Goal: Task Accomplishment & Management: Use online tool/utility

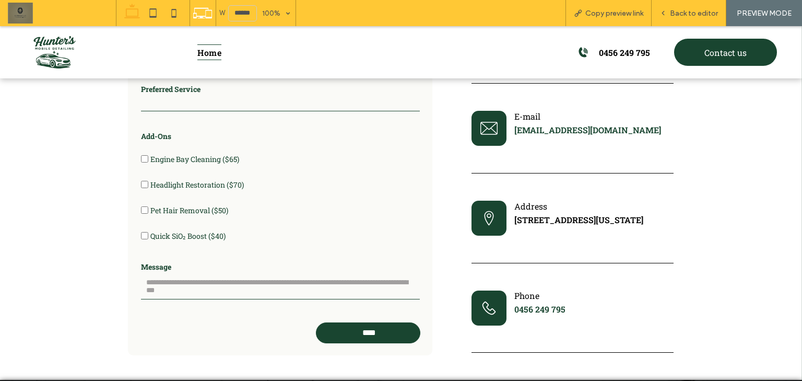
scroll to position [2586, 0]
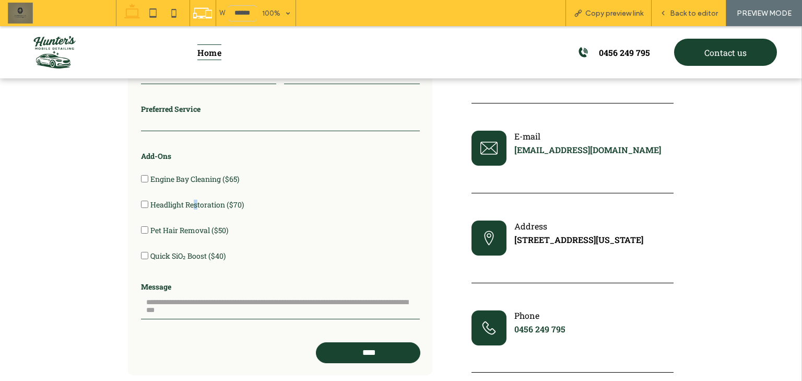
drag, startPoint x: 194, startPoint y: 179, endPoint x: 181, endPoint y: 174, distance: 14.4
click at [189, 199] on span "Headlight Restoration ($70)" at bounding box center [196, 204] width 93 height 10
click at [185, 199] on span "Headlight Restoration ($70)" at bounding box center [196, 204] width 93 height 10
click at [176, 225] on span "Pet Hair Removal ($50)" at bounding box center [189, 230] width 78 height 10
click at [191, 174] on span "Engine Bay Cleaning ($65)" at bounding box center [194, 179] width 89 height 10
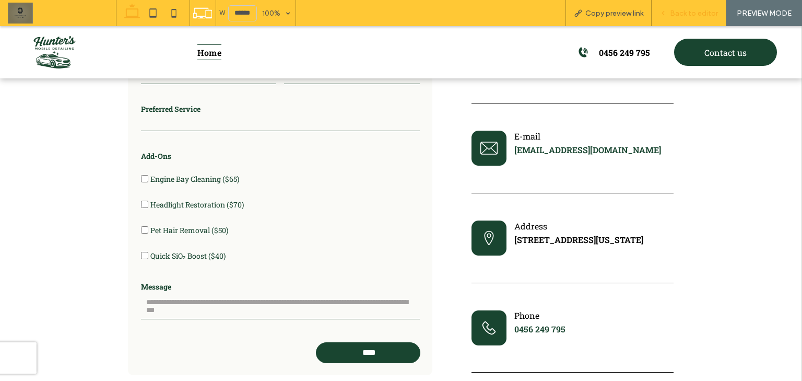
click at [678, 12] on span "Back to editor" at bounding box center [694, 13] width 48 height 9
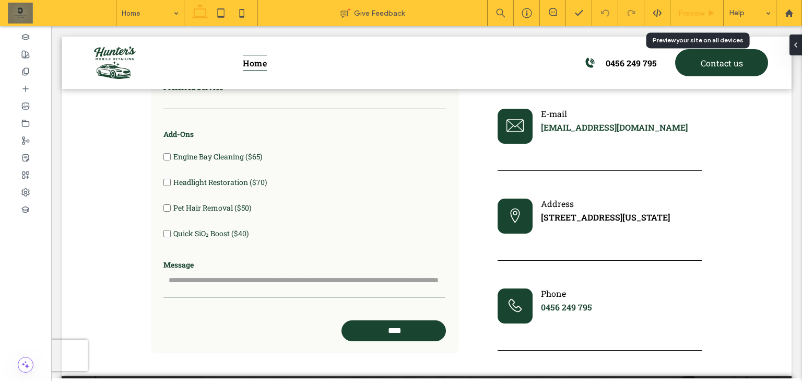
scroll to position [2549, 0]
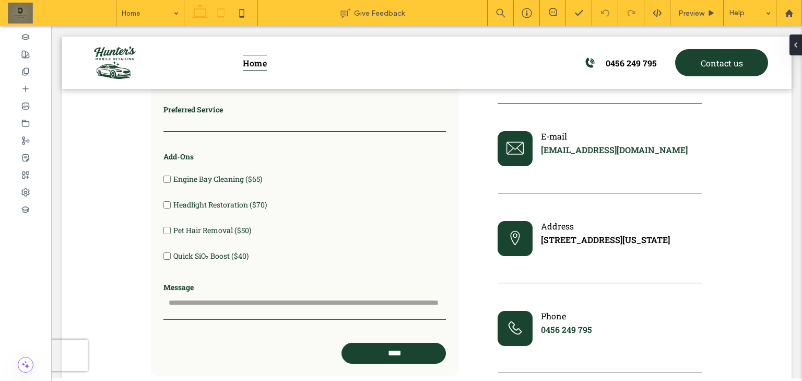
click at [217, 11] on icon at bounding box center [220, 13] width 21 height 21
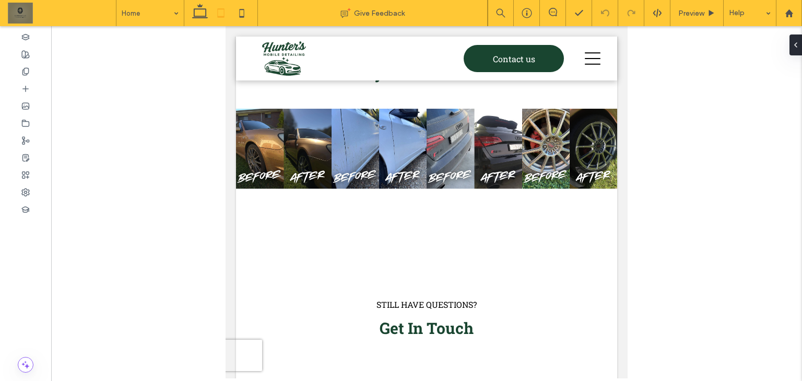
scroll to position [2351, 0]
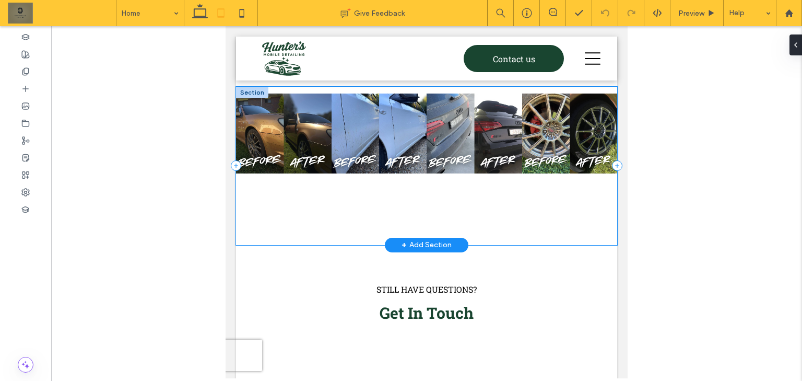
click at [423, 177] on div "Button Button Button Button" at bounding box center [426, 166] width 381 height 158
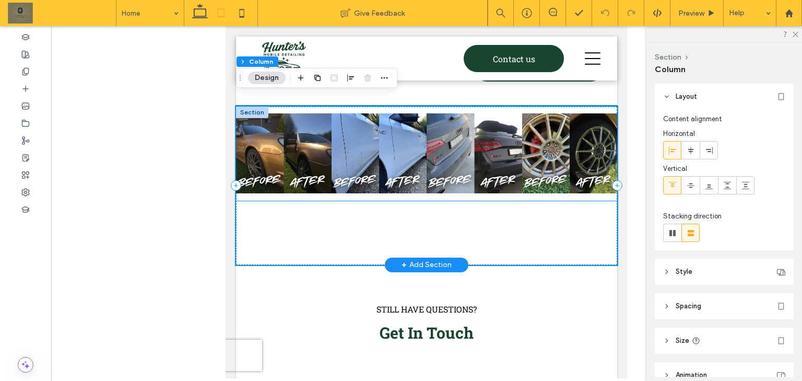
scroll to position [2268, 0]
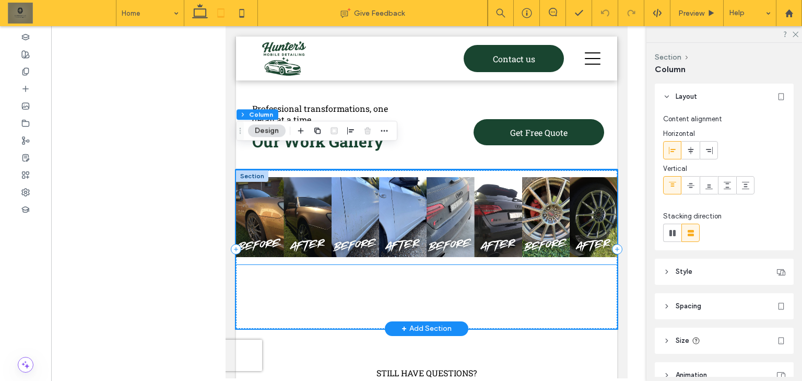
click at [475, 207] on link at bounding box center [474, 217] width 96 height 96
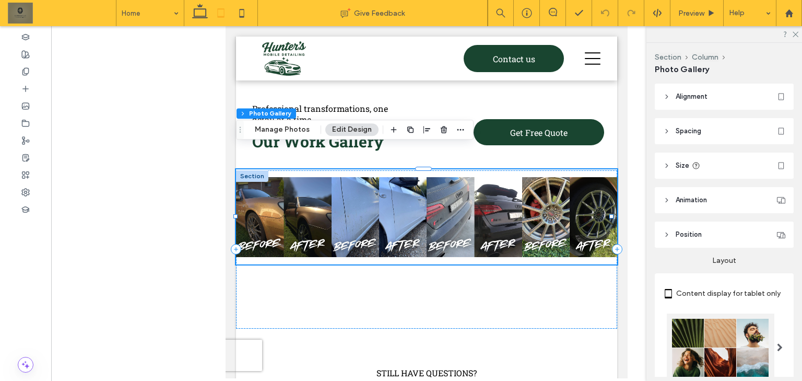
click at [737, 96] on header "Alignment" at bounding box center [724, 97] width 139 height 26
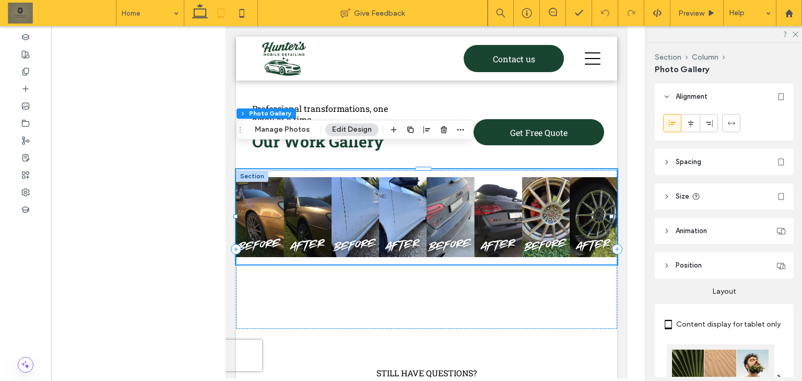
click at [737, 96] on header "Alignment" at bounding box center [724, 97] width 139 height 26
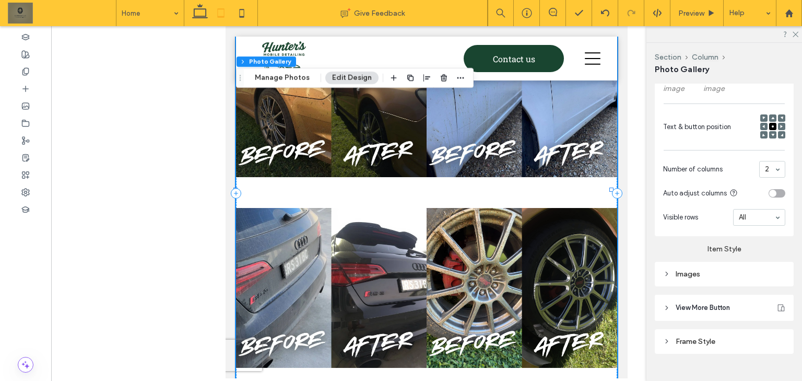
scroll to position [402, 0]
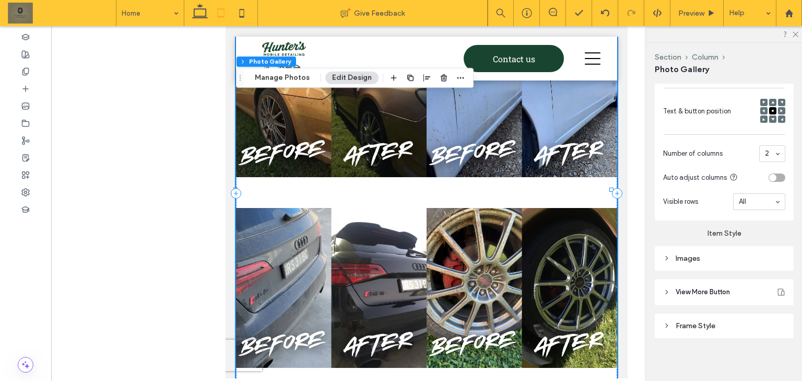
click at [748, 246] on div "Images" at bounding box center [724, 258] width 139 height 25
click at [750, 254] on div "Images" at bounding box center [724, 258] width 122 height 9
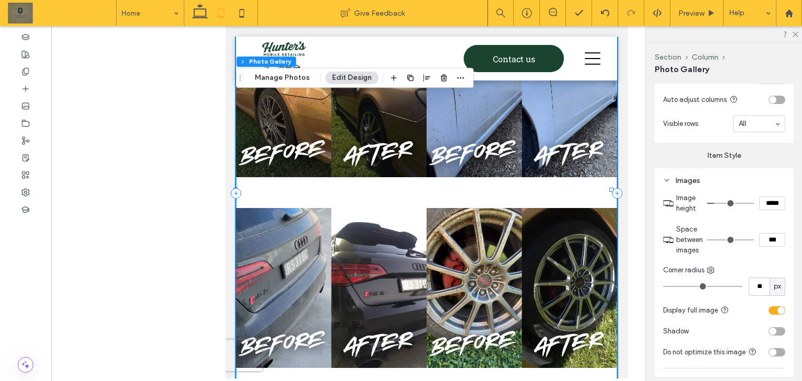
scroll to position [486, 0]
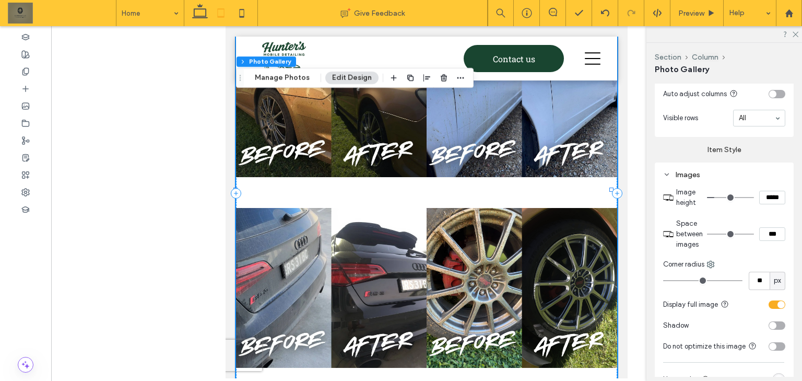
type input "*"
type input "***"
type input "*"
type input "***"
type input "*"
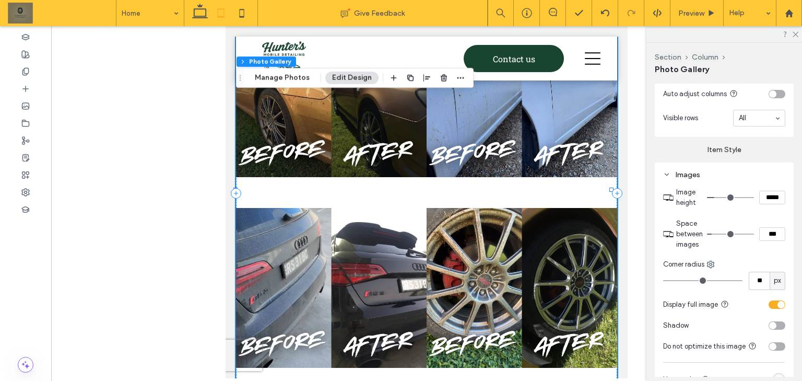
type input "***"
click at [717, 233] on input "range" at bounding box center [730, 233] width 47 height 1
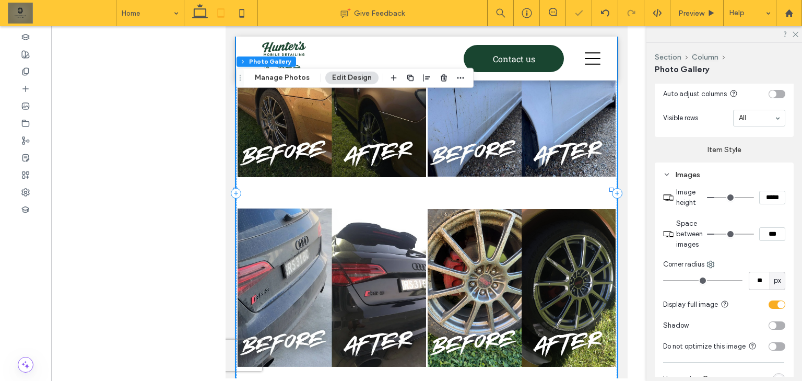
type input "*"
type input "***"
type input "*"
type input "***"
type input "*"
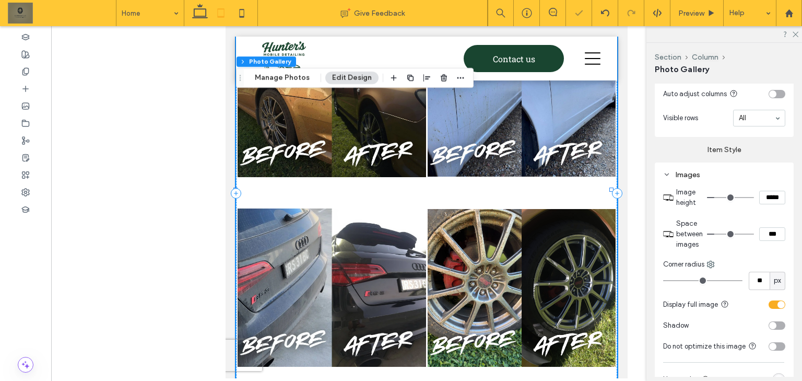
type input "***"
type input "*"
type input "***"
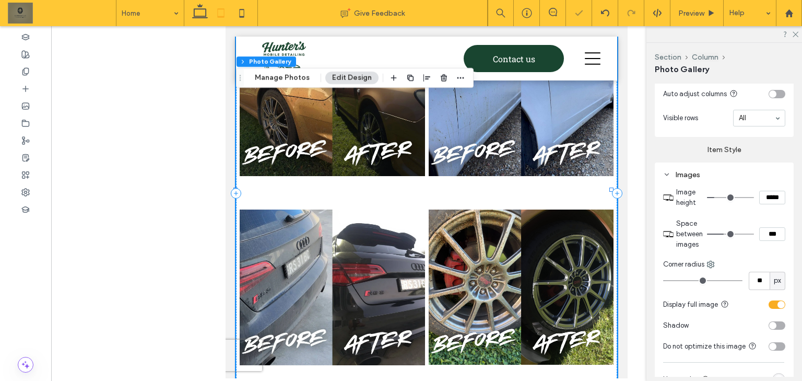
drag, startPoint x: 717, startPoint y: 232, endPoint x: 723, endPoint y: 233, distance: 6.4
click at [723, 233] on input "range" at bounding box center [730, 233] width 47 height 1
type input "*"
type input "***"
type input "*"
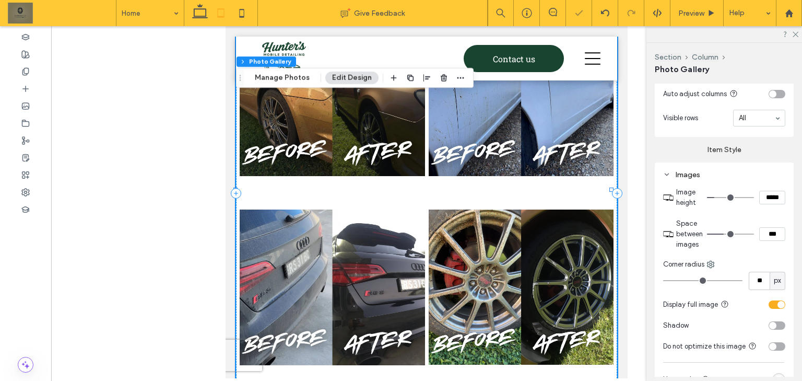
type input "***"
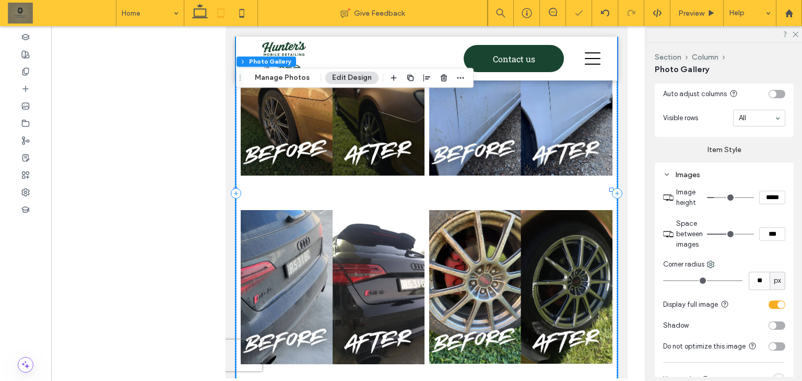
type input "**"
type input "****"
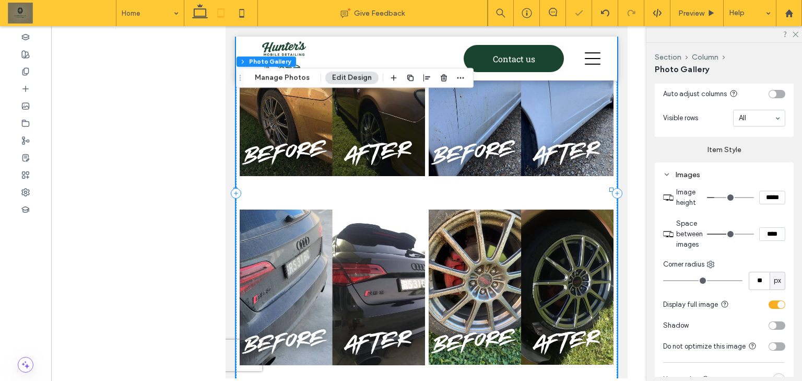
drag, startPoint x: 723, startPoint y: 233, endPoint x: 728, endPoint y: 236, distance: 5.4
type input "**"
click at [728, 234] on input "range" at bounding box center [730, 233] width 47 height 1
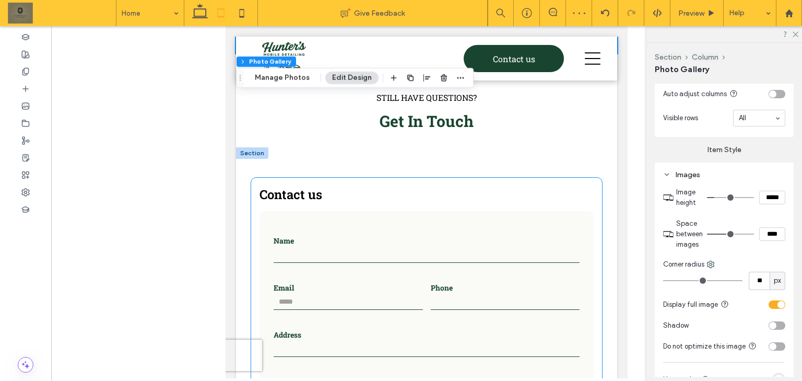
scroll to position [2769, 0]
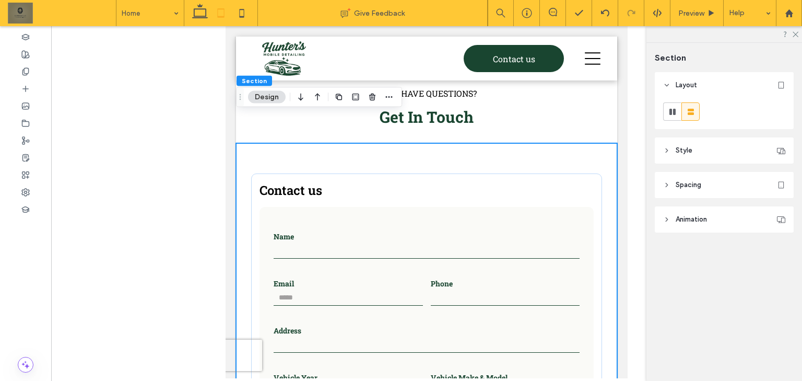
click at [723, 189] on header "Spacing" at bounding box center [724, 185] width 139 height 26
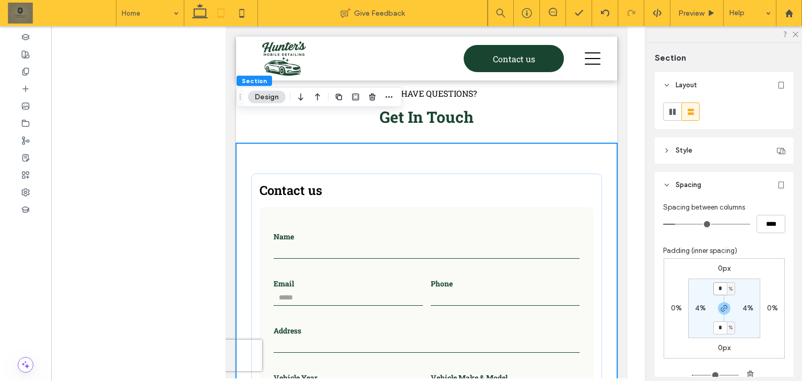
click at [718, 286] on input "*" at bounding box center [720, 288] width 14 height 13
type input "*"
click at [744, 267] on div "0px 0% 0px 0% * % 4% * % 4%" at bounding box center [723, 308] width 121 height 100
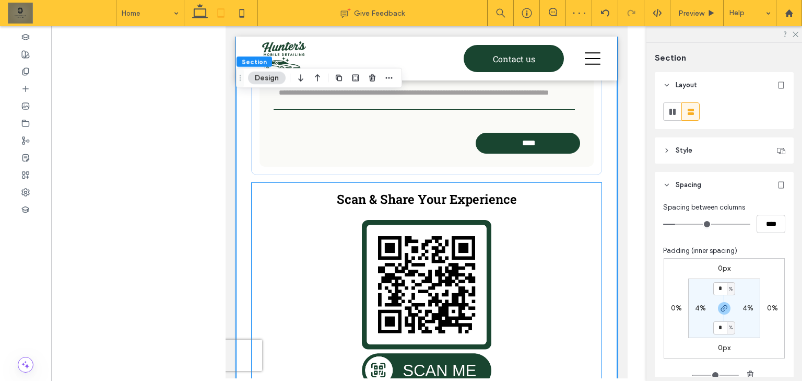
scroll to position [3270, 0]
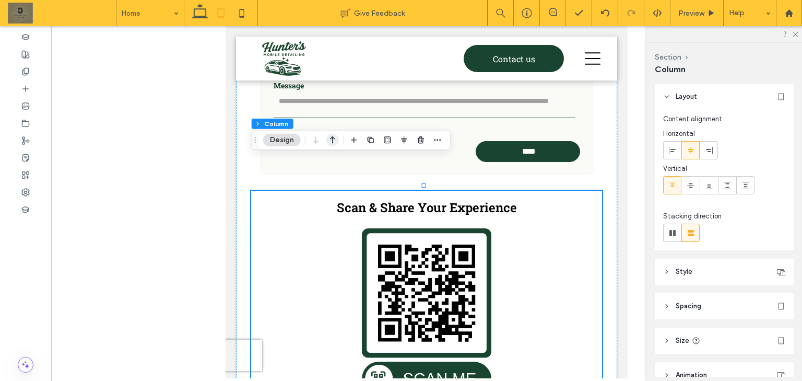
click at [330, 140] on icon "button" at bounding box center [332, 140] width 13 height 19
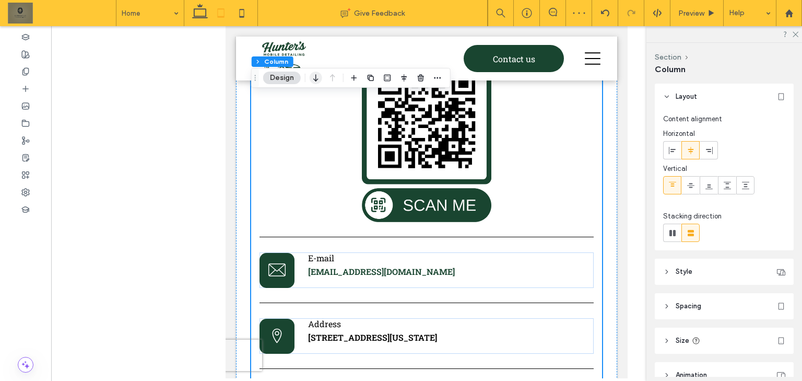
click at [311, 73] on icon "button" at bounding box center [316, 77] width 13 height 19
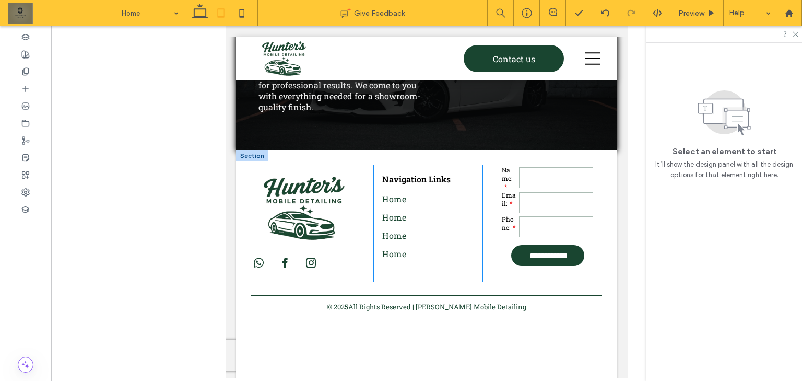
scroll to position [3931, 0]
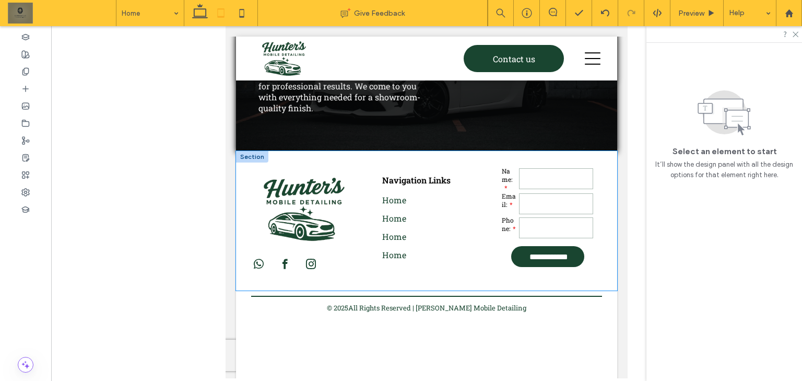
click at [239, 290] on div "**********" at bounding box center [426, 220] width 381 height 139
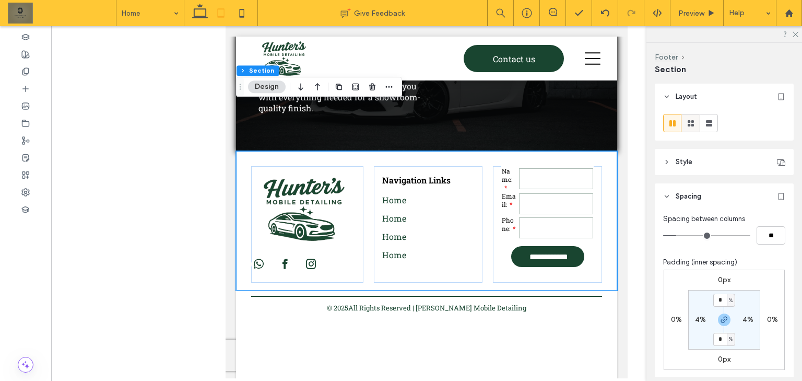
click at [687, 124] on use at bounding box center [690, 123] width 6 height 6
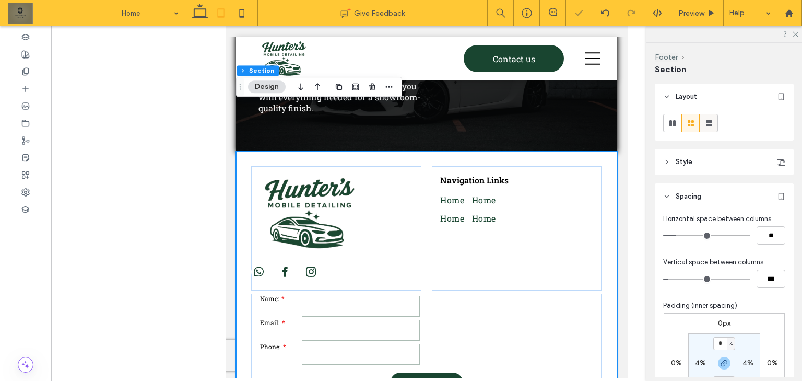
click at [713, 121] on icon at bounding box center [709, 123] width 10 height 10
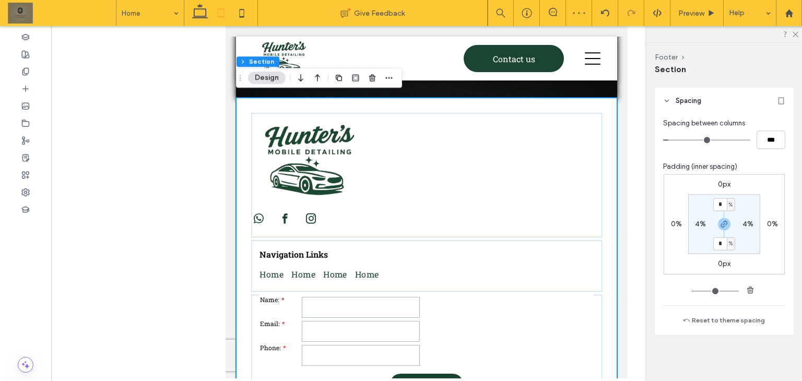
scroll to position [3975, 0]
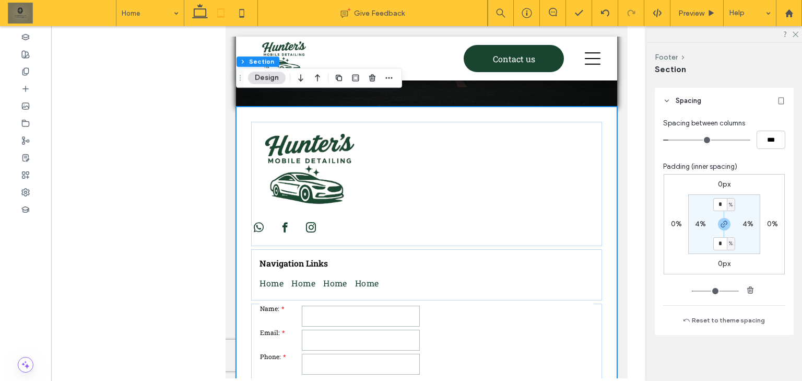
click at [599, 238] on div "**********" at bounding box center [426, 258] width 381 height 304
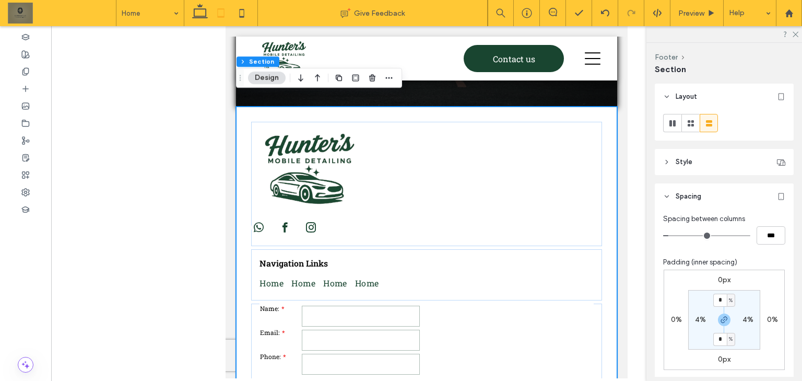
scroll to position [0, 0]
click at [673, 119] on icon at bounding box center [672, 123] width 10 height 10
type input "***"
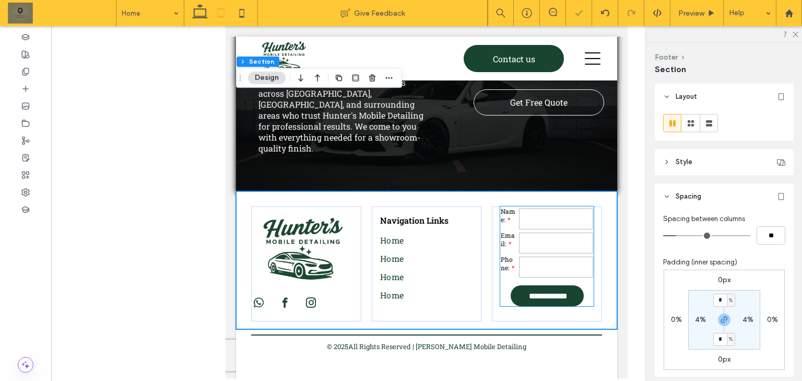
scroll to position [3850, 0]
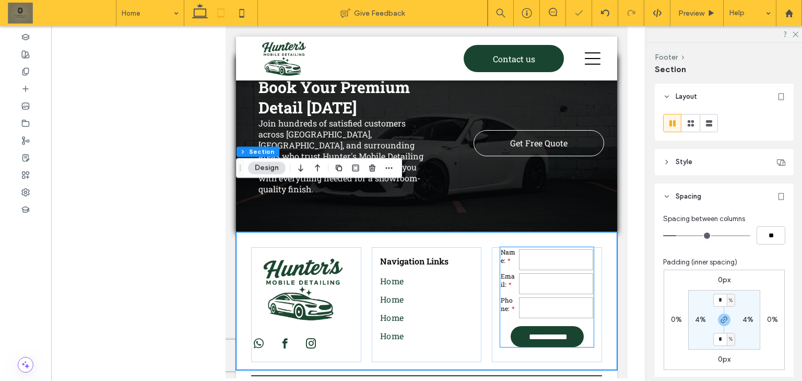
click at [566, 247] on div "Name:" at bounding box center [546, 259] width 93 height 24
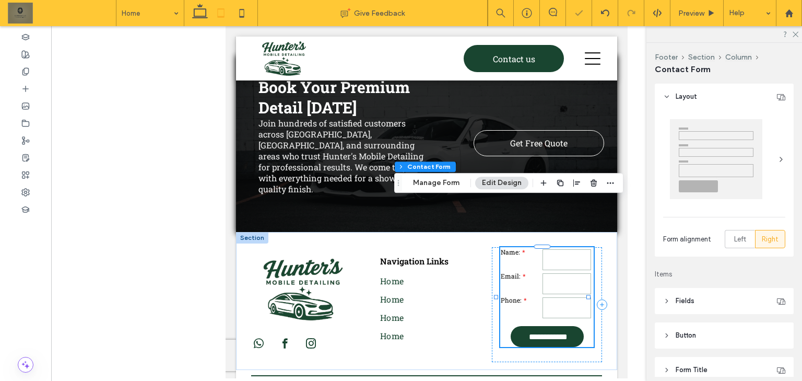
type input "*"
type input "***"
type input "*"
type input "***"
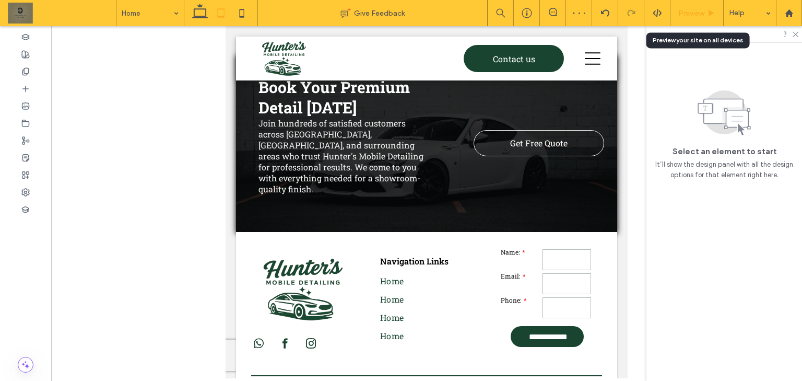
click at [695, 14] on span "Preview" at bounding box center [691, 13] width 26 height 9
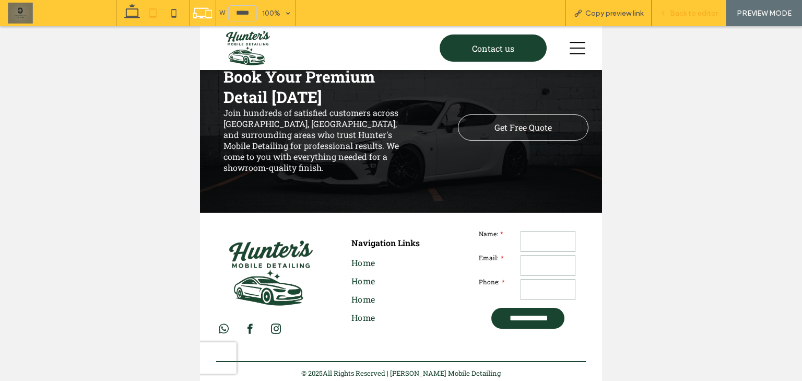
click at [696, 17] on span "Back to editor" at bounding box center [694, 13] width 48 height 9
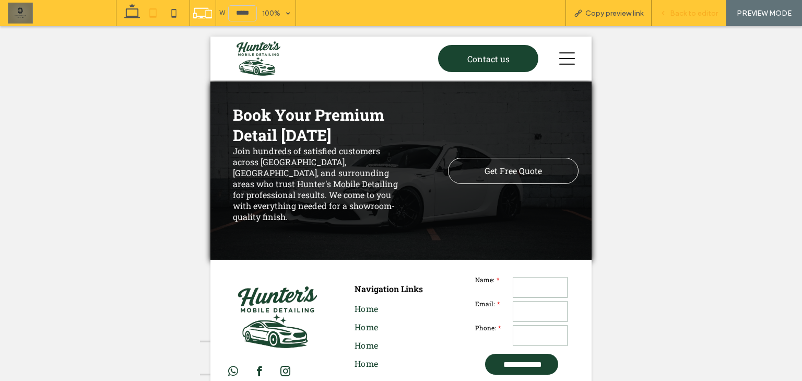
scroll to position [3850, 0]
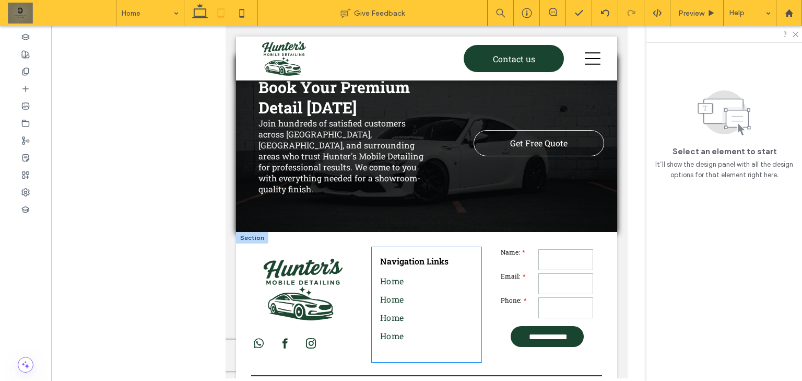
click at [459, 247] on div "Navigation Links Home Home Home Home" at bounding box center [427, 304] width 110 height 115
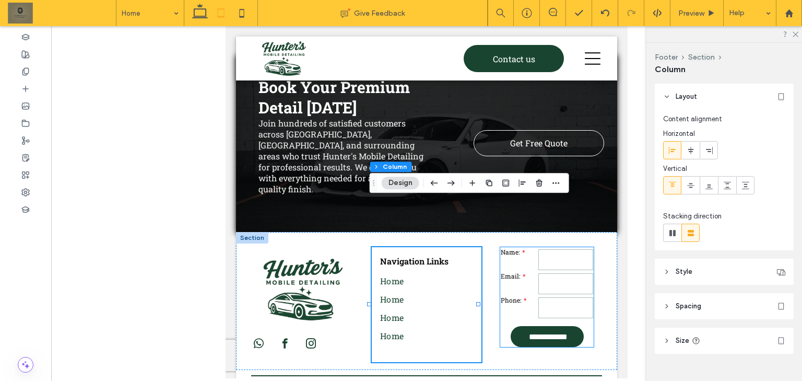
click at [521, 247] on label "Name:" at bounding box center [518, 259] width 35 height 24
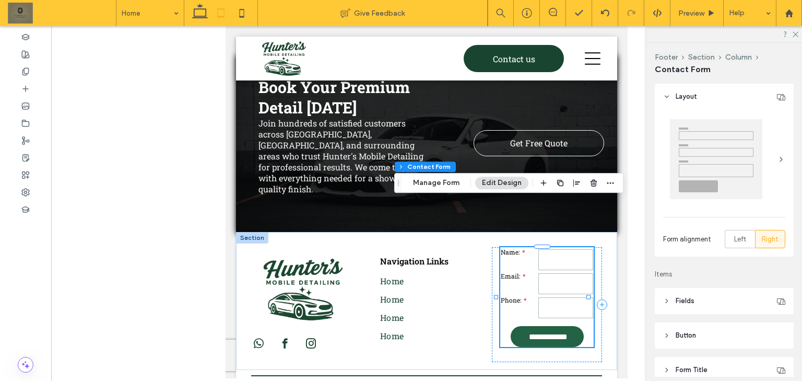
type input "*"
type input "***"
type input "*"
type input "***"
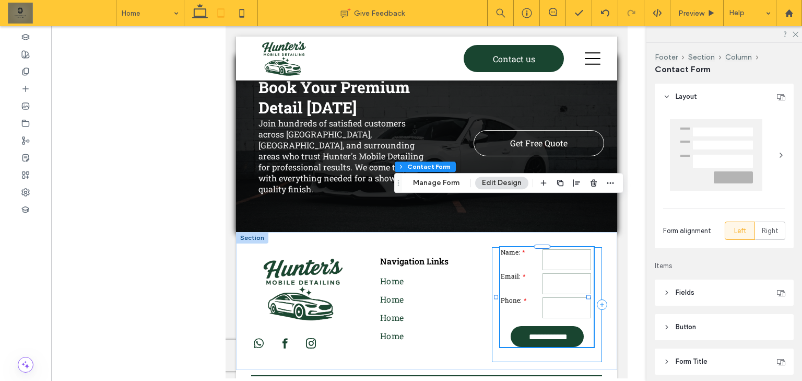
click at [492, 247] on div "**********" at bounding box center [547, 304] width 110 height 115
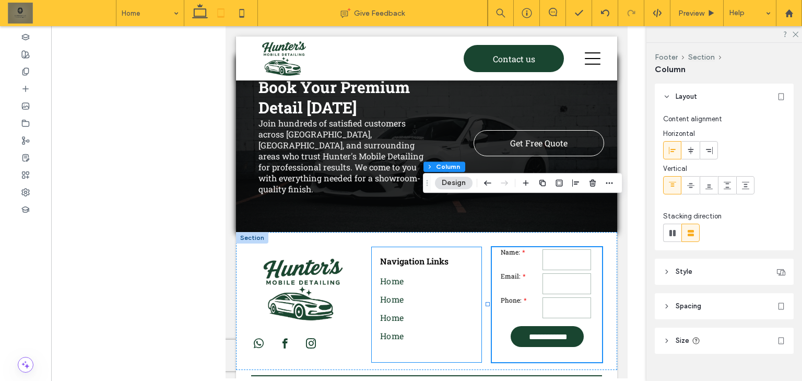
click at [443, 247] on div "Navigation Links Home Home Home Home" at bounding box center [427, 304] width 110 height 115
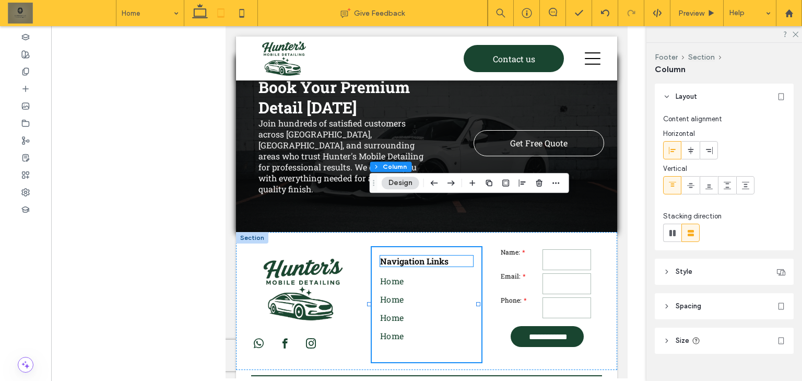
click at [439, 255] on span "Navigation Links" at bounding box center [414, 260] width 68 height 11
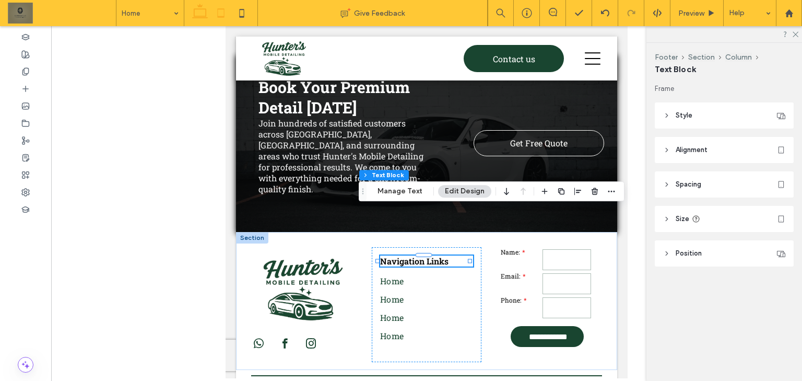
click at [196, 9] on icon at bounding box center [199, 13] width 21 height 21
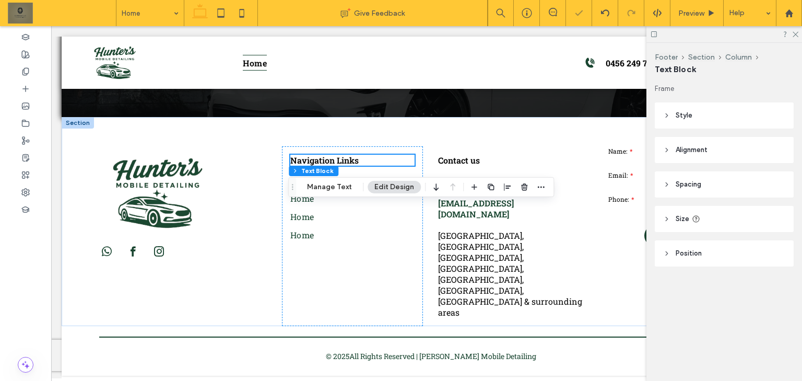
scroll to position [2885, 0]
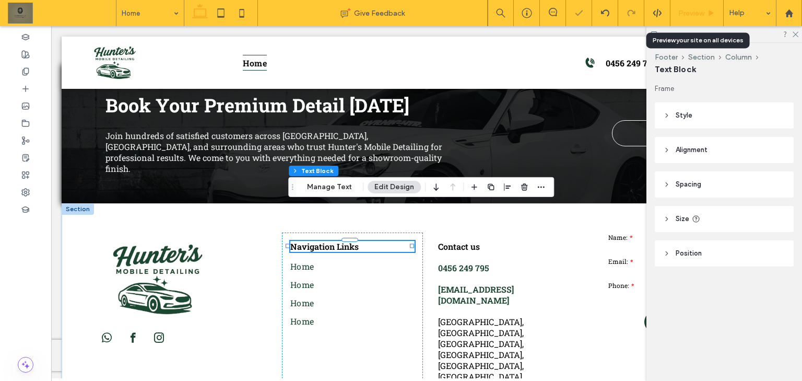
click at [698, 13] on span "Preview" at bounding box center [691, 13] width 26 height 9
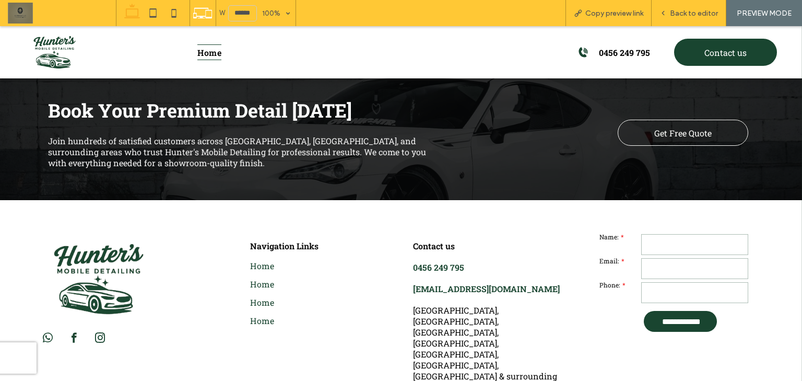
click at [698, 11] on span "Back to editor" at bounding box center [694, 13] width 48 height 9
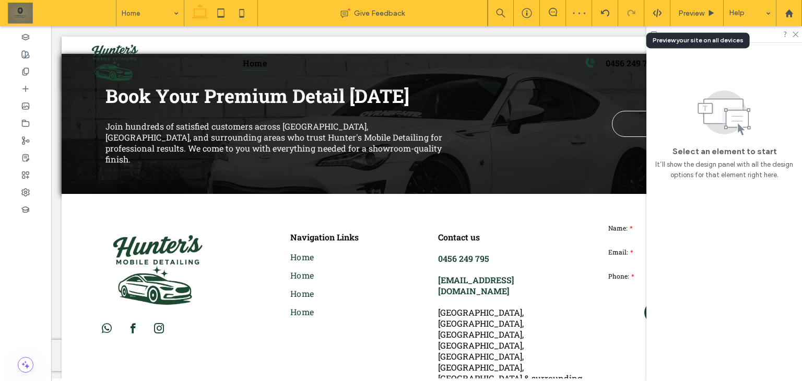
scroll to position [2885, 0]
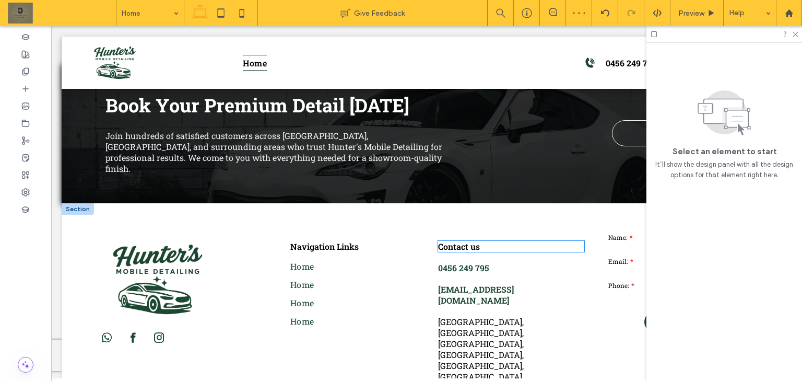
click at [499, 241] on h5 "Contact us" at bounding box center [511, 246] width 146 height 11
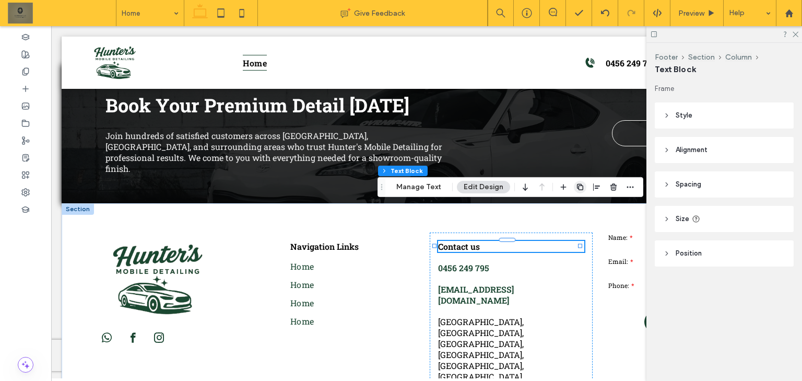
click at [582, 181] on span "button" at bounding box center [580, 187] width 13 height 13
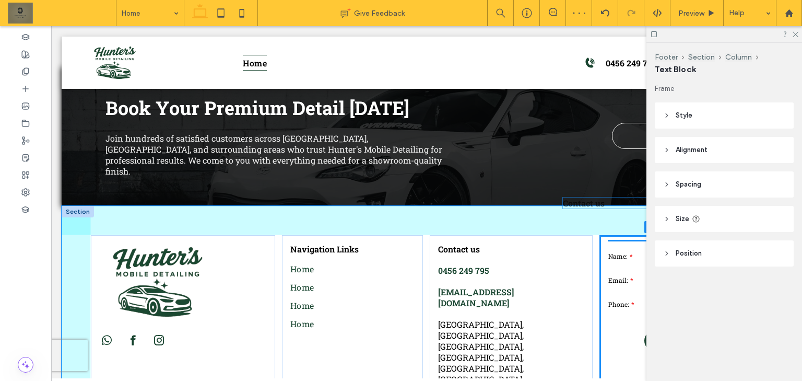
drag, startPoint x: 515, startPoint y: 211, endPoint x: 643, endPoint y: 203, distance: 128.2
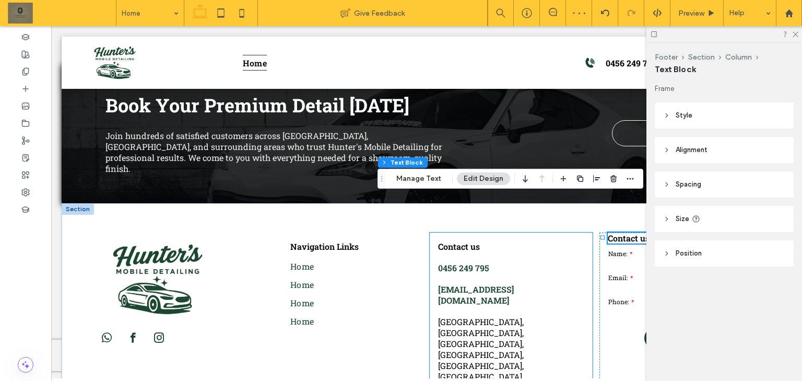
click at [468, 232] on div "Contact us 0456 249 795 darkzymain@gmail.com Murwillumbah, Tweed Heads, Gold Co…" at bounding box center [511, 322] width 163 height 180
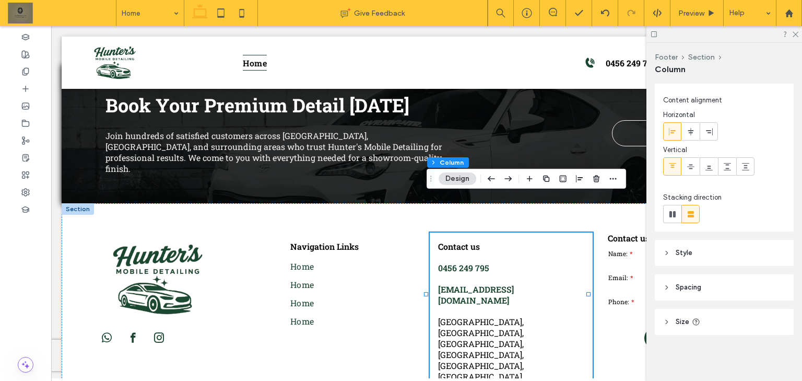
click at [708, 280] on header "Spacing" at bounding box center [724, 287] width 139 height 26
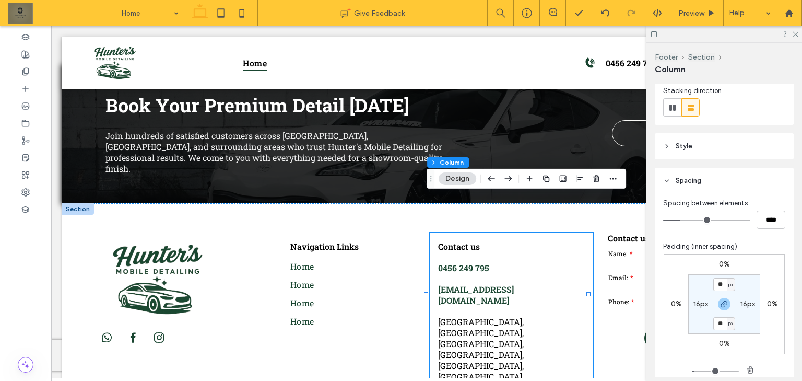
scroll to position [144, 0]
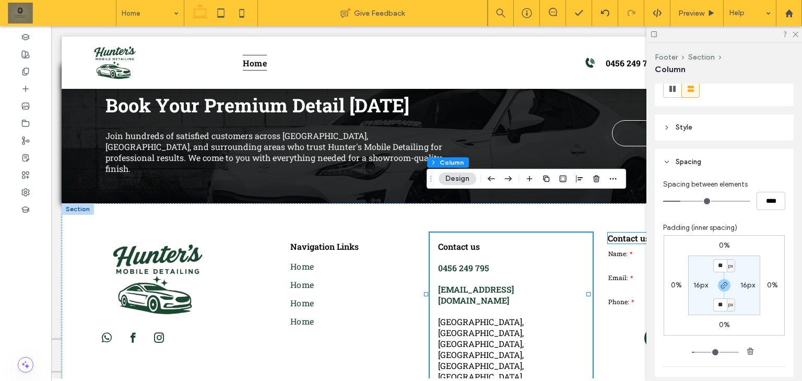
click at [638, 232] on span "Contact us" at bounding box center [629, 237] width 42 height 11
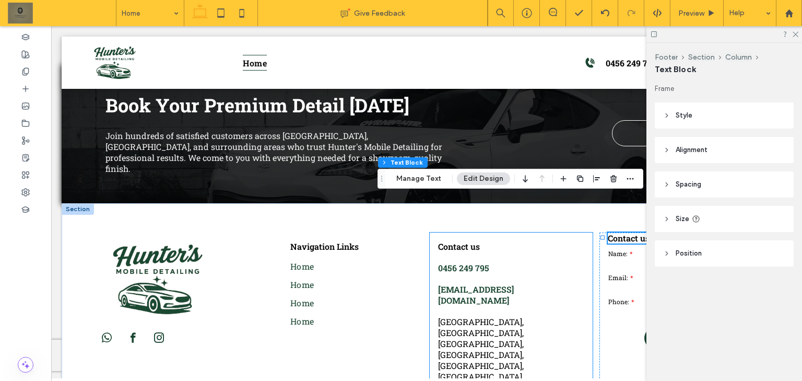
click at [504, 232] on div "Contact us 0456 249 795 darkzymain@gmail.com Murwillumbah, Tweed Heads, Gold Co…" at bounding box center [511, 322] width 163 height 180
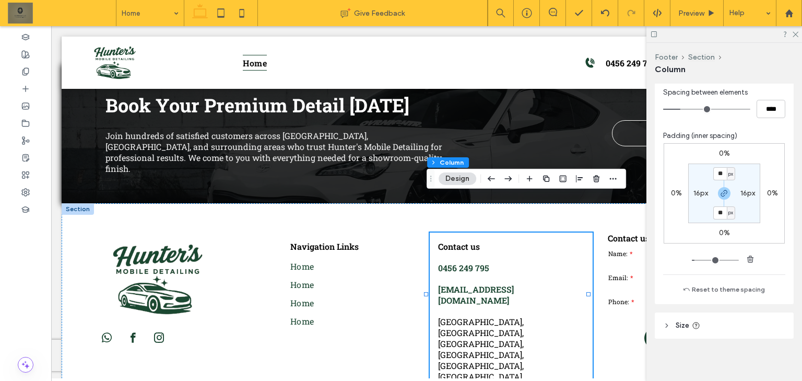
scroll to position [240, 0]
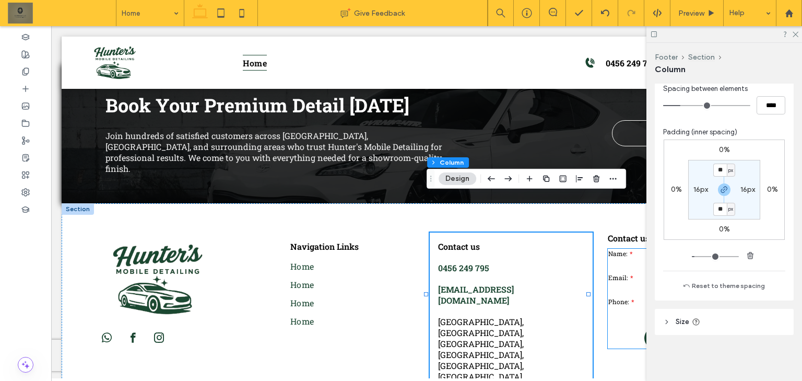
click at [608, 288] on form "**********" at bounding box center [681, 298] width 146 height 100
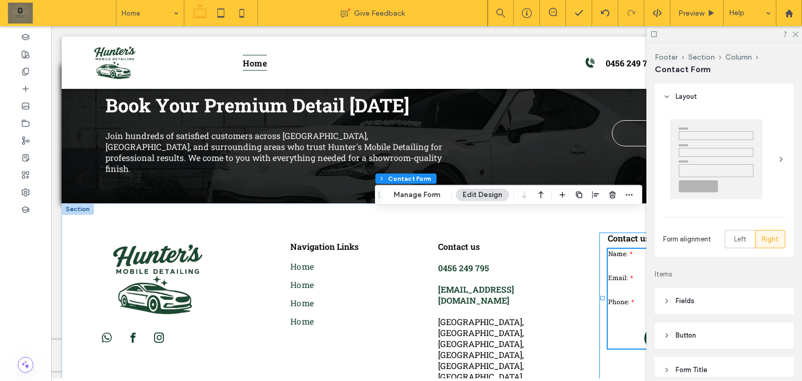
type input "*"
type input "***"
type input "*"
type input "***"
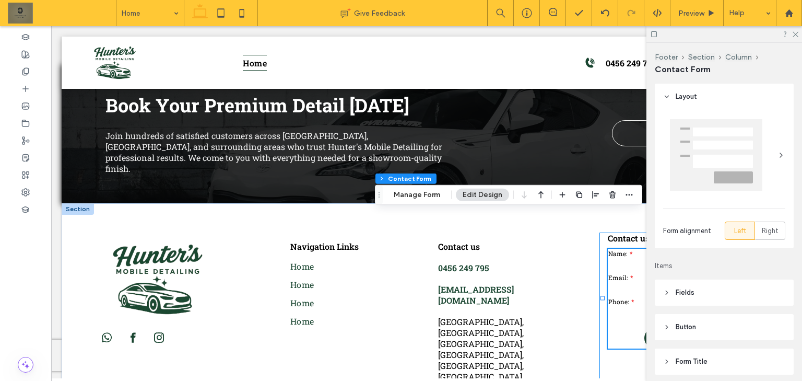
click at [599, 291] on div "**********" at bounding box center [680, 322] width 163 height 180
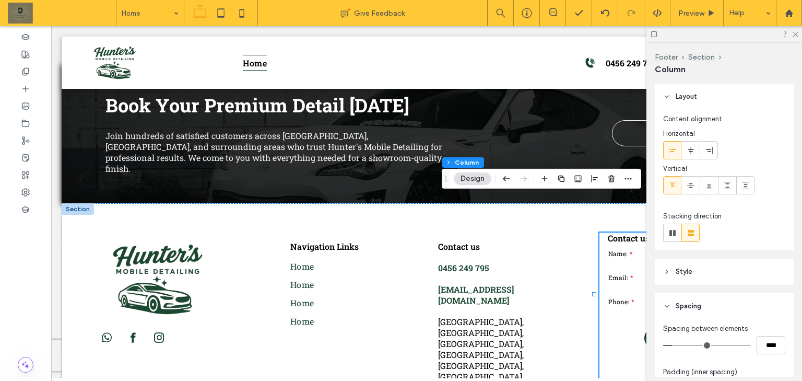
scroll to position [209, 0]
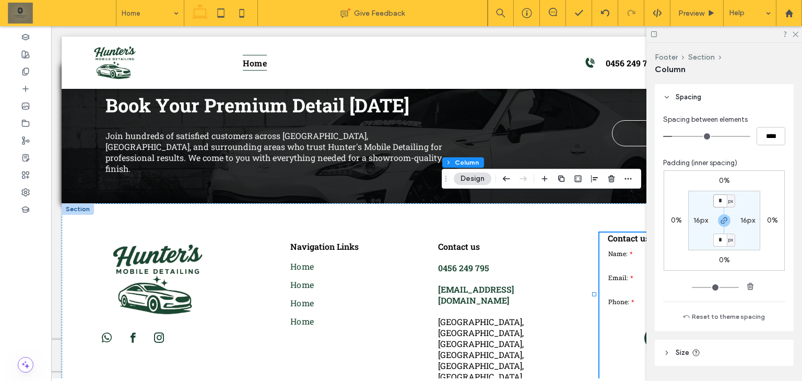
click at [716, 203] on input "*" at bounding box center [720, 200] width 14 height 13
type input "**"
click at [624, 241] on span "Contact us" at bounding box center [629, 246] width 42 height 11
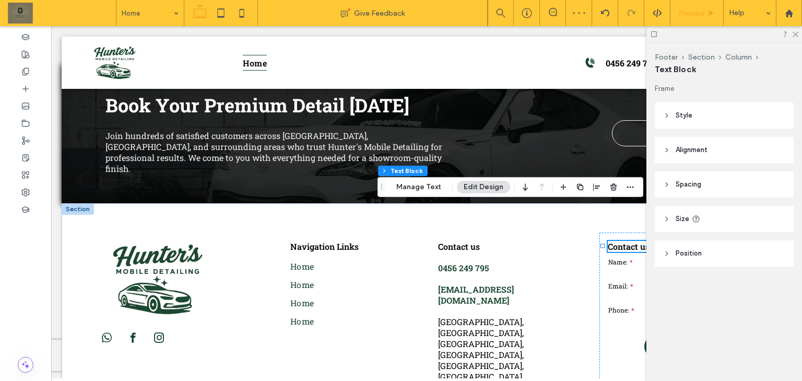
click at [710, 13] on use at bounding box center [711, 13] width 5 height 6
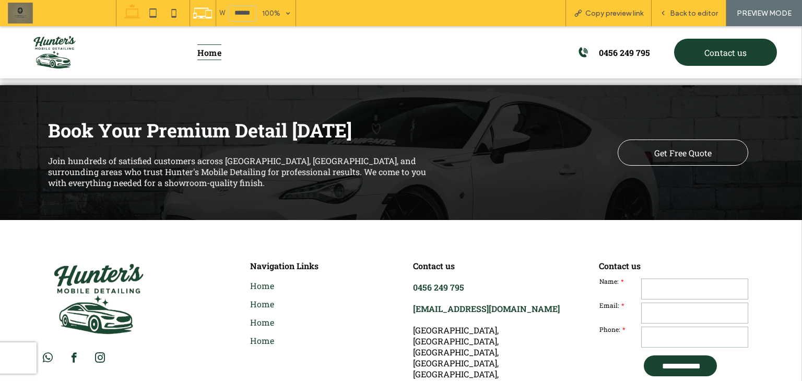
scroll to position [2920, 0]
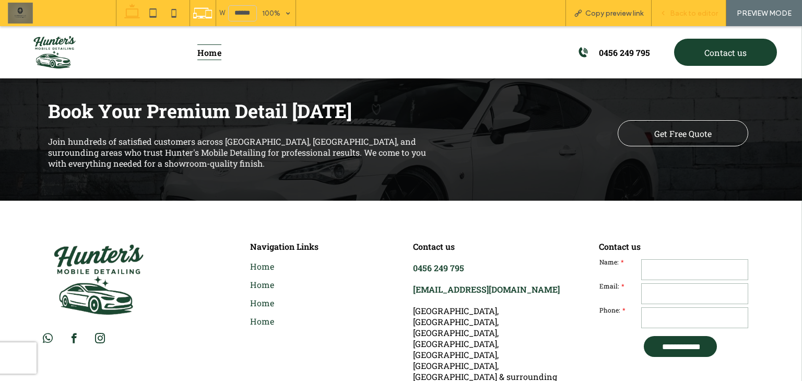
click at [710, 15] on span "Back to editor" at bounding box center [694, 13] width 48 height 9
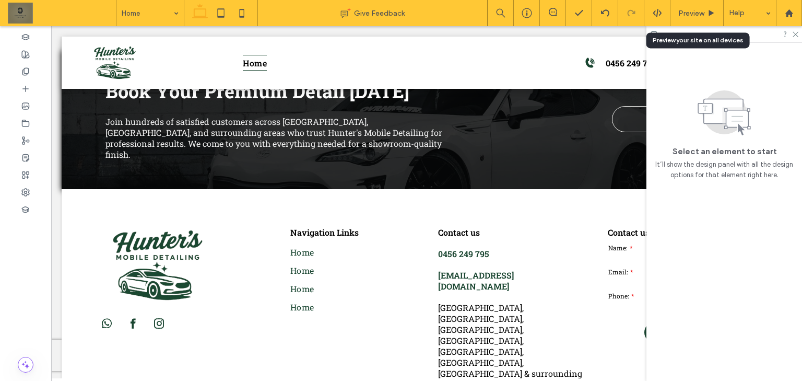
scroll to position [2885, 0]
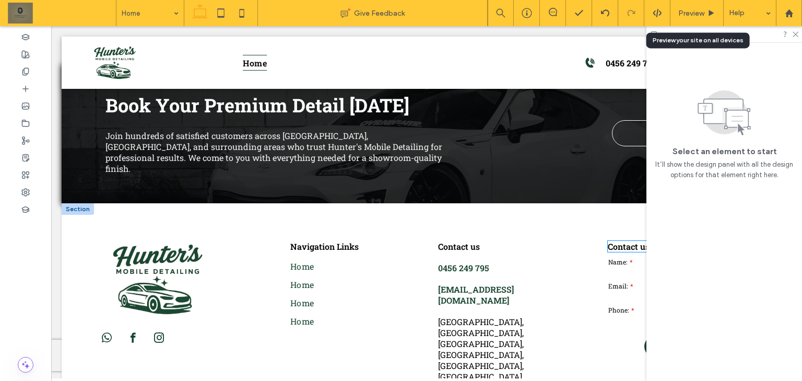
click at [620, 241] on span "Contact us" at bounding box center [629, 246] width 42 height 11
click at [709, 10] on use at bounding box center [711, 13] width 5 height 6
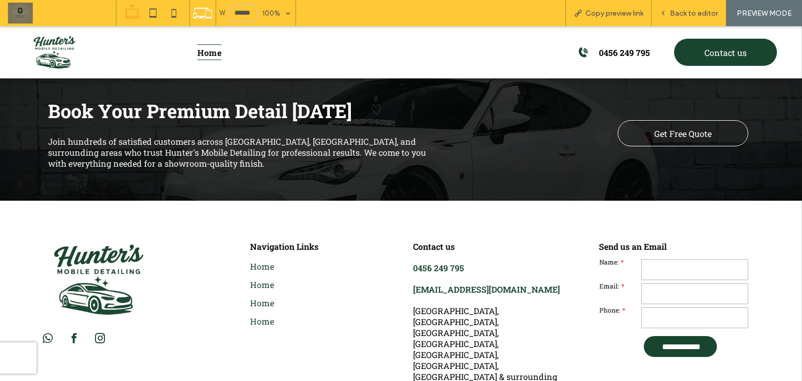
click at [709, 10] on span "Back to editor" at bounding box center [694, 13] width 48 height 9
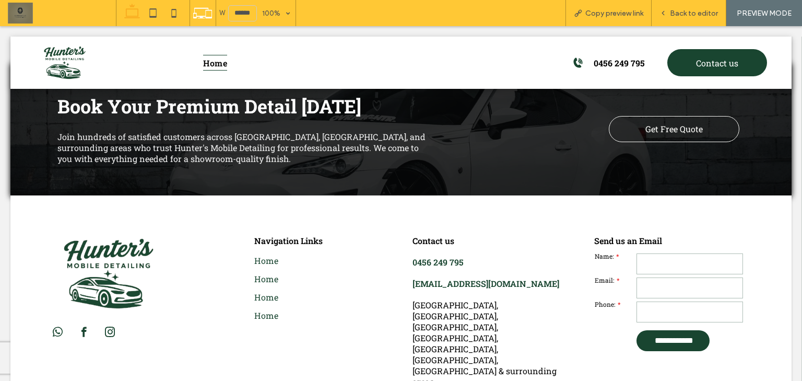
scroll to position [2885, 0]
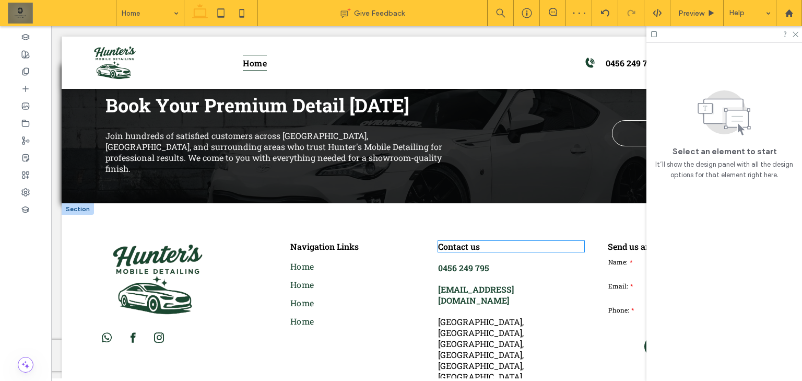
click at [480, 241] on h5 "Contact us" at bounding box center [511, 246] width 146 height 11
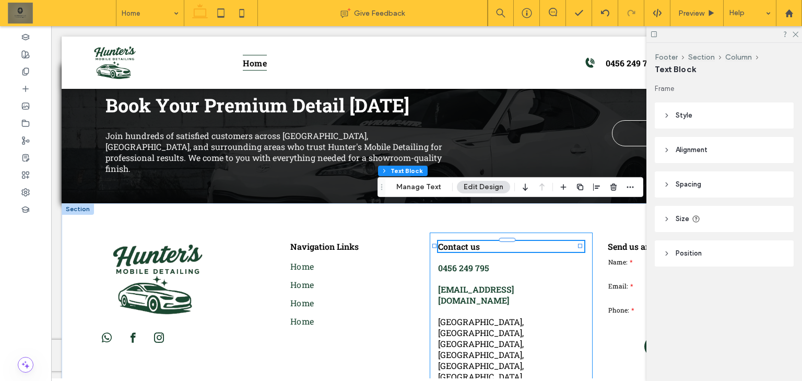
click at [543, 320] on div "Contact us 0456 249 795 darkzymain@gmail.com Murwillumbah, Tweed Heads, Gold Co…" at bounding box center [511, 322] width 163 height 180
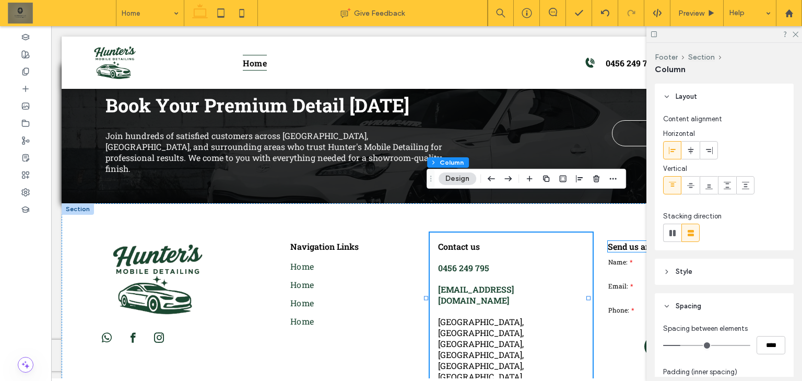
click at [621, 241] on span "Send us an Email" at bounding box center [642, 246] width 68 height 11
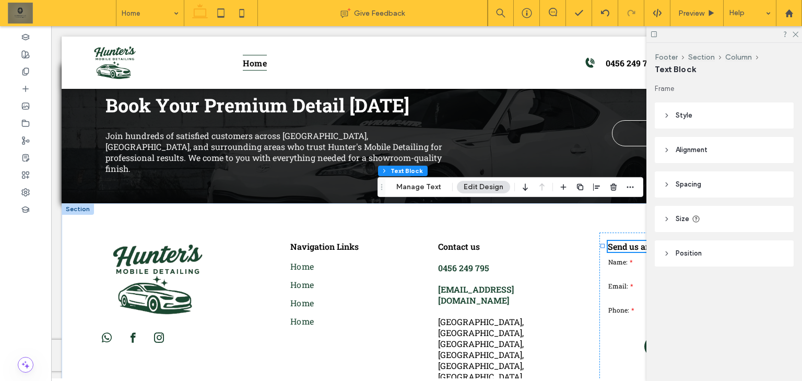
click at [710, 173] on header "Spacing" at bounding box center [724, 184] width 139 height 26
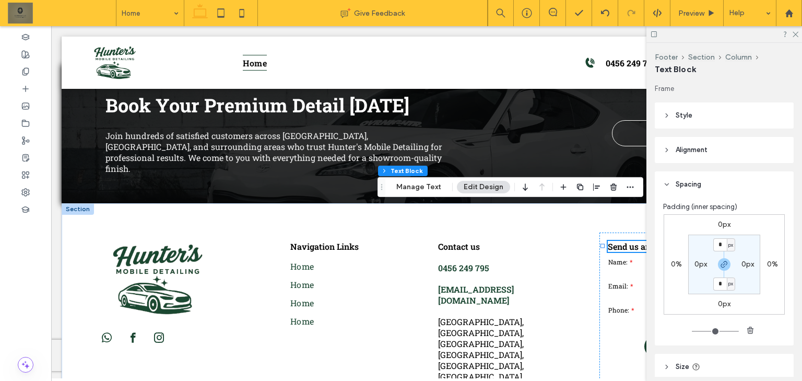
click at [714, 148] on header "Alignment" at bounding box center [724, 150] width 139 height 26
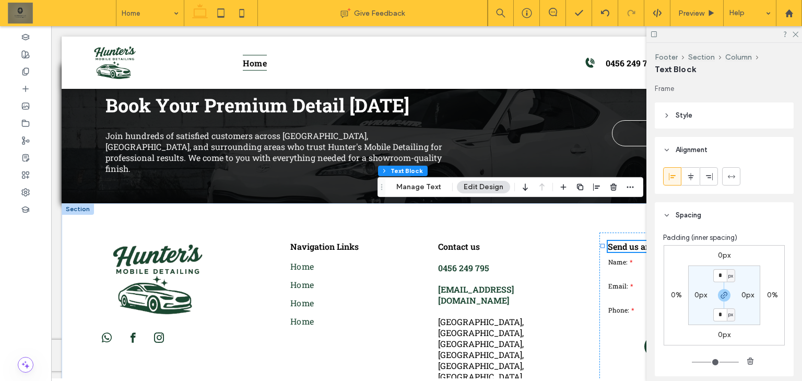
click at [721, 118] on header "Style" at bounding box center [724, 115] width 139 height 26
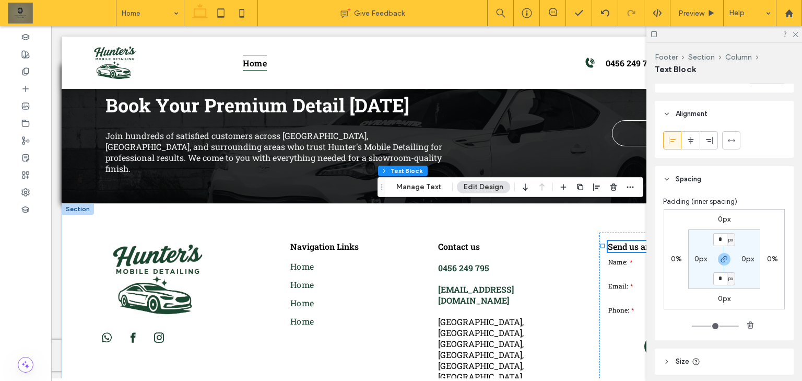
scroll to position [263, 0]
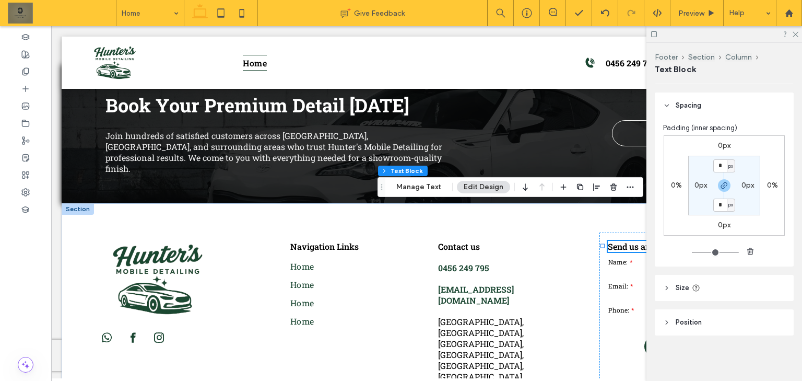
click at [730, 284] on header "Size" at bounding box center [724, 288] width 139 height 26
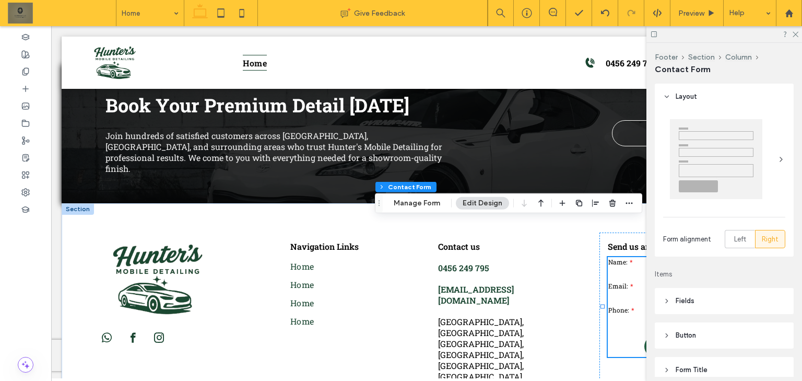
type input "*"
type input "***"
type input "*"
type input "***"
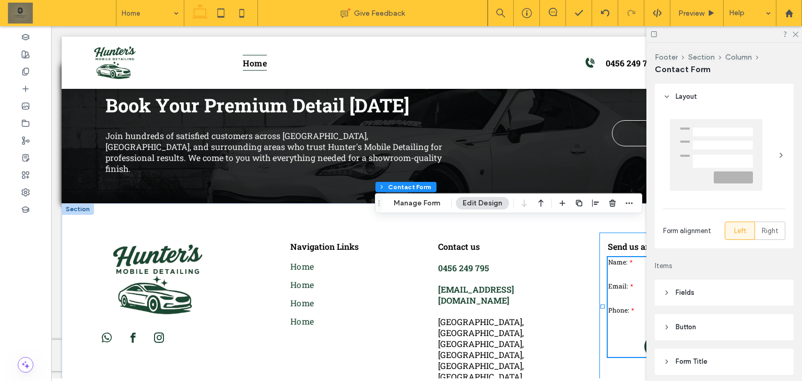
click at [600, 306] on div "**********" at bounding box center [680, 322] width 163 height 180
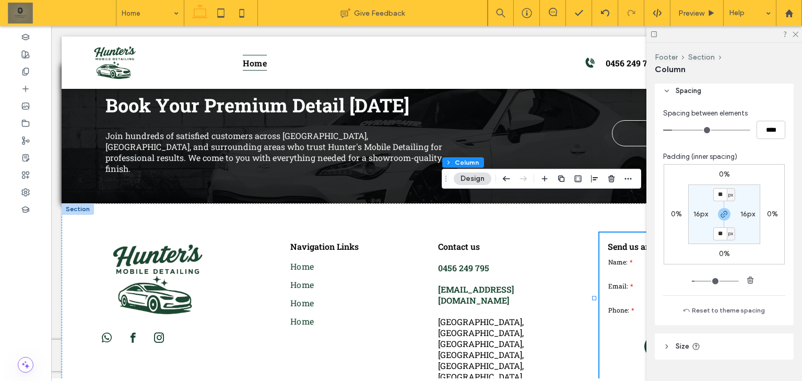
scroll to position [240, 0]
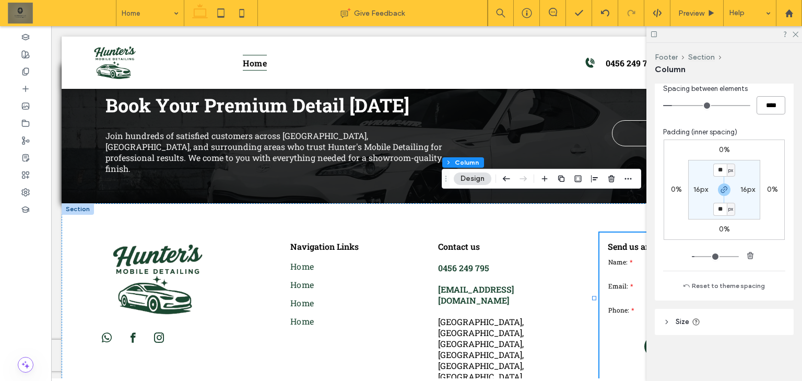
click at [776, 108] on input "****" at bounding box center [770, 105] width 29 height 18
type input "**"
type input "****"
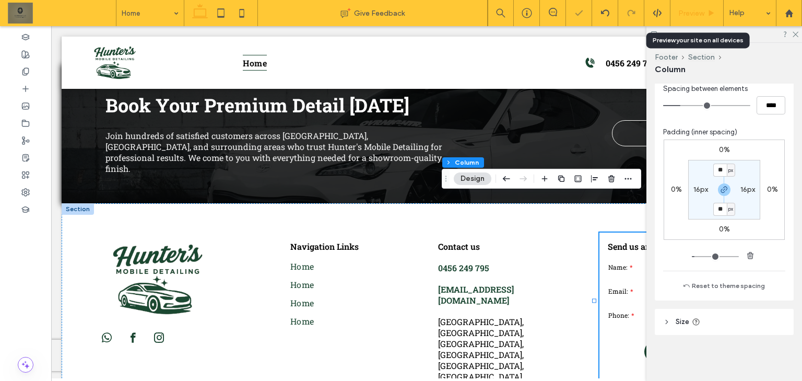
click at [712, 10] on icon at bounding box center [711, 13] width 8 height 8
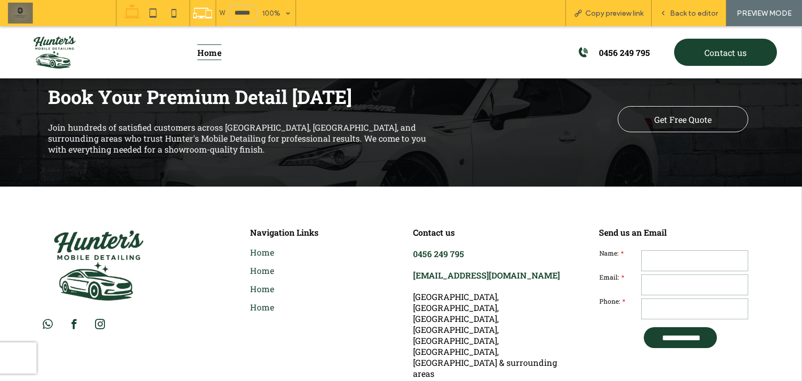
scroll to position [2934, 0]
click at [655, 250] on input "text" at bounding box center [694, 260] width 106 height 21
click at [662, 274] on input "email" at bounding box center [700, 284] width 118 height 21
click at [656, 298] on input "tel" at bounding box center [700, 308] width 118 height 21
click at [666, 250] on input "text" at bounding box center [700, 260] width 118 height 21
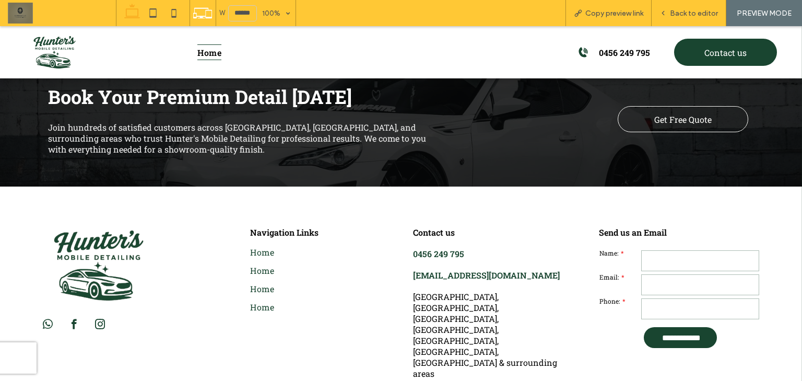
click at [656, 274] on input "email" at bounding box center [700, 284] width 118 height 21
click at [654, 298] on input "tel" at bounding box center [700, 308] width 118 height 21
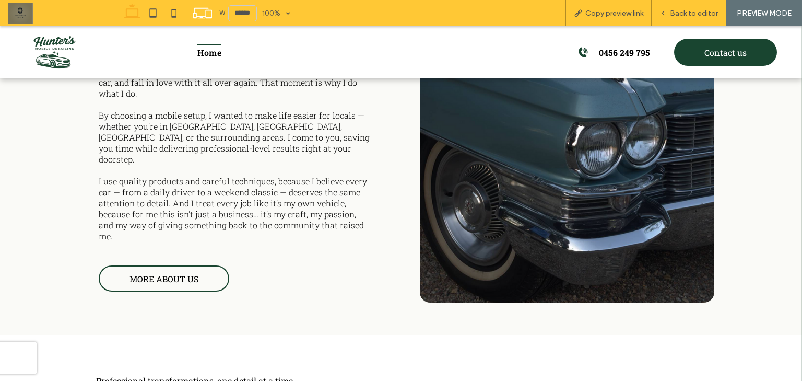
scroll to position [1723, 0]
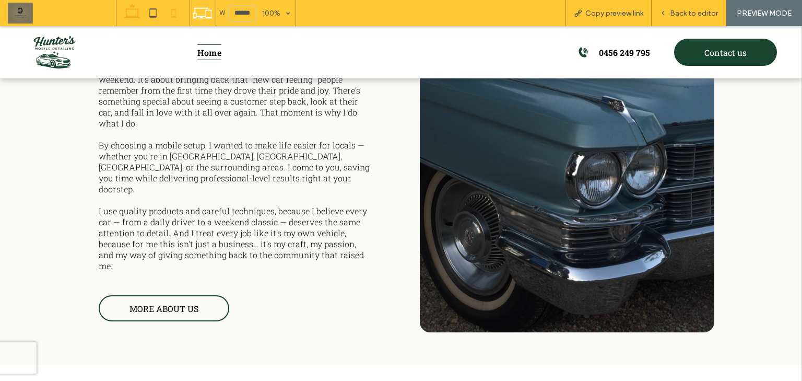
click at [170, 15] on icon at bounding box center [173, 13] width 21 height 21
type input "*****"
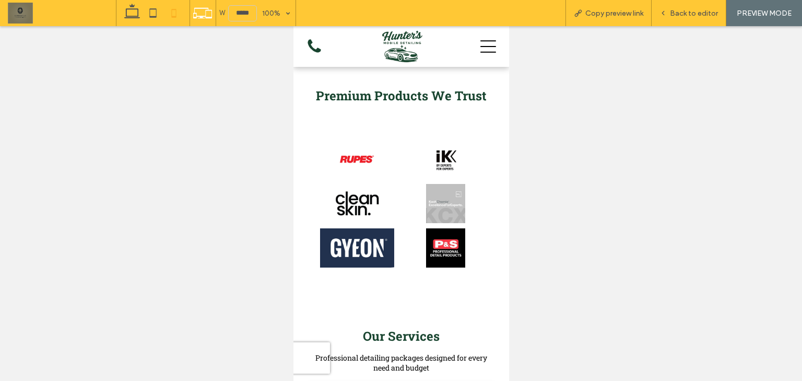
scroll to position [349, 0]
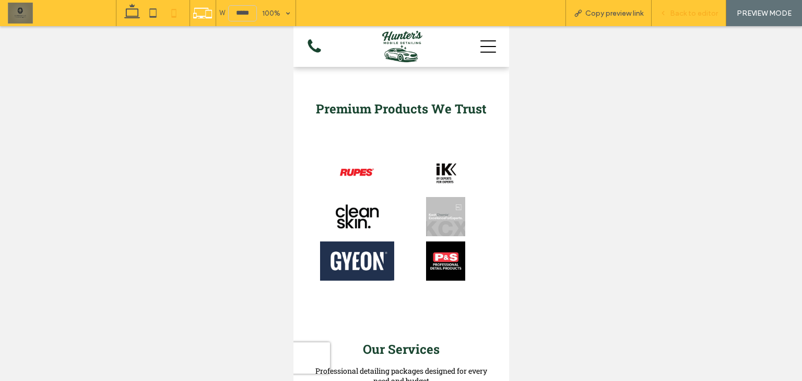
click at [670, 18] on div "Back to editor" at bounding box center [688, 13] width 75 height 26
click at [677, 16] on span "Back to editor" at bounding box center [694, 13] width 48 height 9
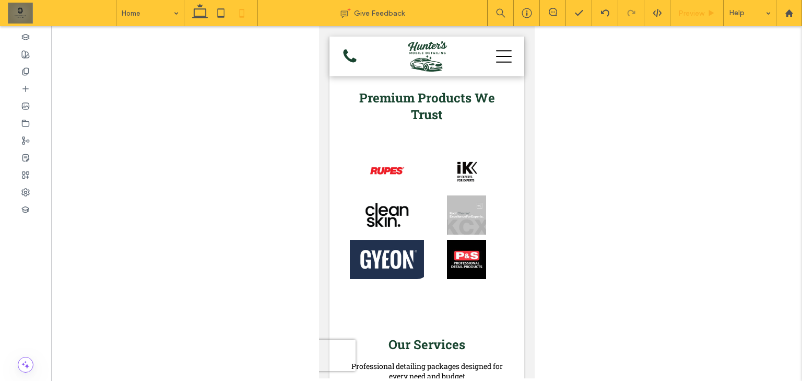
scroll to position [357, 0]
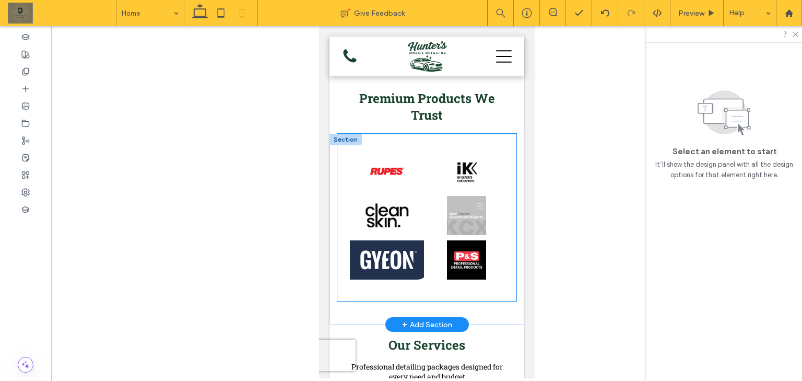
click at [504, 138] on div "Button Button Button Button Button Button" at bounding box center [426, 217] width 179 height 167
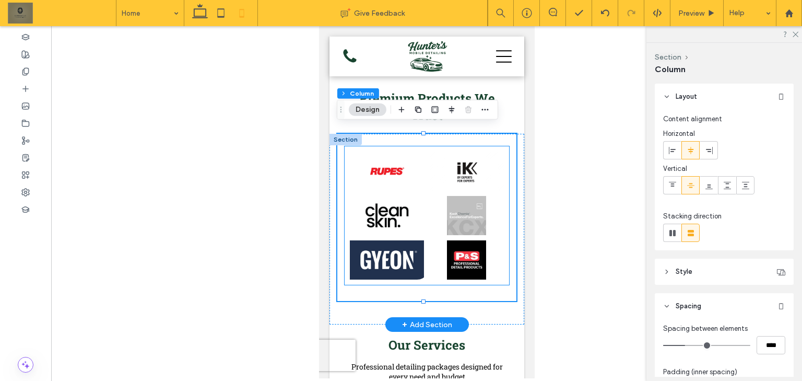
click at [485, 172] on link at bounding box center [466, 170] width 75 height 39
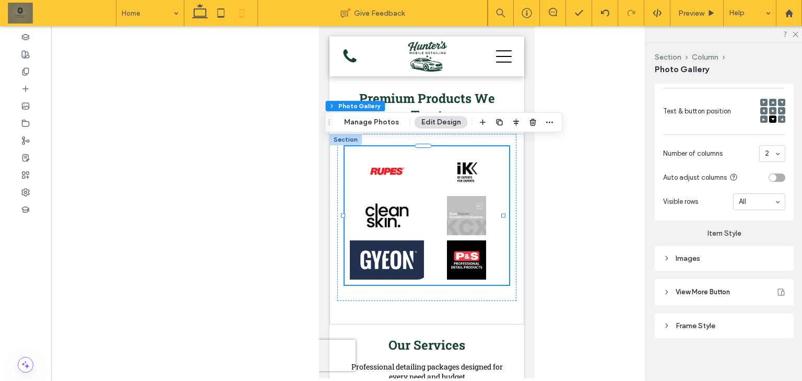
click at [748, 255] on div "Images" at bounding box center [724, 258] width 122 height 9
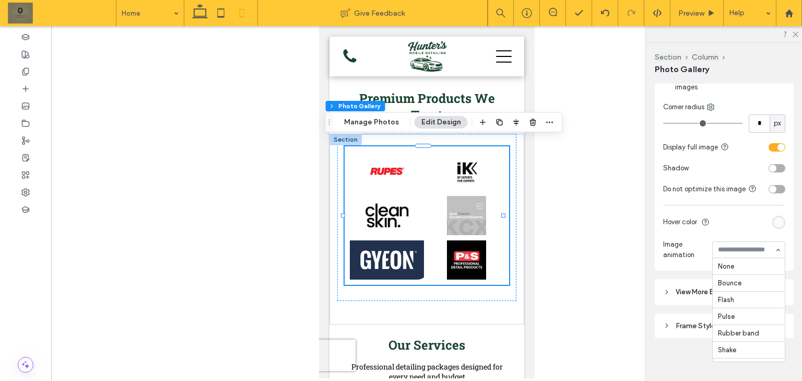
scroll to position [256, 0]
click at [779, 242] on div "Fade in from right" at bounding box center [748, 249] width 73 height 17
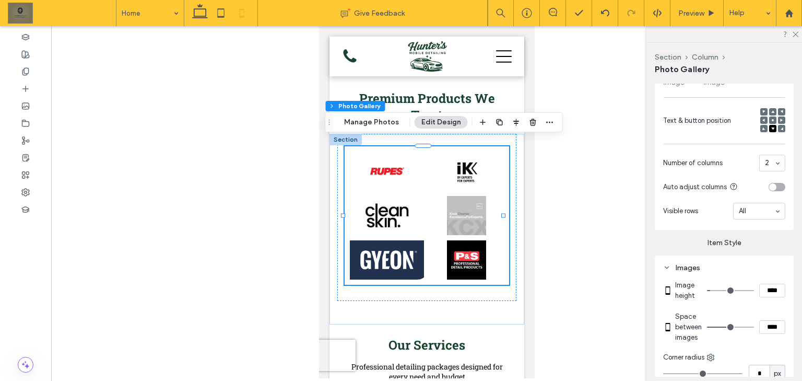
scroll to position [393, 0]
click at [207, 15] on icon at bounding box center [199, 13] width 21 height 21
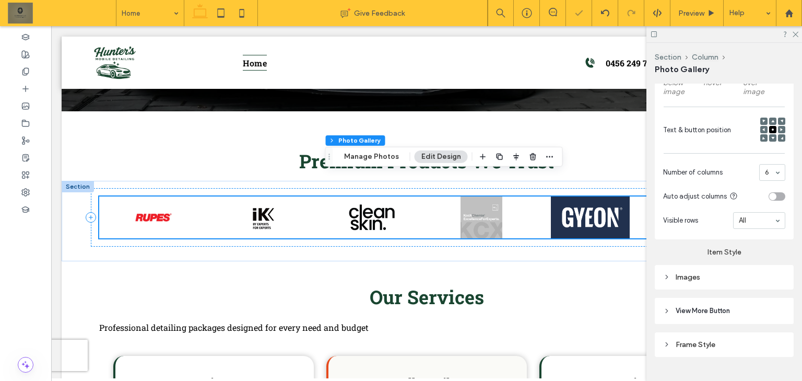
scroll to position [377, 0]
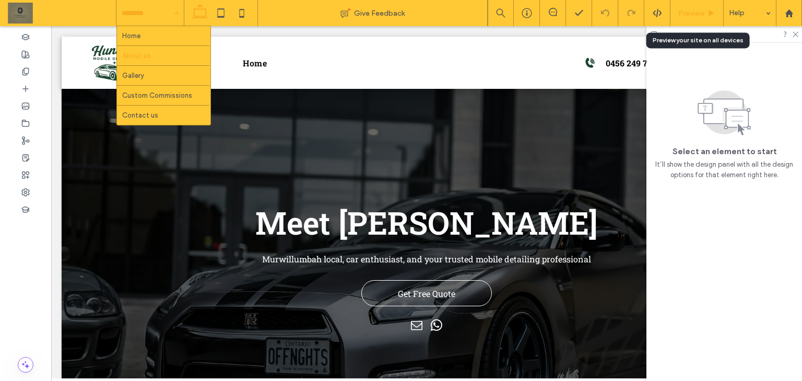
click at [696, 18] on div "Preview" at bounding box center [696, 13] width 53 height 26
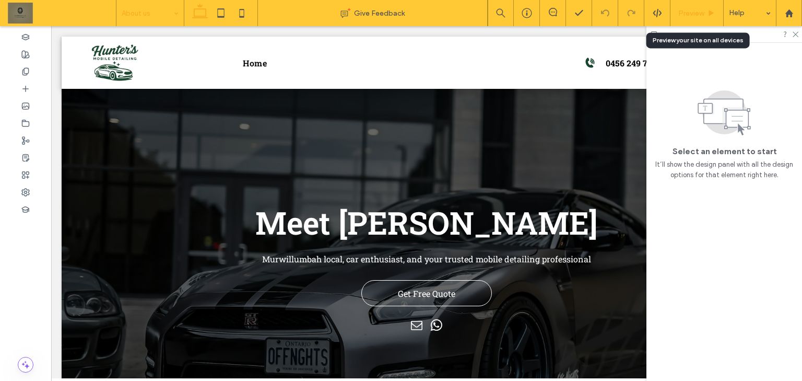
click at [699, 10] on span "Preview" at bounding box center [691, 13] width 26 height 9
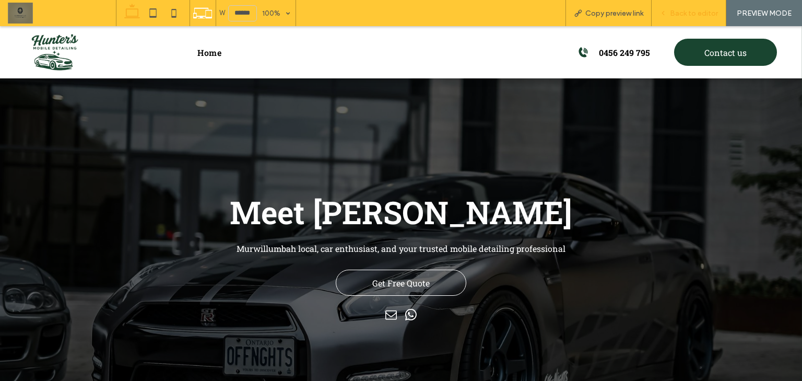
click at [706, 10] on span "Back to editor" at bounding box center [694, 13] width 48 height 9
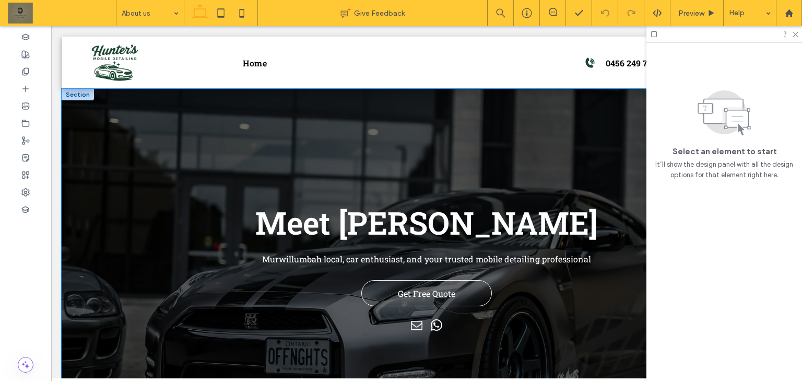
click at [84, 196] on div "Meet Dylan Hunter Murwillumbah local, car enthusiast, and your trusted mobile d…" at bounding box center [427, 265] width 730 height 352
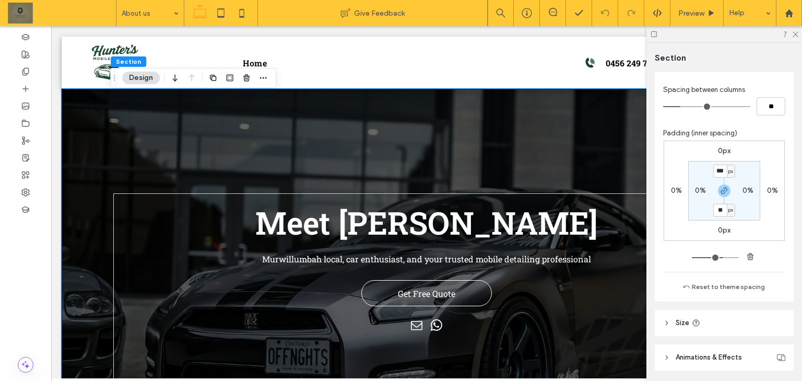
scroll to position [203, 0]
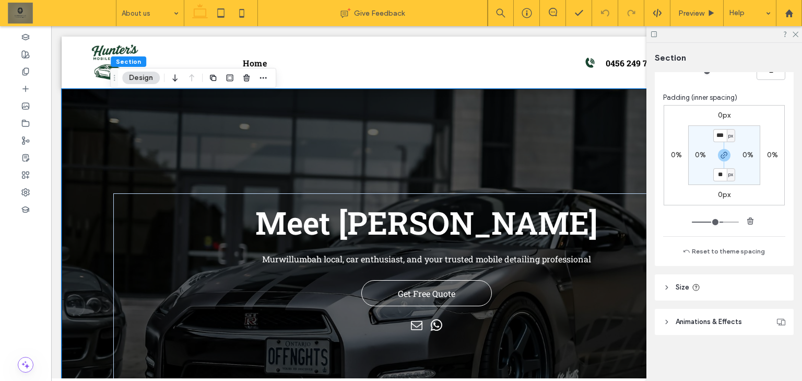
click at [731, 330] on header "Animations & Effects" at bounding box center [724, 322] width 139 height 26
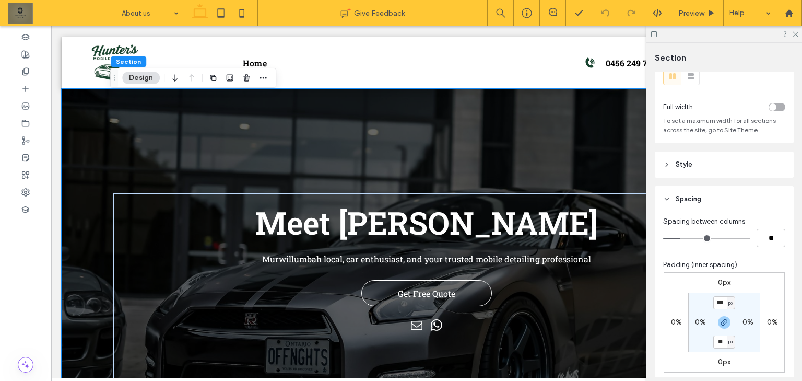
scroll to position [0, 0]
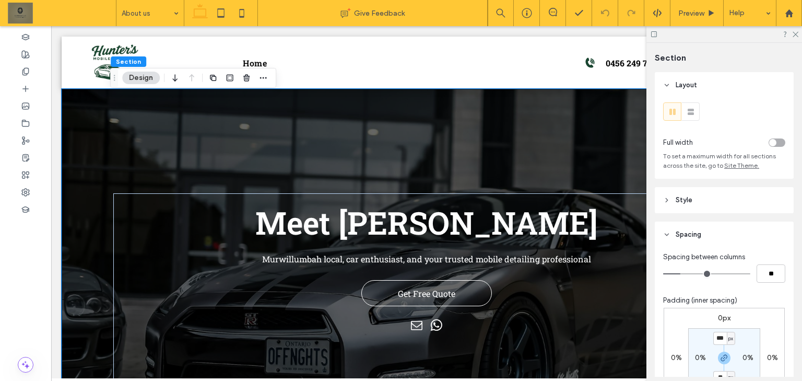
click at [737, 198] on header "Style" at bounding box center [724, 200] width 139 height 26
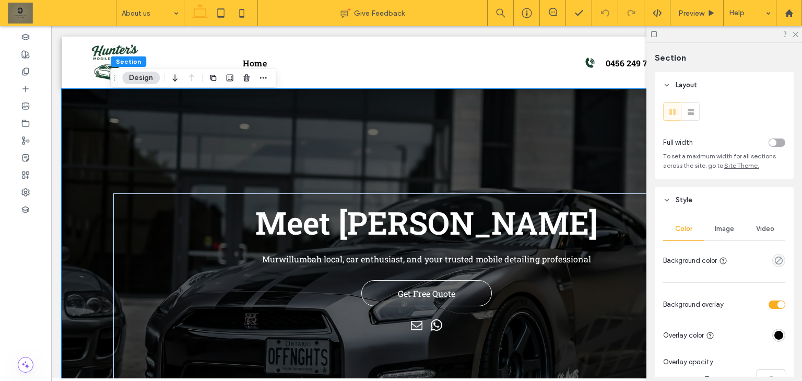
click at [737, 198] on header "Style" at bounding box center [724, 200] width 139 height 26
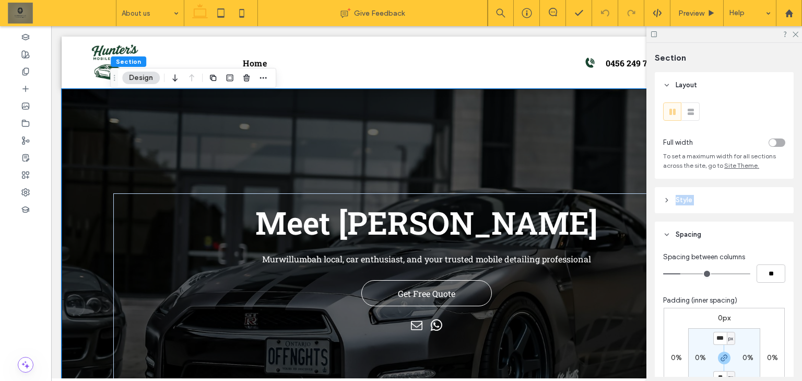
click at [737, 198] on header "Style" at bounding box center [724, 200] width 139 height 26
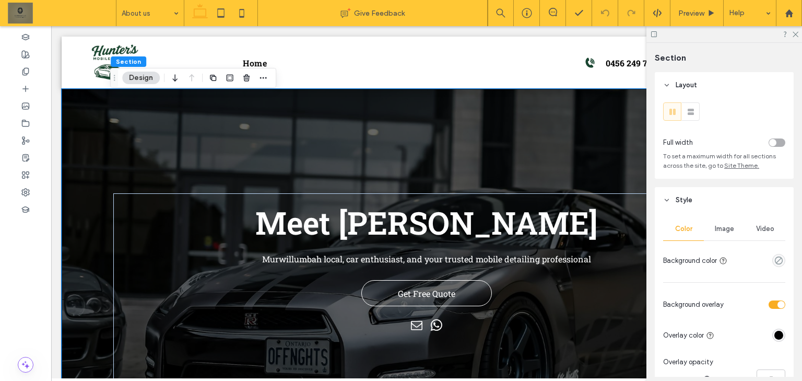
click at [729, 223] on div "Image" at bounding box center [724, 228] width 41 height 23
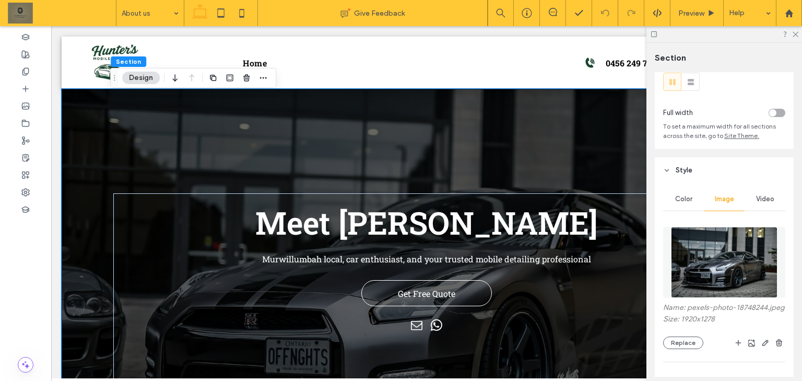
scroll to position [125, 0]
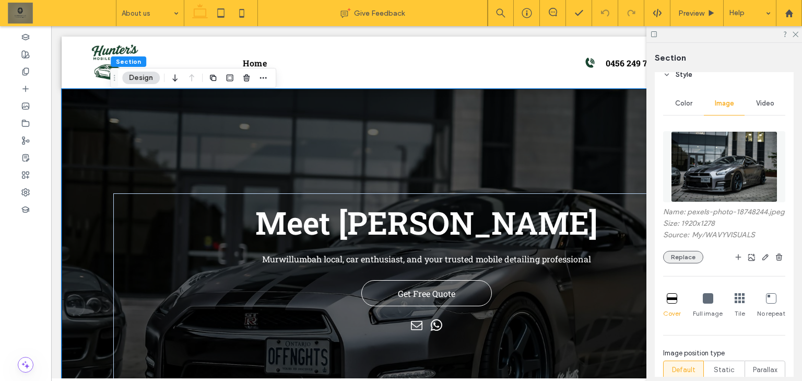
click at [687, 263] on button "Replace" at bounding box center [683, 257] width 40 height 13
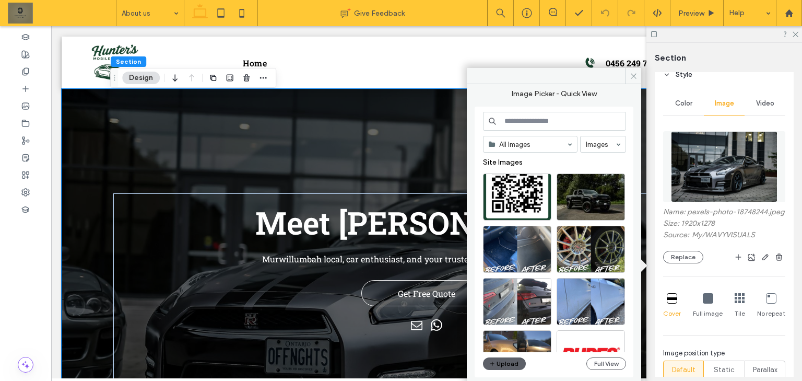
click at [562, 109] on div "All Images Images Site Images Upload Full View" at bounding box center [554, 241] width 159 height 270
click at [563, 120] on input at bounding box center [554, 121] width 143 height 19
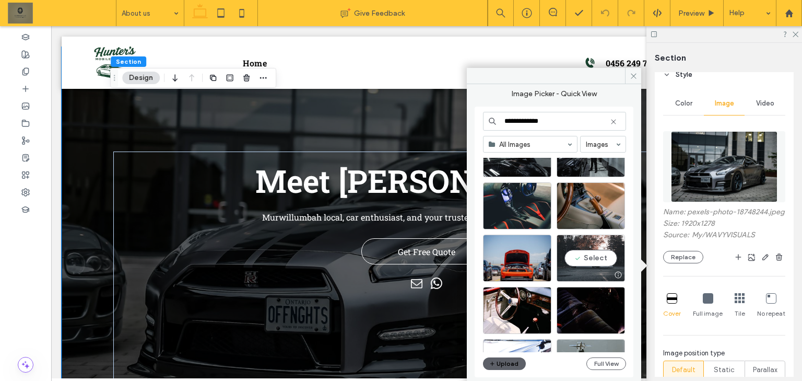
scroll to position [1250, 0]
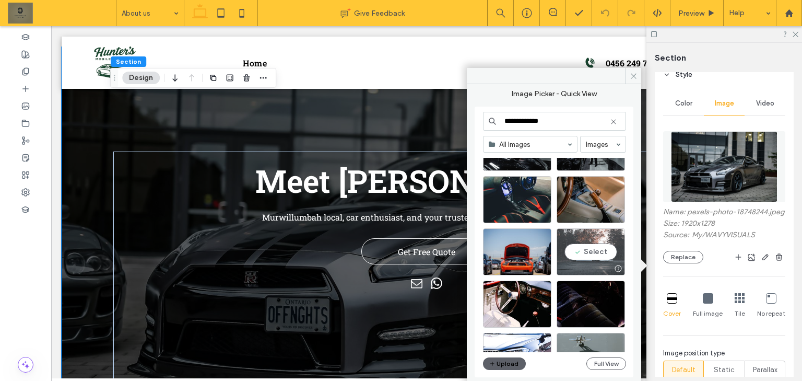
type input "**********"
click at [616, 251] on div "Select" at bounding box center [590, 251] width 68 height 47
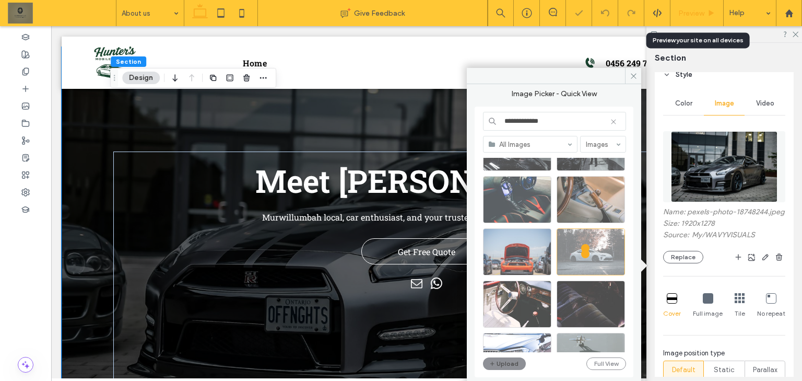
click at [702, 16] on span "Preview" at bounding box center [691, 13] width 26 height 9
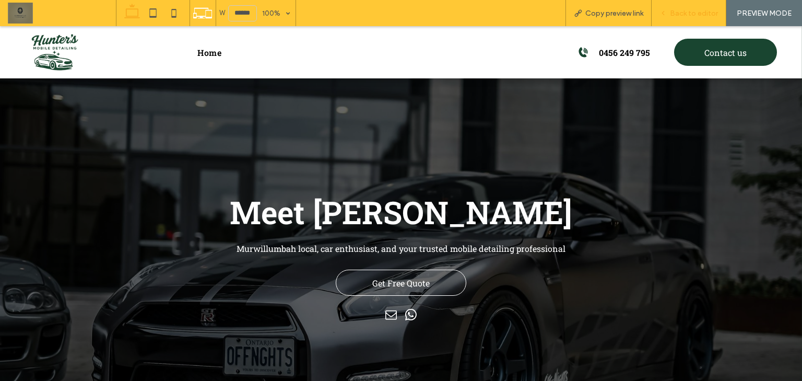
click at [700, 9] on span "Back to editor" at bounding box center [694, 13] width 48 height 9
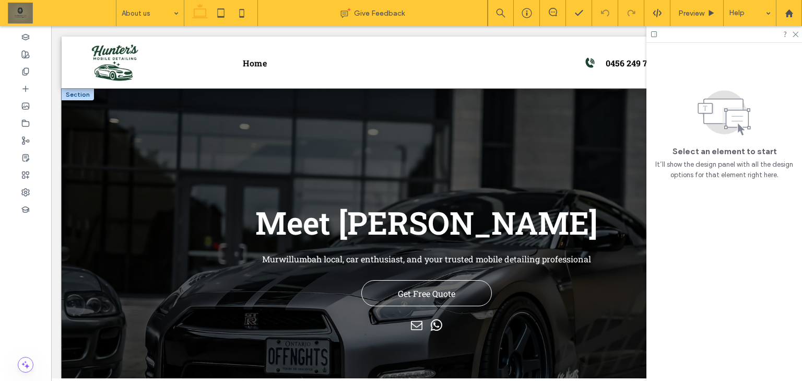
click at [89, 141] on div "Meet Dylan Hunter Murwillumbah local, car enthusiast, and your trusted mobile d…" at bounding box center [427, 265] width 730 height 352
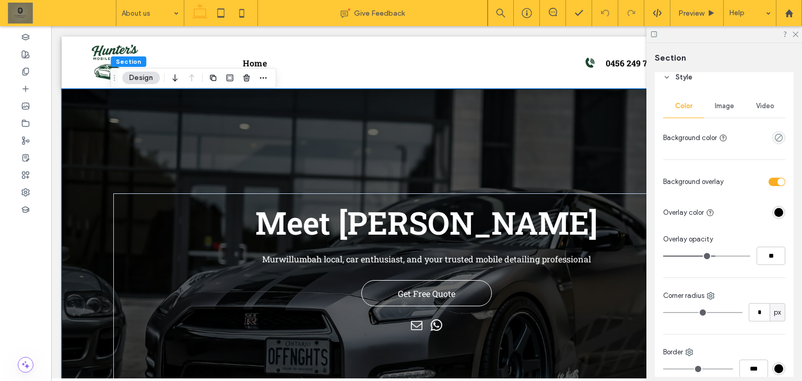
scroll to position [125, 0]
click at [722, 98] on div "Image" at bounding box center [724, 103] width 41 height 23
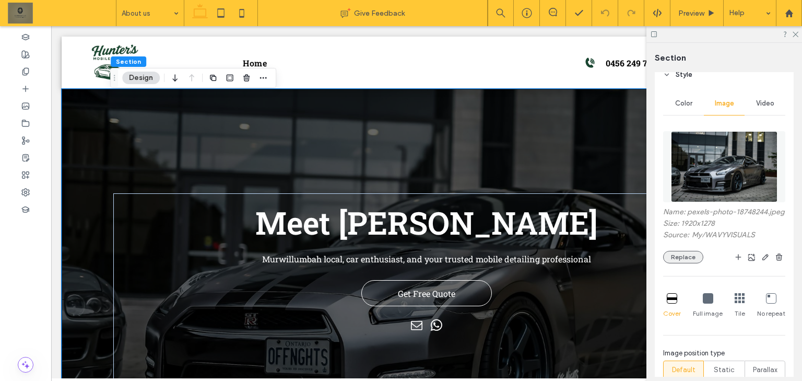
click at [685, 262] on button "Replace" at bounding box center [683, 257] width 40 height 13
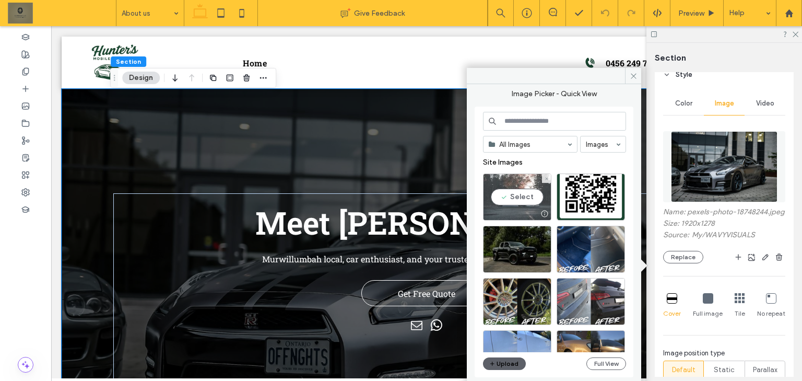
click at [519, 195] on div "Select" at bounding box center [517, 196] width 68 height 47
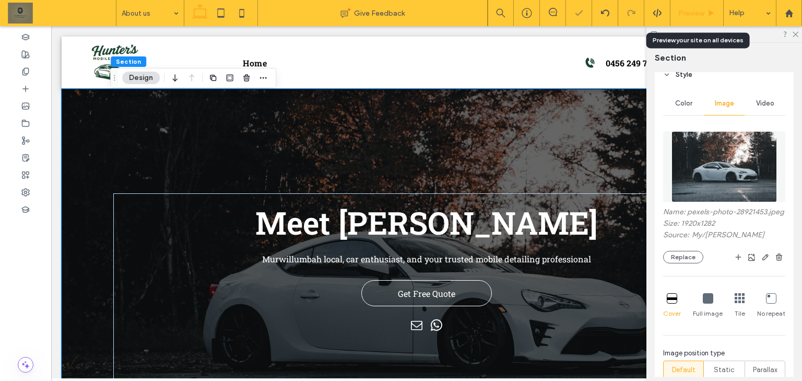
click at [698, 17] on div "Preview" at bounding box center [696, 13] width 53 height 26
click at [703, 12] on span "Preview" at bounding box center [691, 13] width 26 height 9
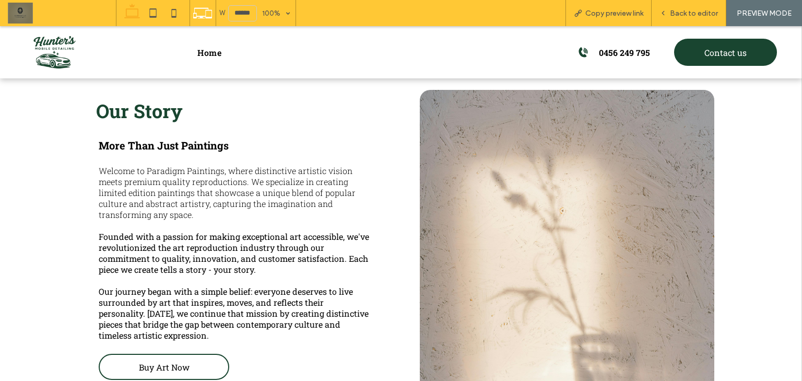
scroll to position [376, 0]
click at [694, 10] on span "Back to editor" at bounding box center [694, 13] width 48 height 9
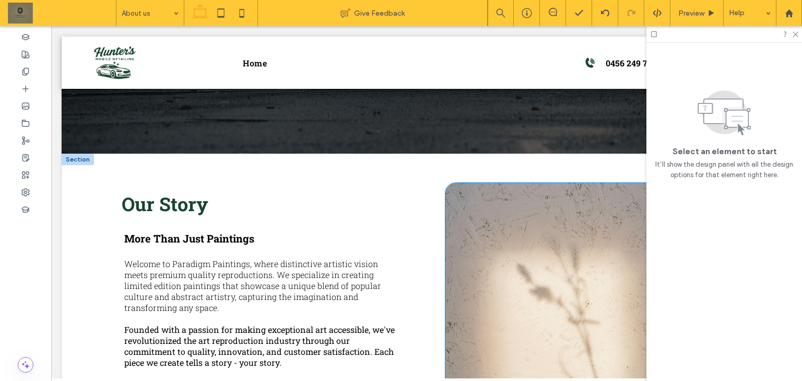
scroll to position [261, 0]
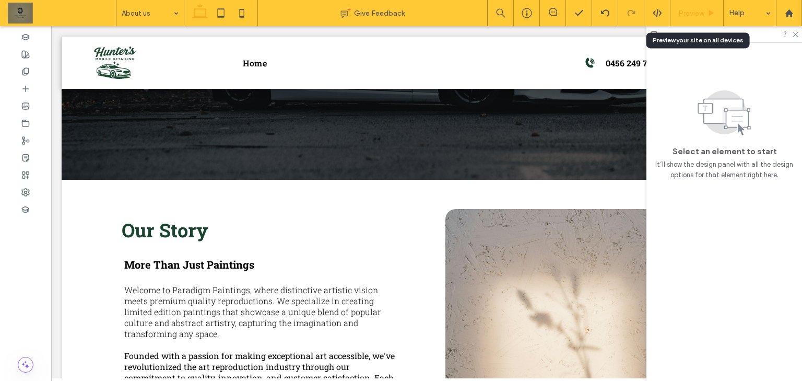
click at [694, 16] on span "Preview" at bounding box center [691, 13] width 26 height 9
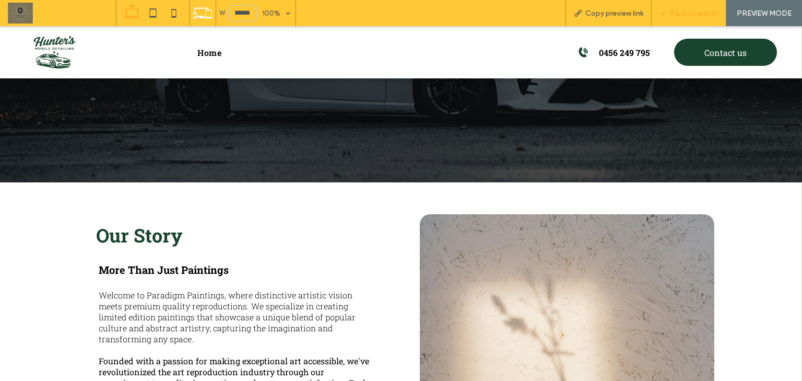
click at [694, 16] on span "Back to editor" at bounding box center [694, 13] width 48 height 9
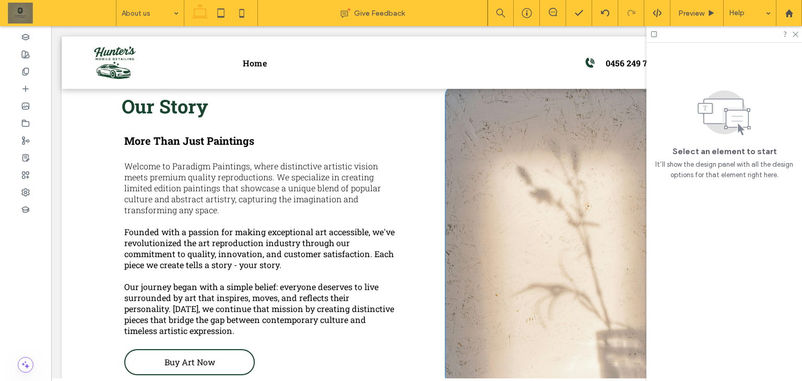
scroll to position [386, 0]
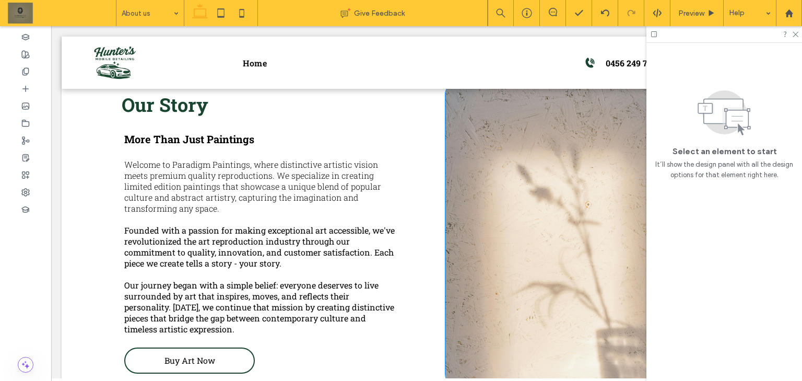
click at [465, 195] on div at bounding box center [592, 234] width 294 height 301
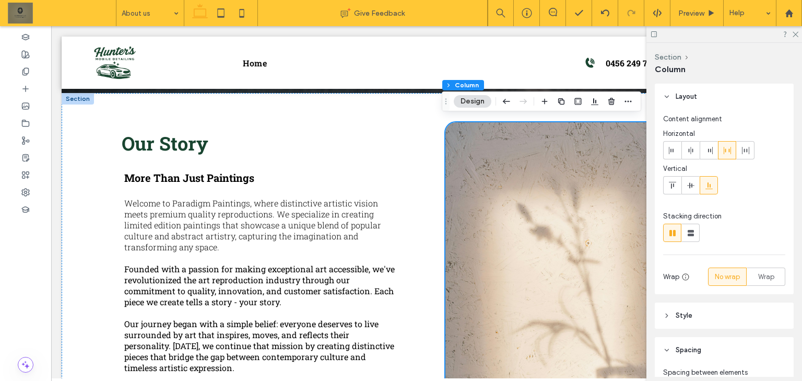
scroll to position [345, 0]
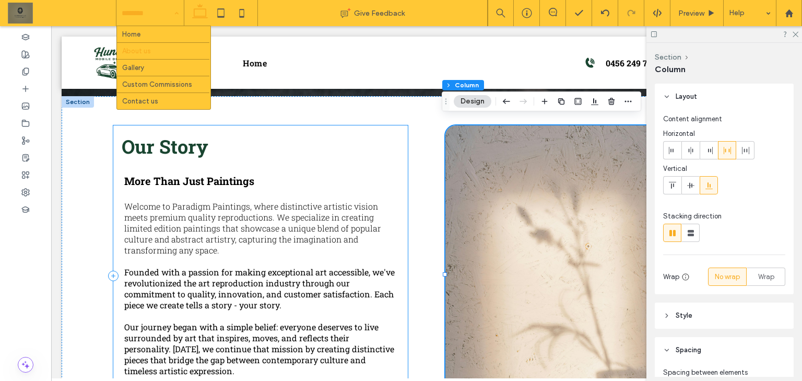
click at [223, 125] on div "Our Story More Than Just Paintings Welcome to Paradigm Paintings, where distinc…" at bounding box center [260, 275] width 294 height 301
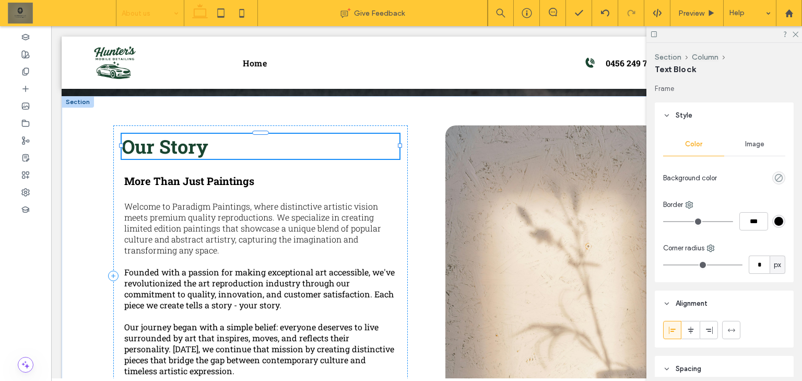
click at [194, 145] on span "Our Story" at bounding box center [165, 146] width 87 height 25
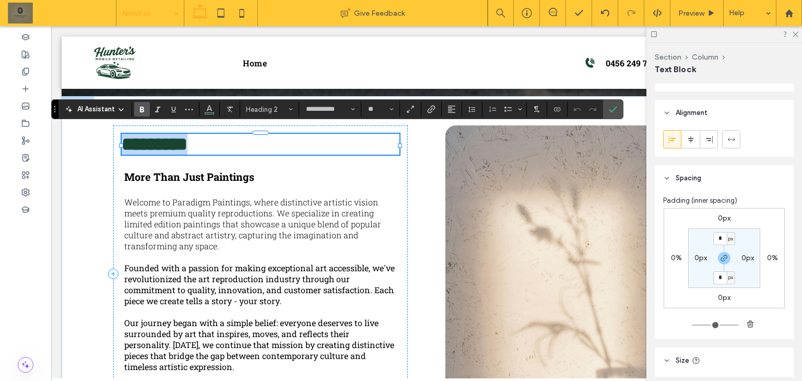
scroll to position [207, 0]
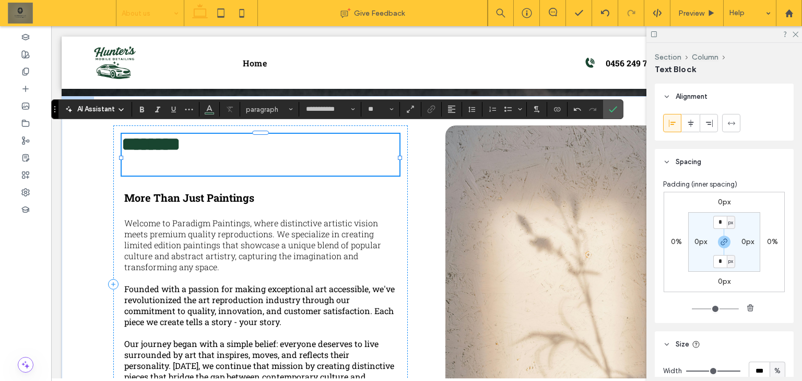
type input "**"
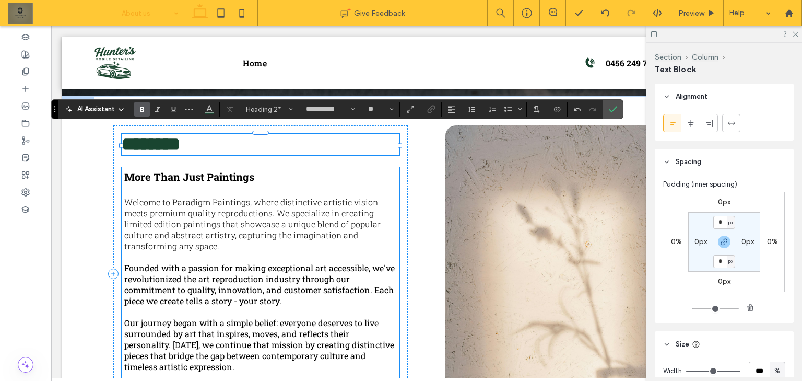
click at [209, 173] on span "More Than Just Paintings" at bounding box center [189, 177] width 130 height 14
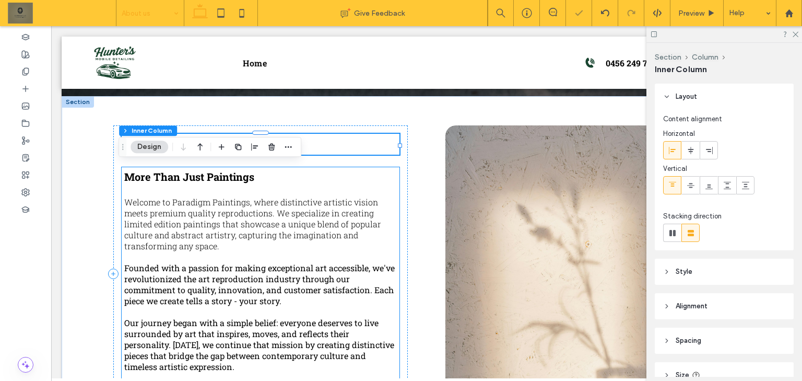
click at [209, 173] on span "More Than Just Paintings" at bounding box center [189, 177] width 130 height 14
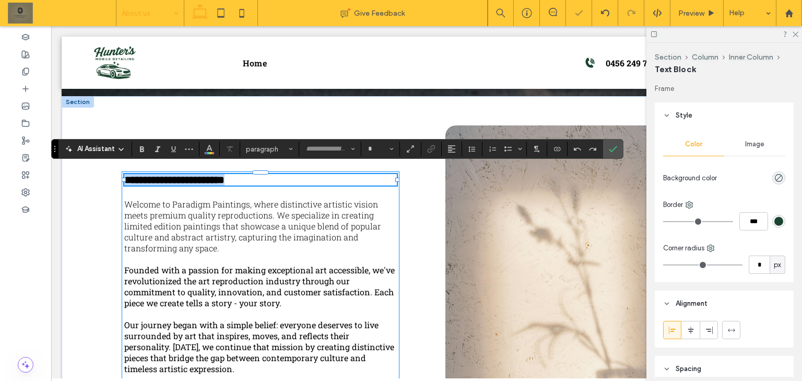
type input "**********"
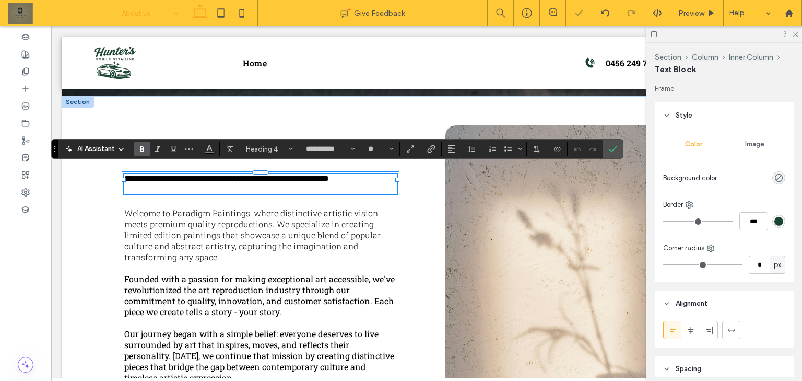
scroll to position [0, 0]
type input "**"
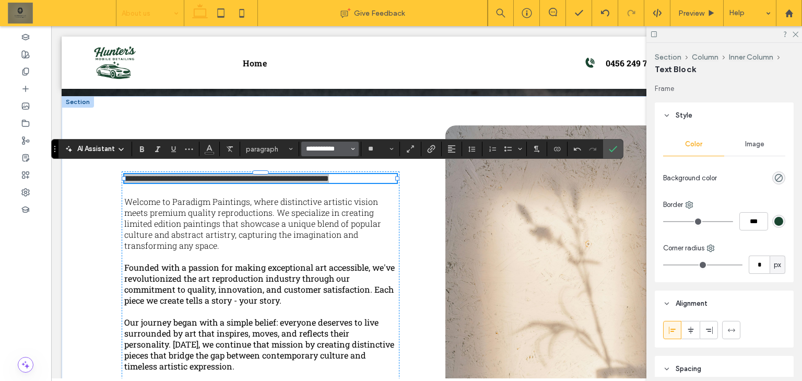
click at [334, 148] on input "**********" at bounding box center [327, 149] width 44 height 8
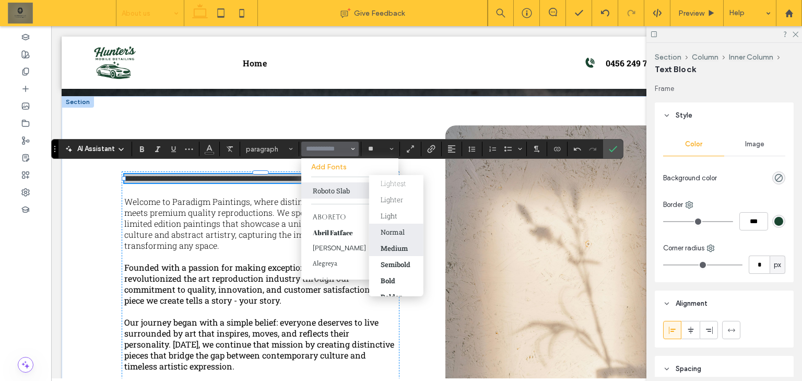
click at [399, 243] on div "Medium" at bounding box center [394, 247] width 27 height 9
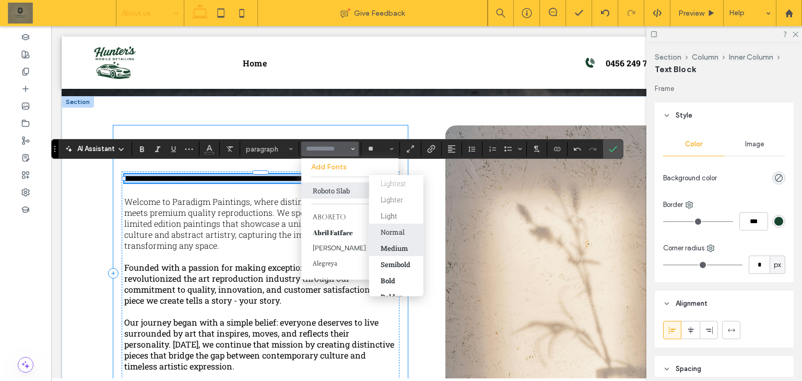
type input "**********"
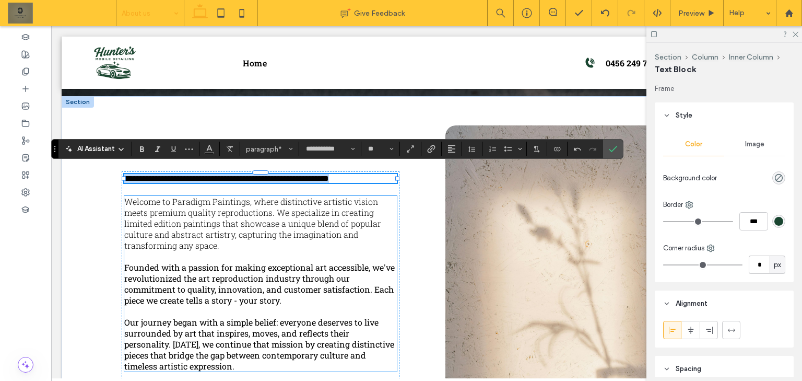
click at [361, 202] on span "Welcome to Paradigm Paintings, where distinctive artistic vision meets premium …" at bounding box center [252, 223] width 257 height 55
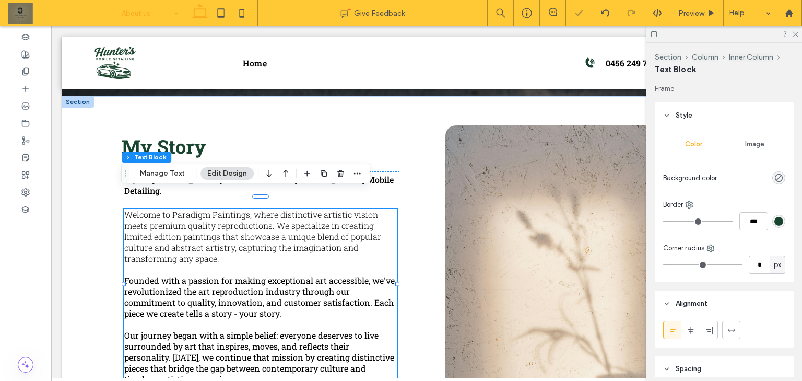
click at [361, 212] on span "Welcome to Paradigm Paintings, where distinctive artistic vision meets premium …" at bounding box center [252, 236] width 257 height 55
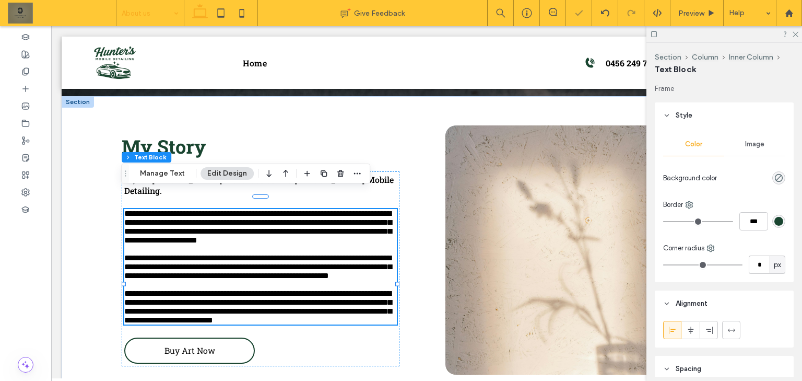
click at [359, 212] on span "**********" at bounding box center [257, 226] width 267 height 34
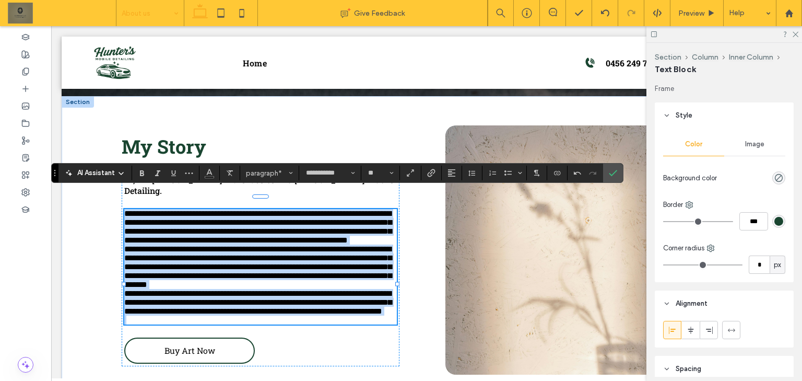
click at [388, 239] on p "**********" at bounding box center [260, 226] width 272 height 35
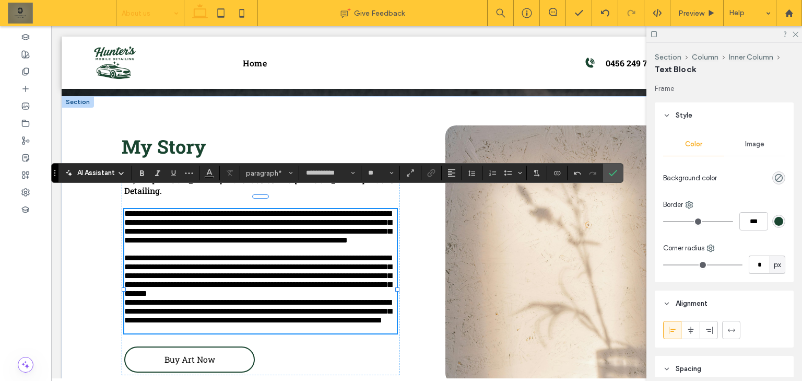
click at [341, 297] on span "**********" at bounding box center [257, 275] width 267 height 43
click at [337, 298] on p "**********" at bounding box center [260, 275] width 272 height 44
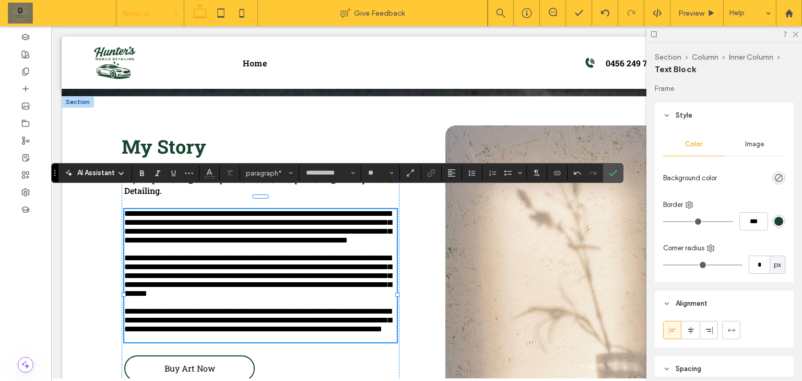
scroll to position [386, 0]
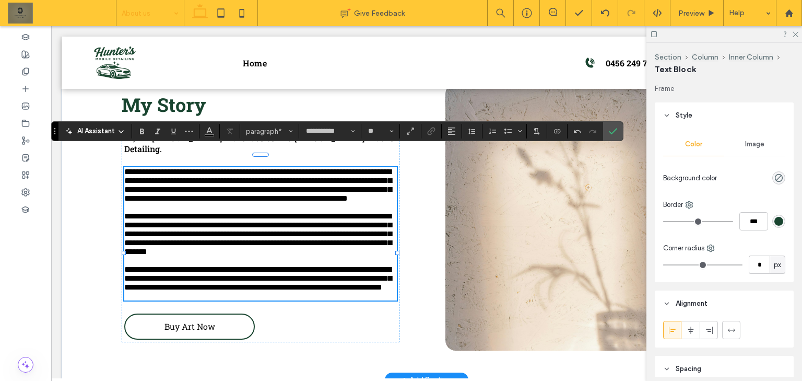
click at [268, 218] on span "**********" at bounding box center [257, 233] width 267 height 43
drag, startPoint x: 350, startPoint y: 140, endPoint x: 298, endPoint y: 115, distance: 57.7
click at [350, 140] on div "**********" at bounding box center [337, 131] width 572 height 20
click at [346, 129] on input "**********" at bounding box center [327, 131] width 44 height 8
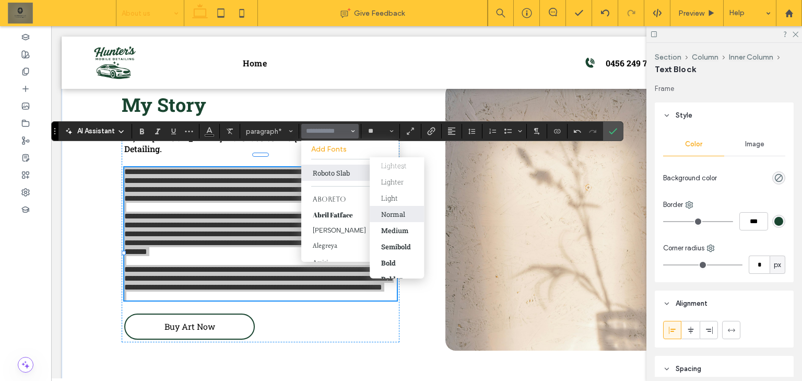
click at [405, 215] on div "Normal" at bounding box center [396, 213] width 31 height 9
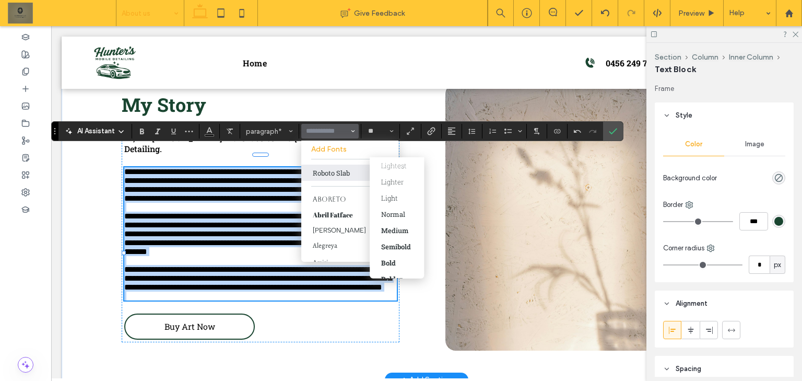
type input "**********"
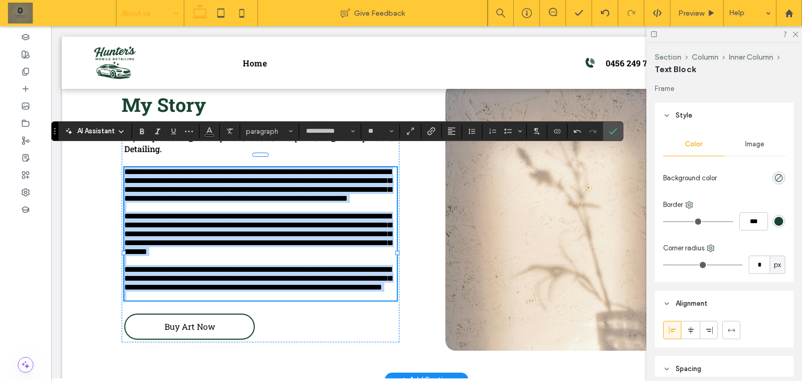
click at [338, 219] on span "**********" at bounding box center [257, 233] width 267 height 43
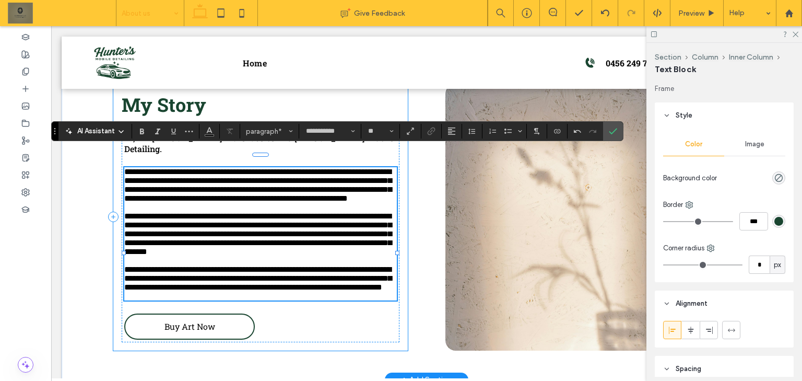
click at [399, 228] on div "**********" at bounding box center [260, 217] width 294 height 267
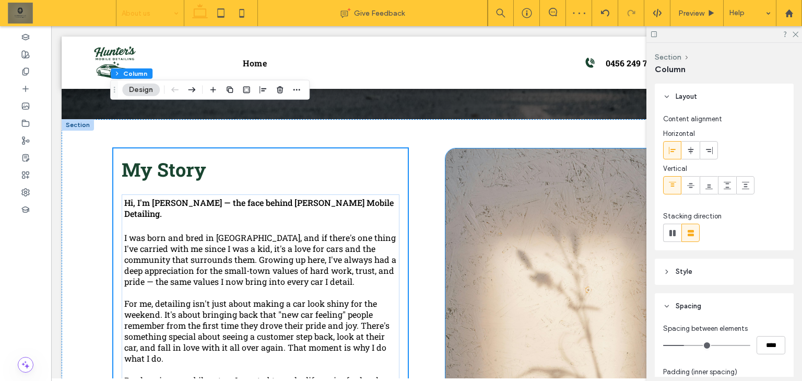
scroll to position [261, 0]
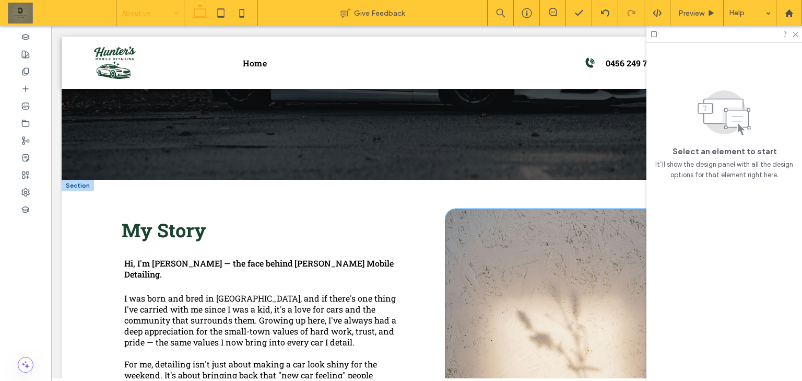
click at [511, 251] on div at bounding box center [592, 380] width 294 height 342
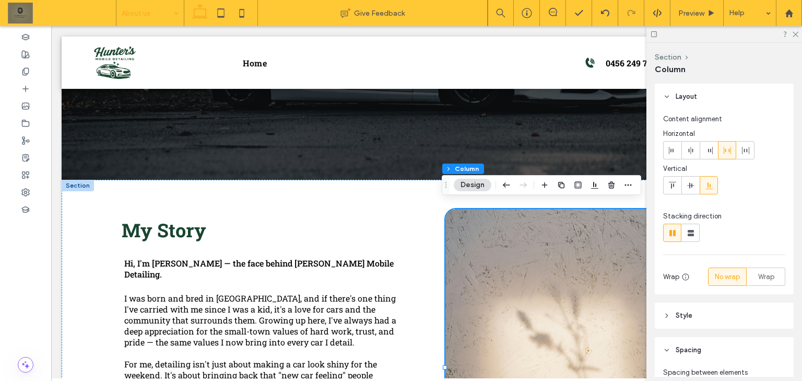
click at [513, 250] on div at bounding box center [592, 380] width 294 height 342
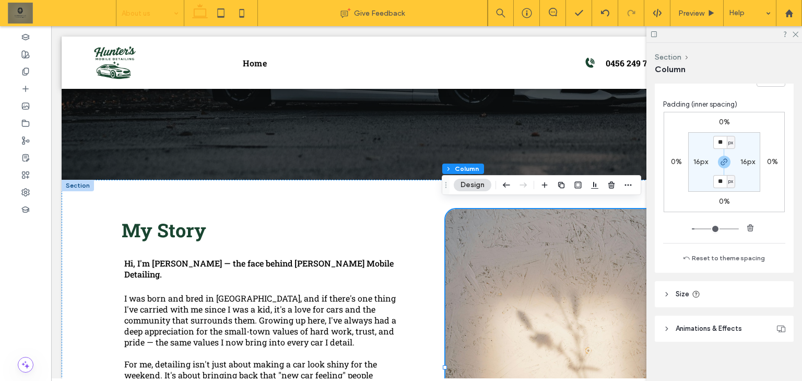
scroll to position [317, 0]
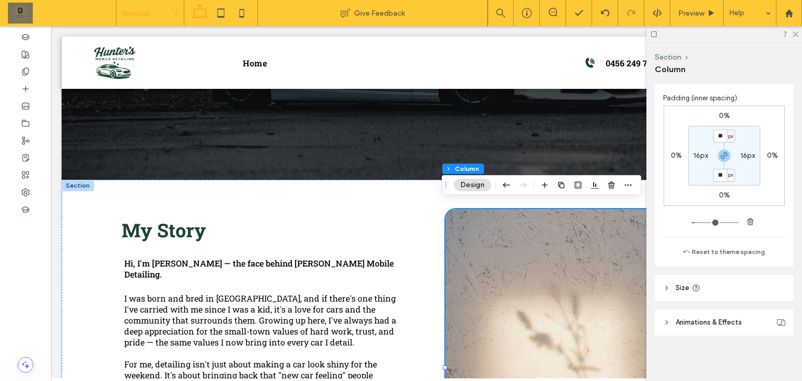
click at [711, 322] on span "Animations & Effects" at bounding box center [708, 322] width 66 height 10
click at [713, 317] on span "Animations & Effects" at bounding box center [708, 322] width 66 height 10
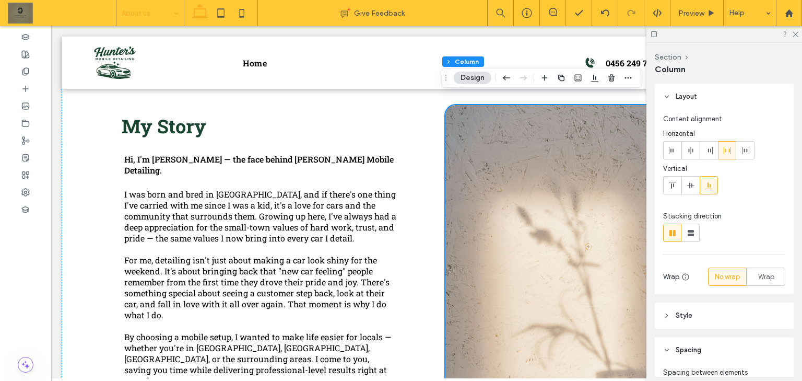
scroll to position [386, 0]
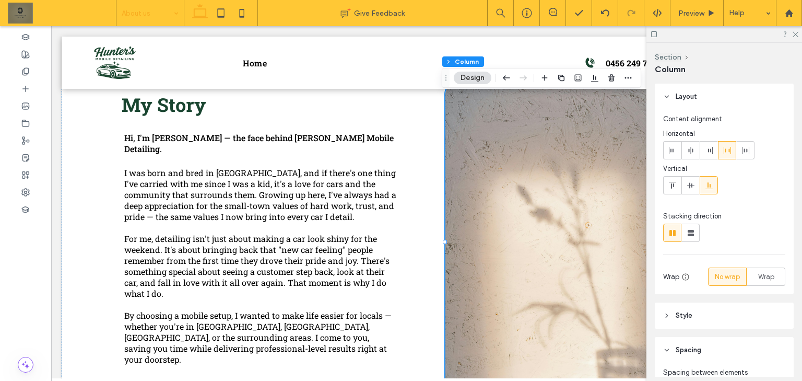
click at [512, 246] on div at bounding box center [592, 255] width 294 height 342
click at [524, 227] on div at bounding box center [592, 255] width 294 height 342
click at [460, 73] on button "Design" at bounding box center [473, 78] width 38 height 13
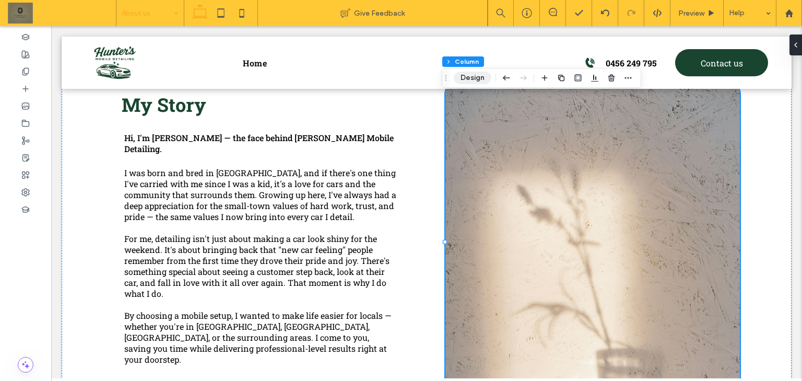
click at [466, 73] on button "Design" at bounding box center [473, 78] width 38 height 13
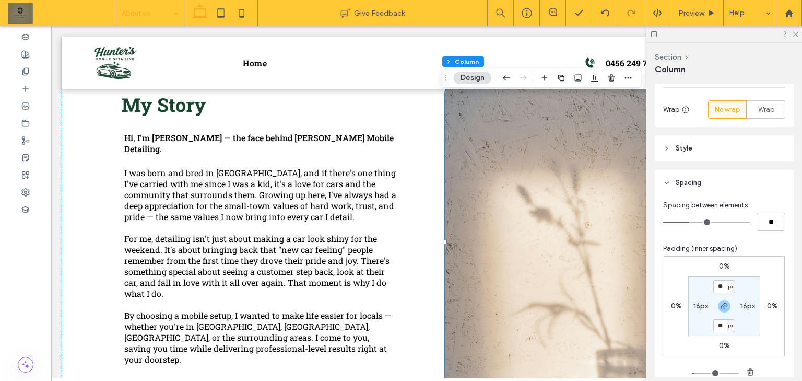
drag, startPoint x: 728, startPoint y: 179, endPoint x: 719, endPoint y: 153, distance: 27.1
click at [728, 177] on header "Spacing" at bounding box center [724, 183] width 139 height 26
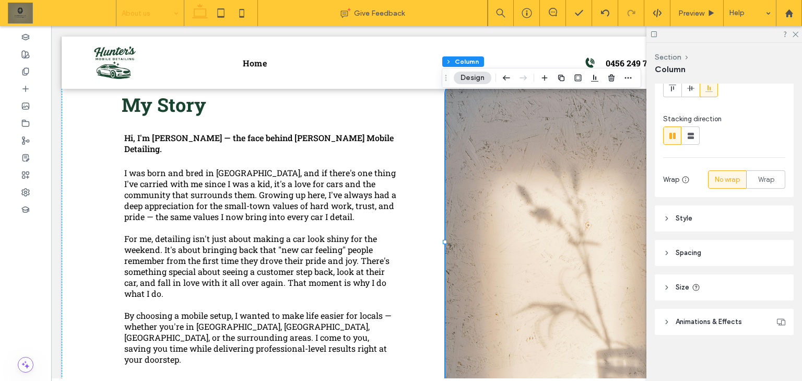
scroll to position [97, 0]
click at [728, 336] on div "Layout Content alignment Horizontal Vertical Stacking direction Wrap No wrap Wr…" at bounding box center [728, 230] width 146 height 293
click at [732, 325] on span "Animations & Effects" at bounding box center [708, 321] width 66 height 10
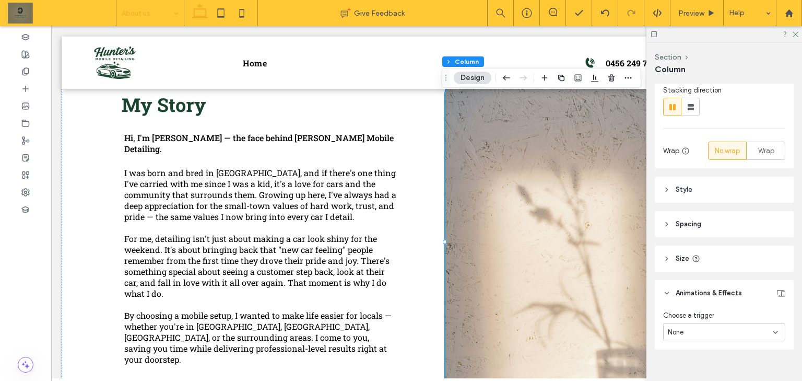
scroll to position [140, 0]
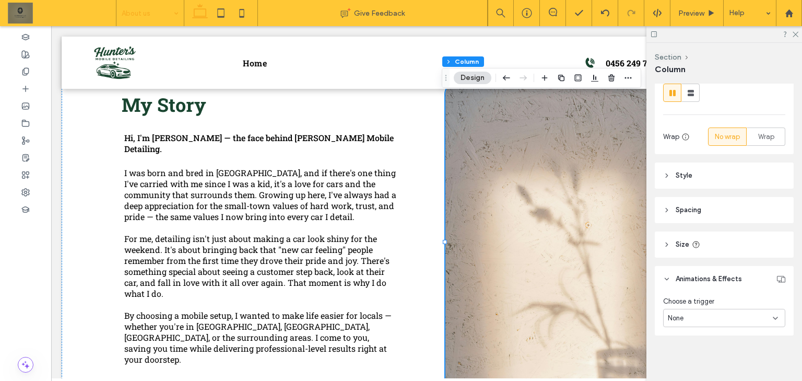
click at [750, 238] on header "Size" at bounding box center [724, 244] width 139 height 26
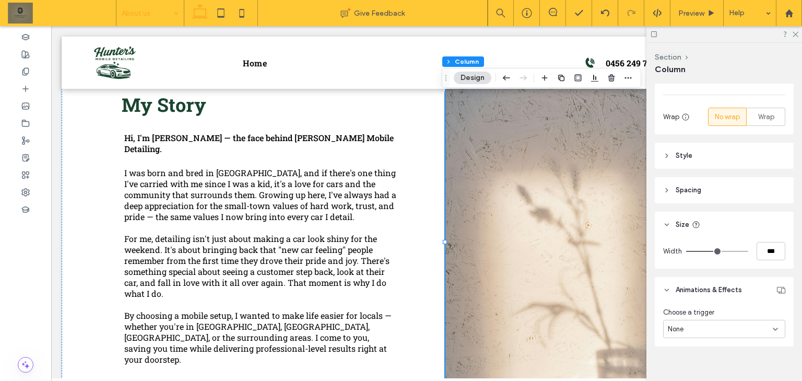
scroll to position [167, 0]
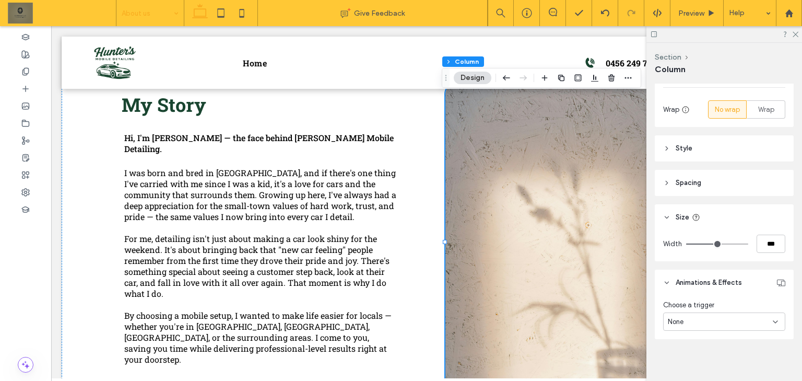
click at [745, 181] on header "Spacing" at bounding box center [724, 183] width 139 height 26
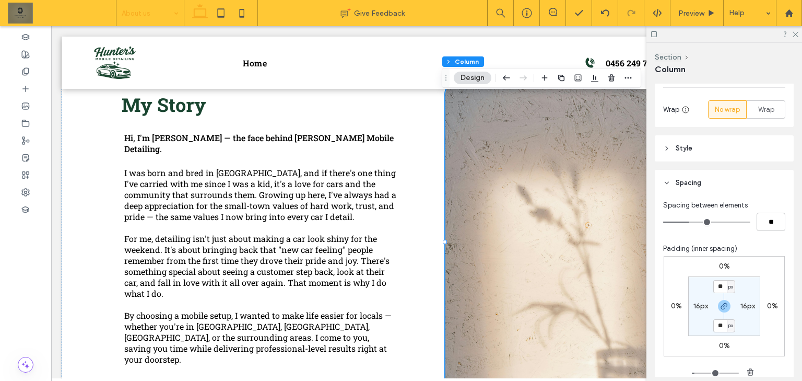
click at [732, 146] on header "Style" at bounding box center [724, 148] width 139 height 26
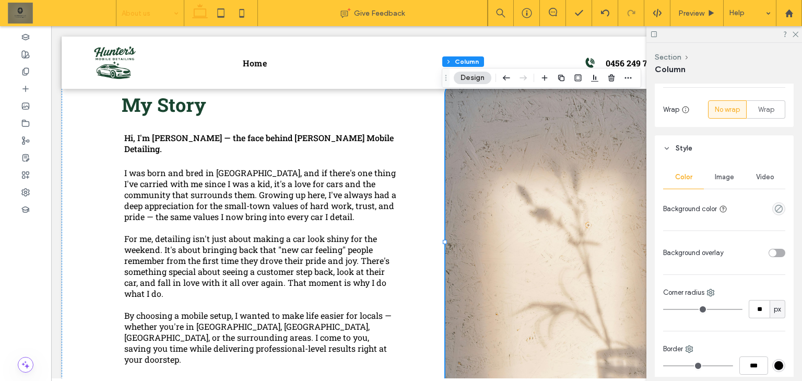
click at [736, 168] on div "Image" at bounding box center [724, 176] width 41 height 23
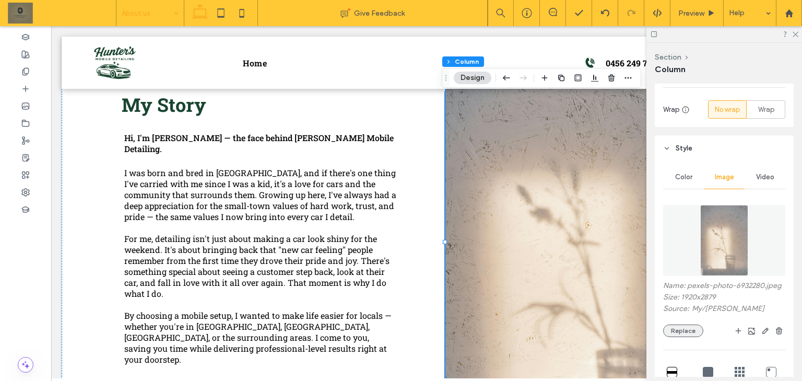
click at [685, 337] on button "Replace" at bounding box center [683, 330] width 40 height 13
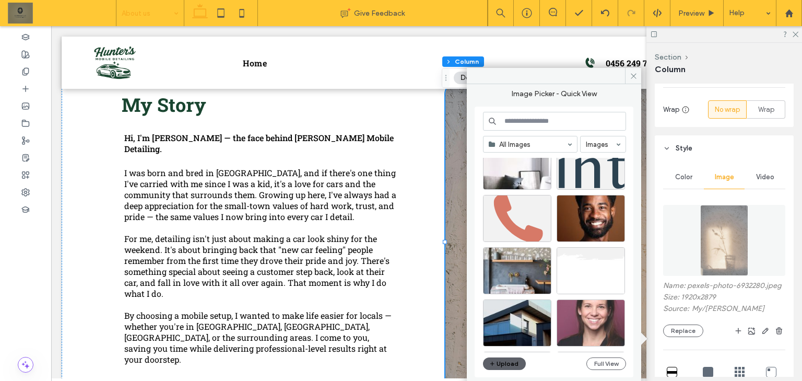
scroll to position [1543, 0]
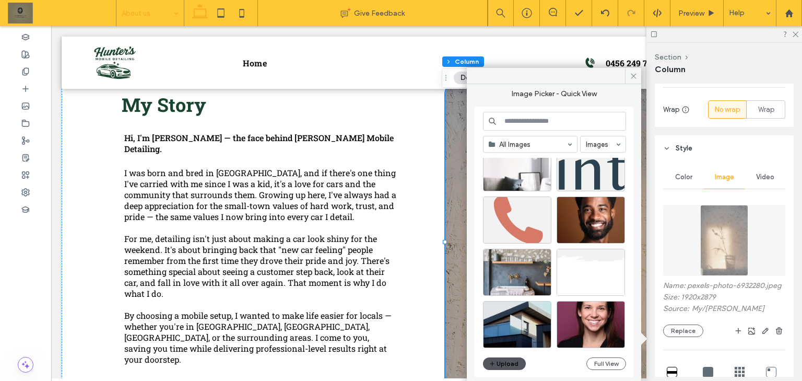
click at [516, 365] on button "Upload" at bounding box center [504, 363] width 43 height 13
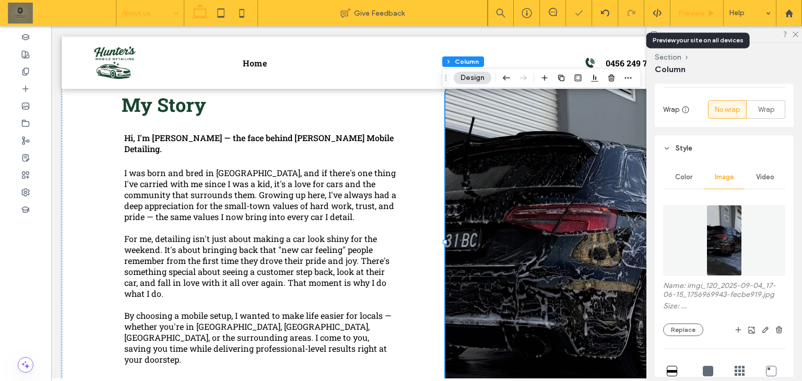
click at [687, 8] on div "Preview" at bounding box center [696, 13] width 53 height 26
click at [708, 13] on icon at bounding box center [711, 13] width 8 height 8
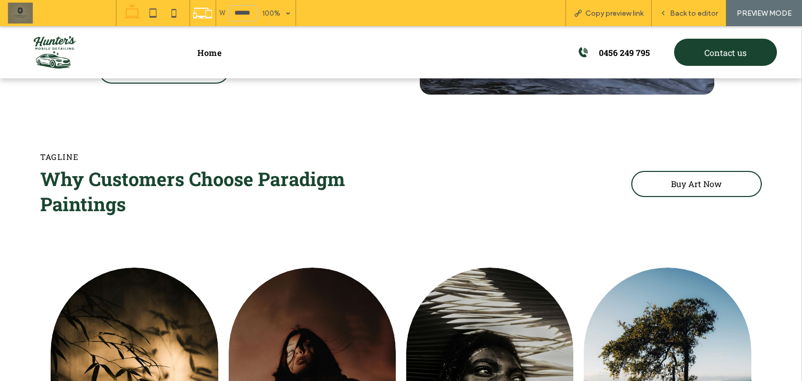
scroll to position [710, 0]
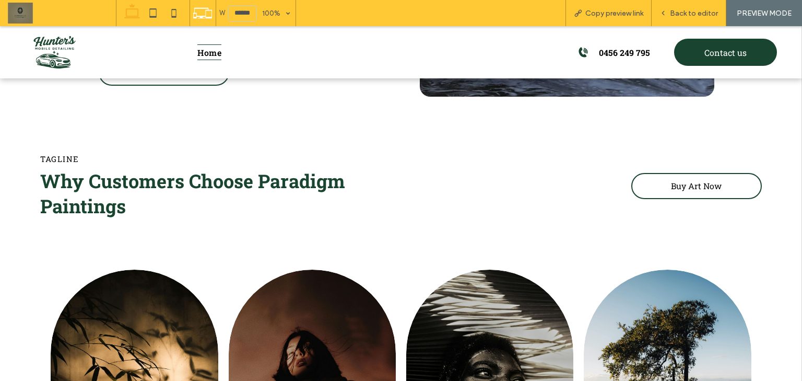
click at [220, 53] on ul "Home" at bounding box center [367, 52] width 356 height 46
click at [217, 53] on div at bounding box center [401, 190] width 802 height 381
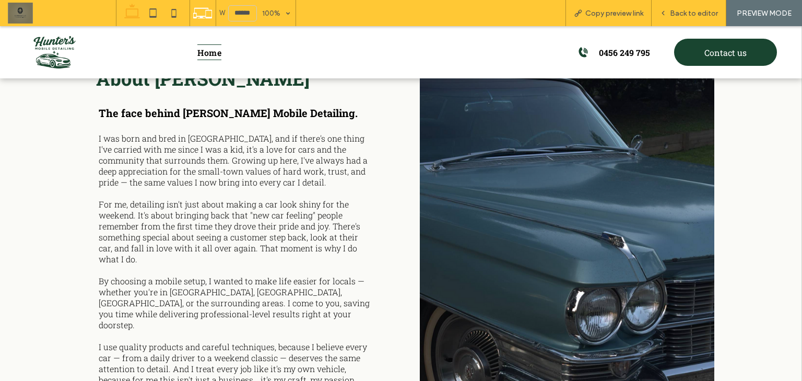
scroll to position [1336, 0]
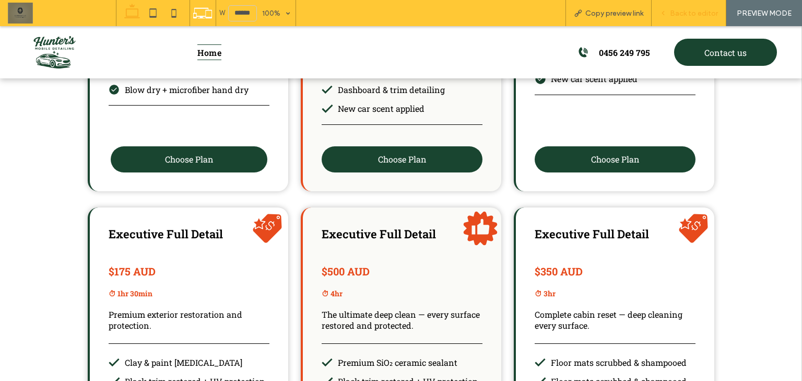
click at [699, 14] on span "Back to editor" at bounding box center [694, 13] width 48 height 9
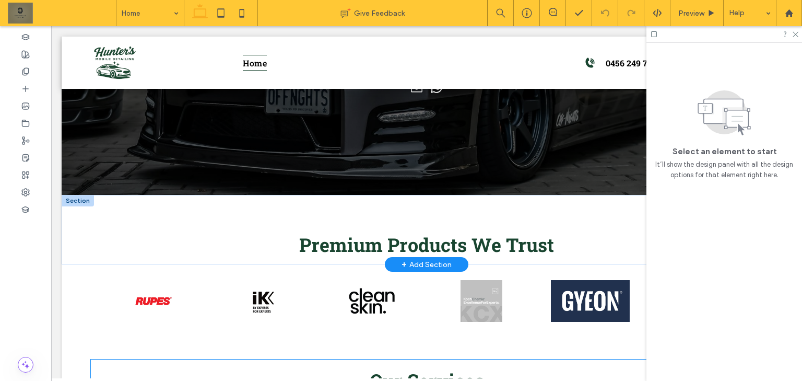
scroll to position [251, 0]
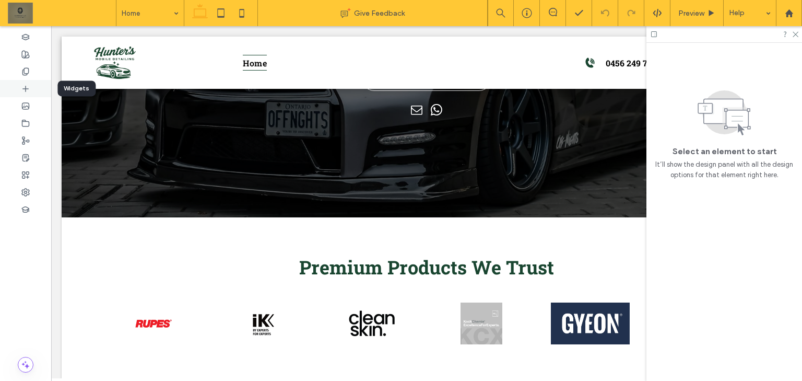
click at [29, 88] on div at bounding box center [25, 88] width 51 height 17
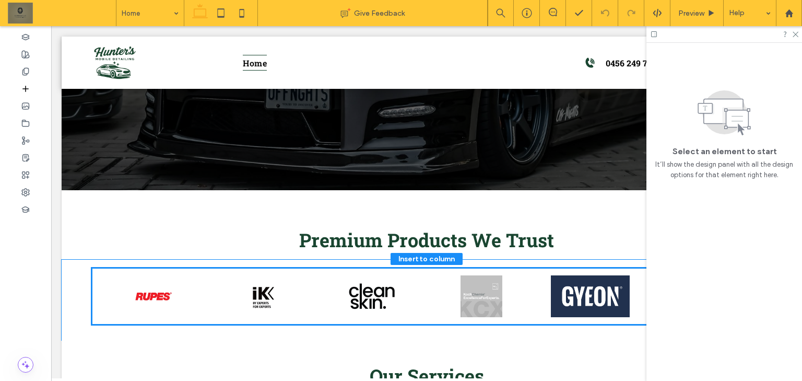
scroll to position [286, 0]
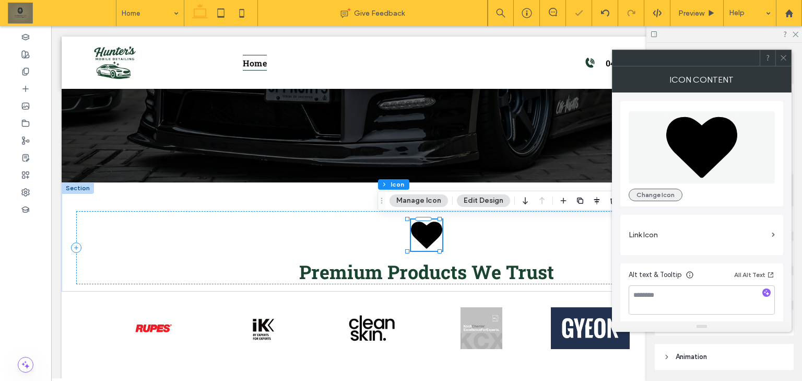
click at [666, 194] on button "Change Icon" at bounding box center [655, 194] width 54 height 13
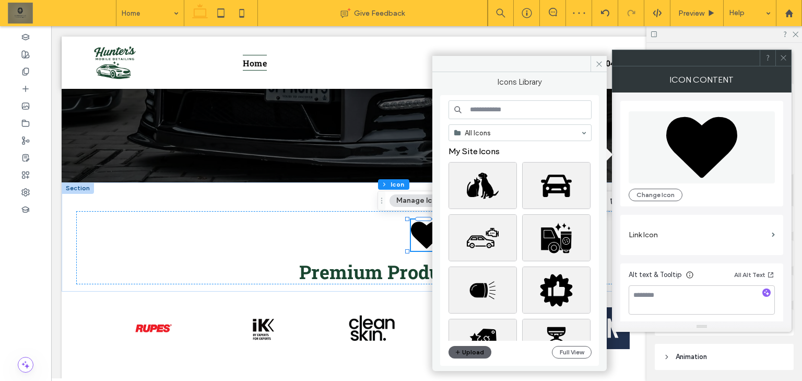
click at [528, 120] on div "All Icons My Site Icons Upload Full View" at bounding box center [519, 230] width 143 height 260
click at [529, 115] on input at bounding box center [519, 109] width 143 height 19
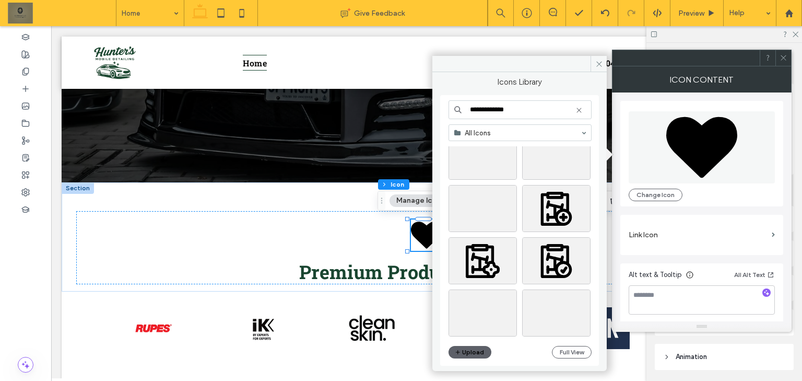
scroll to position [1126, 0]
click at [495, 111] on input "**********" at bounding box center [519, 109] width 143 height 19
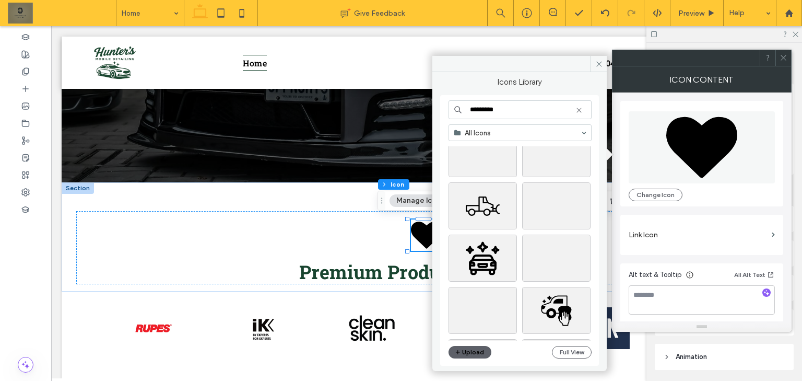
scroll to position [771, 0]
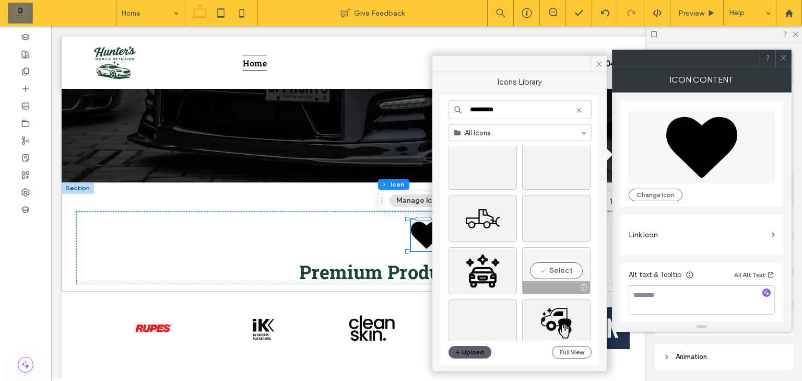
type input "*********"
click at [564, 265] on div "Select" at bounding box center [556, 270] width 68 height 47
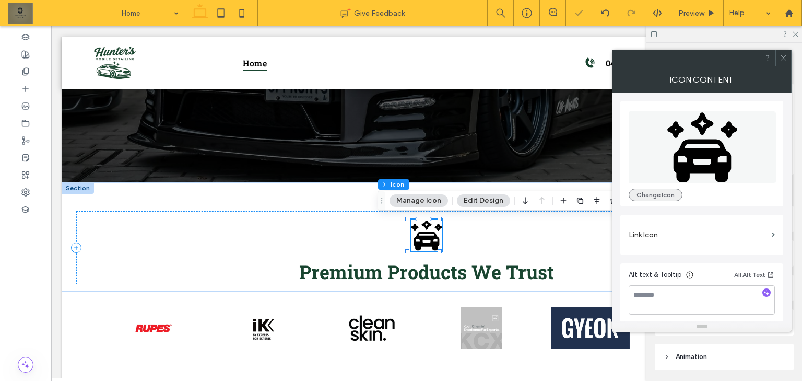
click at [653, 192] on button "Change Icon" at bounding box center [655, 194] width 54 height 13
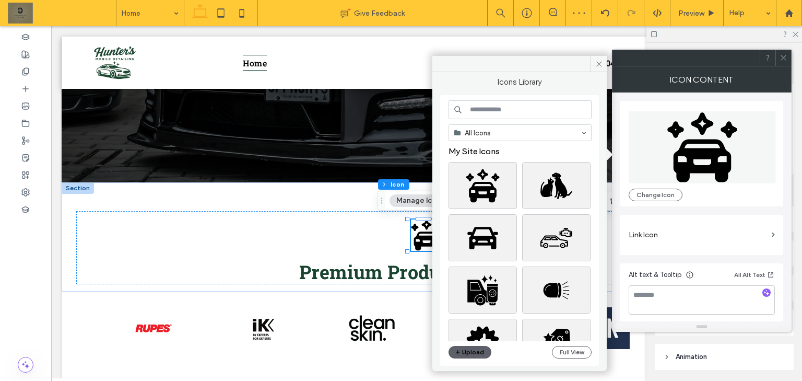
click at [781, 56] on icon at bounding box center [783, 58] width 8 height 8
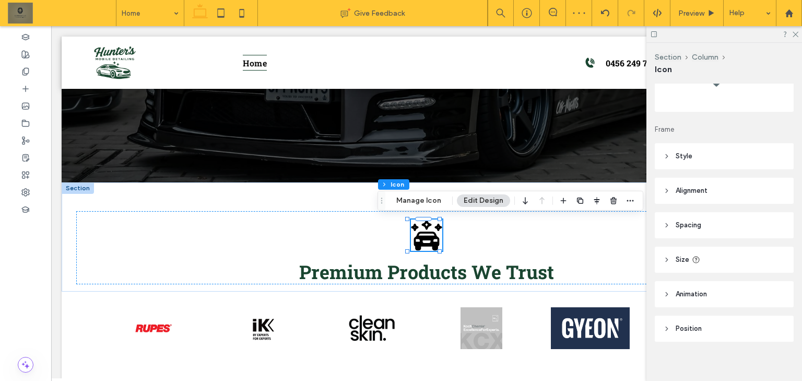
scroll to position [69, 0]
click at [728, 143] on header "Style" at bounding box center [724, 150] width 139 height 26
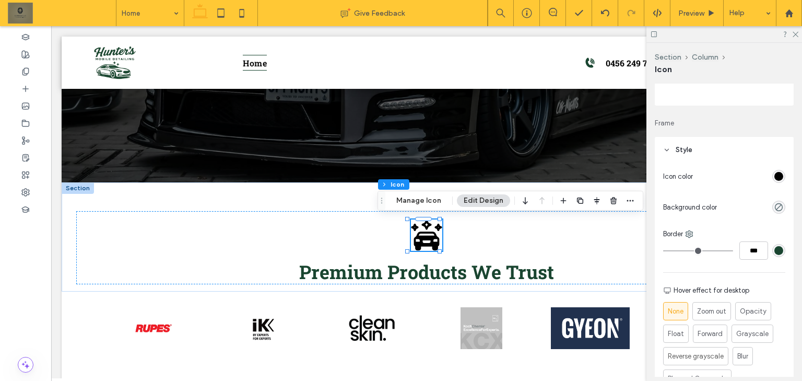
click at [781, 176] on div "Icon color Background color Border *** Hover effect for desktop None Zoom out O…" at bounding box center [724, 298] width 139 height 271
click at [778, 175] on div "rgb(0, 0, 0)" at bounding box center [778, 176] width 13 height 13
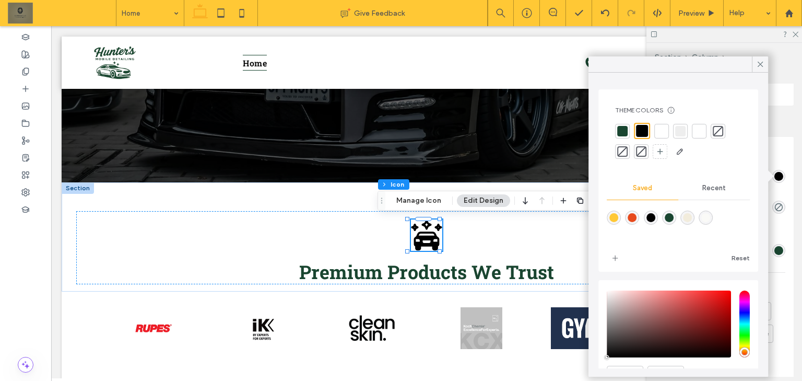
click at [668, 217] on div "rgba(25,69,48,1)" at bounding box center [669, 217] width 14 height 14
type input "*******"
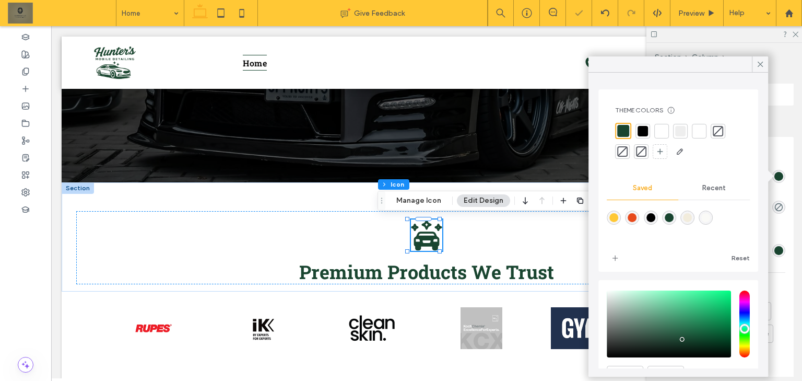
click at [775, 223] on div "Icon color Background color Border *** Hover effect for desktop None Zoom out O…" at bounding box center [724, 298] width 139 height 271
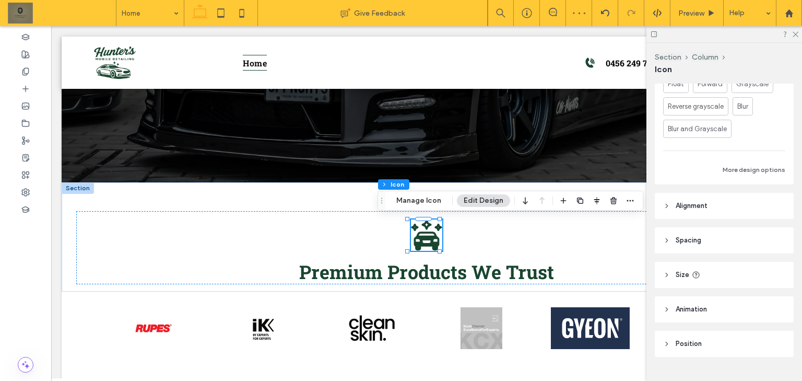
scroll to position [340, 0]
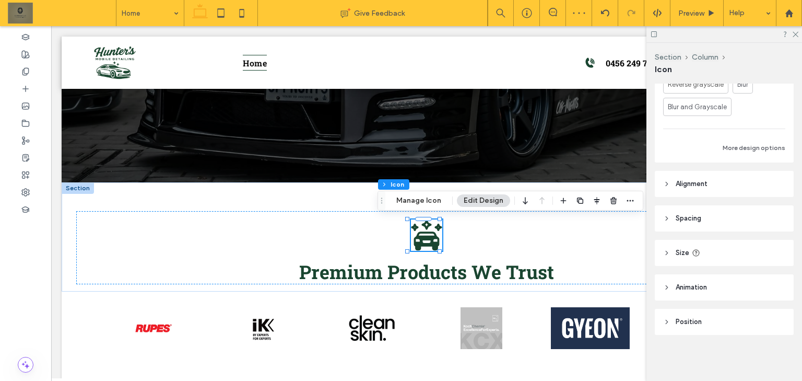
click at [729, 246] on header "Size" at bounding box center [724, 253] width 139 height 26
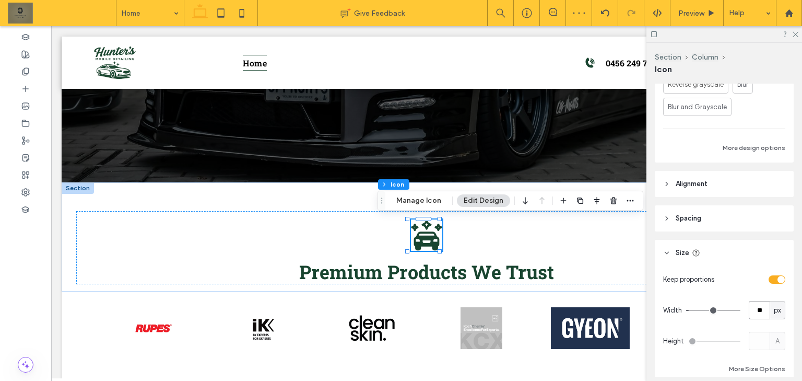
click at [762, 311] on input "**" at bounding box center [759, 310] width 21 height 18
type input "**"
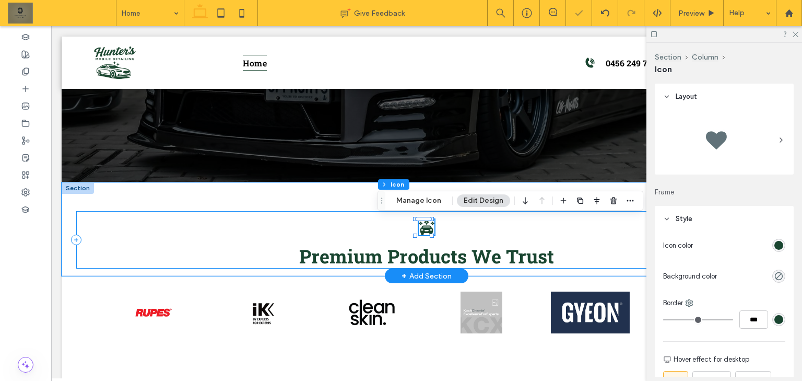
scroll to position [340, 0]
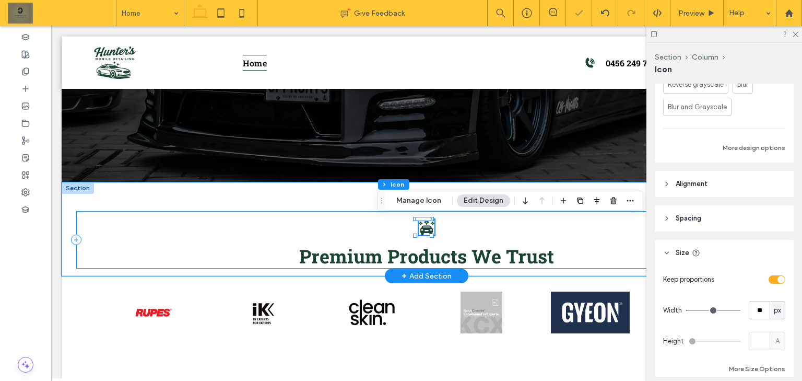
click at [599, 221] on div "Premium Products We Trust" at bounding box center [426, 239] width 701 height 57
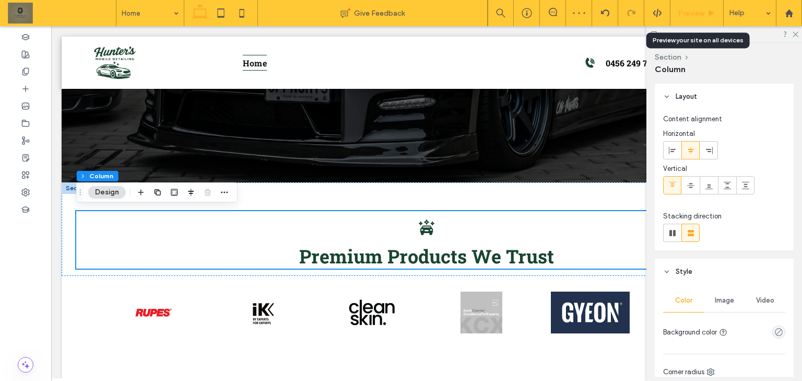
click at [694, 9] on span "Preview" at bounding box center [691, 13] width 26 height 9
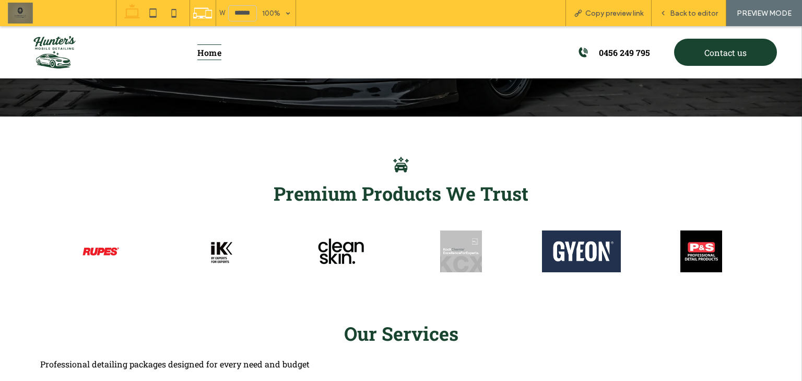
scroll to position [359, 0]
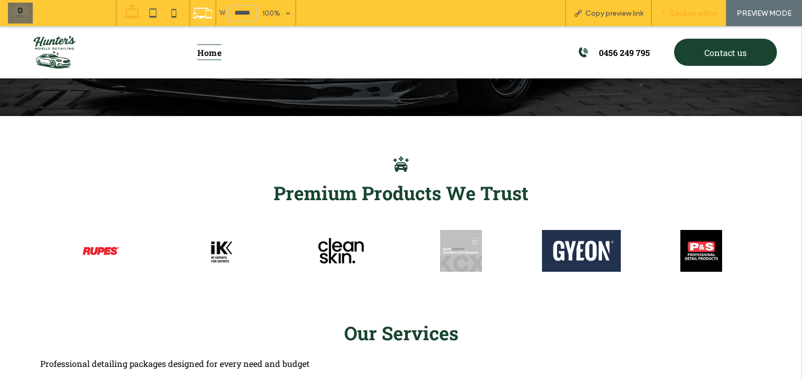
click at [707, 7] on div "Back to editor" at bounding box center [688, 13] width 75 height 26
click at [704, 14] on span "Back to editor" at bounding box center [694, 13] width 48 height 9
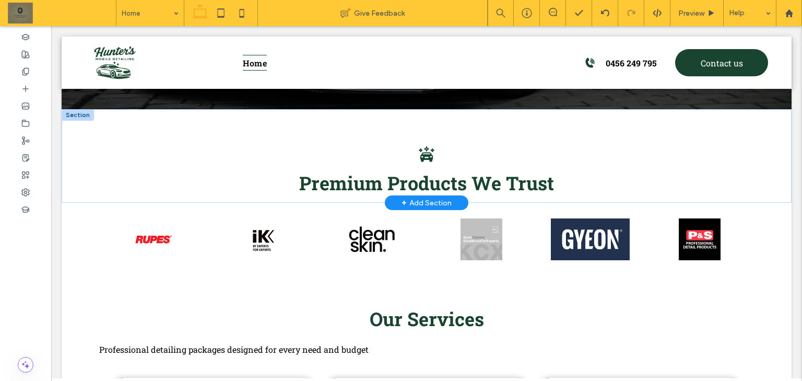
scroll to position [369, 0]
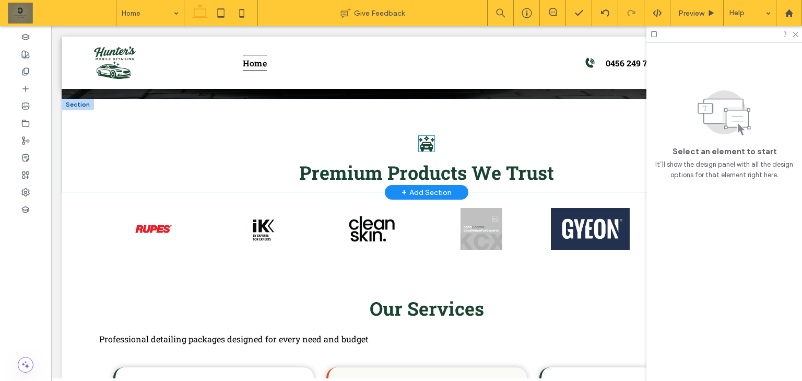
click at [430, 140] on icon at bounding box center [427, 144] width 16 height 16
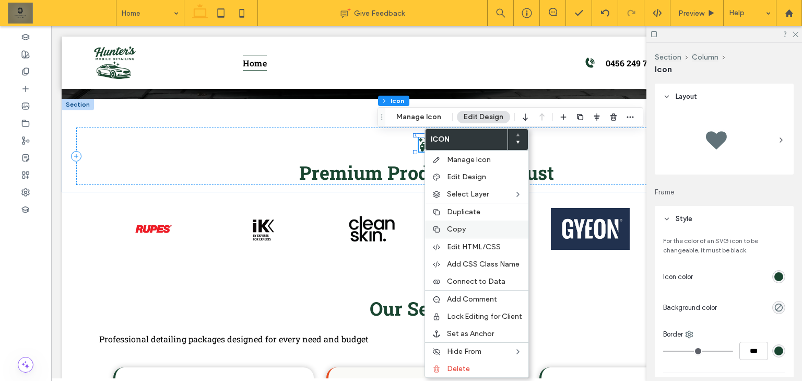
click at [455, 227] on span "Copy" at bounding box center [456, 228] width 19 height 9
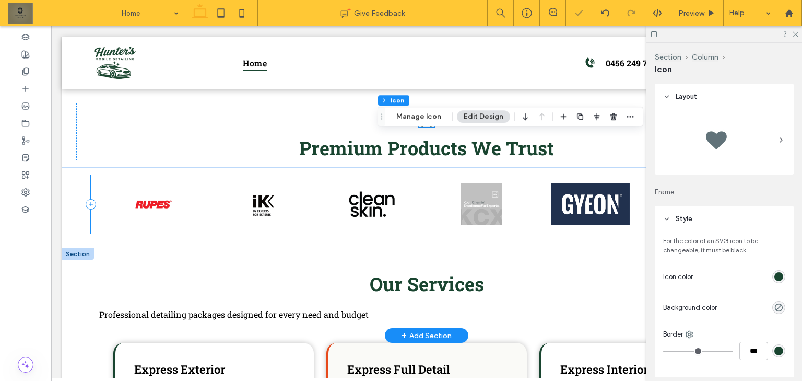
scroll to position [453, 0]
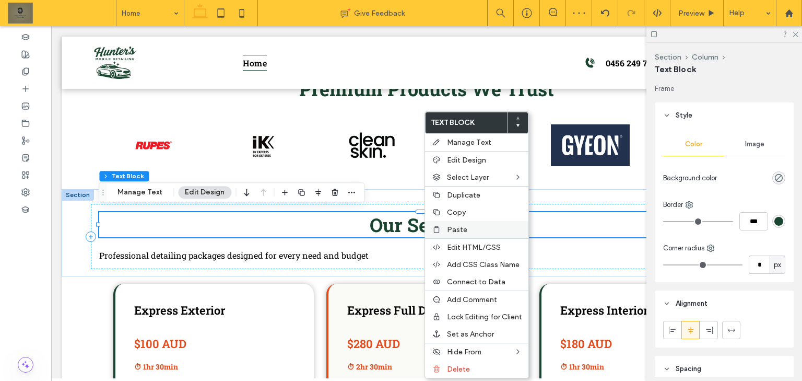
click at [467, 221] on div "Paste" at bounding box center [476, 229] width 103 height 17
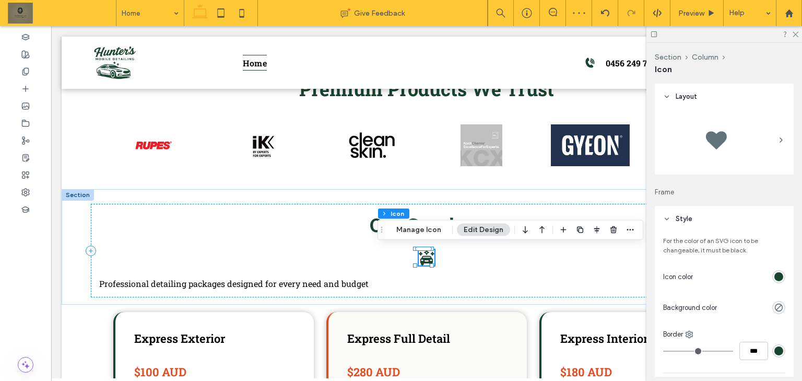
click at [529, 226] on div at bounding box center [533, 229] width 29 height 19
click at [543, 228] on icon "button" at bounding box center [542, 229] width 13 height 19
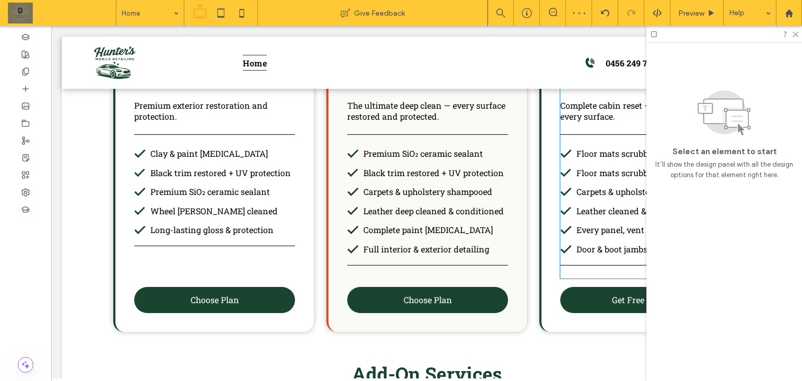
scroll to position [1330, 0]
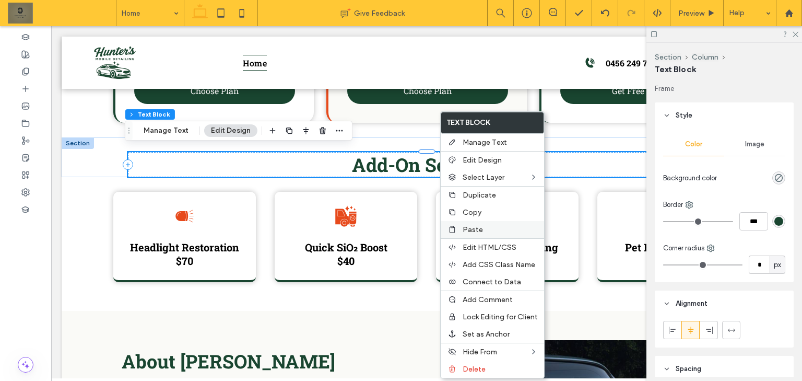
click at [482, 230] on label "Paste" at bounding box center [499, 229] width 75 height 9
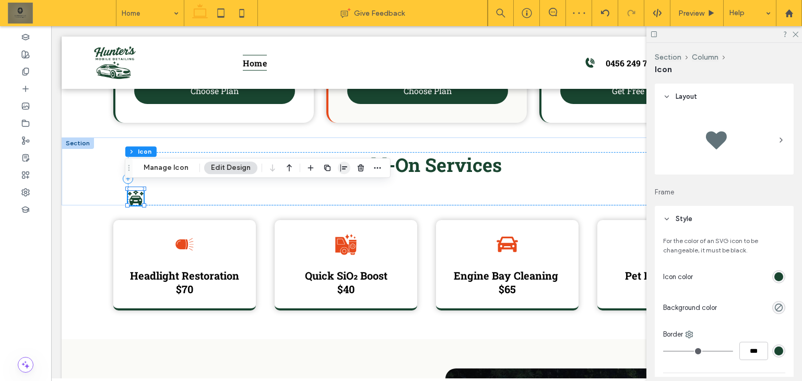
click at [343, 167] on icon "button" at bounding box center [344, 167] width 8 height 8
click at [330, 188] on use "center" at bounding box center [333, 187] width 6 height 7
click at [288, 163] on icon "button" at bounding box center [289, 167] width 13 height 19
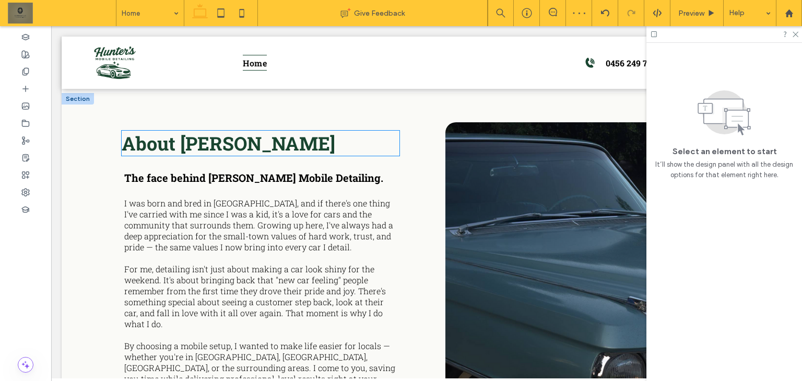
scroll to position [1497, 0]
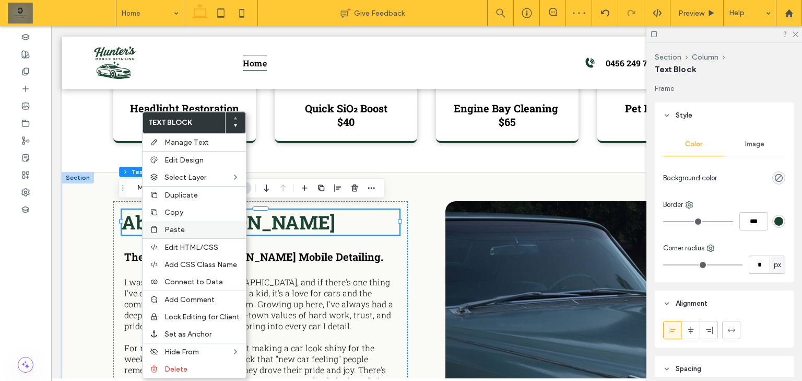
click at [172, 226] on span "Paste" at bounding box center [174, 229] width 20 height 9
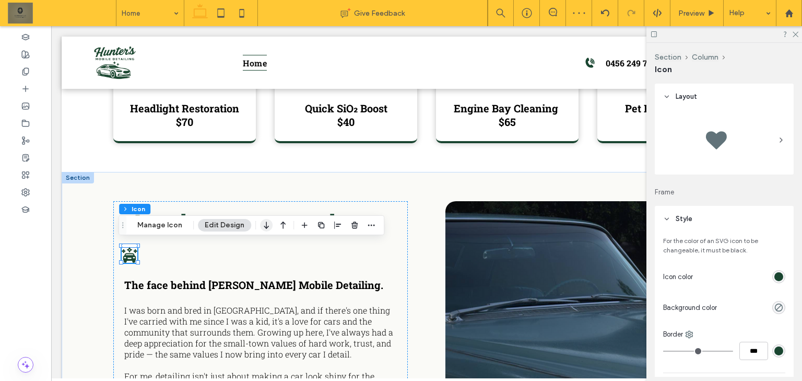
click at [263, 222] on icon "button" at bounding box center [266, 225] width 13 height 19
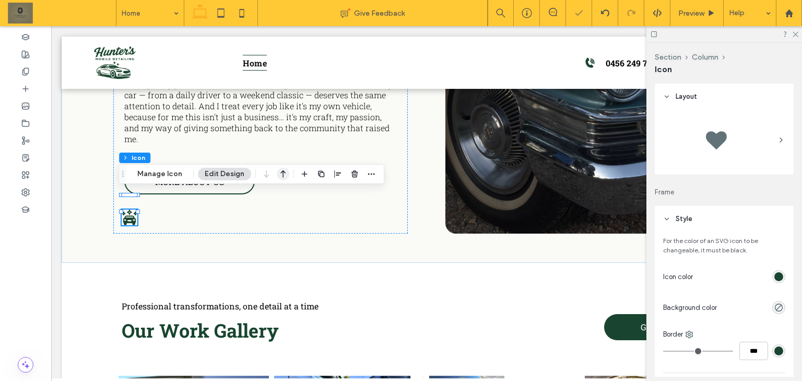
click at [278, 171] on icon "button" at bounding box center [283, 173] width 13 height 19
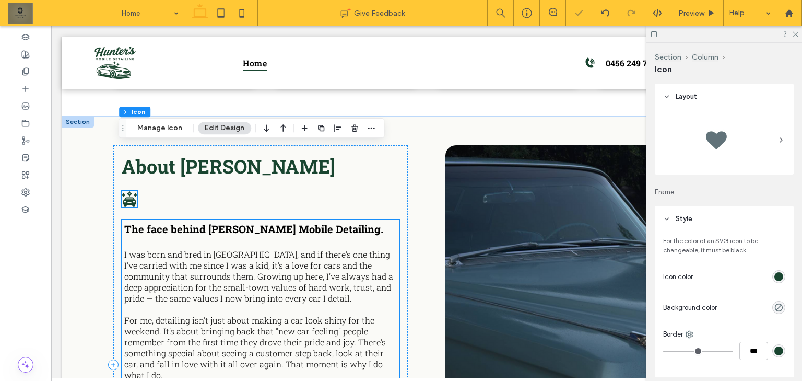
scroll to position [1548, 0]
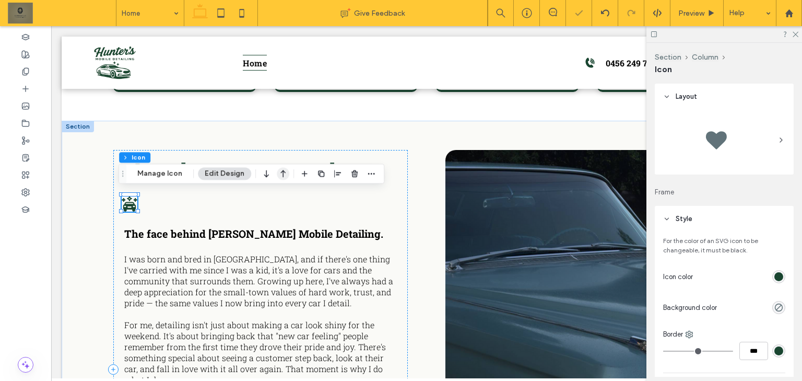
click at [283, 172] on icon "button" at bounding box center [283, 173] width 13 height 19
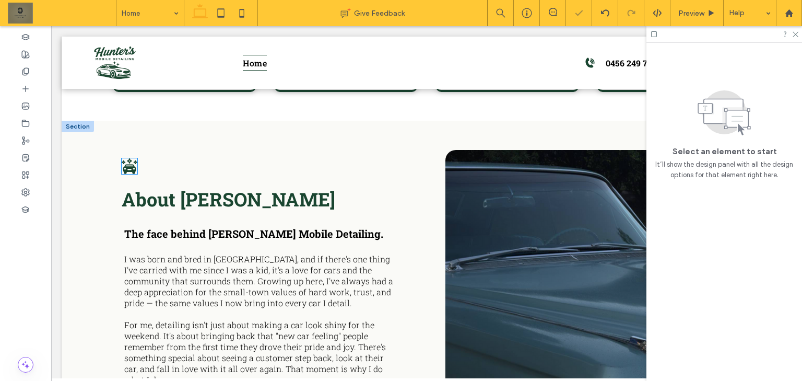
click at [127, 165] on icon at bounding box center [129, 167] width 13 height 7
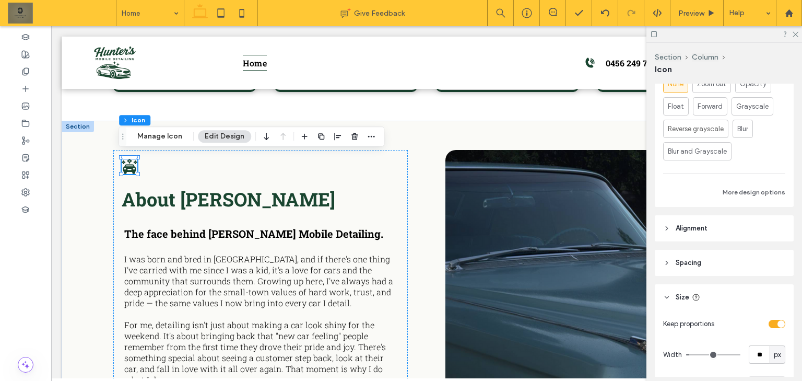
scroll to position [334, 0]
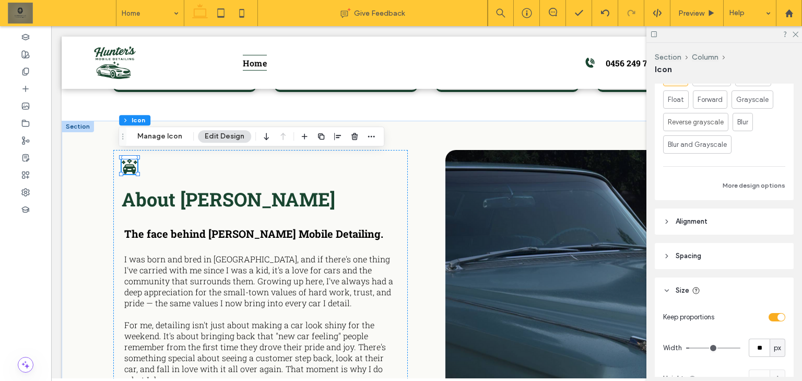
click at [717, 256] on header "Spacing" at bounding box center [724, 256] width 139 height 26
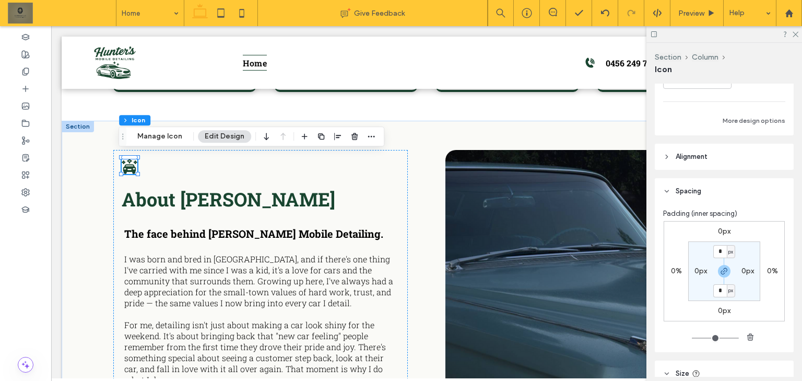
scroll to position [418, 0]
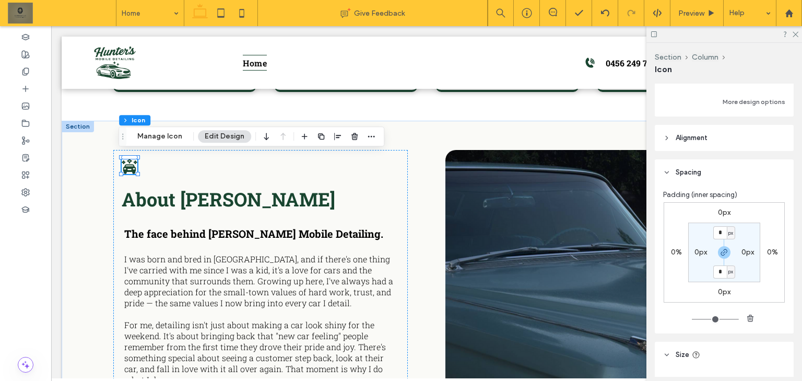
click at [725, 289] on label "0px" at bounding box center [724, 291] width 13 height 9
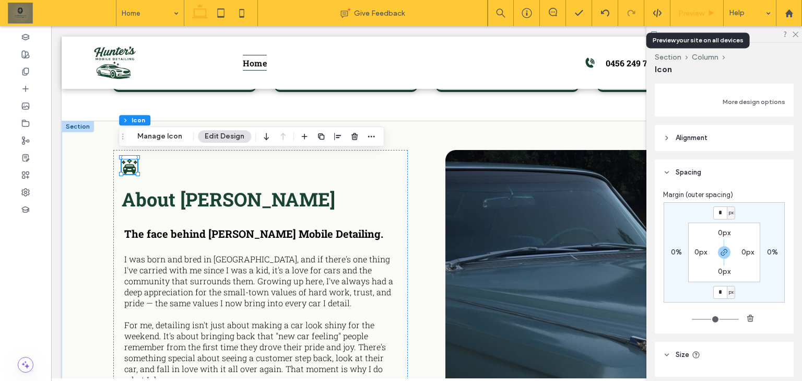
click at [694, 17] on span "Preview" at bounding box center [691, 13] width 26 height 9
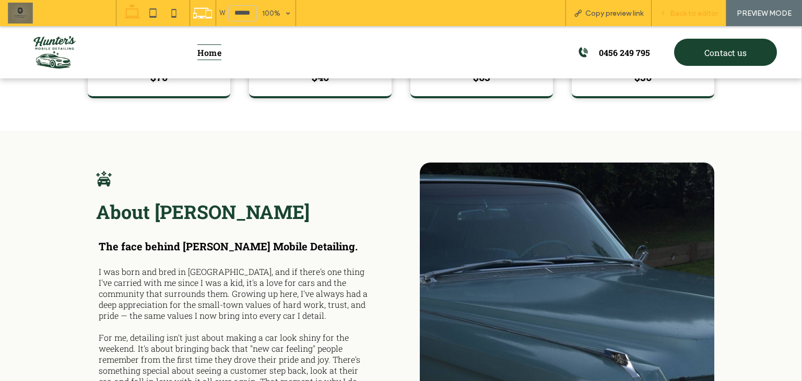
scroll to position [1569, 0]
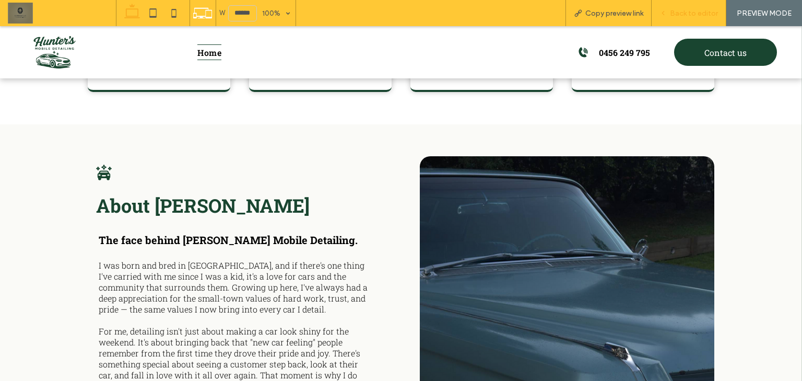
click at [693, 19] on div "Back to editor" at bounding box center [688, 13] width 75 height 26
click at [694, 13] on span "Back to editor" at bounding box center [694, 13] width 48 height 9
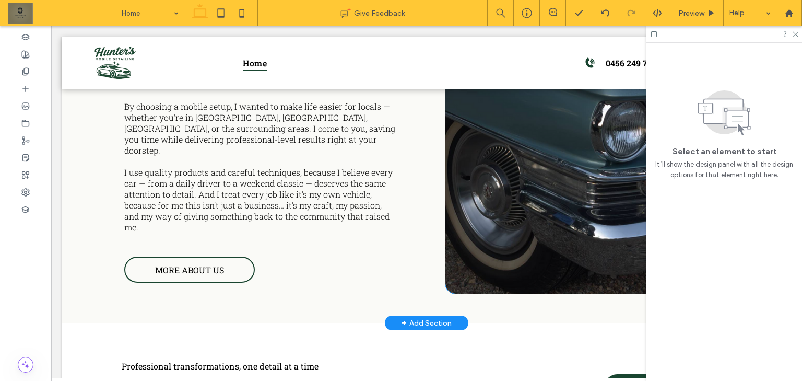
scroll to position [1965, 0]
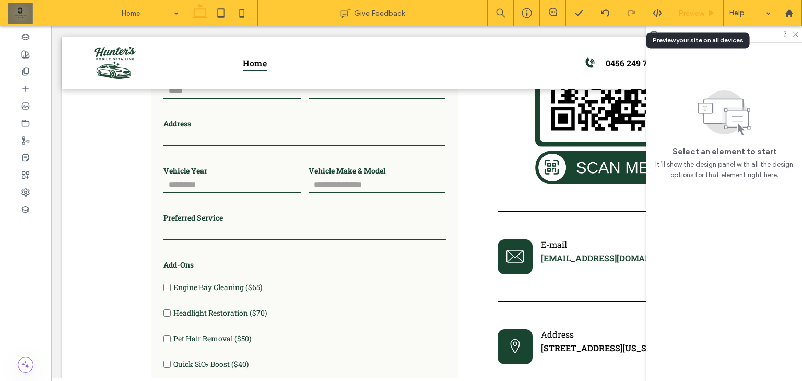
click at [704, 13] on span "Preview" at bounding box center [691, 13] width 26 height 9
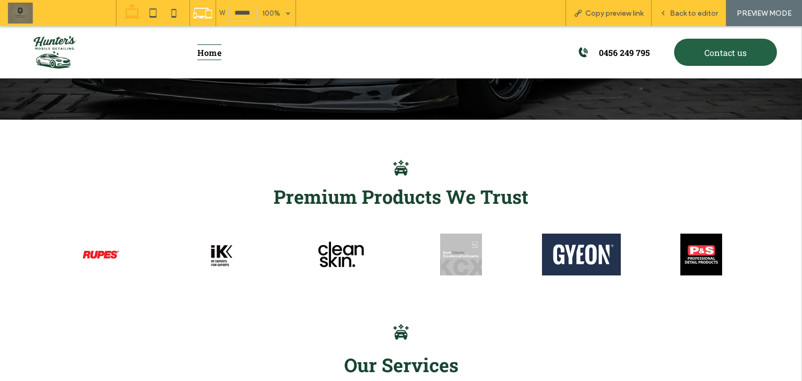
scroll to position [380, 0]
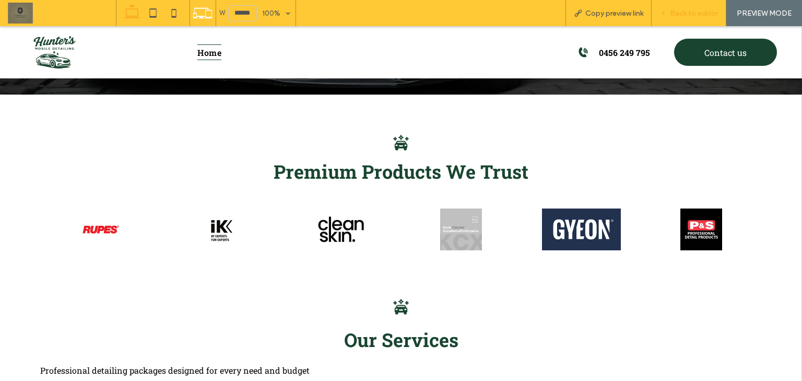
click at [683, 13] on span "Back to editor" at bounding box center [694, 13] width 48 height 9
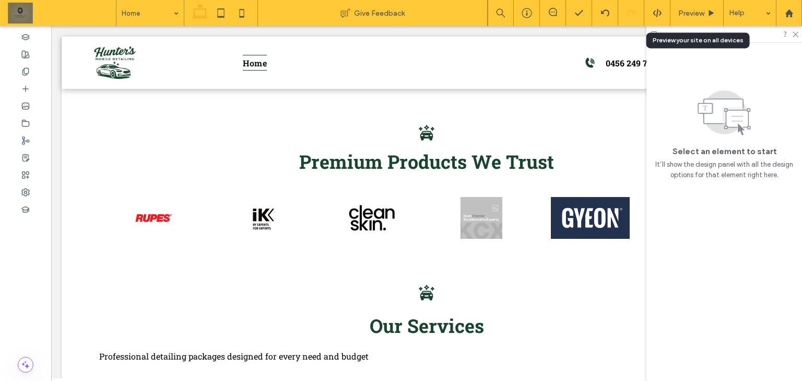
scroll to position [390, 0]
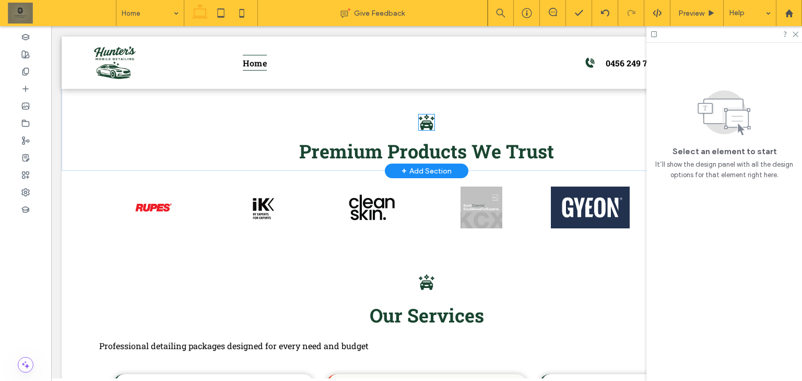
click at [423, 121] on icon at bounding box center [426, 124] width 13 height 7
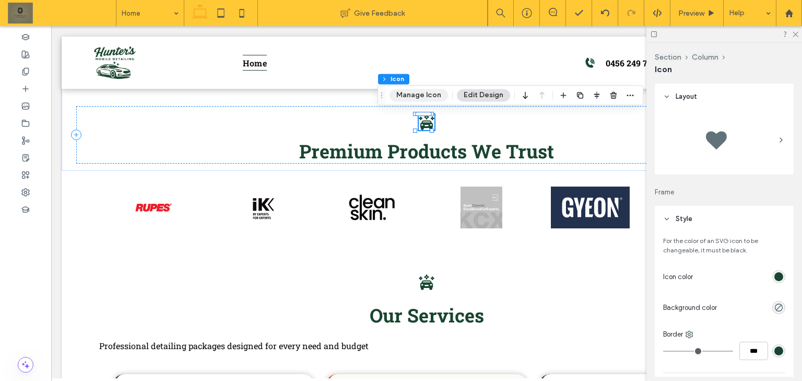
click at [420, 90] on button "Manage Icon" at bounding box center [418, 95] width 58 height 13
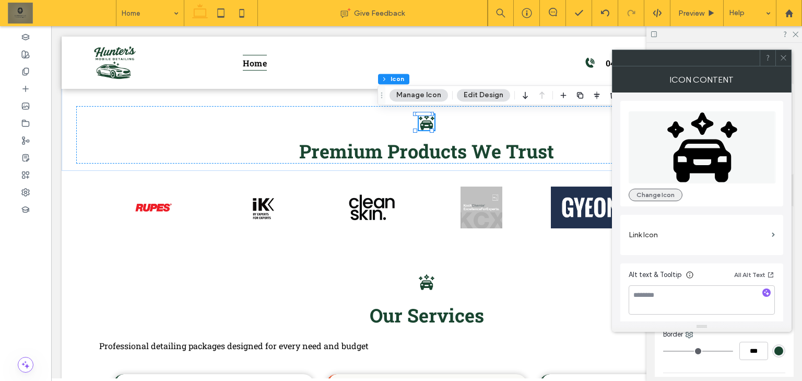
click at [651, 198] on button "Change Icon" at bounding box center [655, 194] width 54 height 13
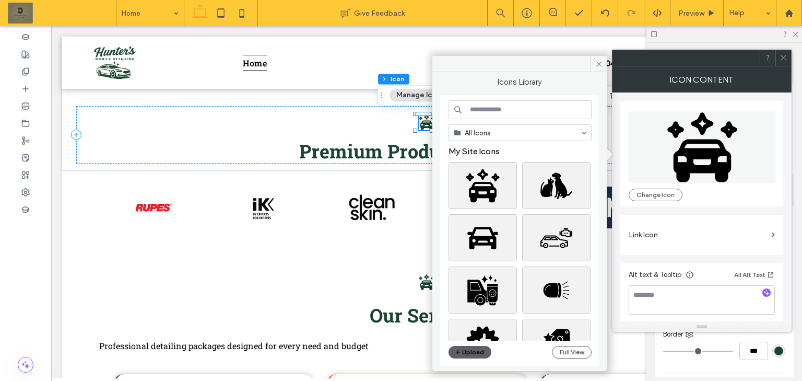
click at [541, 104] on input at bounding box center [519, 109] width 143 height 19
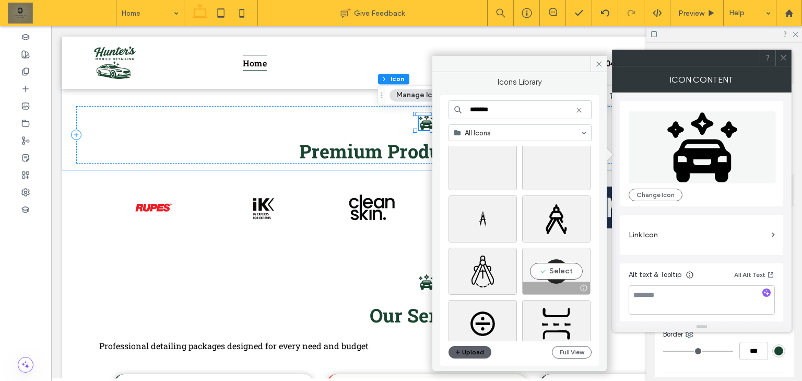
scroll to position [1846, 0]
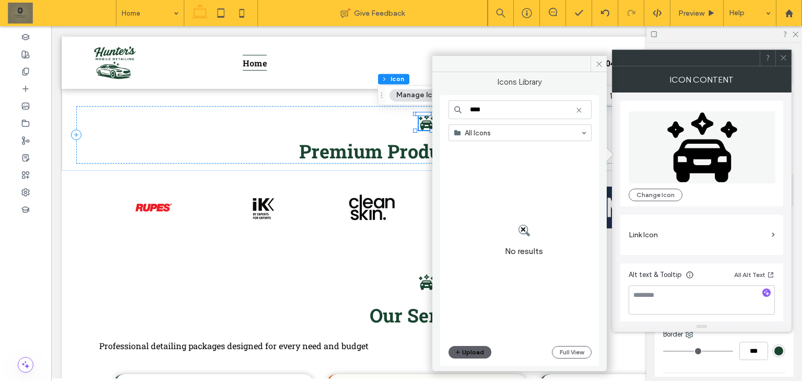
type input "*****"
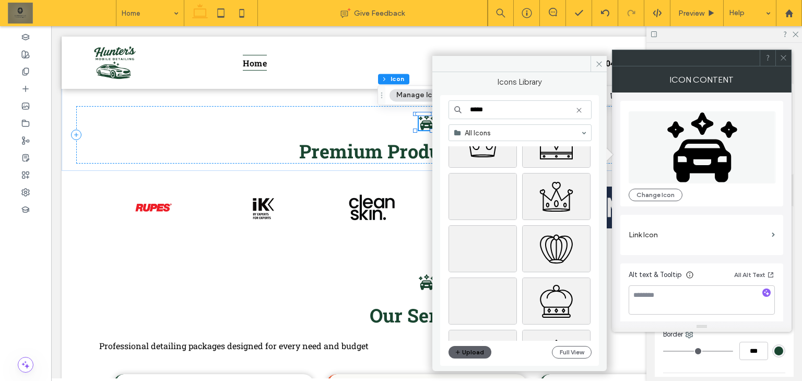
scroll to position [1044, 0]
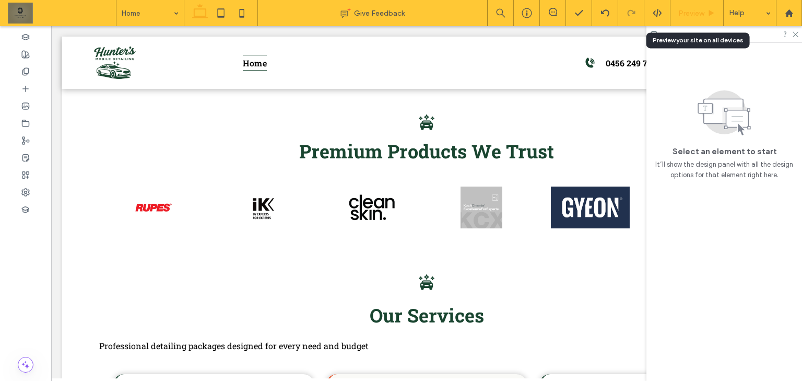
click at [706, 17] on div "Preview" at bounding box center [696, 13] width 53 height 9
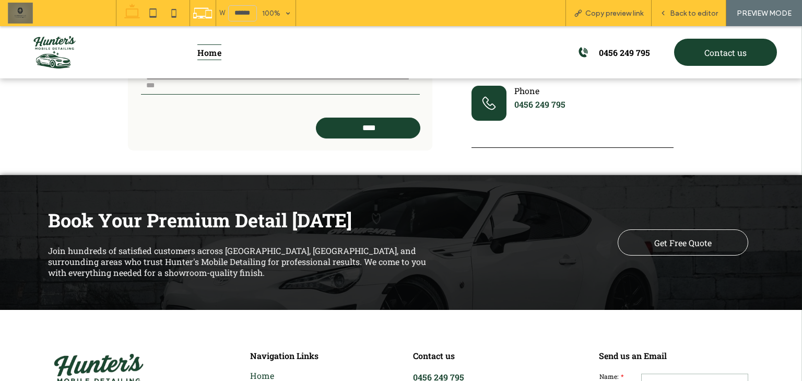
scroll to position [2927, 0]
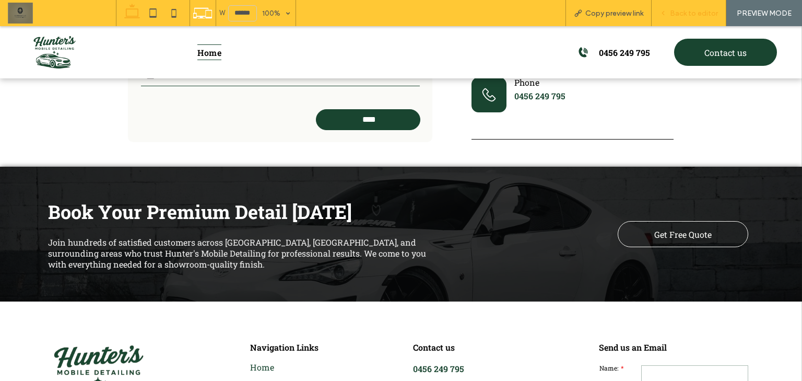
click at [677, 12] on span "Back to editor" at bounding box center [694, 13] width 48 height 9
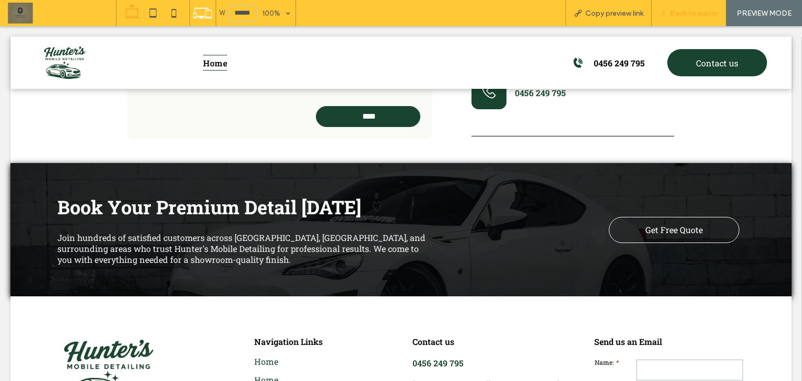
scroll to position [2891, 0]
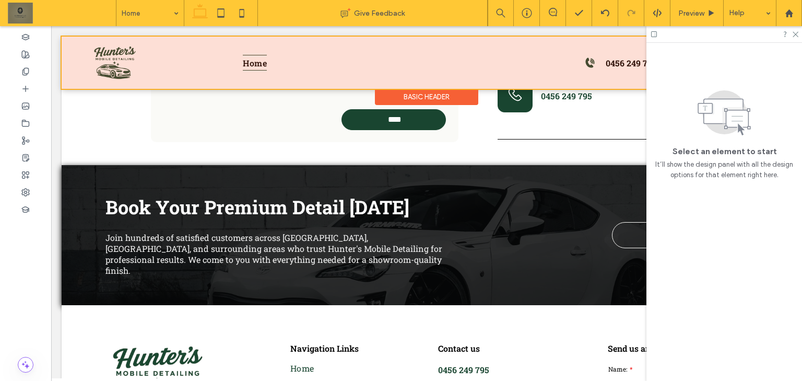
click at [251, 61] on div at bounding box center [427, 63] width 730 height 52
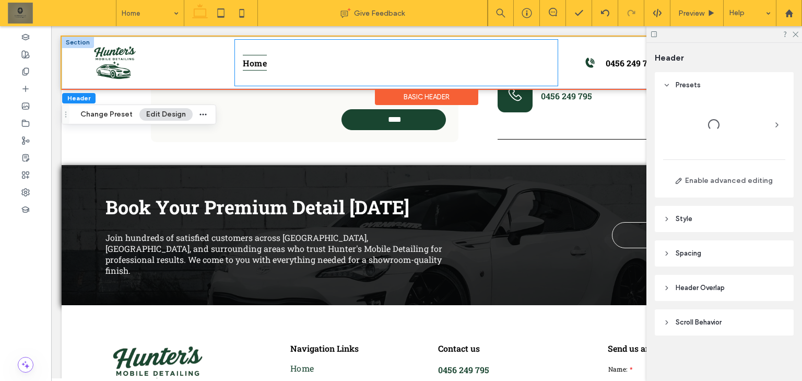
scroll to position [0, 0]
click at [258, 61] on span "Home" at bounding box center [255, 62] width 24 height 15
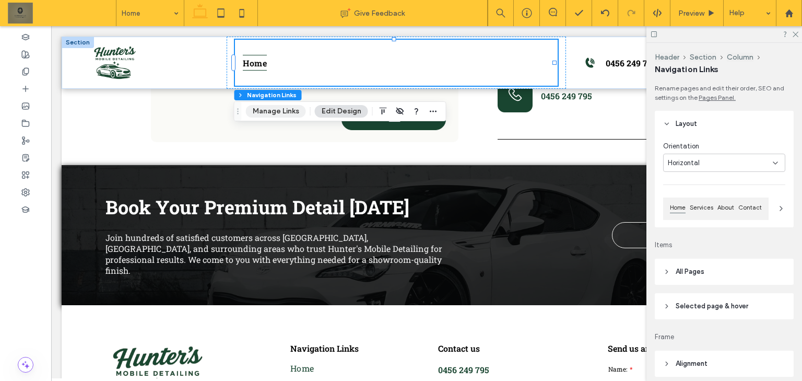
click at [286, 108] on button "Manage Links" at bounding box center [276, 111] width 60 height 13
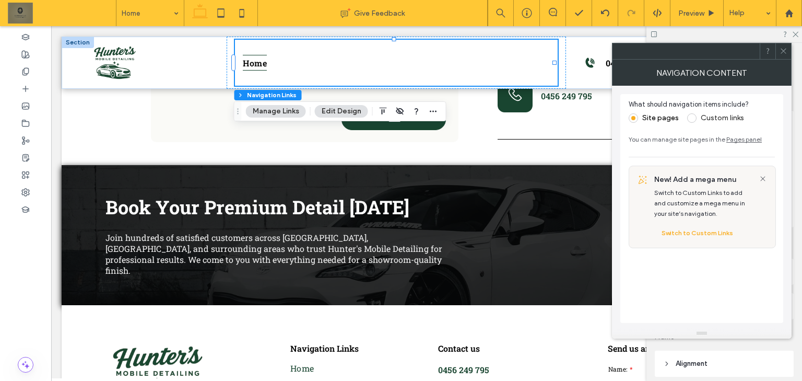
click at [701, 120] on label "Custom links" at bounding box center [722, 117] width 43 height 9
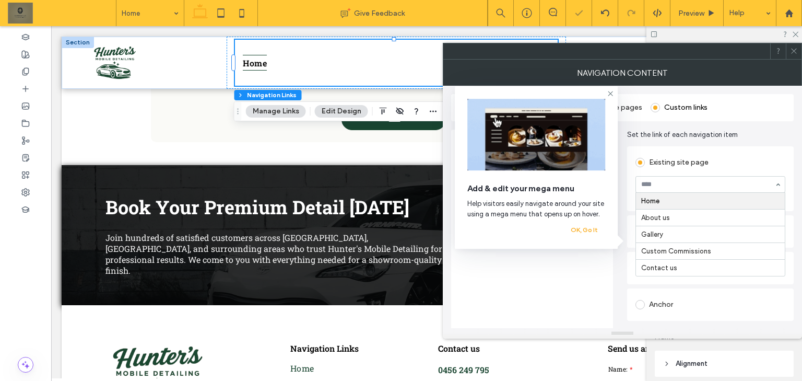
click at [707, 176] on div at bounding box center [710, 184] width 150 height 17
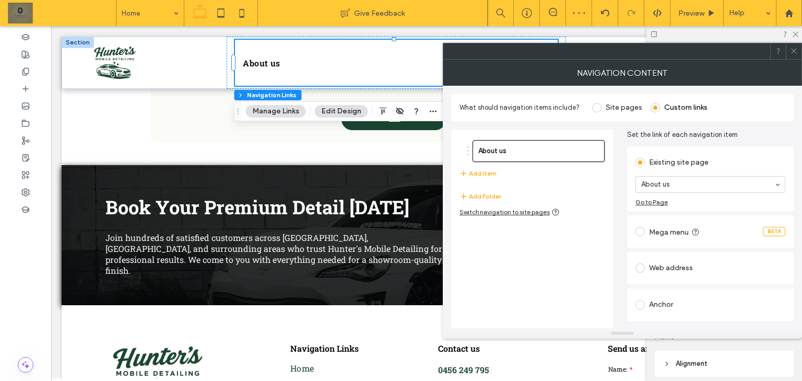
click at [674, 175] on section "About us" at bounding box center [710, 184] width 150 height 27
click at [478, 171] on button "Add Item" at bounding box center [477, 173] width 37 height 13
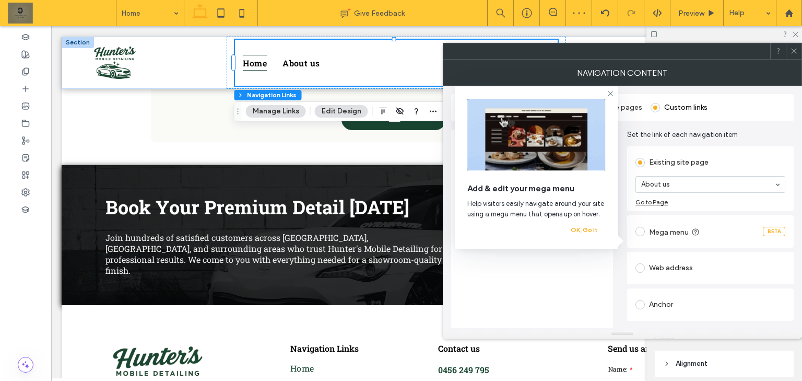
type input "*"
click at [772, 133] on span "Set the link of each navigation item" at bounding box center [710, 134] width 167 height 10
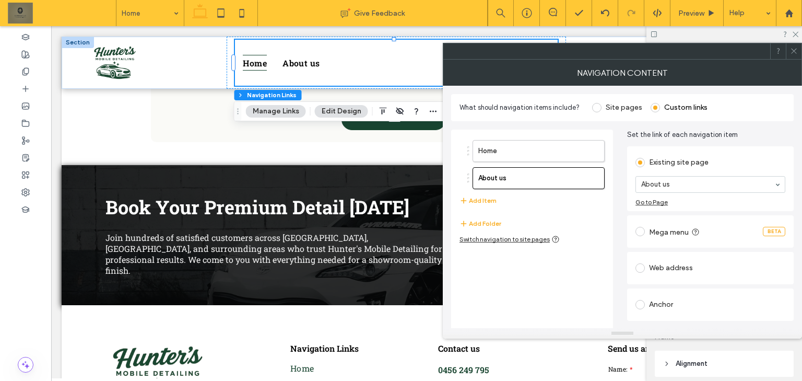
click at [797, 51] on icon at bounding box center [794, 51] width 8 height 8
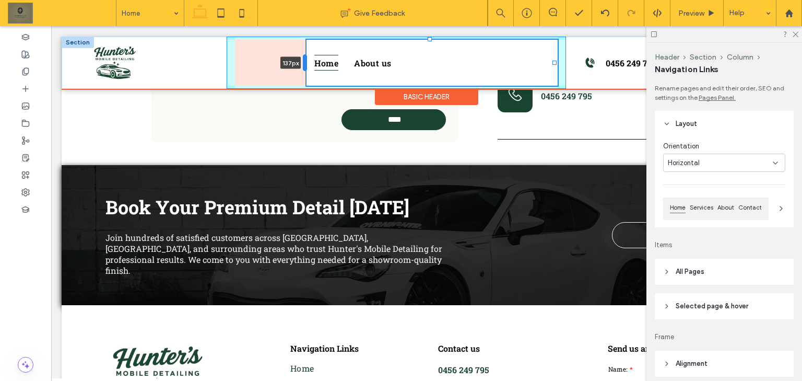
drag, startPoint x: 232, startPoint y: 58, endPoint x: 303, endPoint y: 60, distance: 71.5
click at [303, 60] on div at bounding box center [305, 62] width 4 height 17
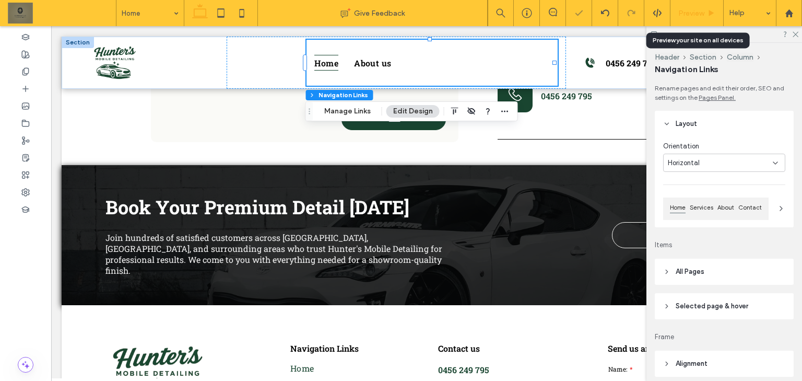
click at [682, 16] on span "Preview" at bounding box center [691, 13] width 26 height 9
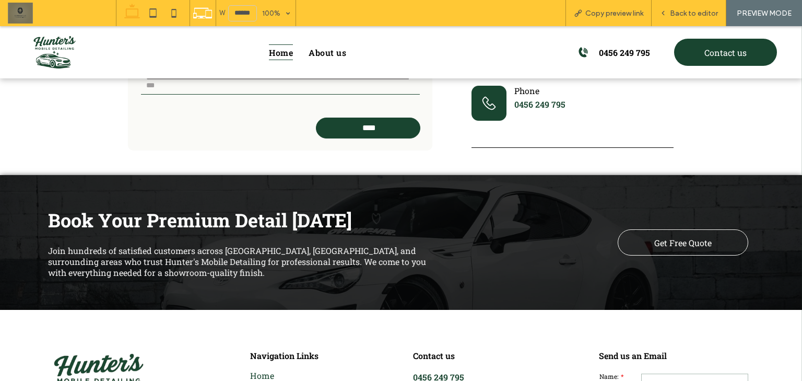
scroll to position [2927, 0]
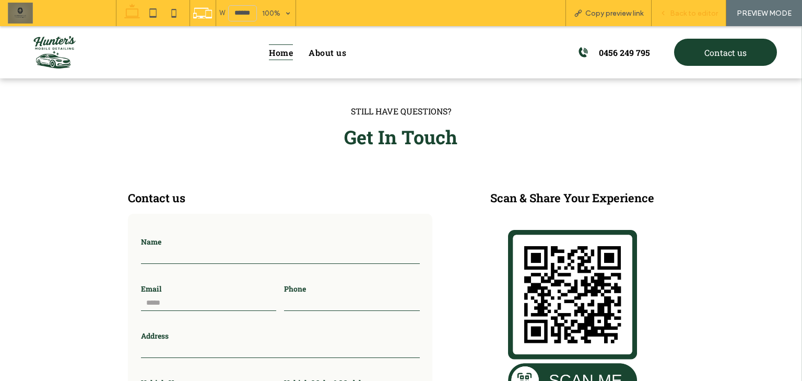
click at [678, 13] on span "Back to editor" at bounding box center [694, 13] width 48 height 9
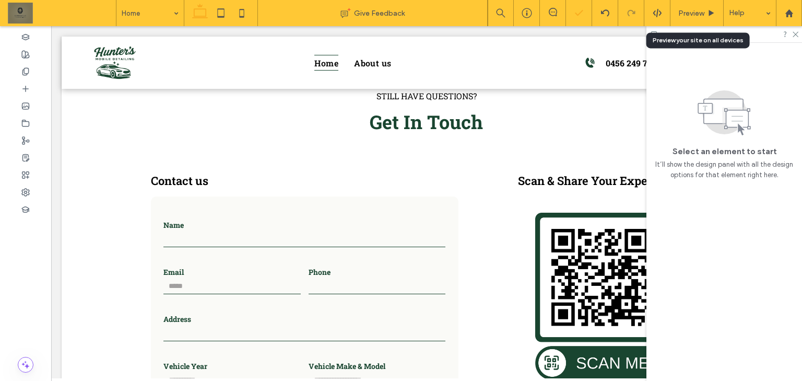
scroll to position [2342, 0]
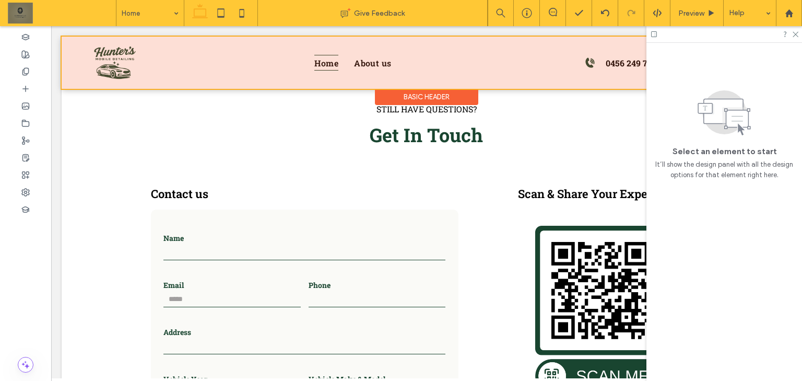
click at [411, 62] on div at bounding box center [427, 63] width 730 height 52
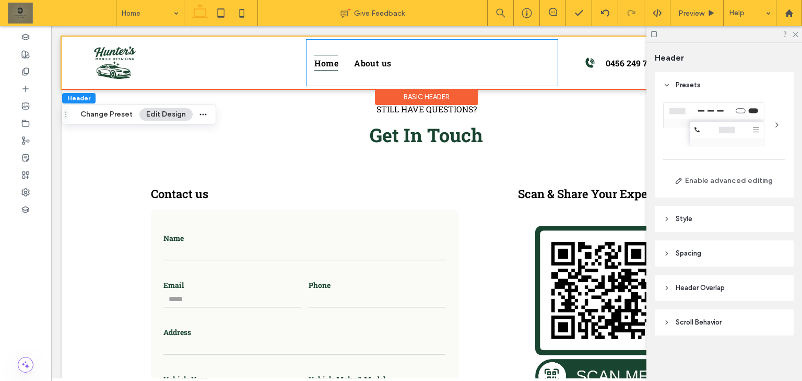
scroll to position [0, 0]
click at [411, 62] on ul "Home About us" at bounding box center [431, 63] width 251 height 46
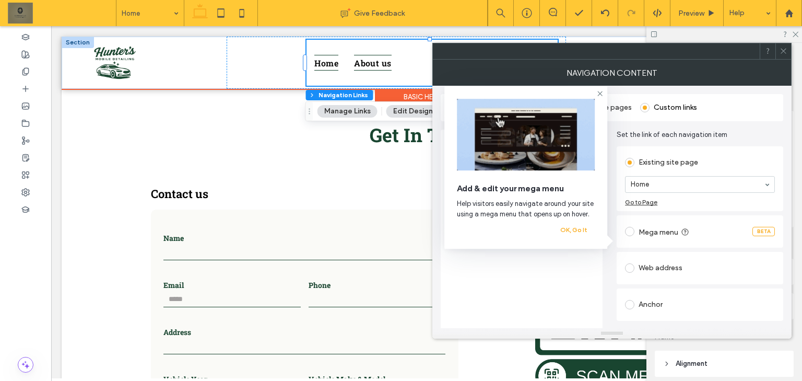
click at [385, 64] on span "About us" at bounding box center [373, 62] width 38 height 15
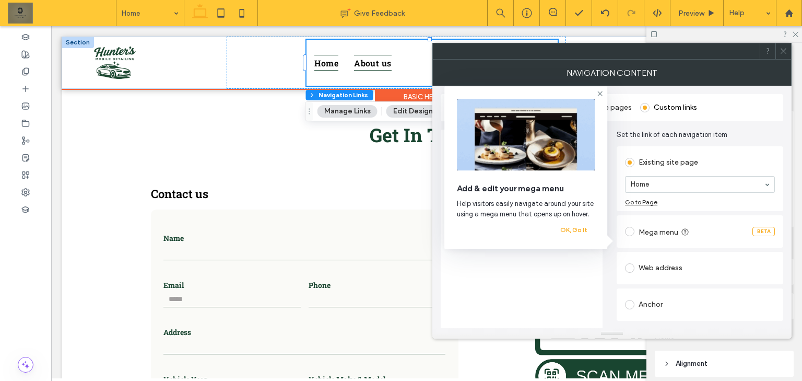
click at [385, 64] on span "About us" at bounding box center [373, 62] width 38 height 15
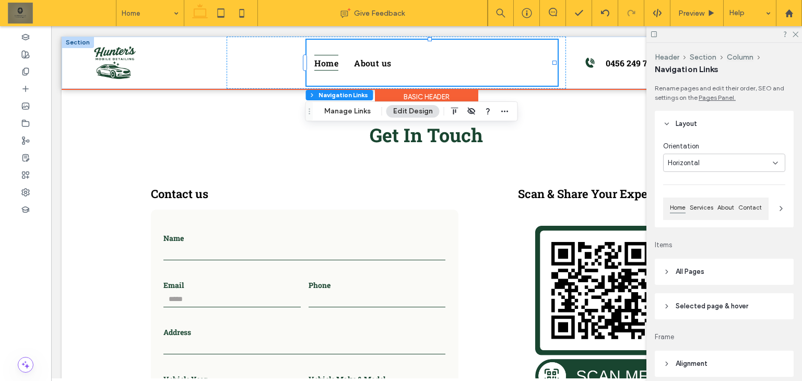
click at [424, 65] on ul "Home About us" at bounding box center [431, 63] width 251 height 46
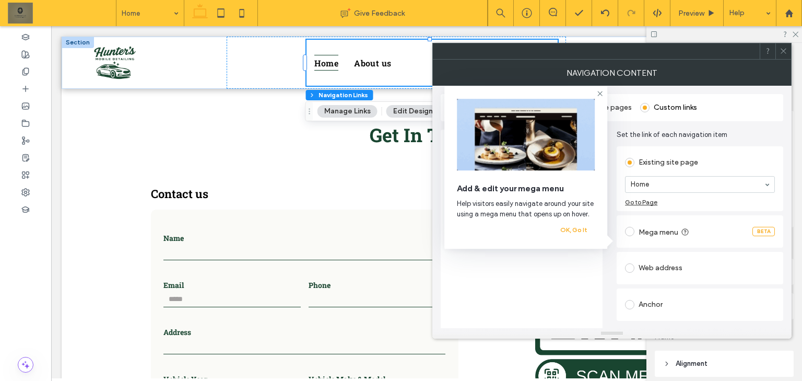
click at [784, 55] on span at bounding box center [783, 51] width 8 height 16
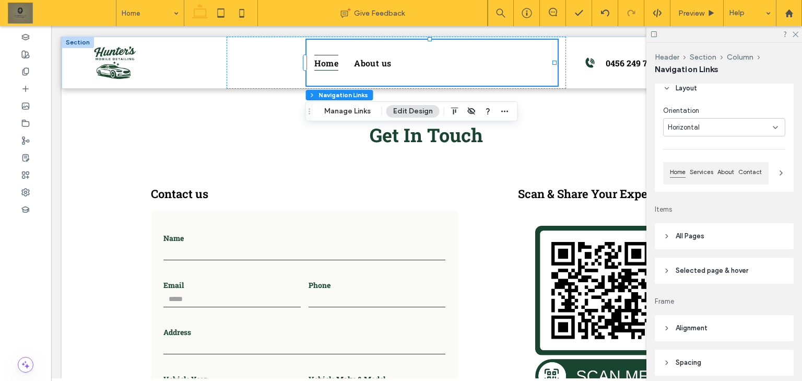
scroll to position [146, 0]
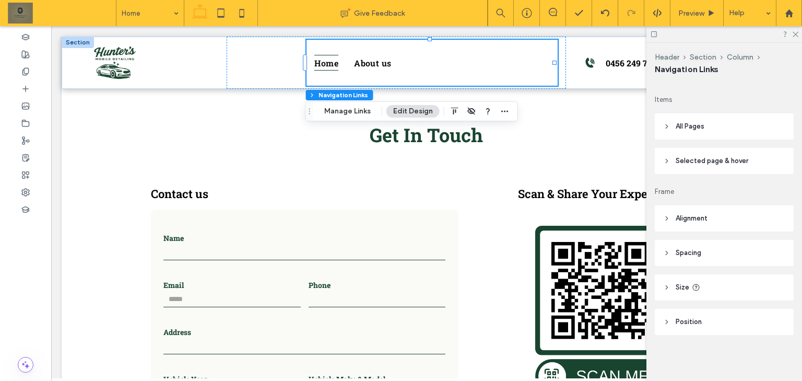
click at [758, 135] on header "All Pages" at bounding box center [724, 126] width 139 height 26
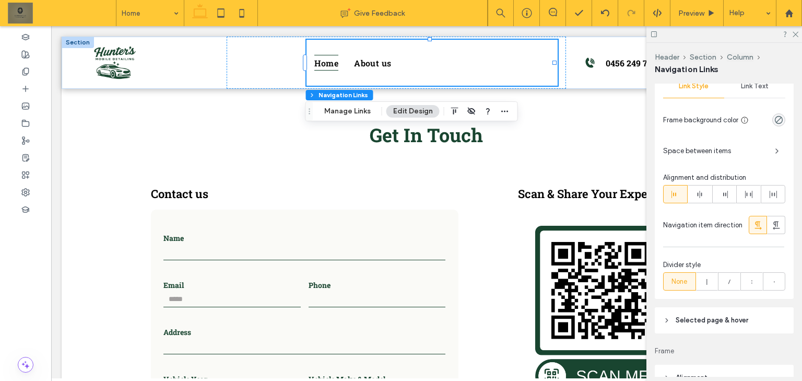
scroll to position [187, 0]
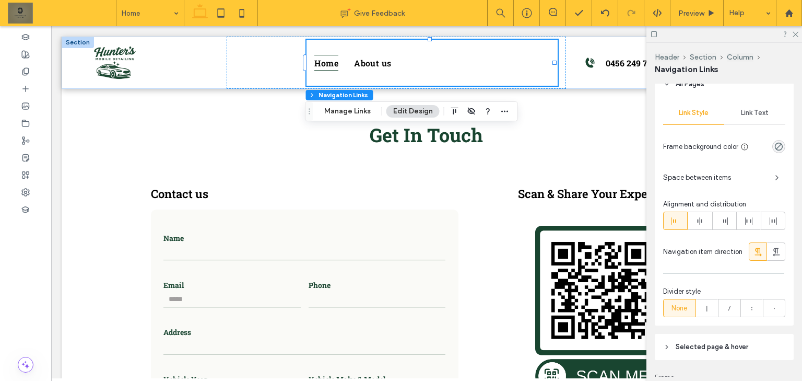
click at [760, 114] on span "Link Text" at bounding box center [755, 113] width 28 height 8
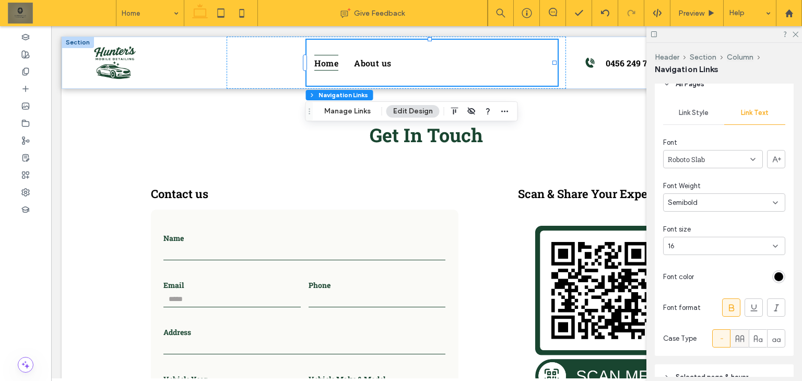
click at [738, 338] on icon at bounding box center [739, 338] width 10 height 10
type input "*"
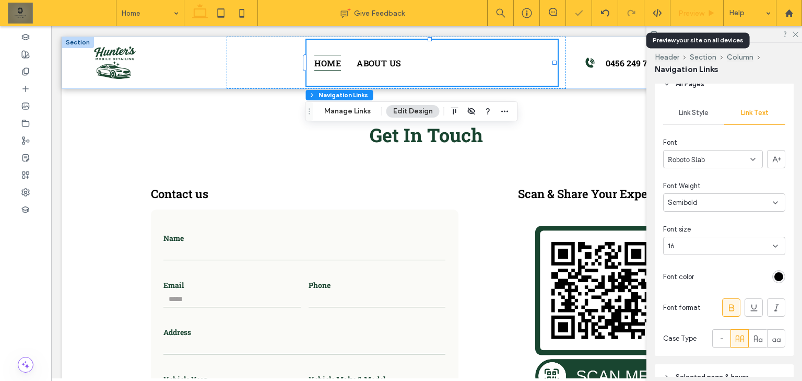
click at [703, 14] on span "Preview" at bounding box center [691, 13] width 26 height 9
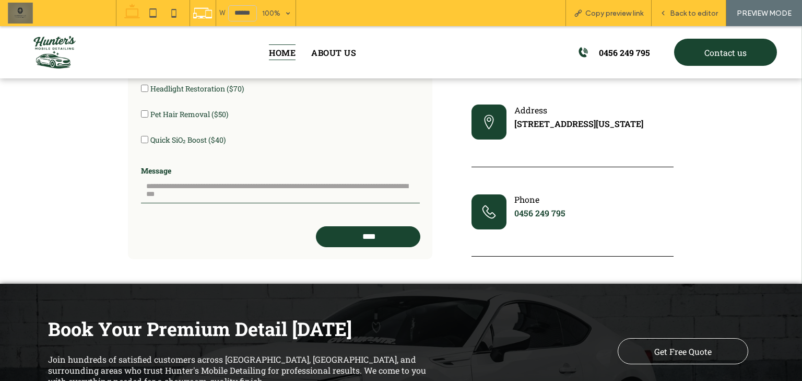
scroll to position [2834, 0]
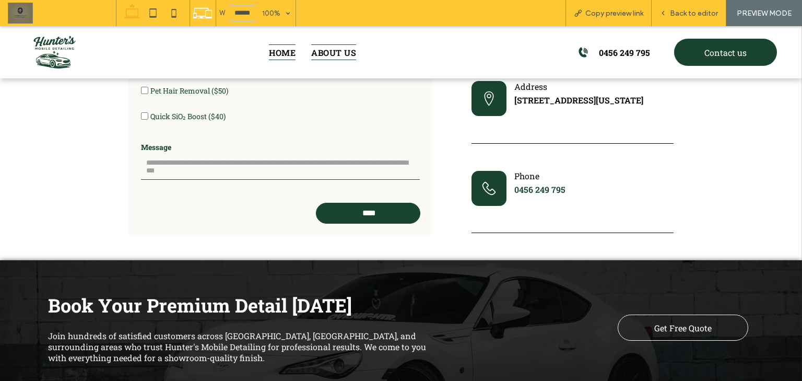
click at [345, 57] on span "About us" at bounding box center [333, 51] width 45 height 15
click at [690, 7] on div "Back to editor" at bounding box center [688, 13] width 75 height 26
click at [705, 12] on span "Back to editor" at bounding box center [694, 13] width 48 height 9
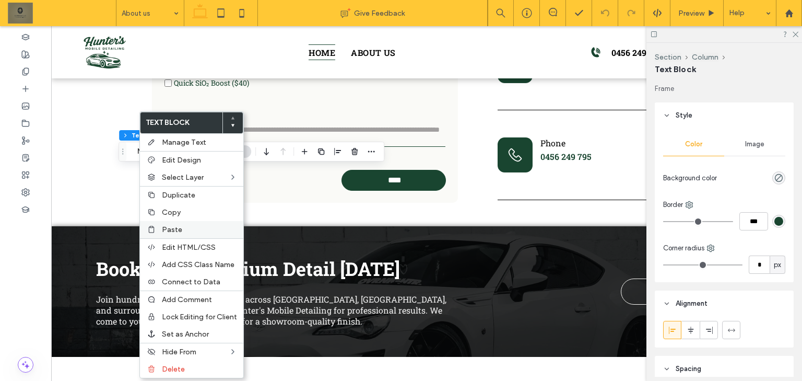
click at [165, 226] on span "Paste" at bounding box center [172, 229] width 20 height 9
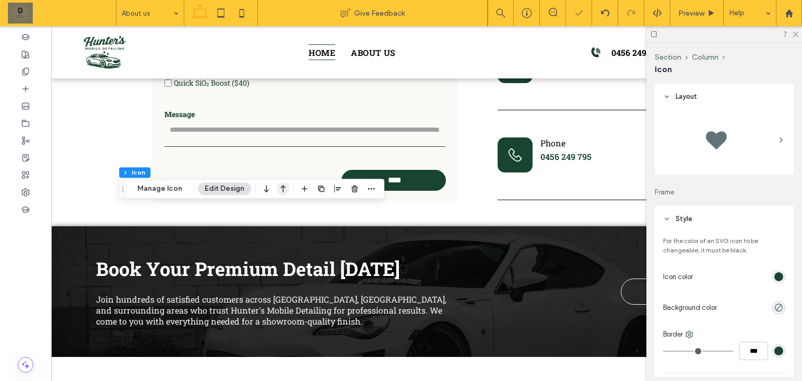
click at [283, 191] on icon "button" at bounding box center [283, 188] width 13 height 19
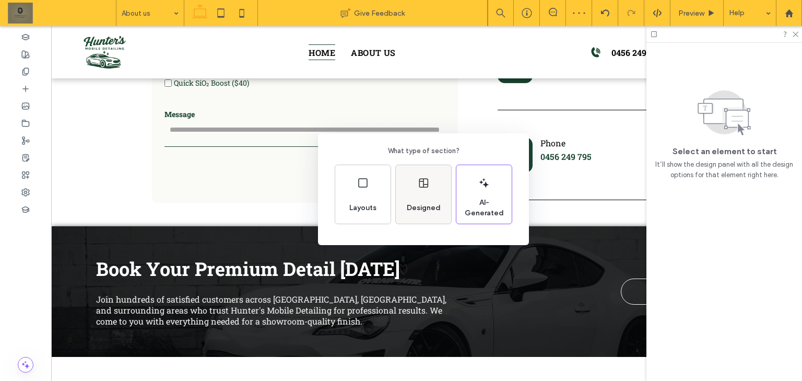
click at [430, 198] on div "Designed" at bounding box center [423, 207] width 42 height 23
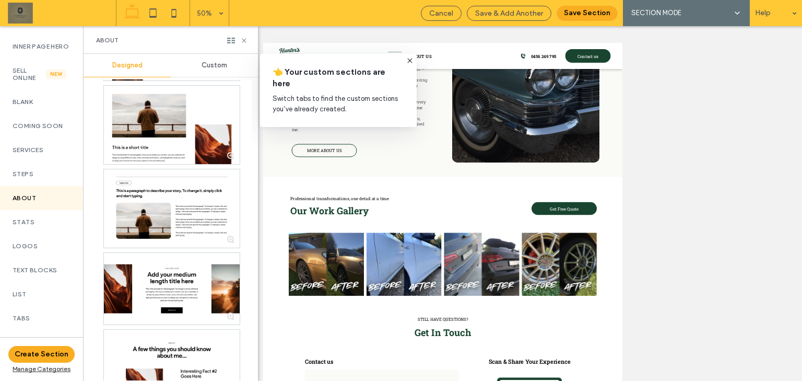
scroll to position [292, 0]
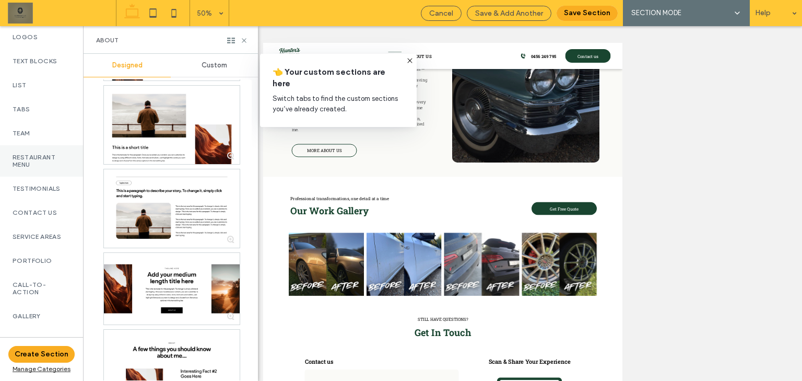
click at [46, 176] on div "Restaurant Menu" at bounding box center [41, 160] width 83 height 31
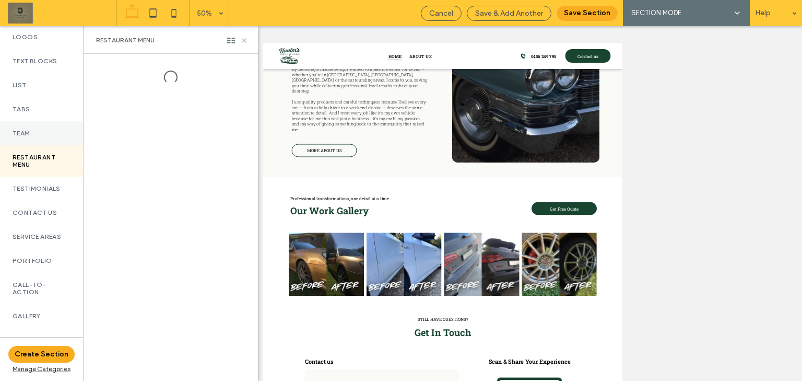
click at [55, 134] on div "Team" at bounding box center [41, 133] width 83 height 24
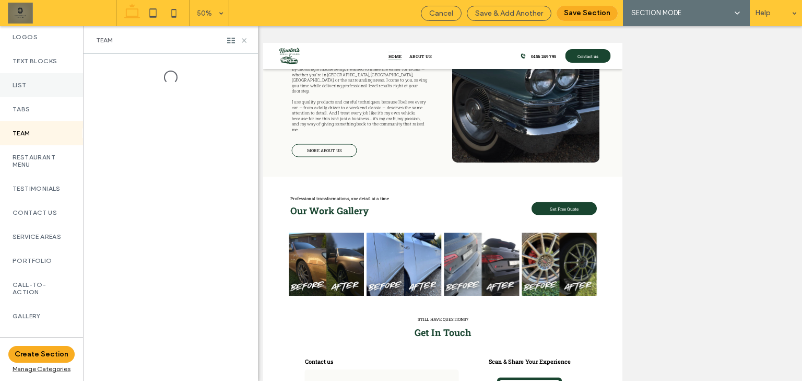
click at [60, 81] on div "List" at bounding box center [41, 85] width 83 height 24
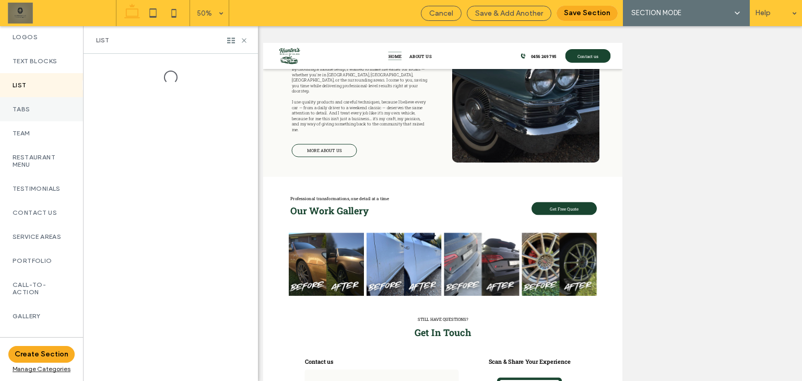
click at [45, 106] on div "Tabs" at bounding box center [41, 109] width 83 height 24
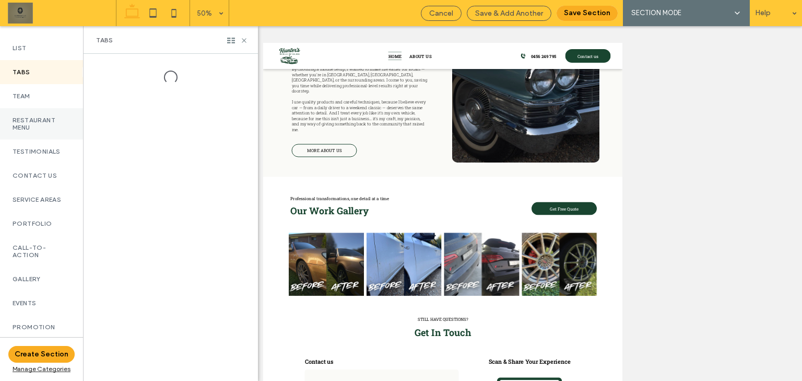
scroll to position [334, 0]
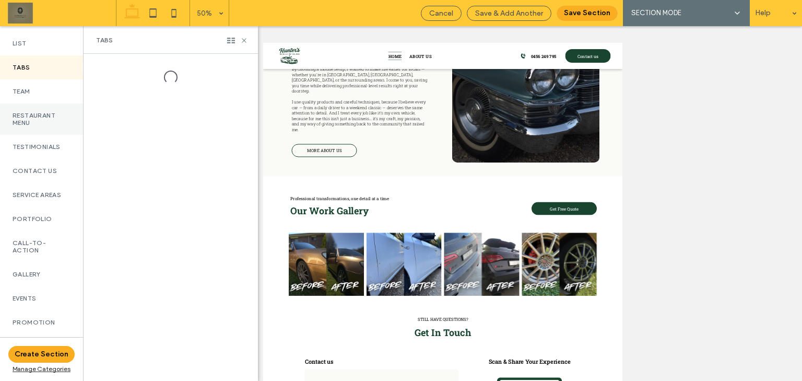
click at [40, 168] on div "Contact Us" at bounding box center [41, 171] width 83 height 24
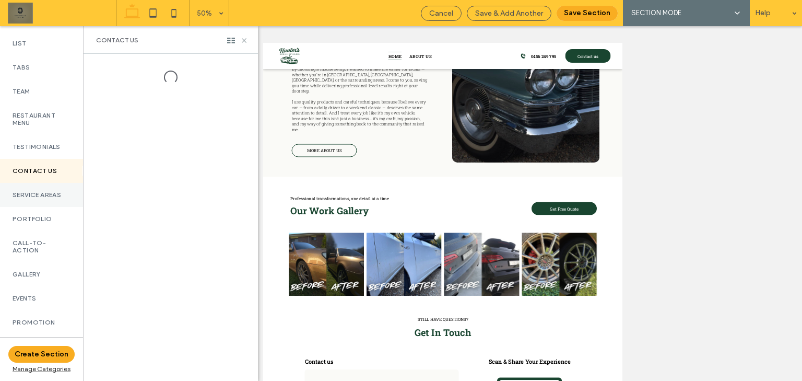
click at [55, 198] on label "Service Areas" at bounding box center [42, 194] width 58 height 7
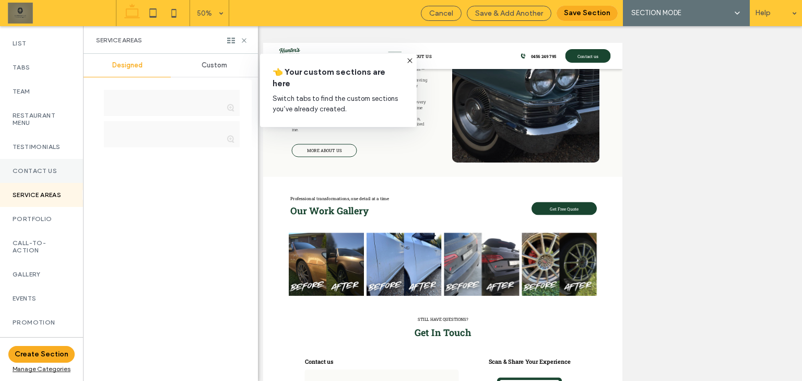
click at [58, 182] on div "Contact Us" at bounding box center [41, 171] width 83 height 24
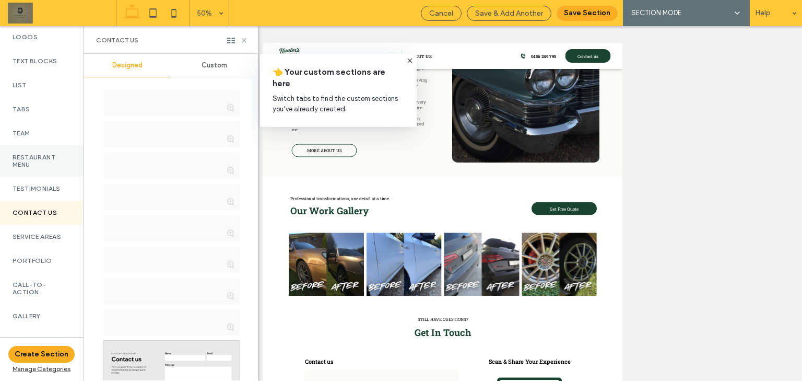
scroll to position [279, 0]
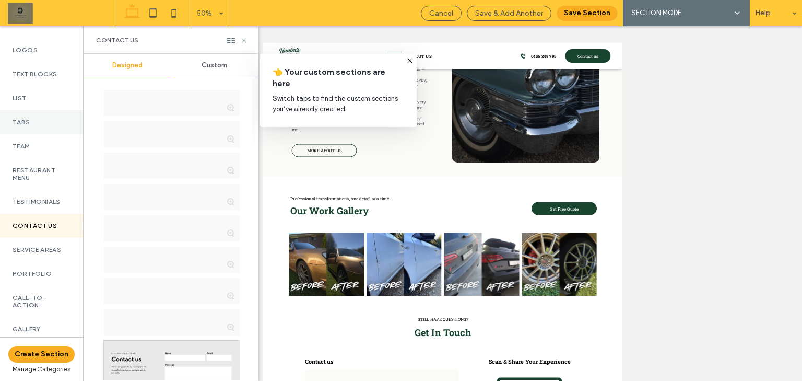
click at [58, 134] on div "Tabs" at bounding box center [41, 122] width 83 height 24
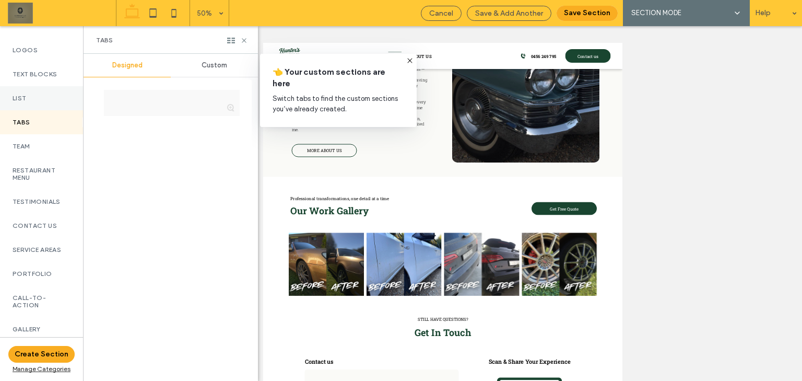
click at [54, 102] on label "List" at bounding box center [42, 97] width 58 height 7
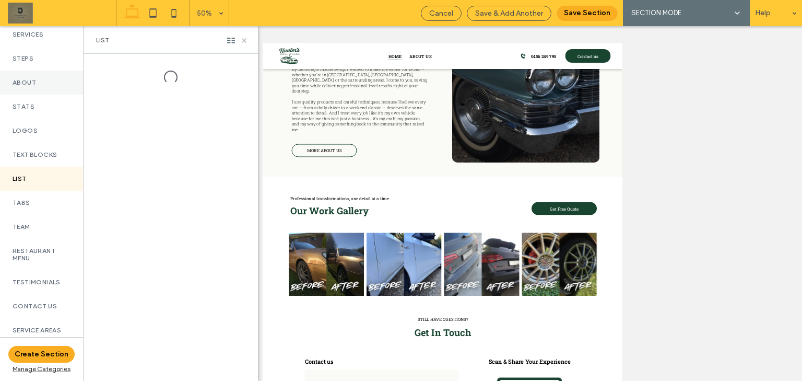
scroll to position [154, 0]
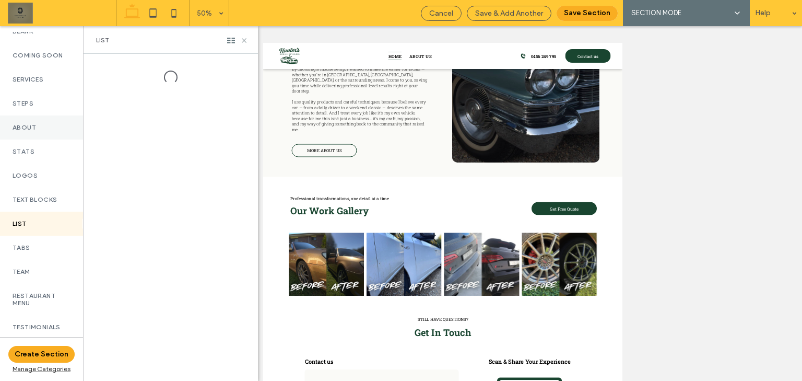
click at [45, 131] on label "About" at bounding box center [42, 127] width 58 height 7
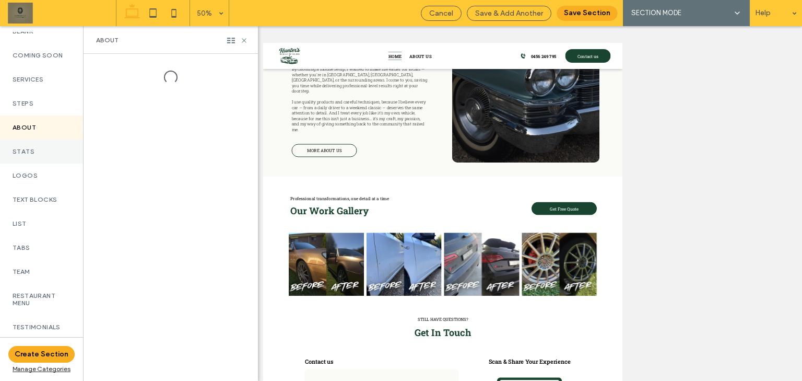
click at [43, 163] on div "Stats" at bounding box center [41, 151] width 83 height 24
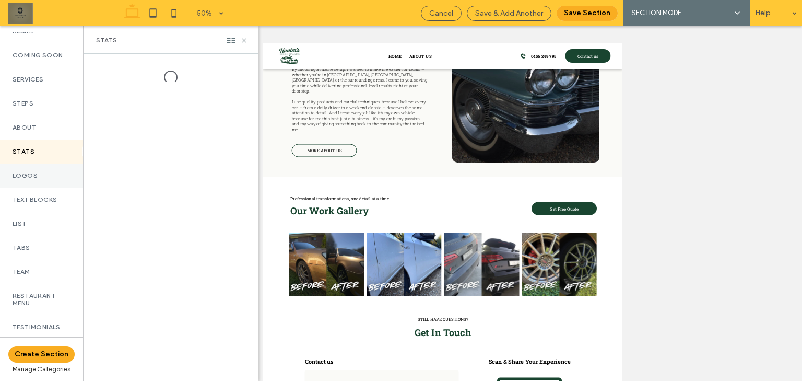
click at [44, 176] on div "Logos" at bounding box center [41, 175] width 83 height 24
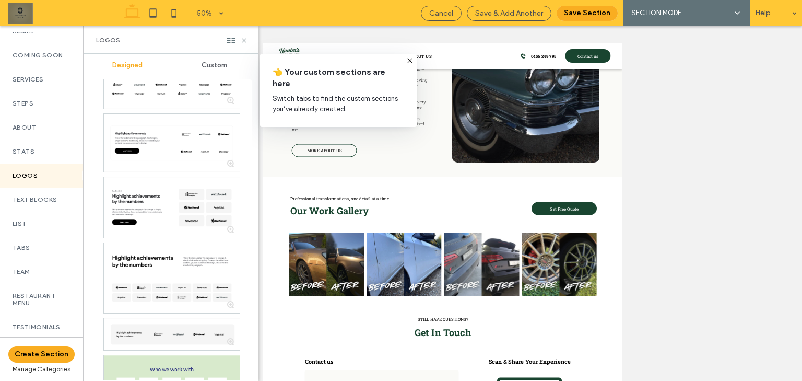
scroll to position [466, 0]
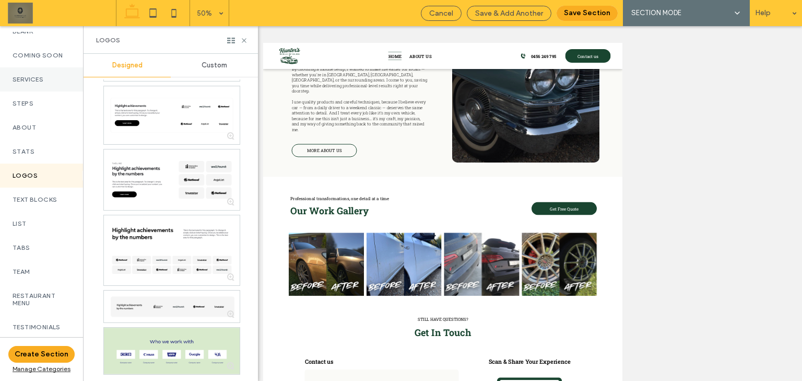
click at [49, 77] on div "Services" at bounding box center [41, 79] width 83 height 24
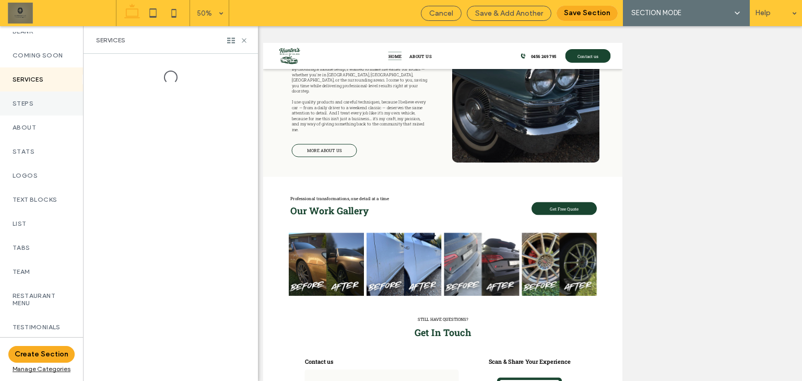
click at [43, 107] on label "Steps" at bounding box center [42, 103] width 58 height 7
click at [46, 83] on label "Services" at bounding box center [42, 79] width 58 height 7
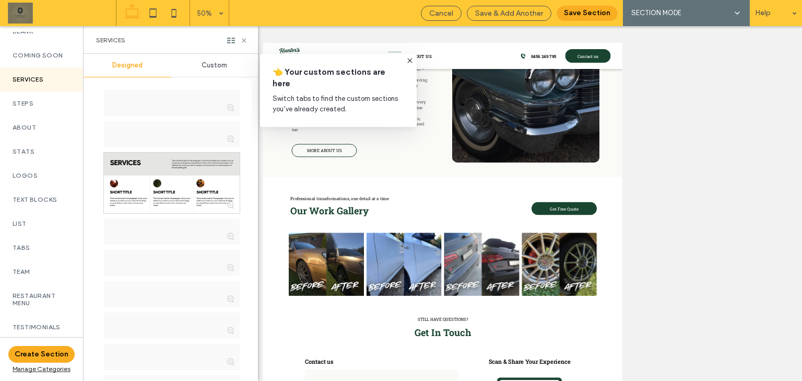
click at [411, 63] on icon at bounding box center [410, 60] width 8 height 8
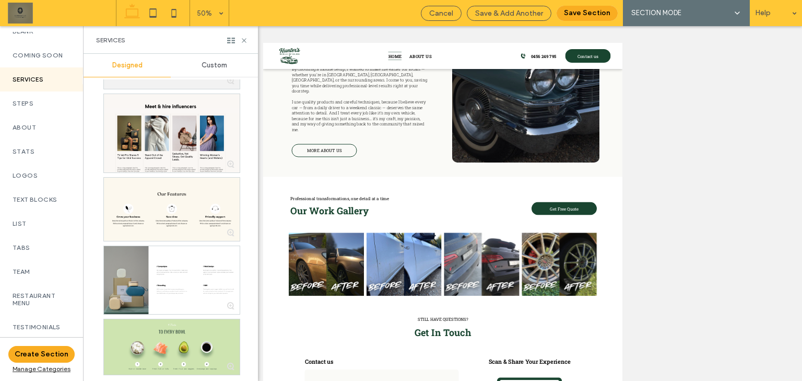
scroll to position [8671, 0]
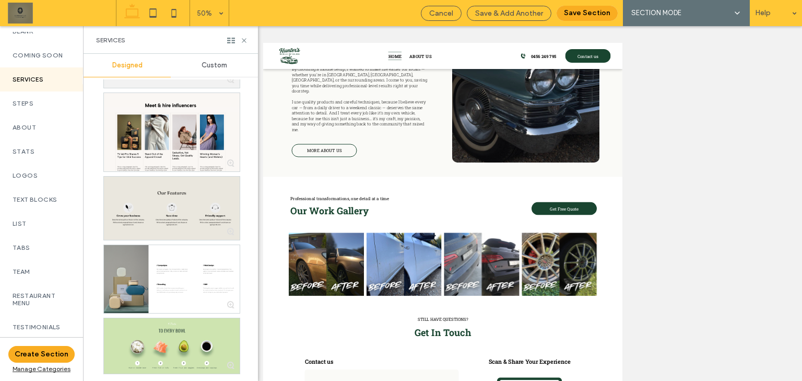
click at [196, 202] on div at bounding box center [172, 208] width 136 height 64
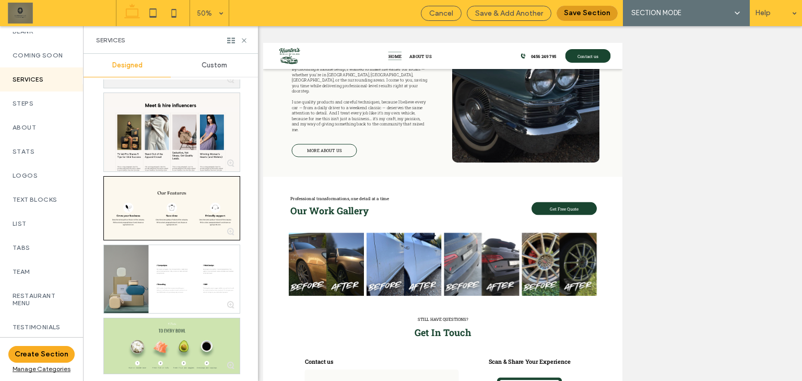
click at [596, 8] on button "Save Section" at bounding box center [586, 13] width 61 height 15
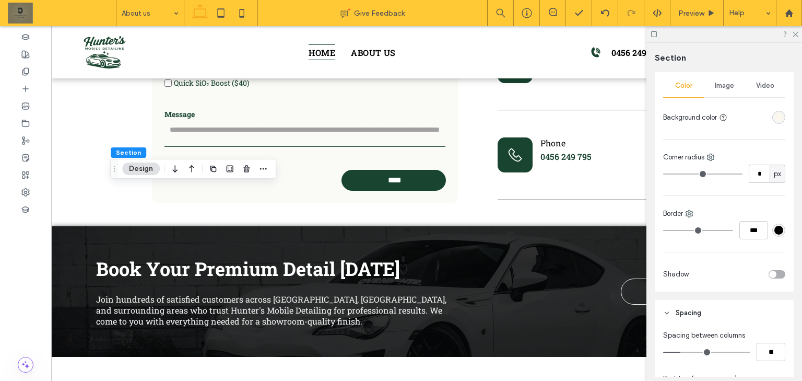
scroll to position [167, 0]
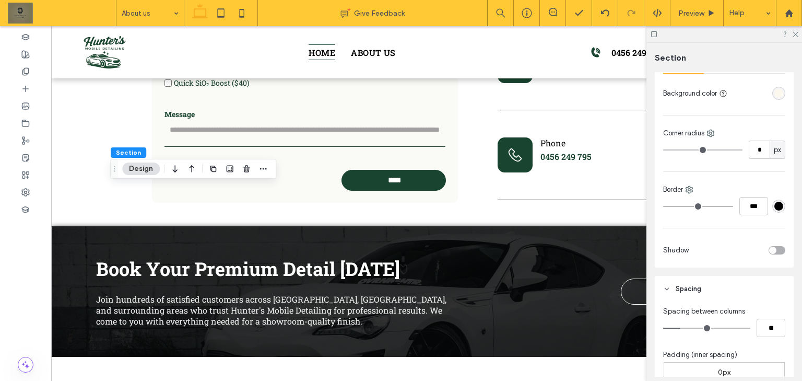
click at [772, 98] on div at bounding box center [778, 93] width 13 height 13
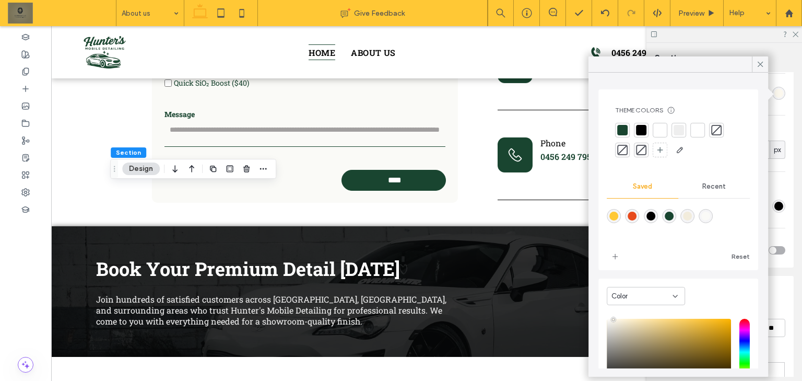
click at [663, 126] on div at bounding box center [660, 130] width 10 height 10
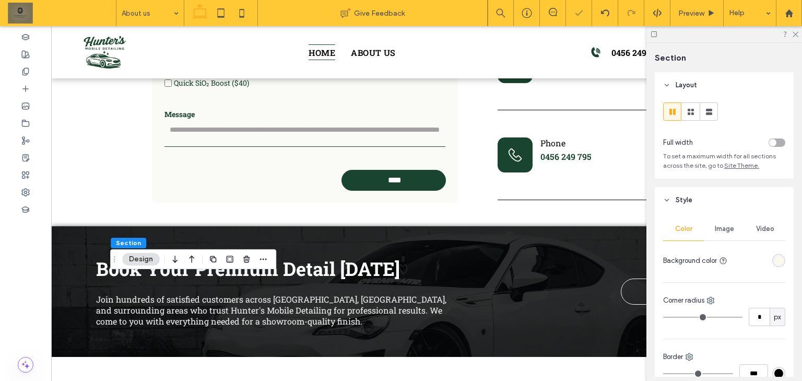
click at [774, 258] on div "rgba(252, 248, 238, 1)" at bounding box center [778, 260] width 9 height 9
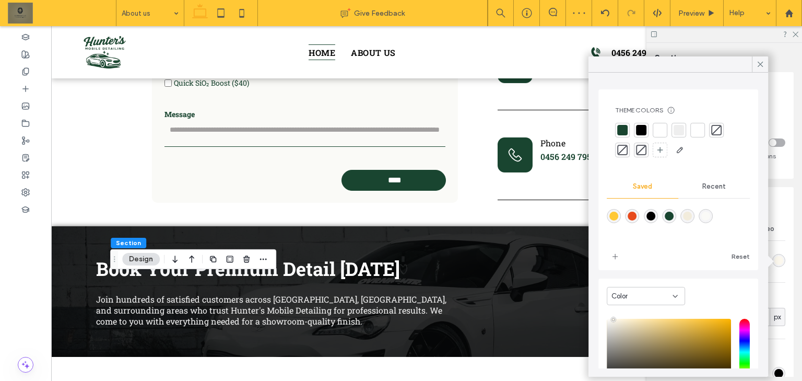
click at [654, 129] on div at bounding box center [660, 130] width 15 height 15
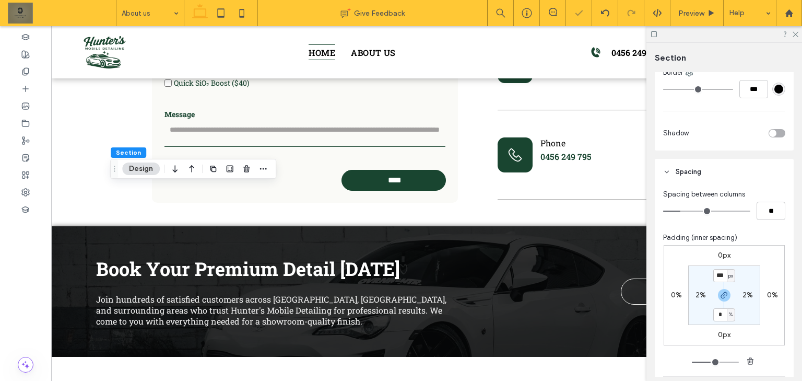
scroll to position [292, 0]
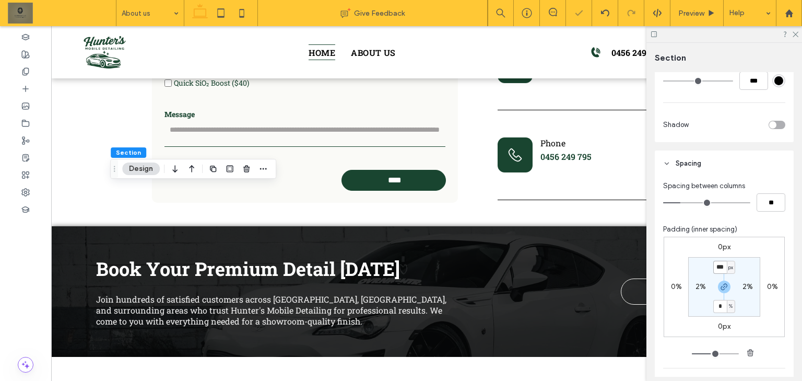
click at [718, 263] on input "***" at bounding box center [720, 266] width 14 height 13
click at [722, 287] on use "button" at bounding box center [724, 286] width 6 height 6
click at [731, 269] on span "px" at bounding box center [730, 267] width 5 height 10
click at [726, 301] on span "%" at bounding box center [725, 301] width 6 height 10
type input "***"
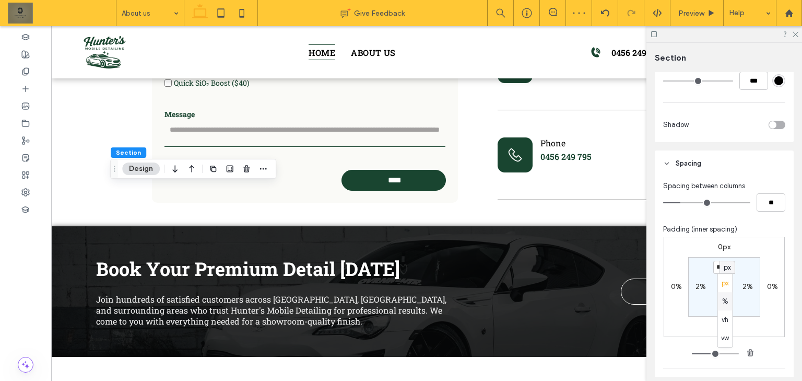
type input "*"
click at [720, 267] on input "***" at bounding box center [720, 266] width 14 height 13
type input "*"
click at [765, 251] on div "0px 0% 0px 0% * % 2% 0% 2%" at bounding box center [723, 286] width 121 height 100
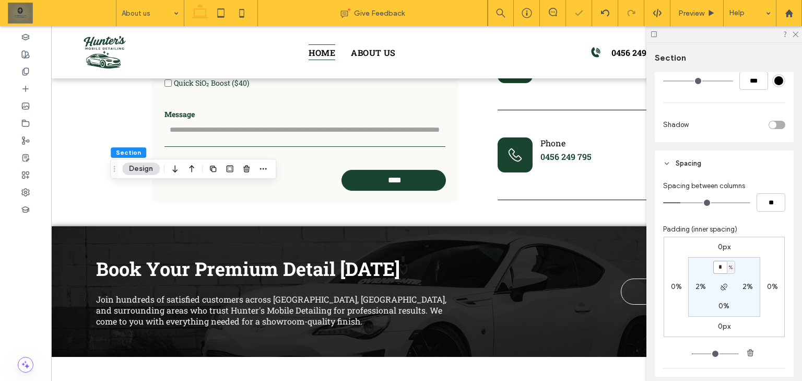
click at [720, 269] on input "*" at bounding box center [720, 266] width 14 height 13
type input "*"
click at [743, 269] on section "* % 2% 0% 2%" at bounding box center [724, 287] width 72 height 60
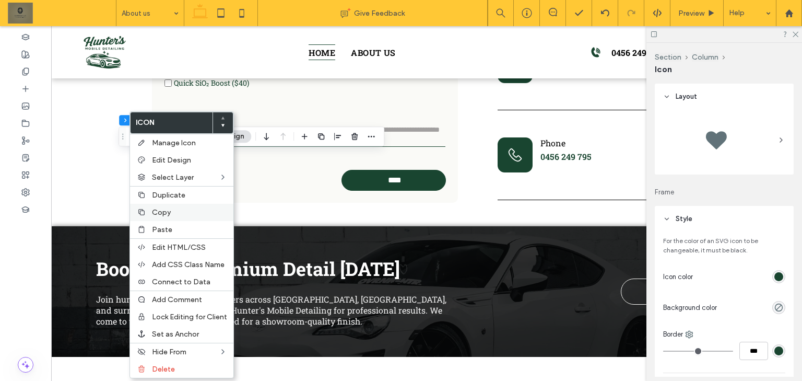
click at [156, 211] on span "Copy" at bounding box center [161, 212] width 19 height 9
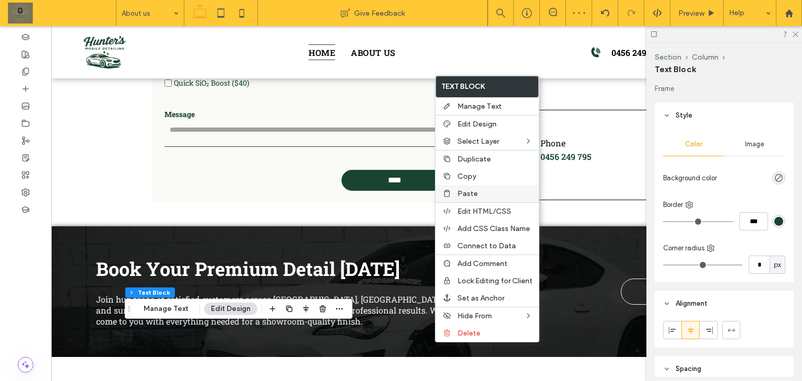
click at [467, 193] on span "Paste" at bounding box center [467, 193] width 20 height 9
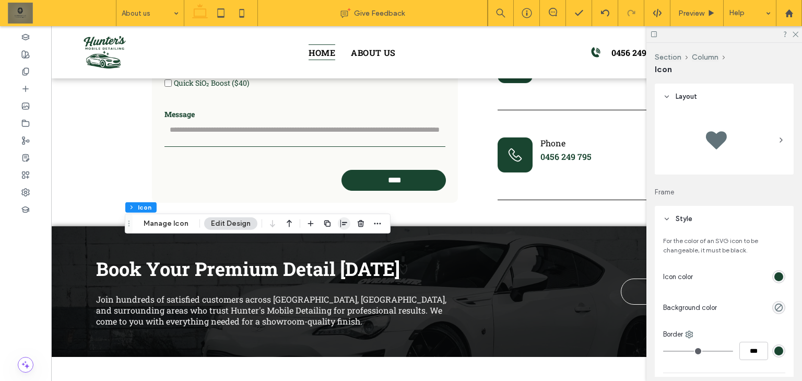
click at [346, 221] on icon "button" at bounding box center [344, 223] width 8 height 8
click at [336, 239] on span "center" at bounding box center [333, 244] width 13 height 13
click at [288, 221] on icon "button" at bounding box center [289, 223] width 13 height 19
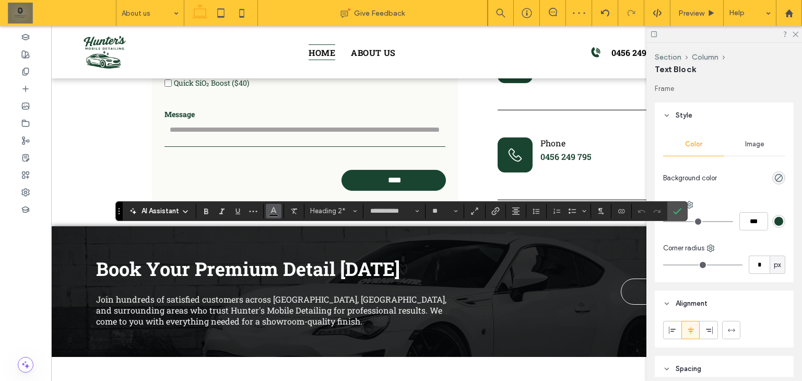
click at [269, 207] on icon "Color" at bounding box center [273, 210] width 8 height 8
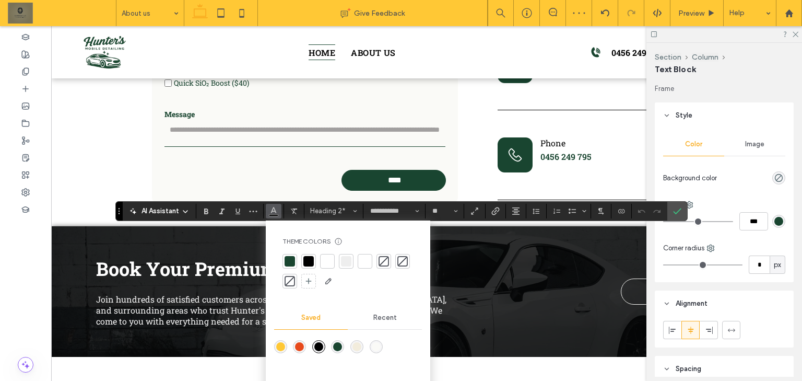
click at [291, 259] on div at bounding box center [289, 261] width 10 height 10
click at [679, 212] on icon "Confirm" at bounding box center [677, 211] width 8 height 8
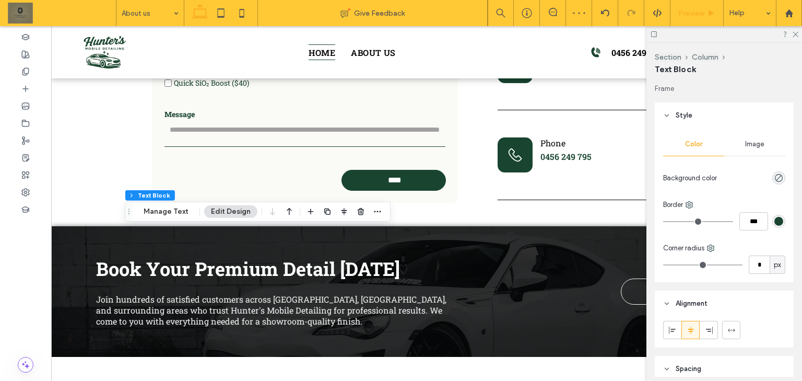
click at [694, 18] on div "Preview" at bounding box center [696, 13] width 53 height 26
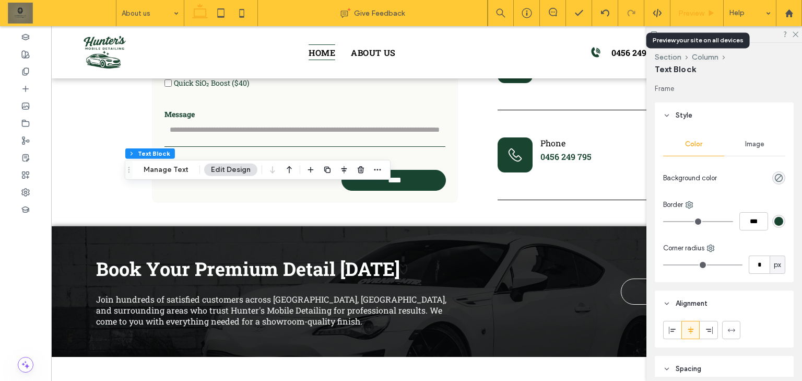
click at [704, 15] on div "Preview" at bounding box center [696, 13] width 53 height 9
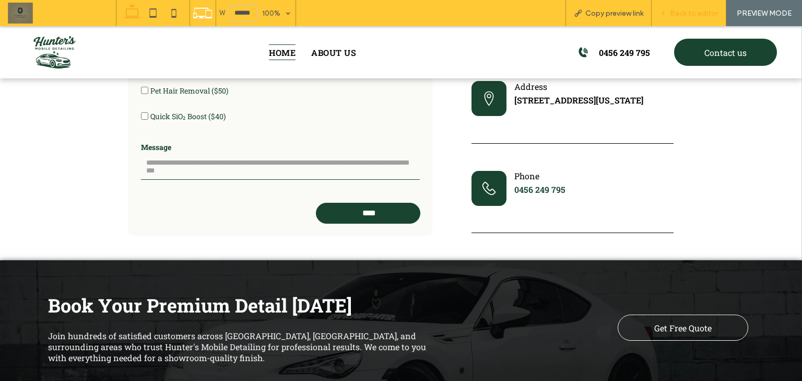
click at [711, 11] on span "Back to editor" at bounding box center [694, 13] width 48 height 9
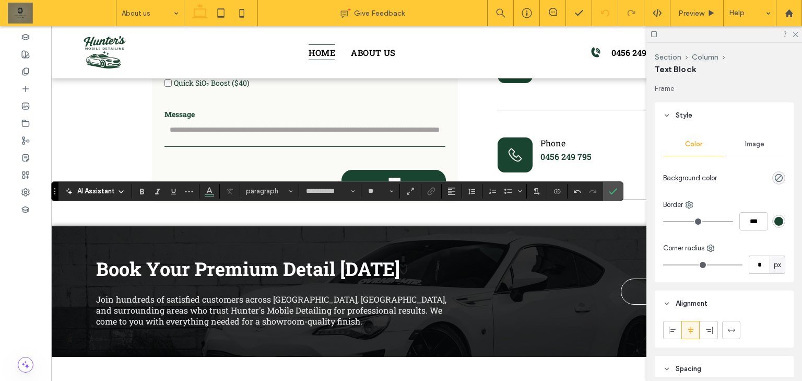
type input "**"
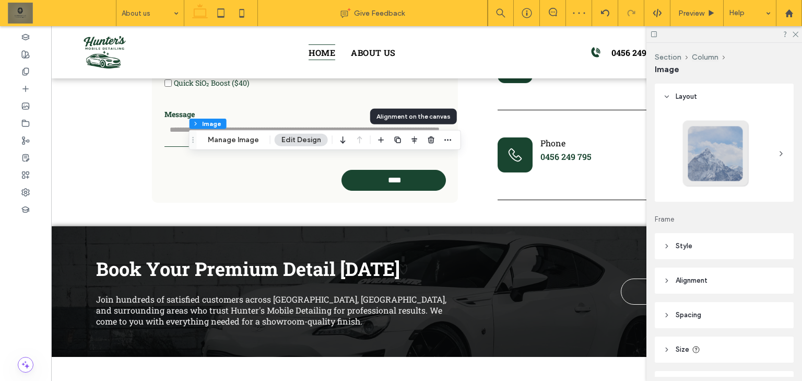
click at [422, 137] on div at bounding box center [414, 140] width 79 height 19
click at [427, 140] on icon "button" at bounding box center [431, 140] width 8 height 8
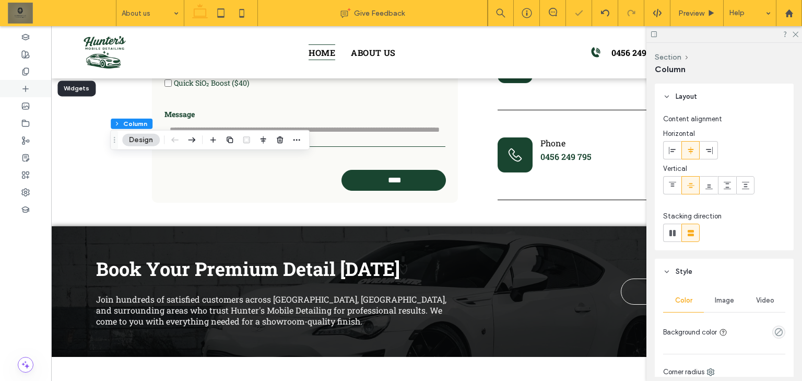
click at [22, 92] on icon at bounding box center [25, 89] width 8 height 8
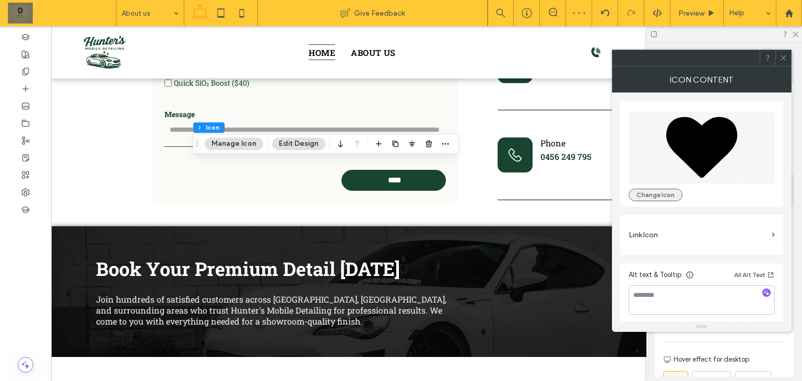
click at [638, 193] on button "Change Icon" at bounding box center [655, 194] width 54 height 13
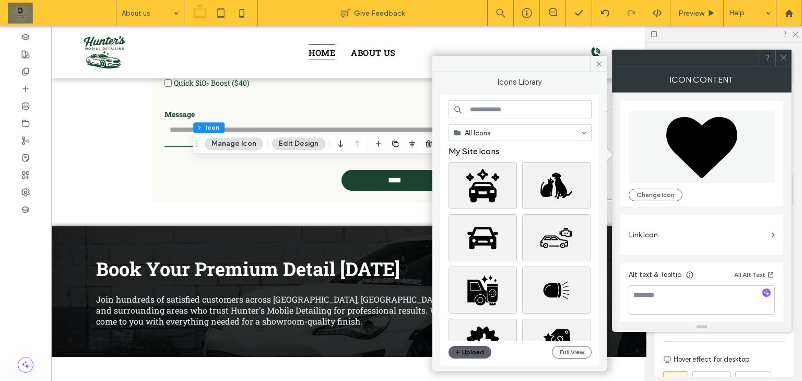
click at [515, 111] on input at bounding box center [519, 109] width 143 height 19
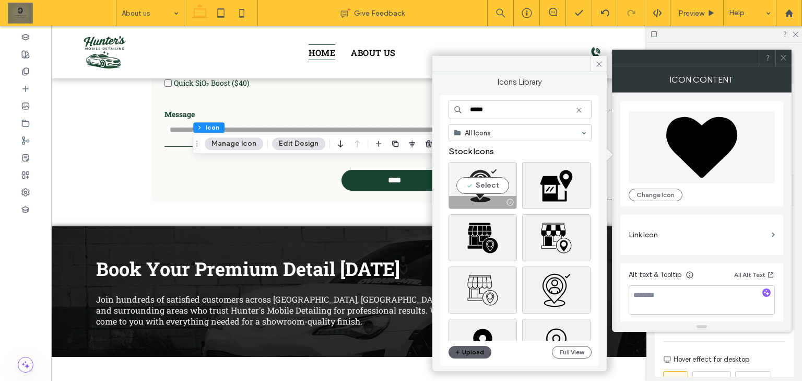
type input "*****"
click at [488, 184] on div "Select" at bounding box center [482, 185] width 68 height 47
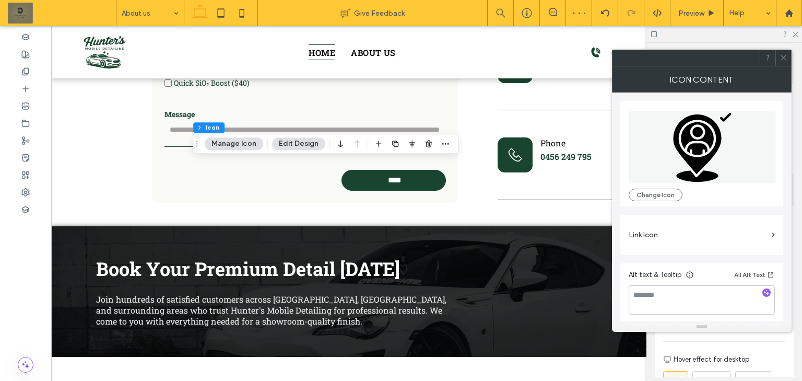
click at [787, 63] on span at bounding box center [783, 58] width 8 height 16
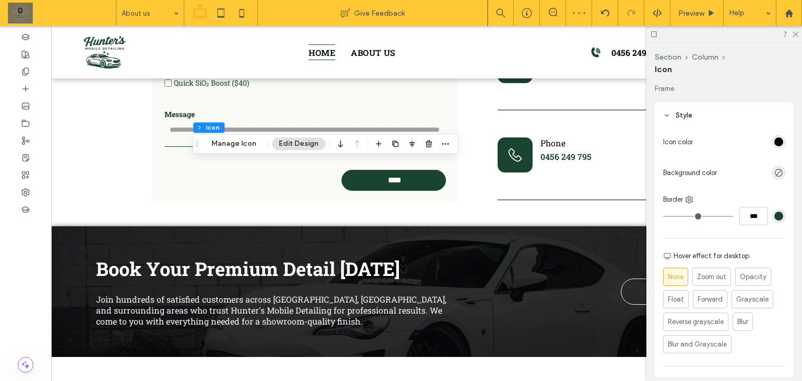
scroll to position [84, 0]
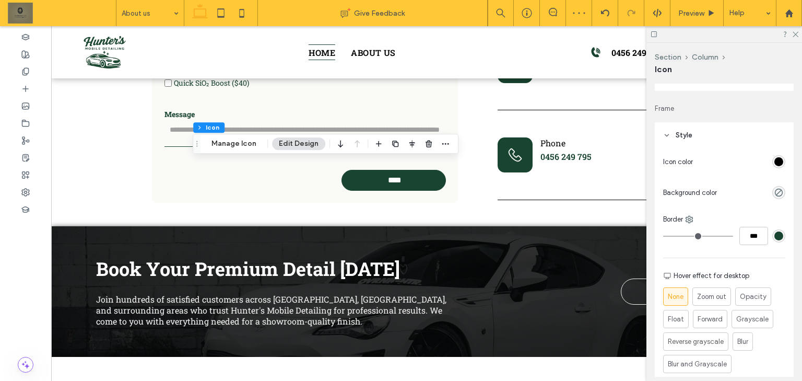
click at [777, 163] on div "rgb(0, 0, 0)" at bounding box center [778, 161] width 9 height 9
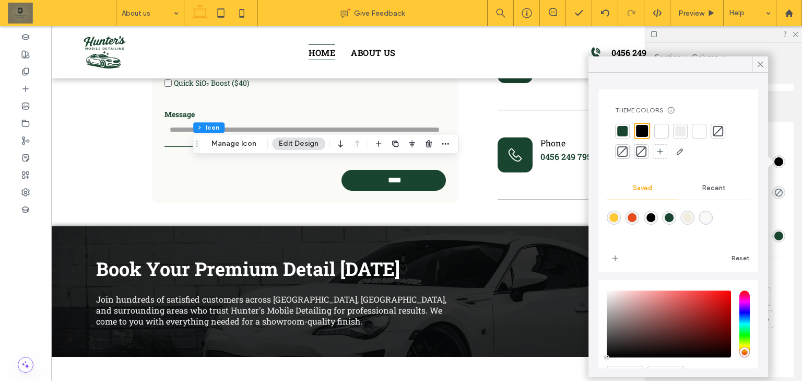
click at [669, 219] on div "rgba(25,69,48,1)" at bounding box center [669, 217] width 14 height 14
type input "*******"
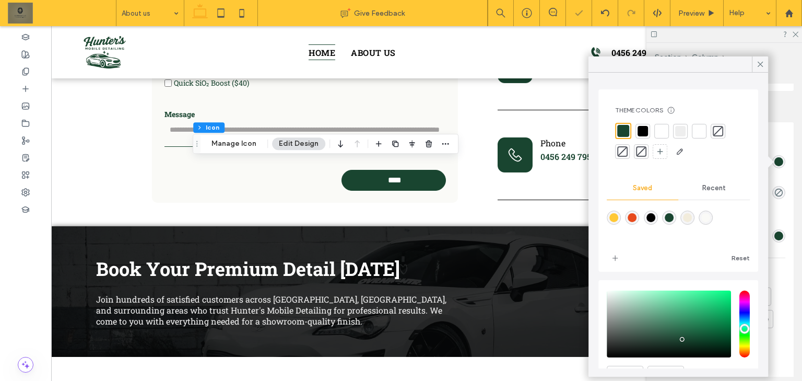
click at [780, 208] on div "Icon color Background color Border *** Hover effect for desktop None Zoom out O…" at bounding box center [724, 283] width 139 height 271
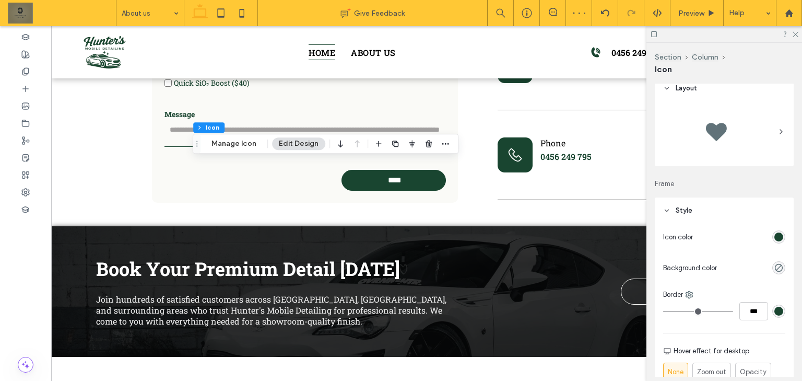
scroll to position [0, 0]
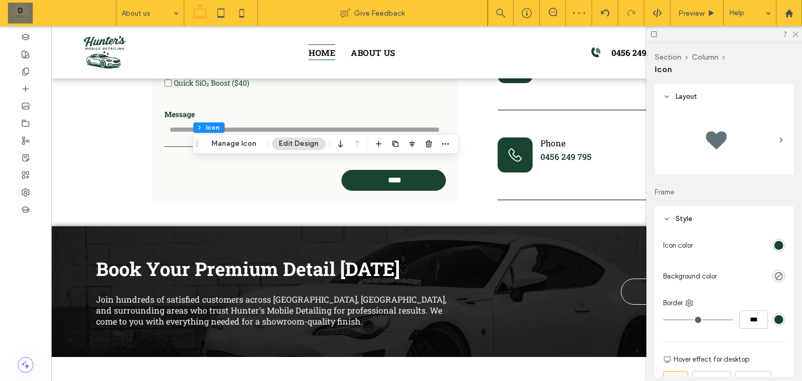
click at [740, 154] on div at bounding box center [724, 140] width 122 height 52
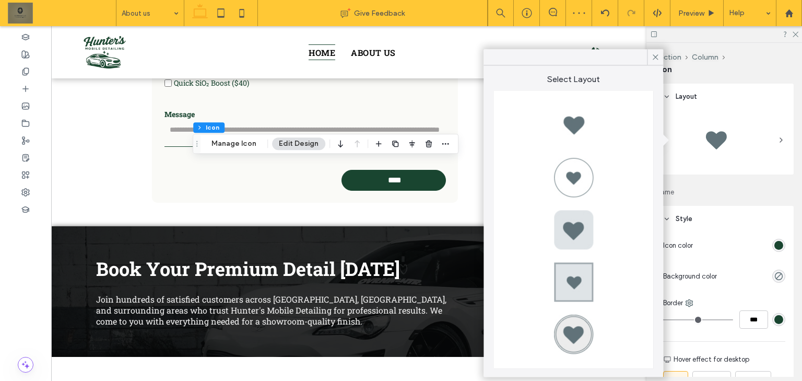
click at [570, 230] on div at bounding box center [573, 229] width 42 height 42
click at [585, 278] on div at bounding box center [573, 281] width 42 height 42
click at [585, 233] on div at bounding box center [573, 229] width 42 height 42
click at [574, 336] on div at bounding box center [573, 334] width 42 height 42
type input "*"
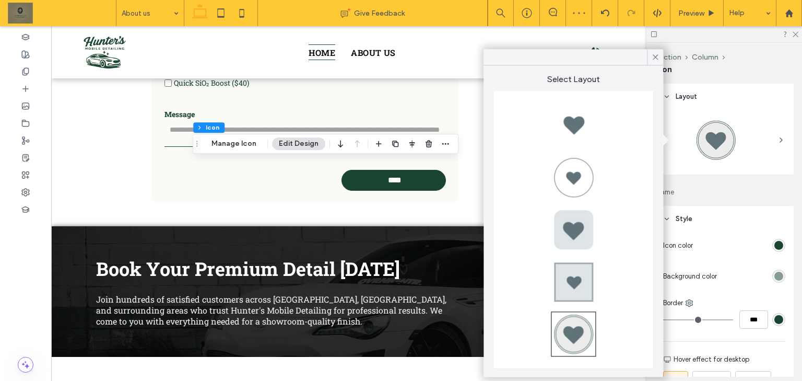
type input "***"
click at [578, 196] on div at bounding box center [573, 177] width 42 height 42
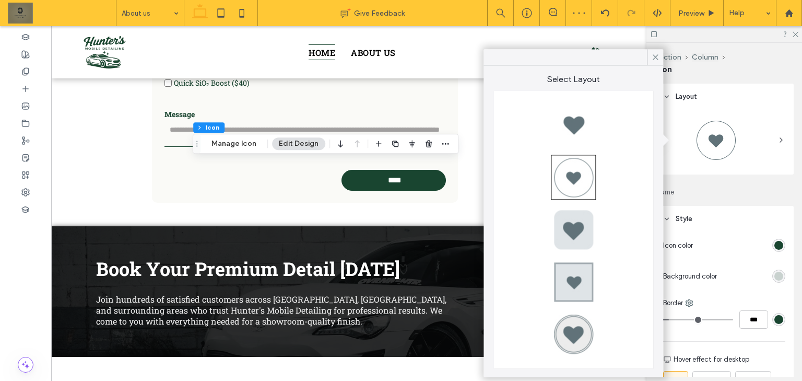
type input "*"
type input "***"
click at [582, 127] on div at bounding box center [573, 125] width 42 height 42
type input "*"
type input "***"
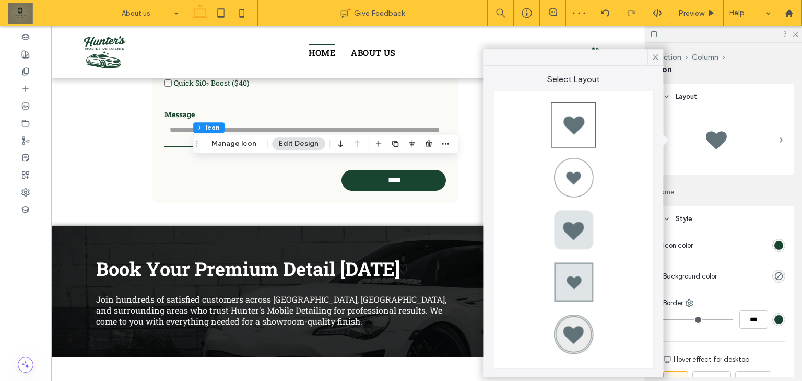
click at [581, 280] on div at bounding box center [573, 281] width 42 height 42
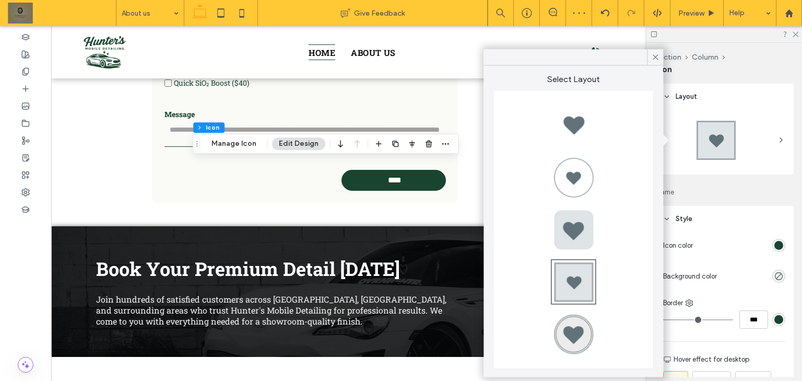
type input "*"
type input "***"
click at [593, 226] on div at bounding box center [573, 229] width 42 height 42
click at [582, 226] on div at bounding box center [573, 229] width 42 height 42
click at [774, 277] on div "rgba(25, 69, 48, 0.5)" at bounding box center [778, 275] width 9 height 9
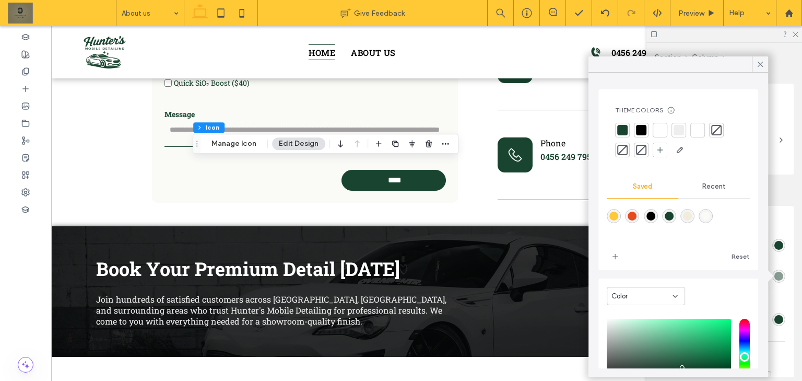
click at [659, 127] on div at bounding box center [660, 130] width 10 height 10
click at [801, 200] on div "Section Column Icon Layout Frame Style Icon color Background color Border *** H…" at bounding box center [724, 212] width 156 height 338
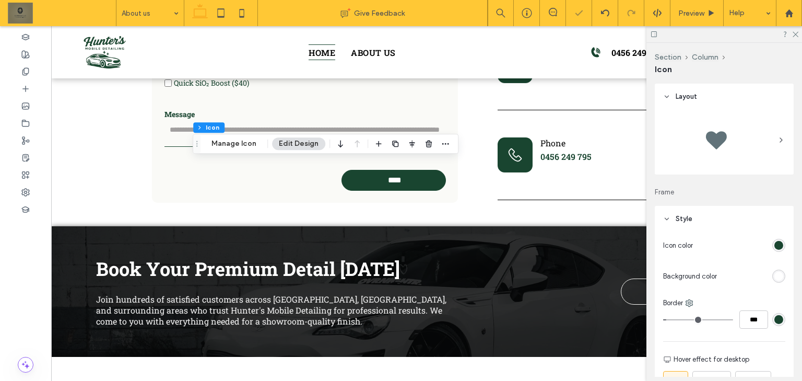
click at [785, 205] on div "Layout Frame Style Icon color Background color Border *** Hover effect for desk…" at bounding box center [728, 230] width 146 height 293
click at [787, 198] on div "Layout Frame Style Icon color Background color Border *** Hover effect for desk…" at bounding box center [728, 230] width 146 height 293
click at [780, 276] on div "rgb(255, 255, 255)" at bounding box center [778, 275] width 13 height 13
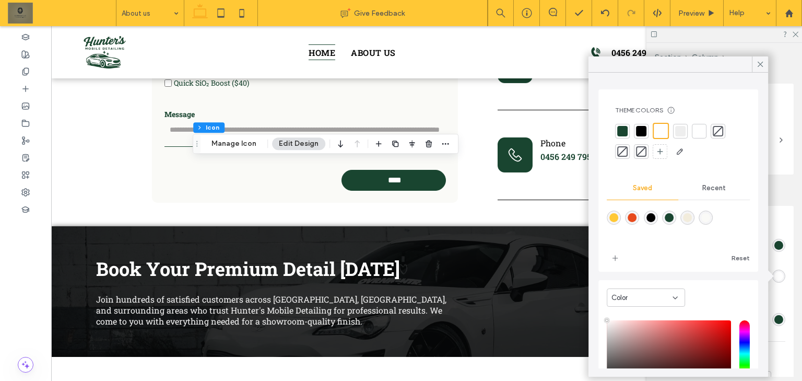
click at [622, 131] on div at bounding box center [622, 131] width 10 height 10
click at [778, 246] on div "rgb(25, 69, 48)" at bounding box center [778, 245] width 9 height 9
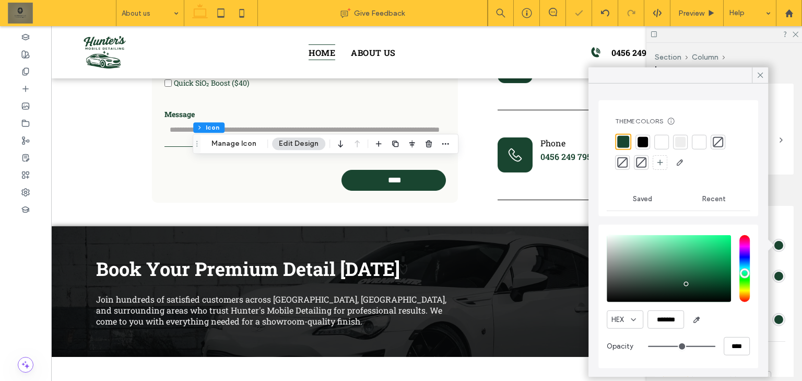
click at [653, 146] on div at bounding box center [678, 152] width 126 height 37
click at [656, 141] on div at bounding box center [661, 141] width 10 height 10
click at [630, 142] on div at bounding box center [678, 152] width 126 height 37
click at [630, 140] on div at bounding box center [678, 152] width 126 height 37
click at [626, 139] on div at bounding box center [622, 141] width 10 height 10
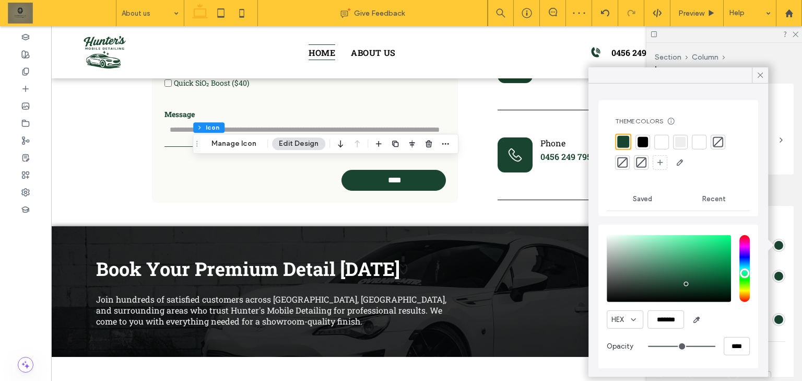
click at [774, 276] on div "rgb(25, 69, 48)" at bounding box center [778, 275] width 9 height 9
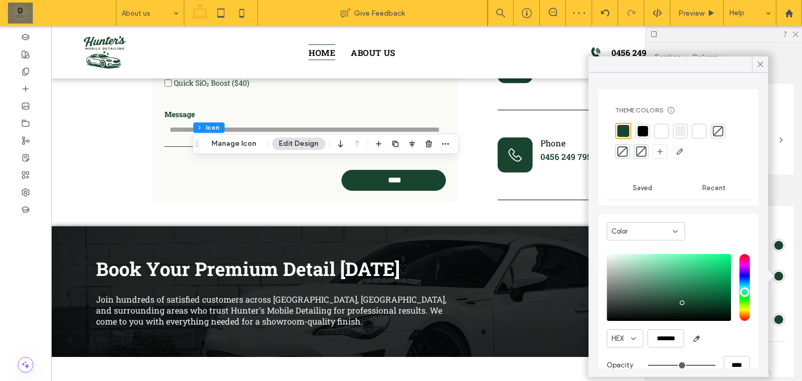
click at [663, 131] on div at bounding box center [661, 131] width 10 height 10
type input "*"
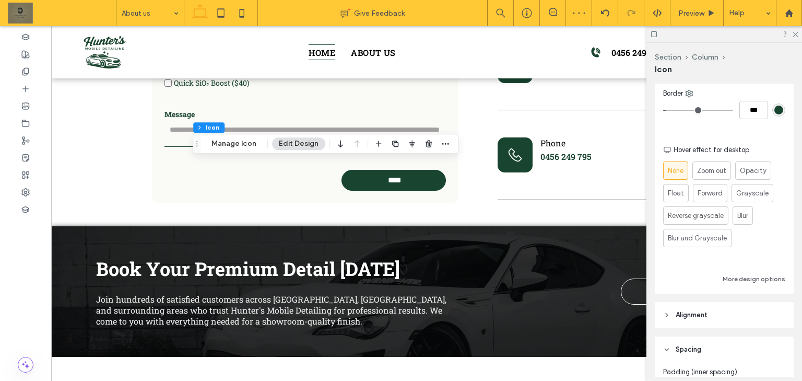
scroll to position [256, 0]
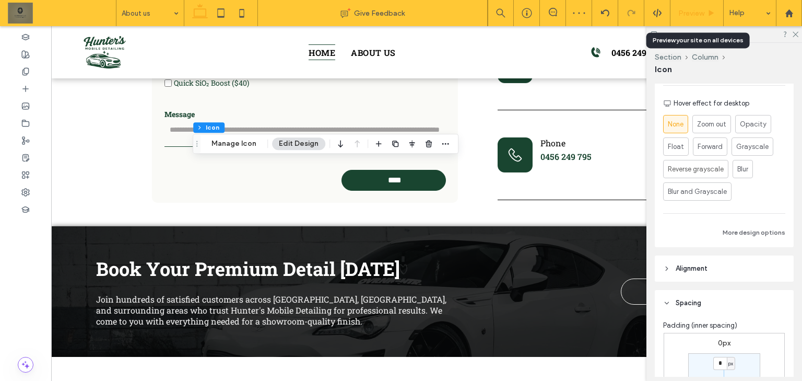
click at [693, 20] on div "Preview" at bounding box center [696, 13] width 53 height 26
click at [704, 10] on span "Preview" at bounding box center [691, 13] width 26 height 9
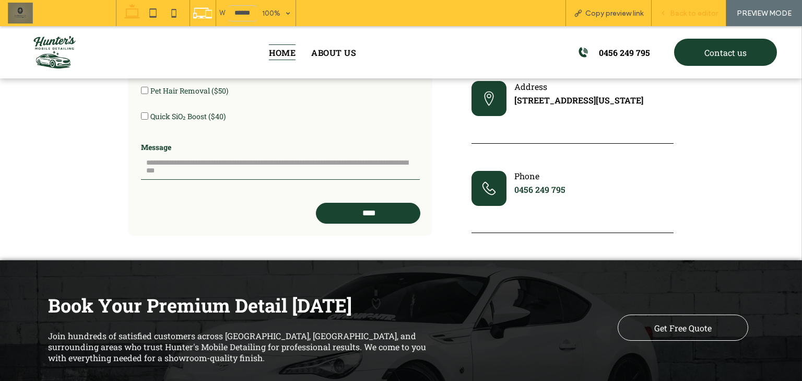
click at [705, 13] on span "Back to editor" at bounding box center [694, 13] width 48 height 9
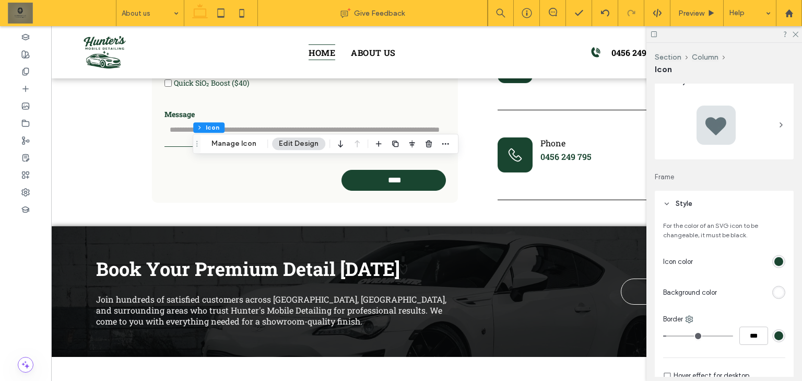
scroll to position [42, 0]
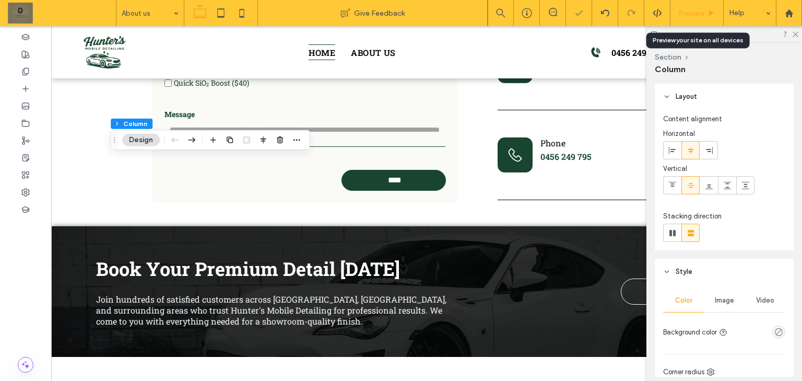
click at [691, 15] on span "Preview" at bounding box center [691, 13] width 26 height 9
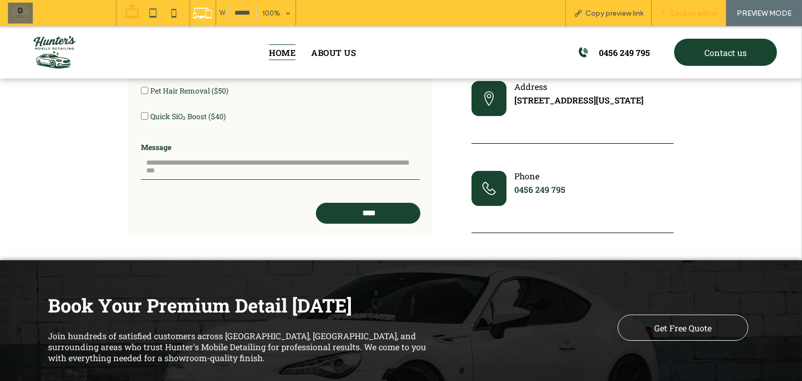
click at [697, 6] on div "Back to editor" at bounding box center [688, 13] width 75 height 26
click at [686, 15] on span "Back to editor" at bounding box center [694, 13] width 48 height 9
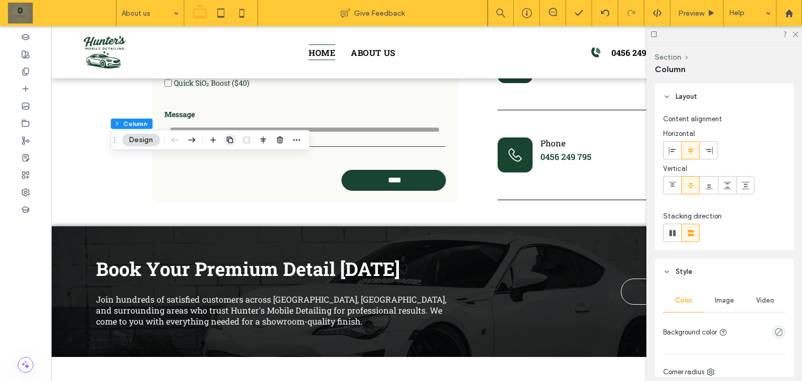
click at [230, 139] on icon "button" at bounding box center [230, 140] width 8 height 8
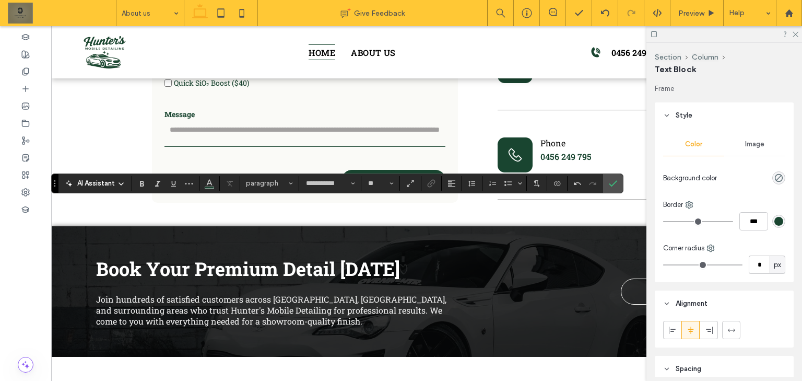
type input "**"
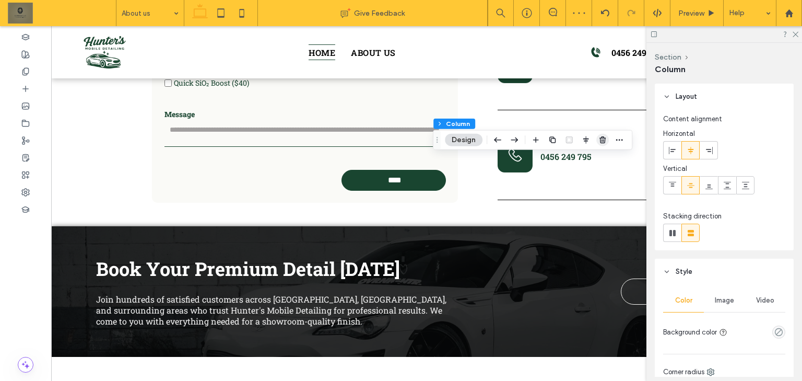
click at [604, 136] on icon "button" at bounding box center [602, 140] width 8 height 8
click at [608, 139] on icon "button" at bounding box center [611, 140] width 8 height 8
click at [557, 137] on span "button" at bounding box center [552, 140] width 13 height 13
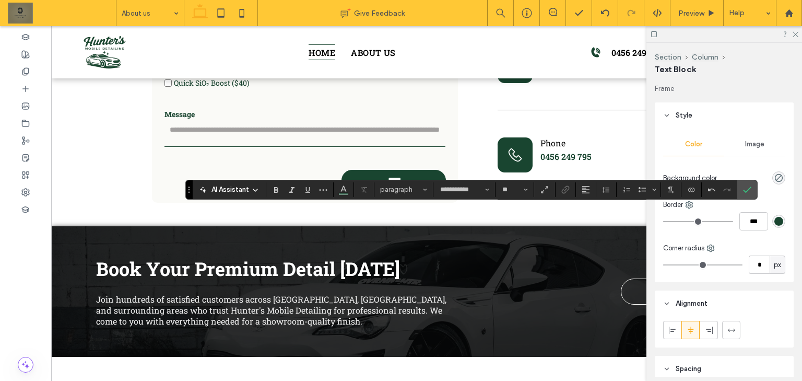
type input "**"
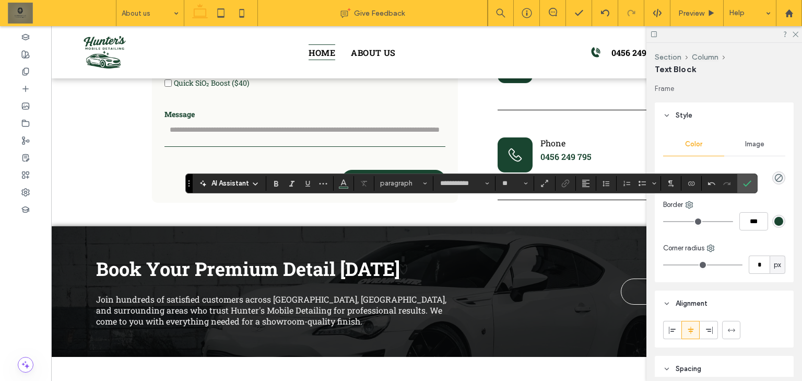
type input "**"
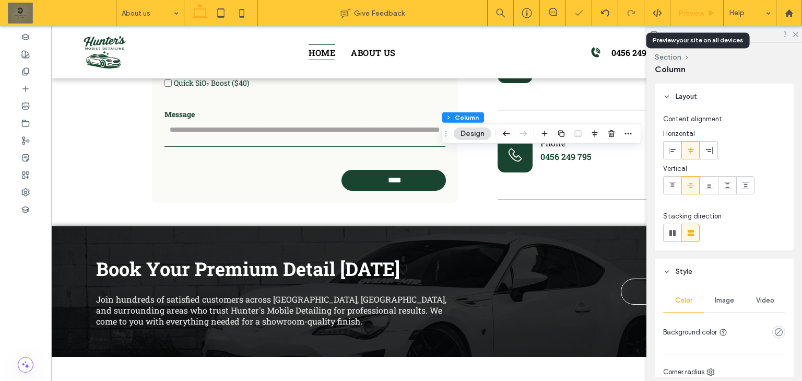
click at [687, 13] on span "Preview" at bounding box center [691, 13] width 26 height 9
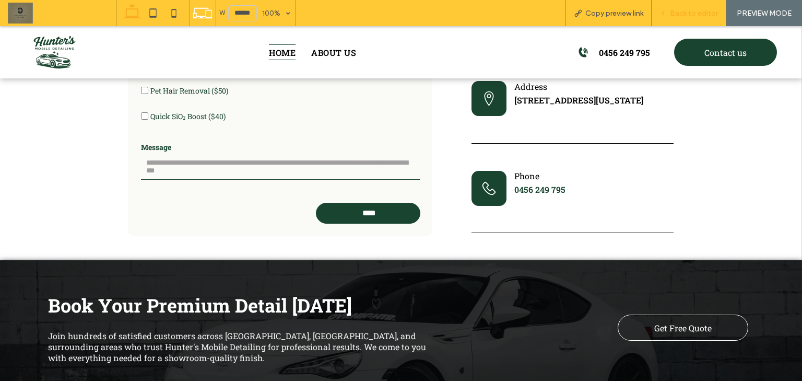
click at [701, 12] on span "Back to editor" at bounding box center [694, 13] width 48 height 9
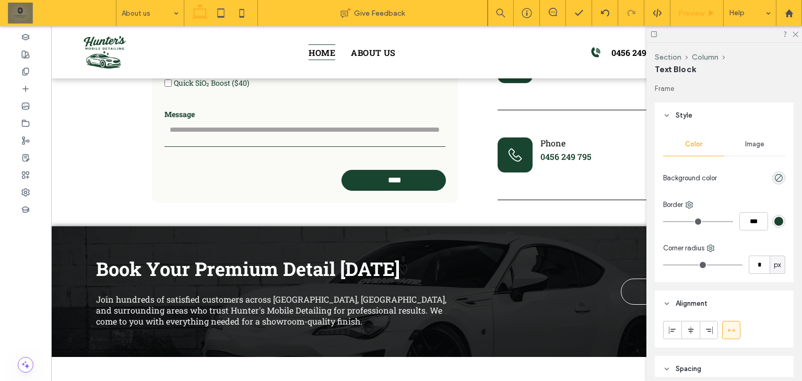
type input "**********"
type input "**"
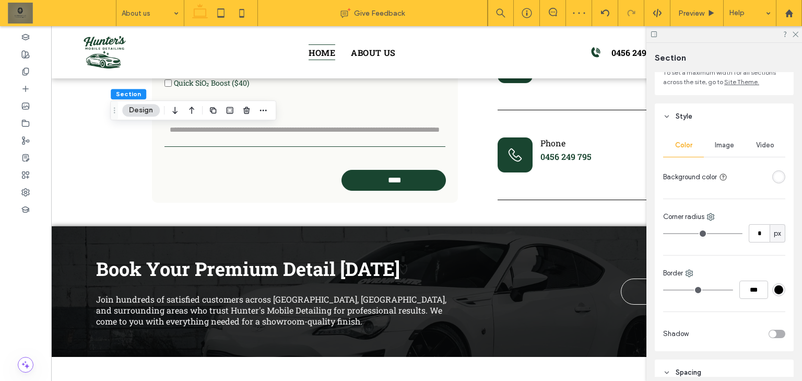
click at [723, 131] on div "Color Image Video Background color Corner radius * px Border *** Shadow" at bounding box center [724, 239] width 139 height 221
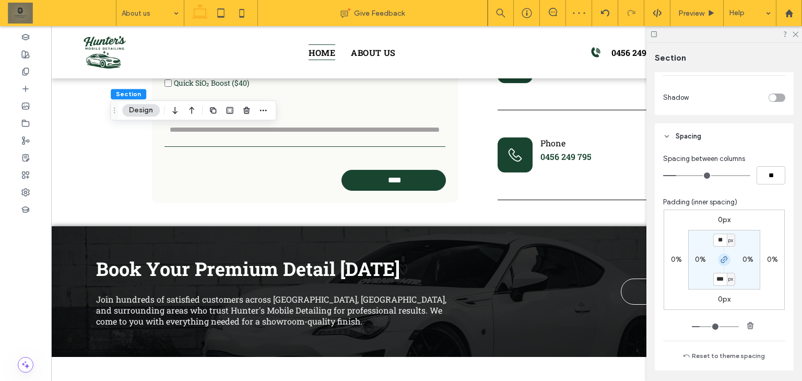
scroll to position [418, 0]
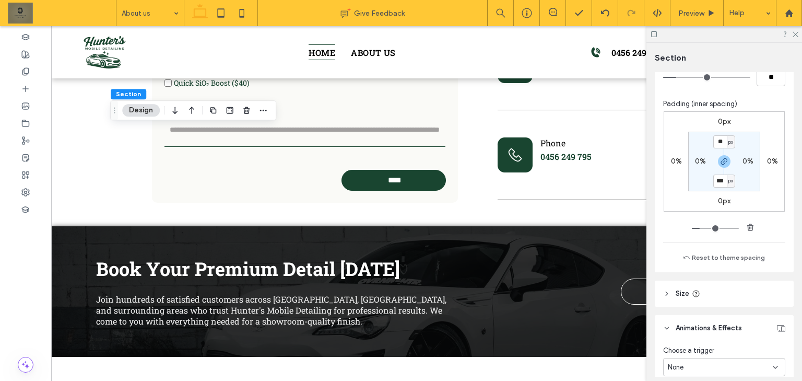
click at [727, 187] on div "px" at bounding box center [731, 180] width 8 height 13
click at [728, 182] on span "px" at bounding box center [726, 180] width 7 height 10
click at [729, 184] on span "px" at bounding box center [730, 180] width 5 height 10
click at [727, 211] on span "%" at bounding box center [725, 215] width 6 height 10
type input "***"
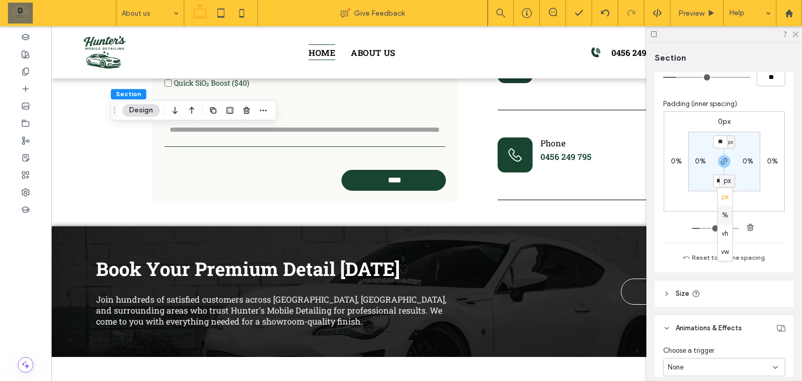
type input "***"
click at [722, 163] on icon "button" at bounding box center [724, 161] width 8 height 8
type input "*"
click at [716, 142] on input "***" at bounding box center [720, 141] width 14 height 13
type input "*"
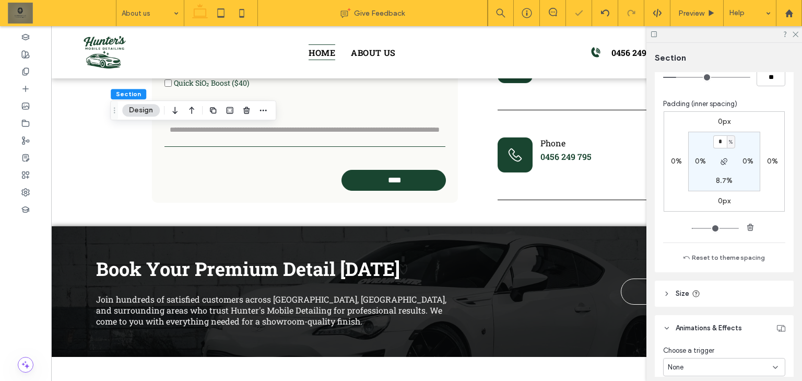
click at [764, 187] on div "0px 0% 0px 0% * % 0% 8.7% 0%" at bounding box center [723, 161] width 121 height 100
click at [720, 183] on label "8.7%" at bounding box center [724, 180] width 17 height 9
type input "*"
type input "**"
type input "*"
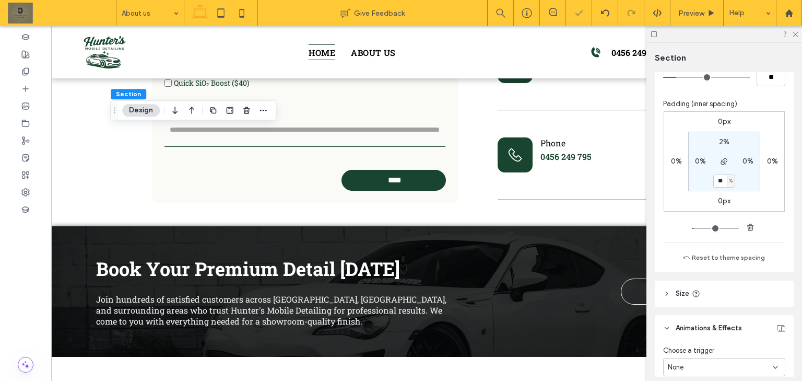
type input "*"
type input "***"
click at [211, 107] on use "button" at bounding box center [213, 110] width 6 height 6
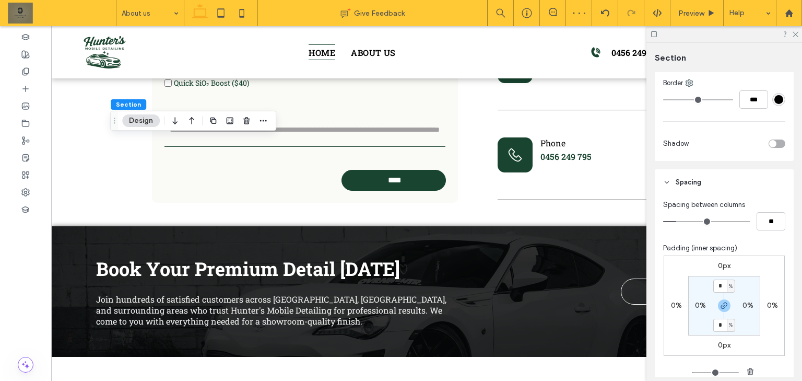
scroll to position [376, 0]
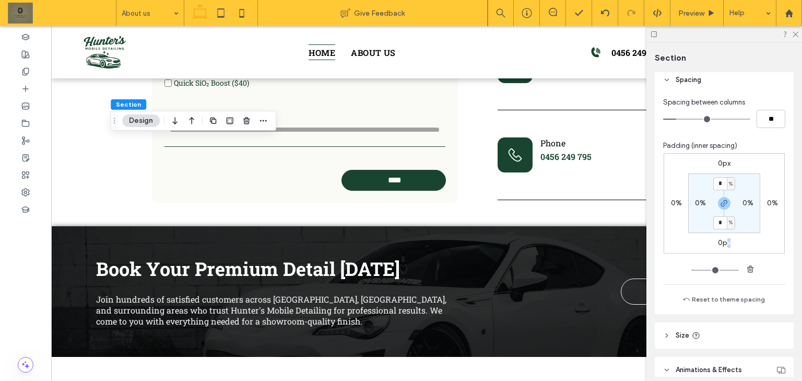
drag, startPoint x: 728, startPoint y: 251, endPoint x: 725, endPoint y: 243, distance: 8.0
click at [725, 246] on div "0px 0% 0px 0% * % 0% * % 0%" at bounding box center [723, 203] width 121 height 100
click at [725, 243] on label "0px" at bounding box center [724, 242] width 13 height 9
type input "*"
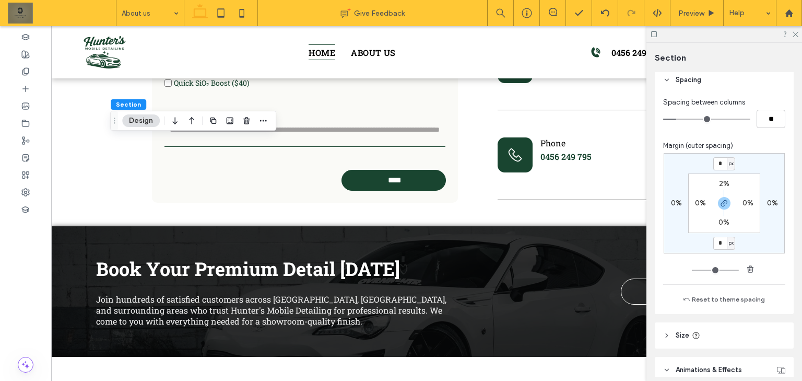
click at [720, 221] on label "0%" at bounding box center [723, 222] width 11 height 9
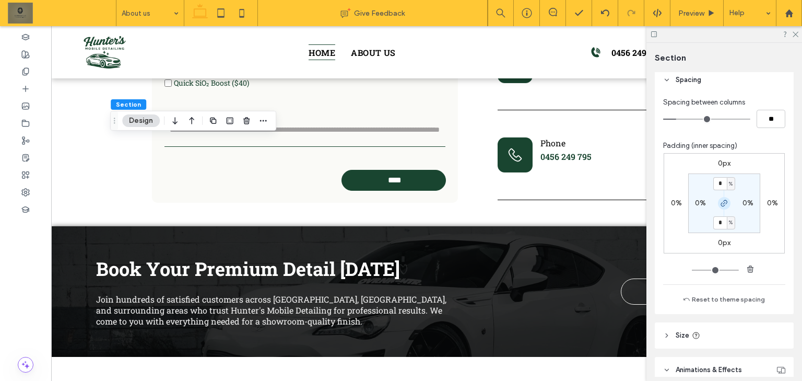
type input "*"
click at [722, 202] on icon "button" at bounding box center [724, 203] width 8 height 8
click at [723, 180] on label "4%" at bounding box center [723, 183] width 11 height 9
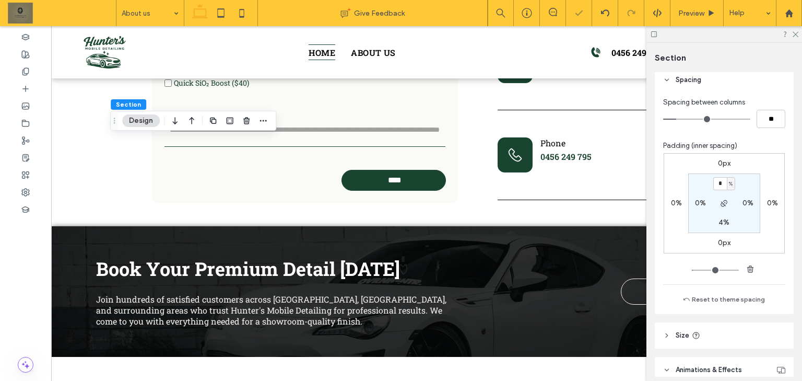
scroll to position [377, 0]
type input "*"
click at [785, 214] on div "Spacing between columns ** Padding (inner spacing) 0px 0% 0px 0% * % 0% 4% 0% R…" at bounding box center [724, 202] width 139 height 221
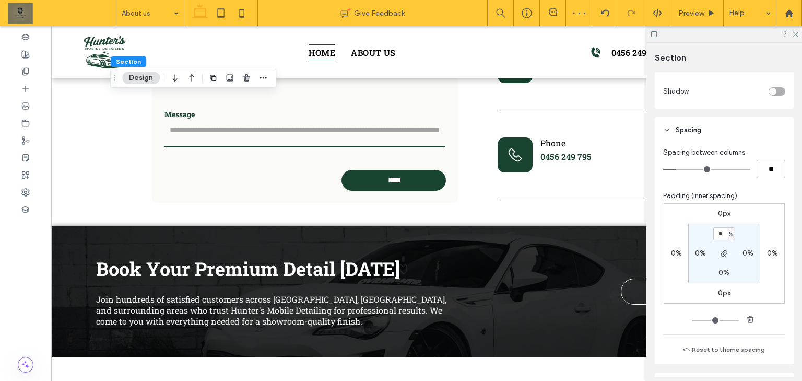
scroll to position [334, 0]
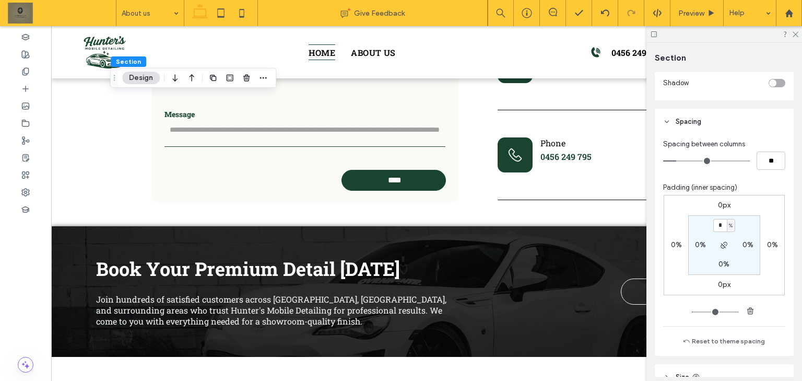
click at [722, 261] on label "0%" at bounding box center [723, 263] width 11 height 9
type input "*"
click at [743, 267] on section "2% 0% * % 0%" at bounding box center [724, 245] width 72 height 60
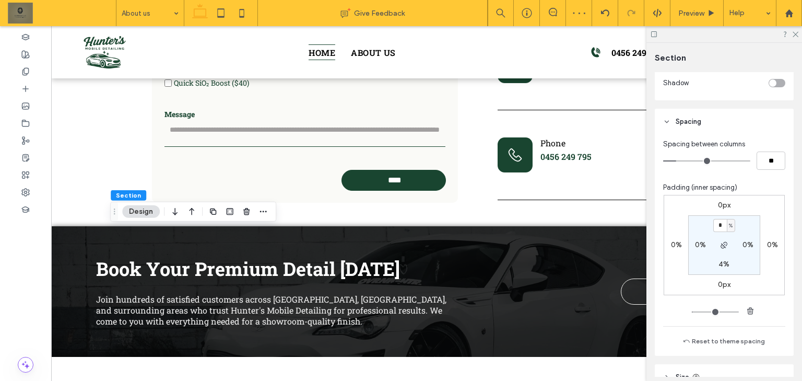
type input "*"
click at [762, 223] on div "0px 0% 0px 0% * % 0% 4% 0%" at bounding box center [723, 245] width 121 height 100
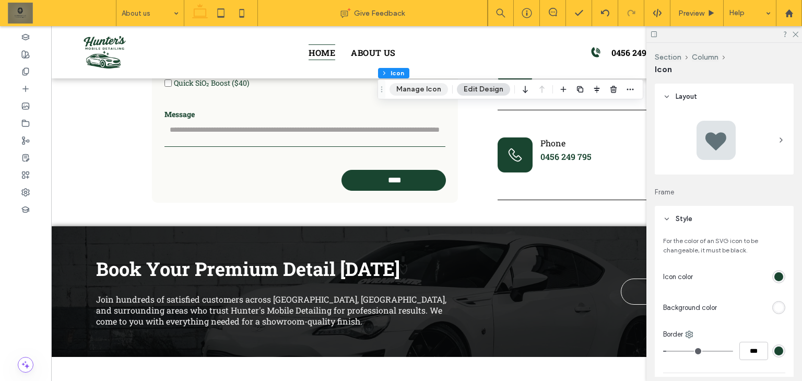
click at [424, 89] on button "Manage Icon" at bounding box center [418, 89] width 58 height 13
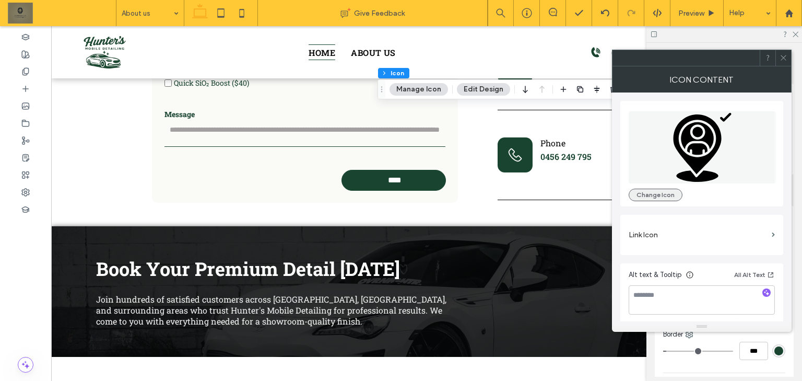
click at [668, 192] on button "Change Icon" at bounding box center [655, 194] width 54 height 13
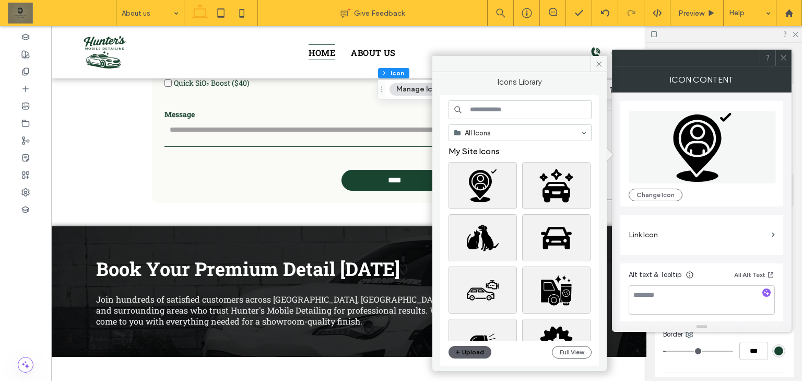
click at [516, 115] on input at bounding box center [519, 109] width 143 height 19
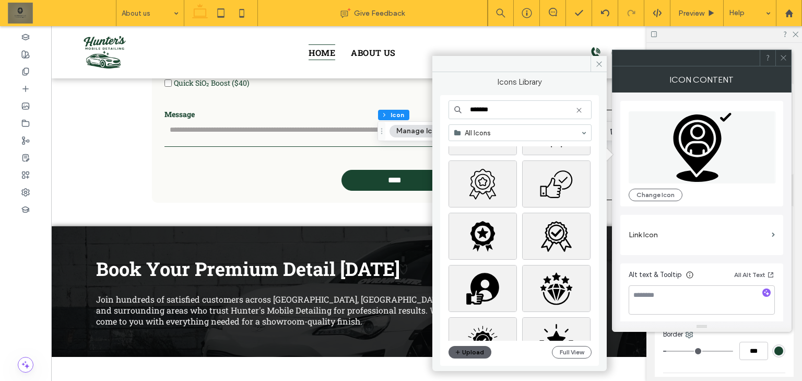
scroll to position [125, 0]
type input "*******"
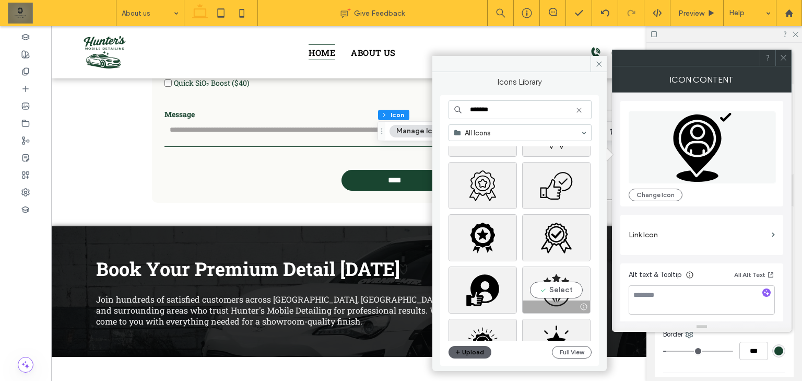
click at [562, 288] on div "Select" at bounding box center [556, 289] width 68 height 47
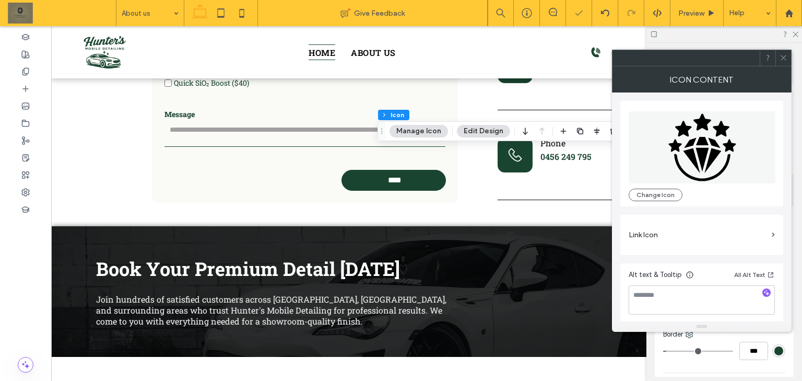
click at [788, 58] on div at bounding box center [783, 58] width 16 height 16
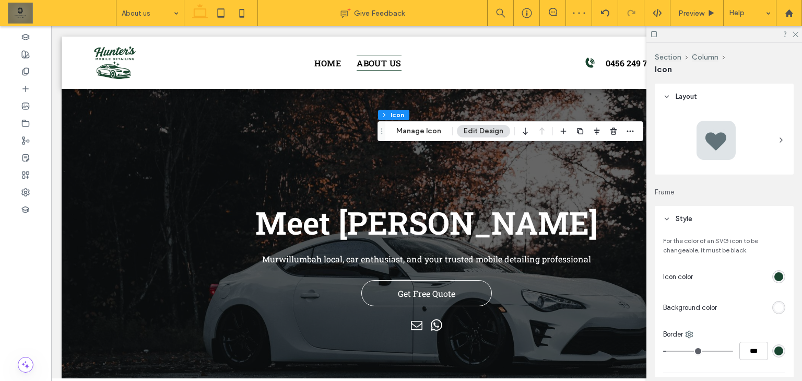
scroll to position [780, 0]
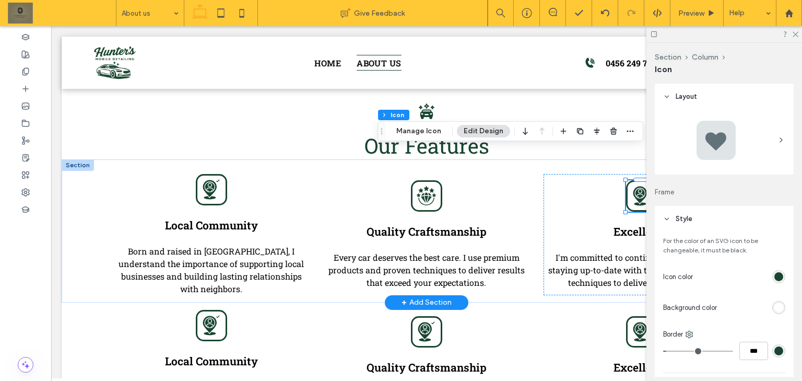
click at [633, 186] on icon at bounding box center [641, 196] width 17 height 20
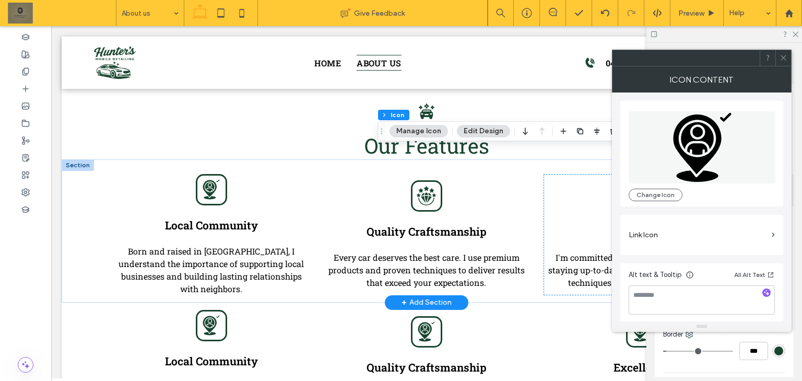
type input "*"
click at [662, 194] on button "Change Icon" at bounding box center [655, 194] width 54 height 13
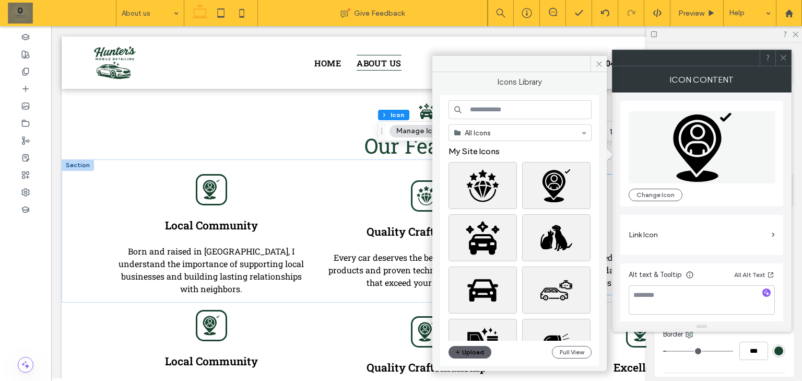
click at [524, 117] on input at bounding box center [519, 109] width 143 height 19
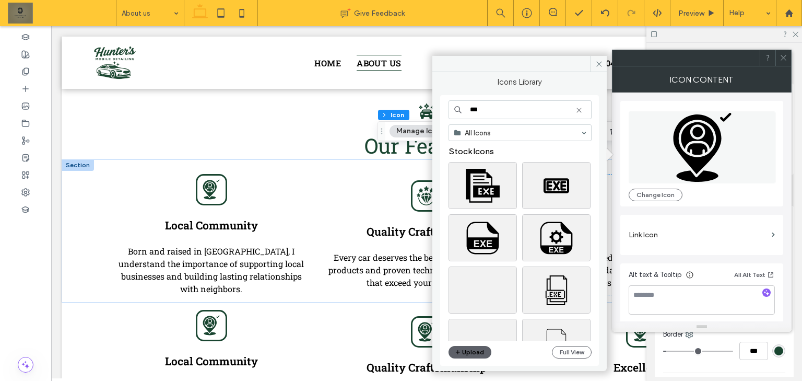
paste input "*******"
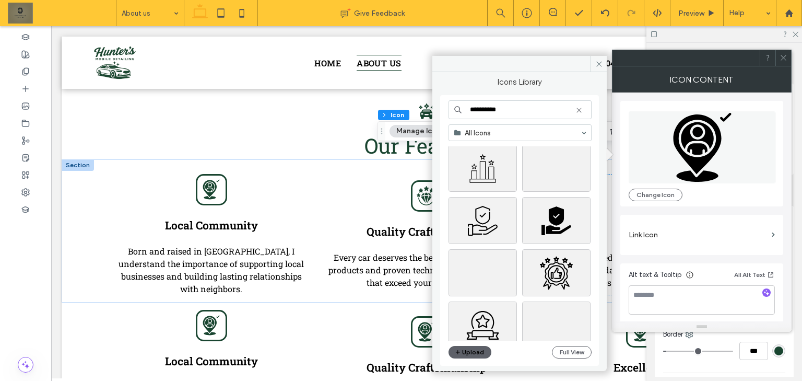
scroll to position [501, 0]
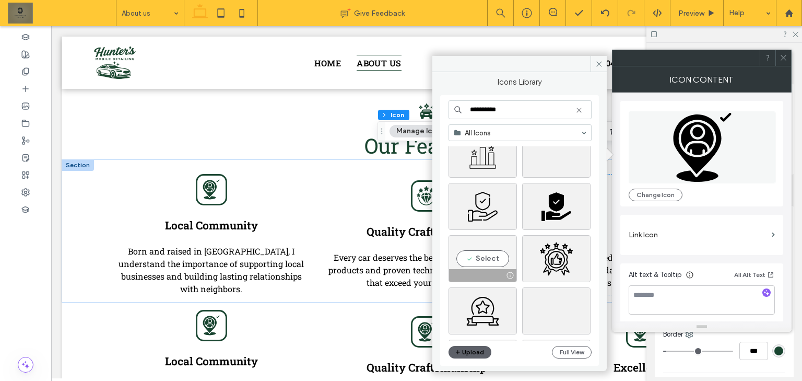
type input "**********"
click at [490, 253] on div "Select" at bounding box center [482, 258] width 68 height 47
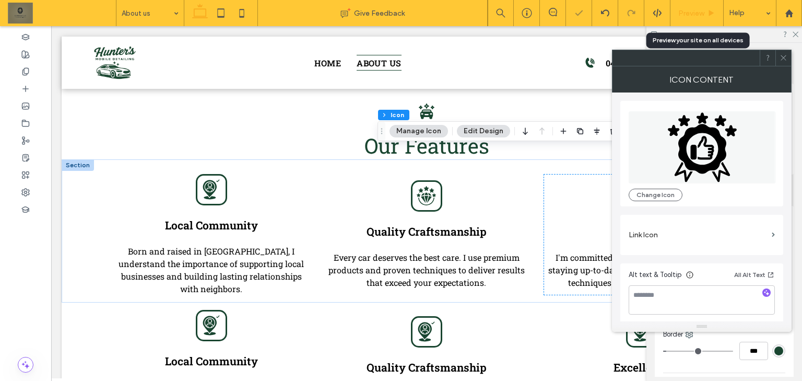
click at [701, 9] on span "Preview" at bounding box center [691, 13] width 26 height 9
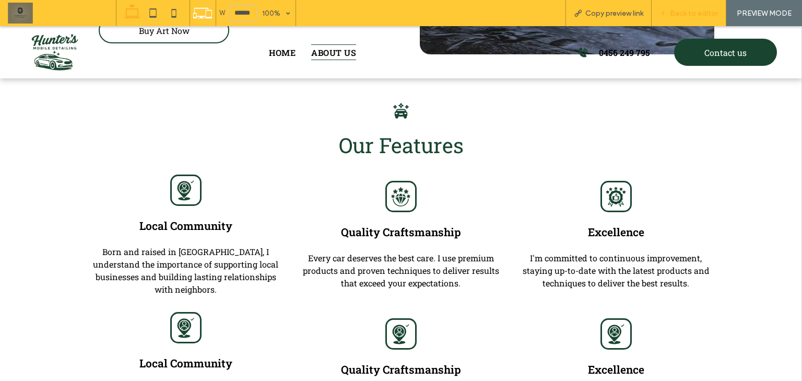
scroll to position [782, 0]
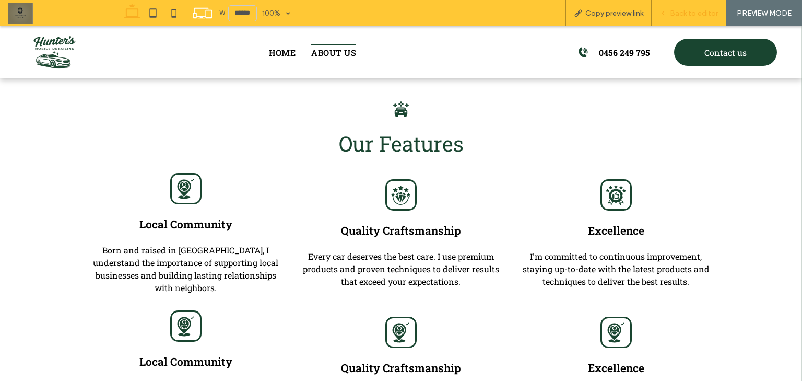
click at [704, 6] on div "Back to editor" at bounding box center [688, 13] width 75 height 26
click at [697, 11] on span "Back to editor" at bounding box center [694, 13] width 48 height 9
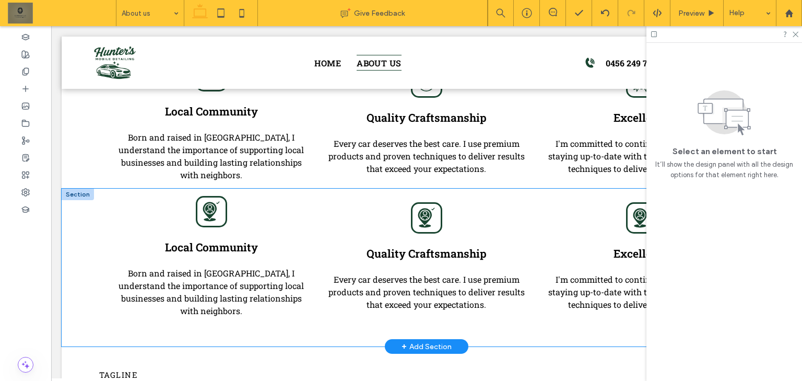
scroll to position [906, 0]
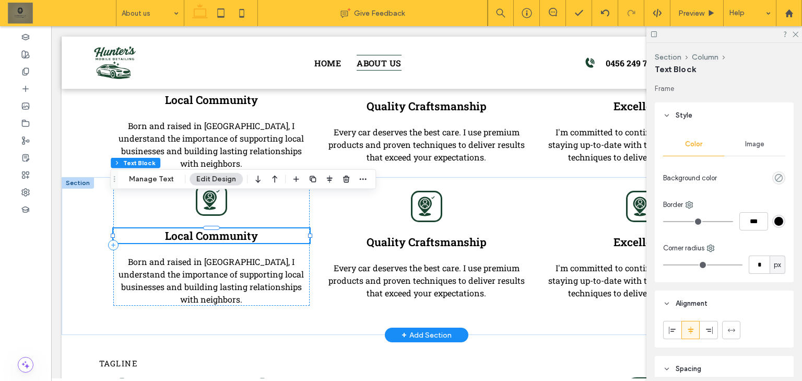
click at [238, 228] on div "Local Community" at bounding box center [211, 235] width 196 height 15
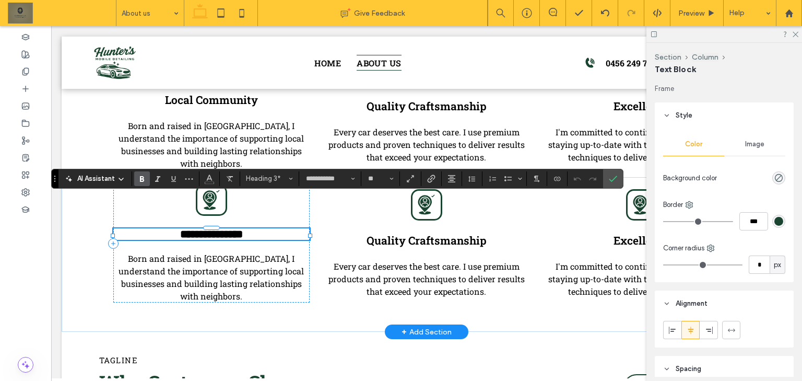
click at [257, 228] on h3 "**********" at bounding box center [211, 233] width 196 height 11
click at [258, 228] on h3 "**********" at bounding box center [211, 233] width 196 height 11
drag, startPoint x: 259, startPoint y: 204, endPoint x: 167, endPoint y: 206, distance: 92.4
click at [167, 228] on h3 "**********" at bounding box center [211, 233] width 196 height 11
type input "**"
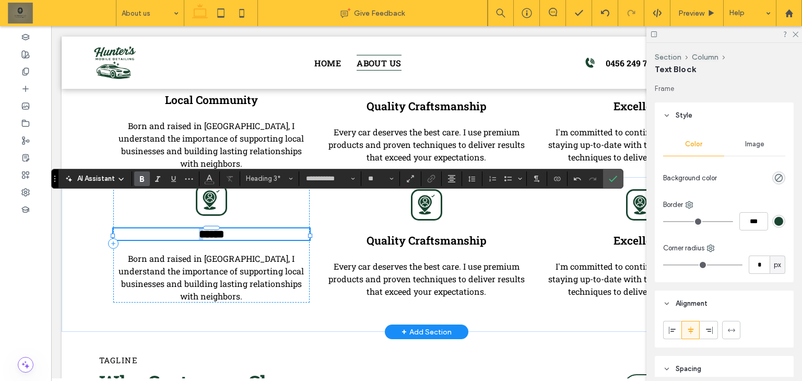
drag, startPoint x: 198, startPoint y: 199, endPoint x: 186, endPoint y: 202, distance: 11.8
click at [186, 228] on h3 "******" at bounding box center [211, 233] width 196 height 11
click at [190, 266] on span "Born and raised in [GEOGRAPHIC_DATA], I understand the importance of supporting…" at bounding box center [210, 277] width 185 height 49
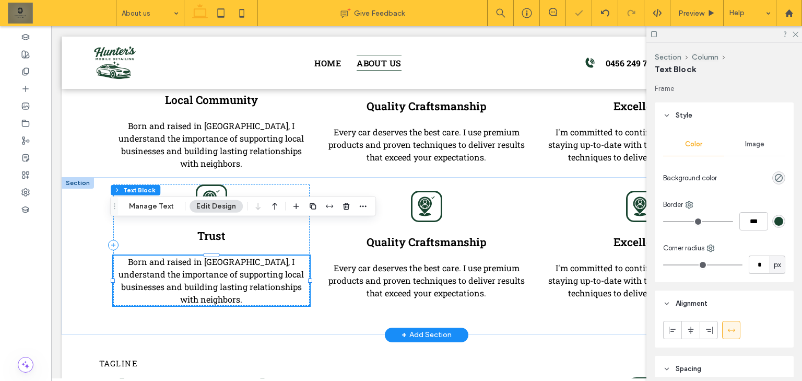
click at [199, 259] on span "Born and raised in [GEOGRAPHIC_DATA], I understand the importance of supporting…" at bounding box center [210, 280] width 185 height 49
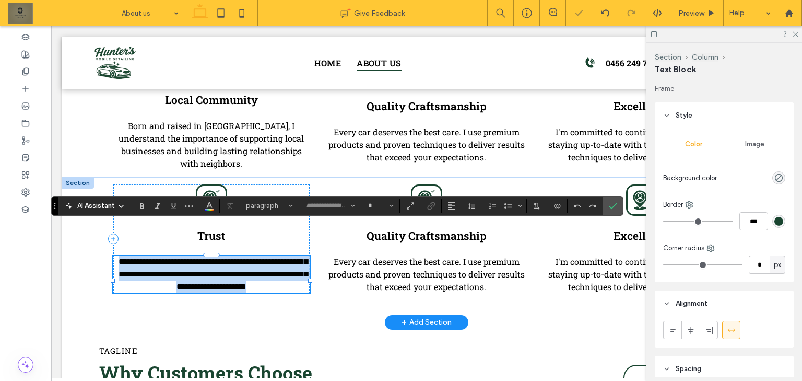
type input "**********"
type input "**"
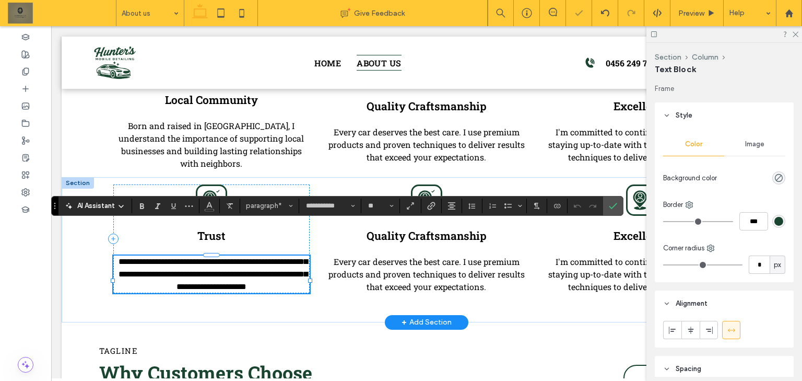
scroll to position [0, 0]
click at [201, 189] on icon at bounding box center [211, 199] width 20 height 20
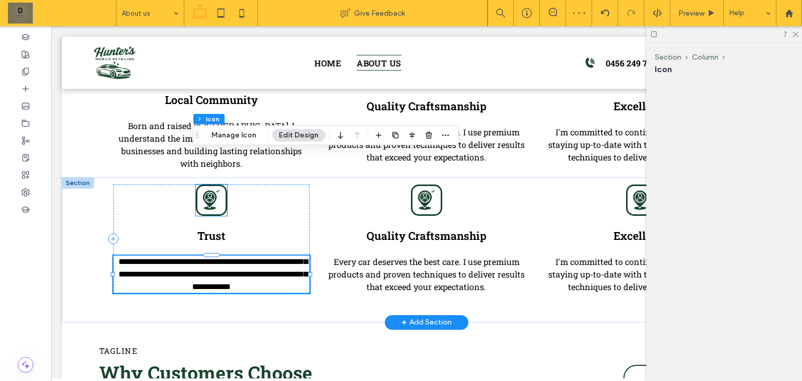
click at [201, 189] on icon at bounding box center [211, 199] width 20 height 20
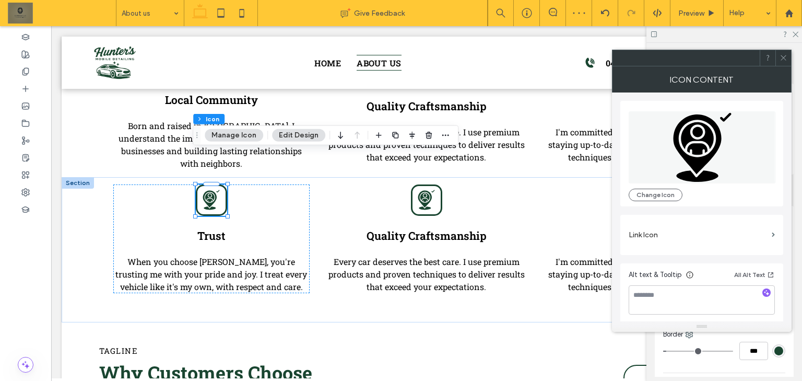
click at [639, 187] on div "Change Icon" at bounding box center [701, 153] width 146 height 95
click at [672, 184] on div "Change Icon" at bounding box center [701, 153] width 146 height 95
drag, startPoint x: 665, startPoint y: 192, endPoint x: 638, endPoint y: 186, distance: 27.2
click at [664, 193] on button "Change Icon" at bounding box center [655, 194] width 54 height 13
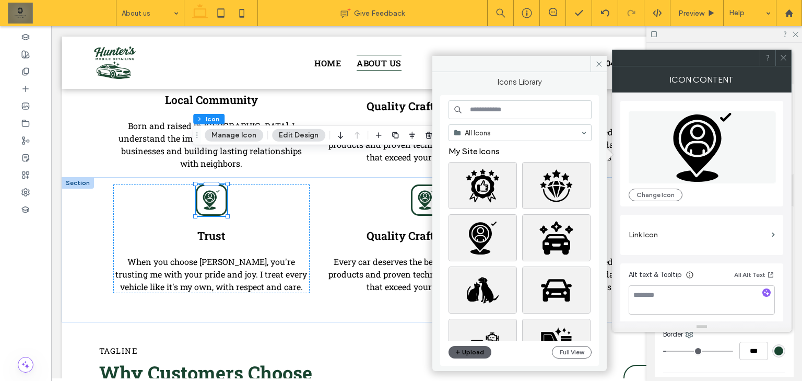
click at [507, 109] on input at bounding box center [519, 109] width 143 height 19
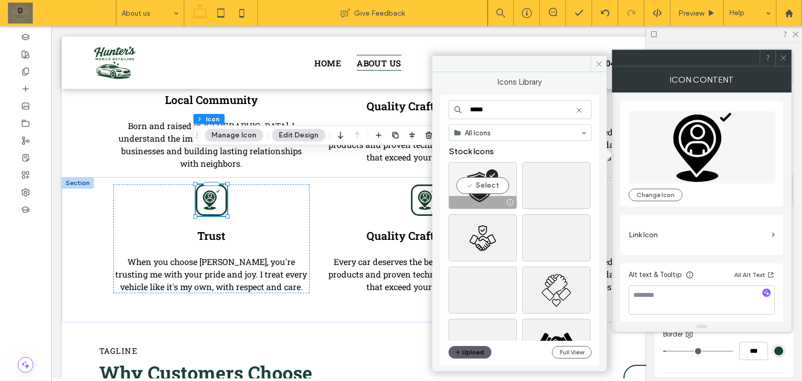
type input "*****"
click at [485, 184] on div "Select" at bounding box center [482, 185] width 68 height 47
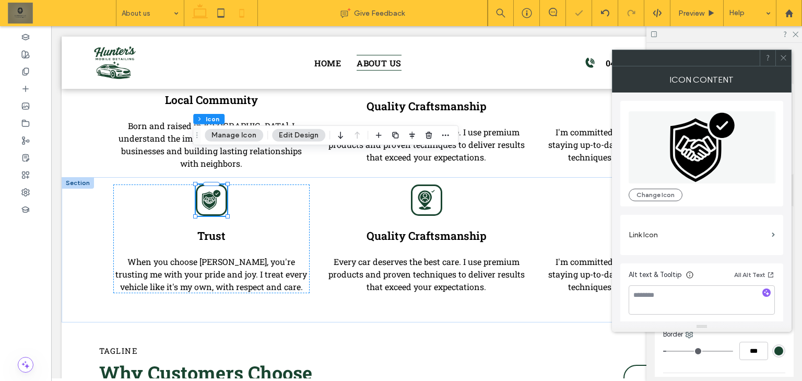
click at [240, 16] on icon at bounding box center [241, 13] width 21 height 21
type input "*"
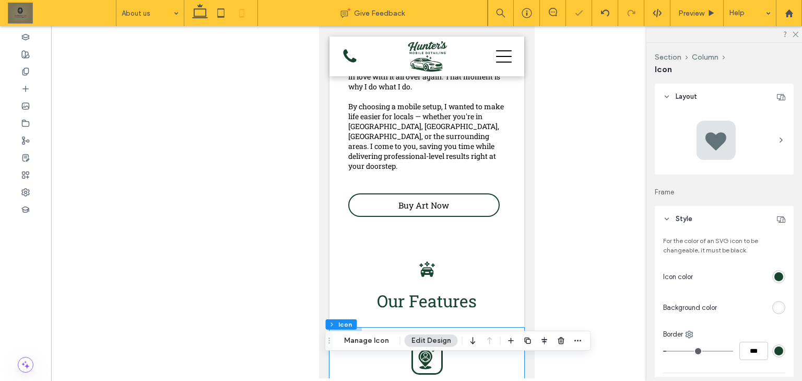
scroll to position [658, 0]
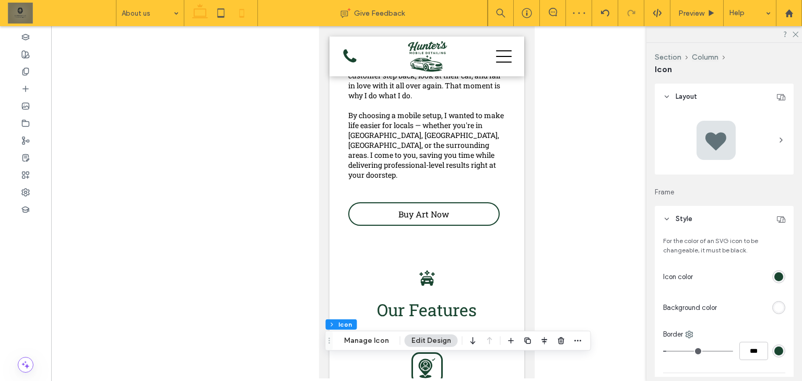
click at [191, 15] on icon at bounding box center [199, 13] width 21 height 21
type input "*"
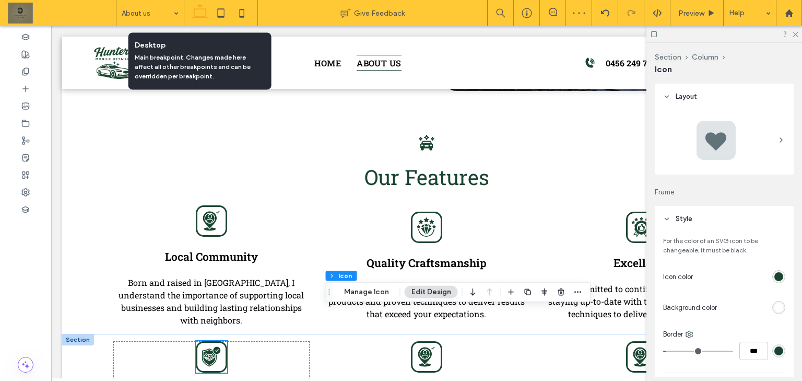
click at [198, 10] on icon at bounding box center [199, 13] width 21 height 21
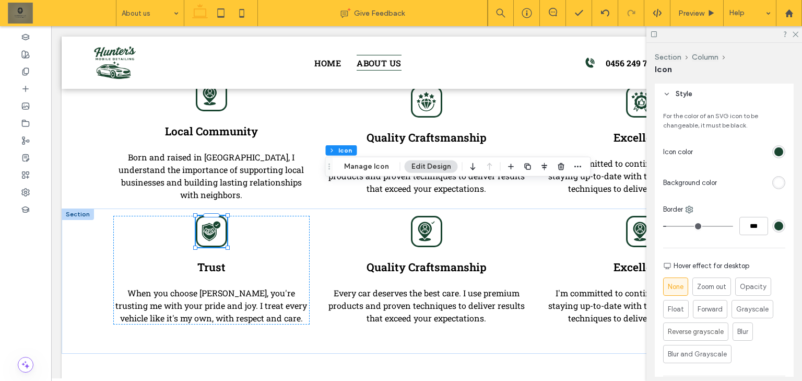
scroll to position [125, 0]
click at [227, 216] on div "Trust When you choose Hunter's, you're trusting me with your pride and joy. I t…" at bounding box center [211, 270] width 196 height 109
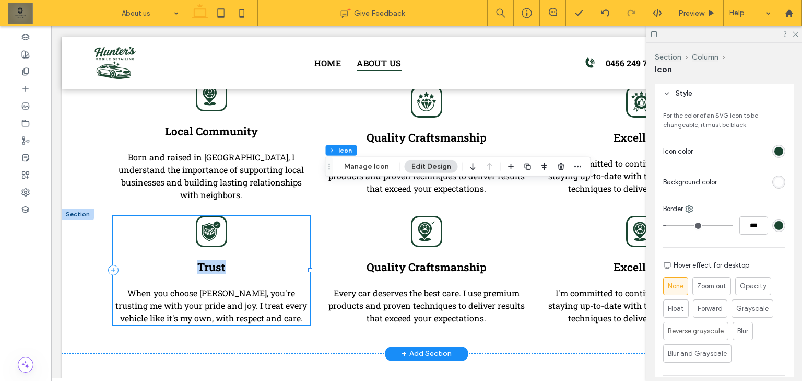
click at [227, 216] on div "Trust When you choose Hunter's, you're trusting me with your pride and joy. I t…" at bounding box center [211, 270] width 196 height 109
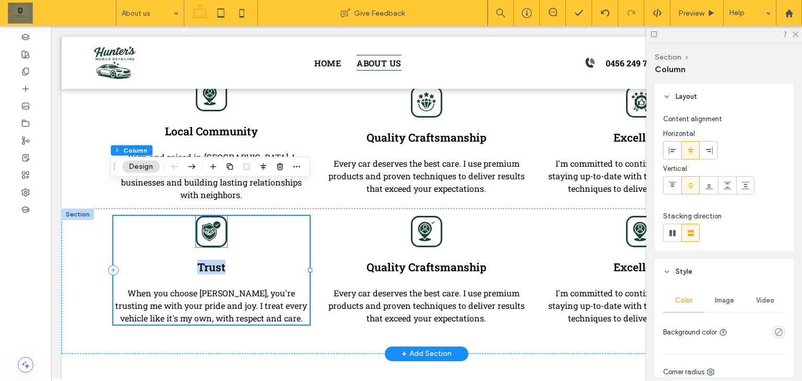
click at [214, 221] on icon at bounding box center [211, 231] width 20 height 20
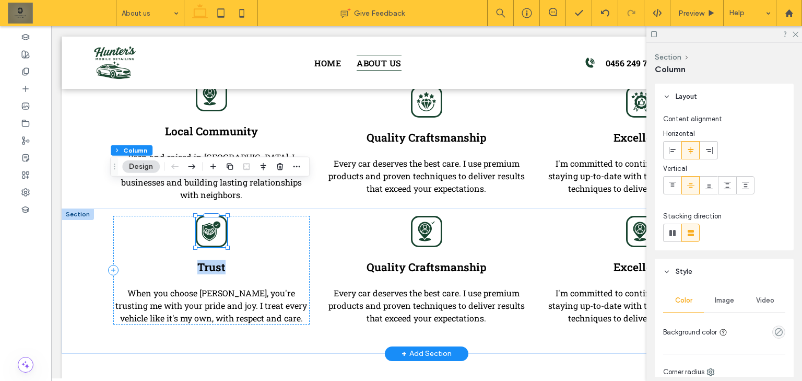
click at [214, 216] on div at bounding box center [211, 231] width 31 height 31
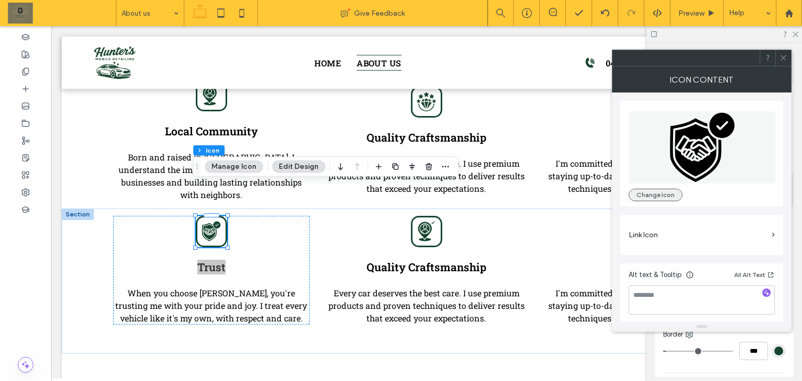
click at [664, 191] on button "Change Icon" at bounding box center [655, 194] width 54 height 13
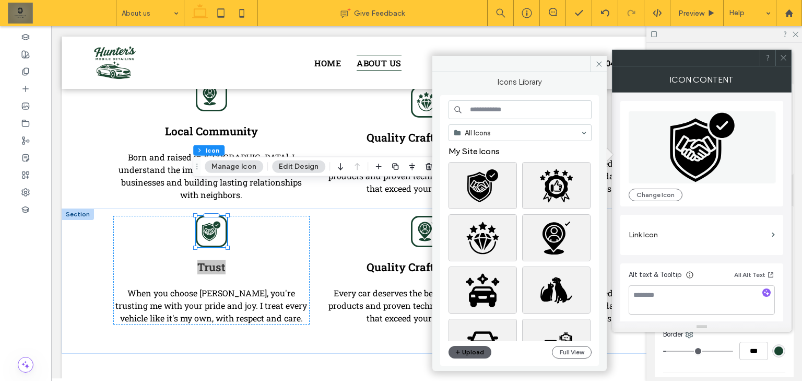
click at [502, 95] on div "All Icons My Site Icons Upload Full View" at bounding box center [519, 230] width 159 height 270
click at [504, 113] on input at bounding box center [519, 109] width 143 height 19
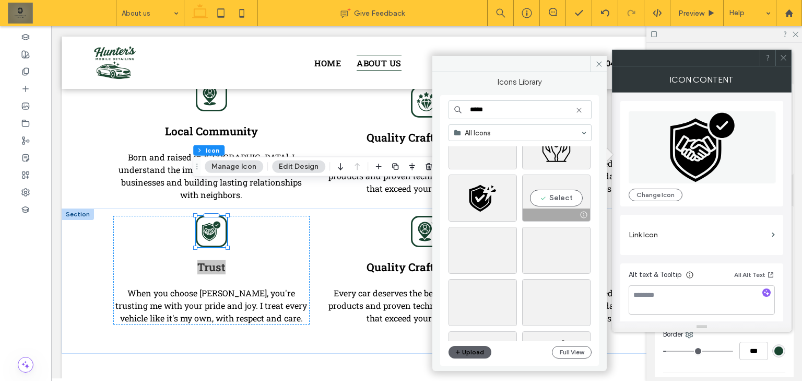
scroll to position [334, 0]
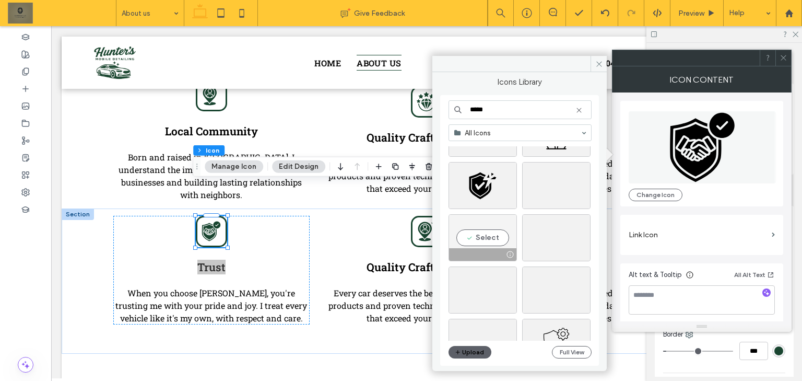
type input "*****"
click at [479, 234] on div "Select" at bounding box center [482, 237] width 68 height 47
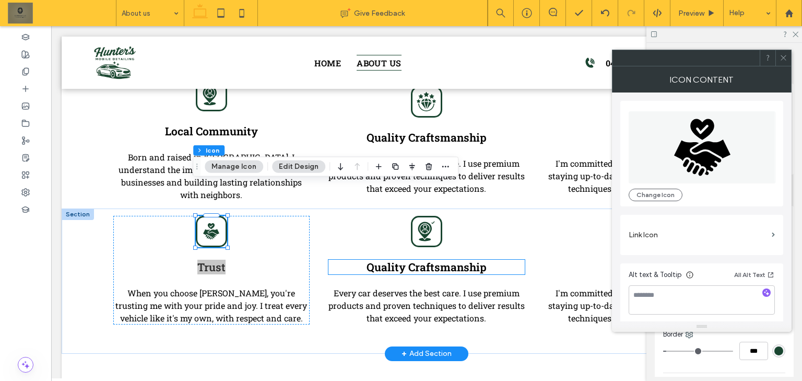
click at [433, 259] on span "Quality Craftsmanship" at bounding box center [426, 266] width 120 height 15
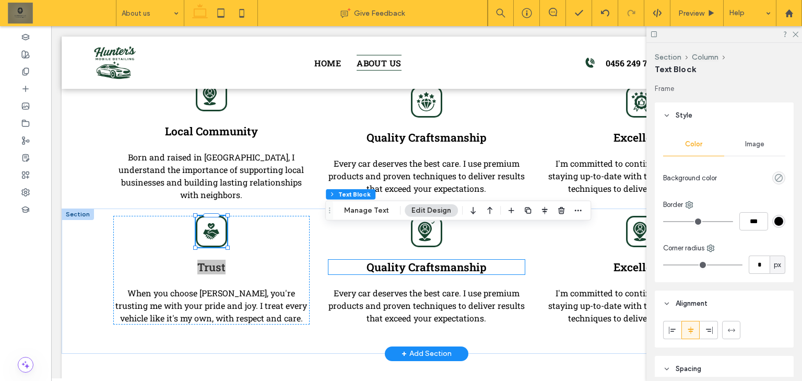
click at [433, 259] on div "Quality Craftsmanship" at bounding box center [426, 266] width 196 height 15
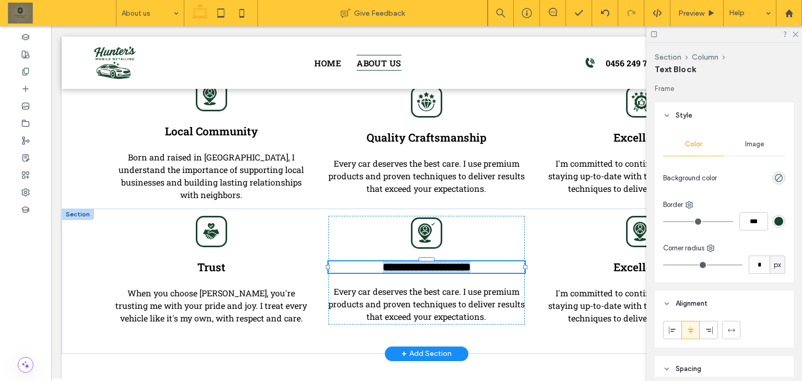
type input "**********"
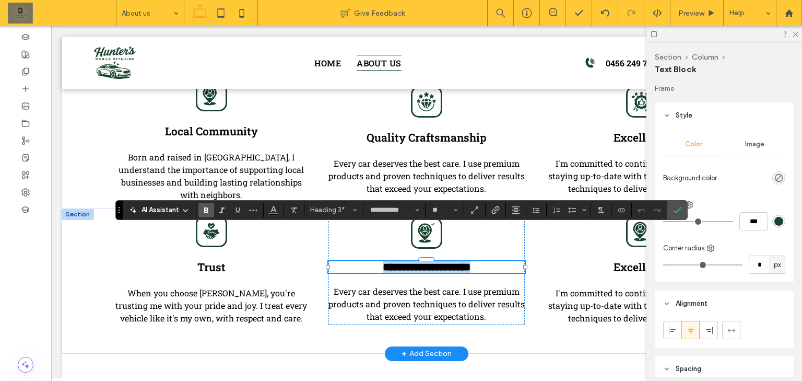
click at [470, 262] on span "**********" at bounding box center [427, 267] width 88 height 10
drag, startPoint x: 493, startPoint y: 236, endPoint x: 374, endPoint y: 229, distance: 119.7
click at [374, 261] on h3 "**********" at bounding box center [426, 266] width 196 height 11
type input "**"
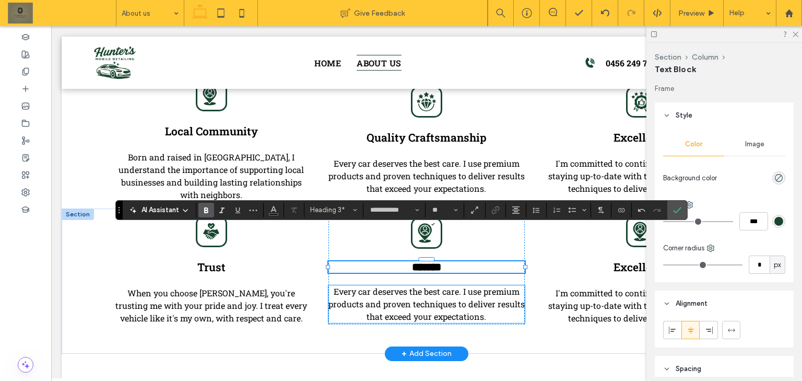
click at [449, 286] on span "Every car deserves the best care. I use premium products and proven techniques …" at bounding box center [426, 304] width 196 height 36
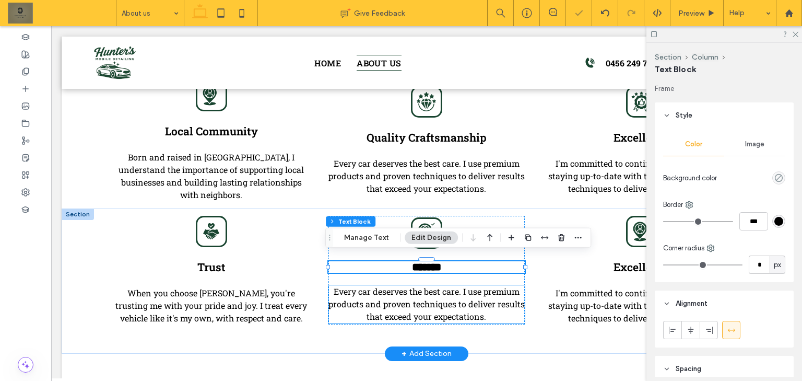
click at [449, 285] on div "Every car deserves the best care. I use premium products and proven techniques …" at bounding box center [426, 304] width 196 height 38
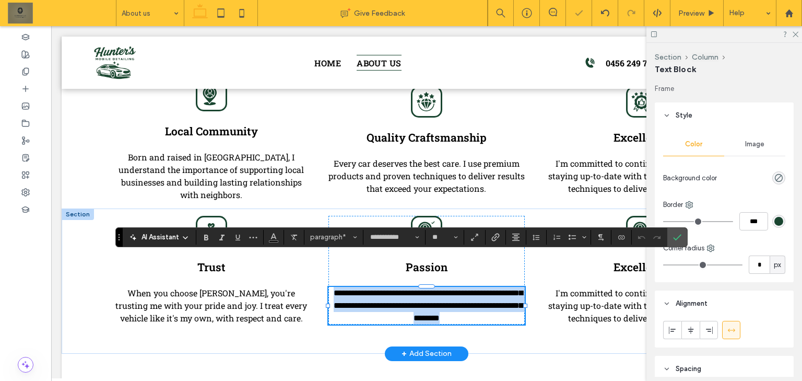
scroll to position [0, 0]
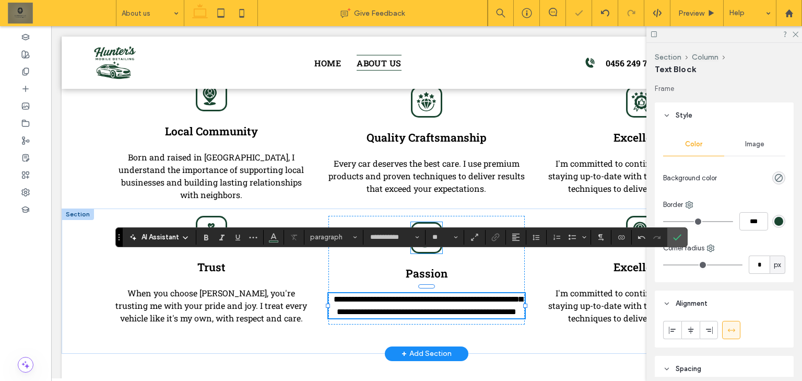
click at [423, 228] on icon at bounding box center [426, 238] width 17 height 20
click at [423, 222] on div at bounding box center [426, 237] width 31 height 31
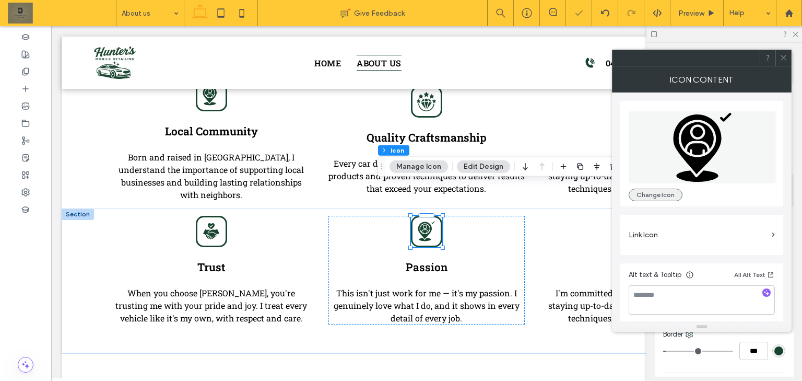
click at [665, 188] on button "Change Icon" at bounding box center [655, 194] width 54 height 13
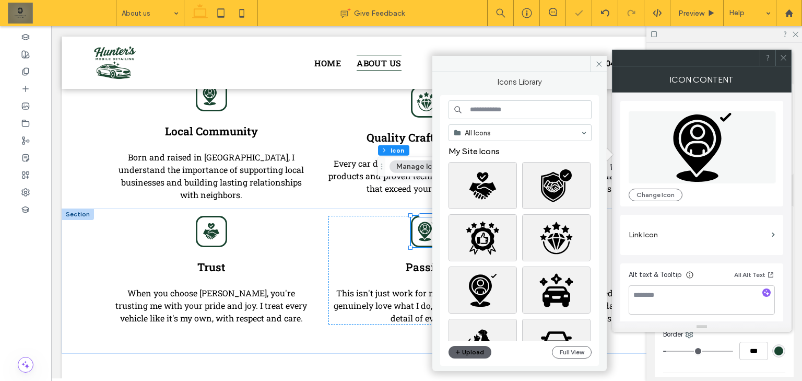
click at [512, 111] on input at bounding box center [519, 109] width 143 height 19
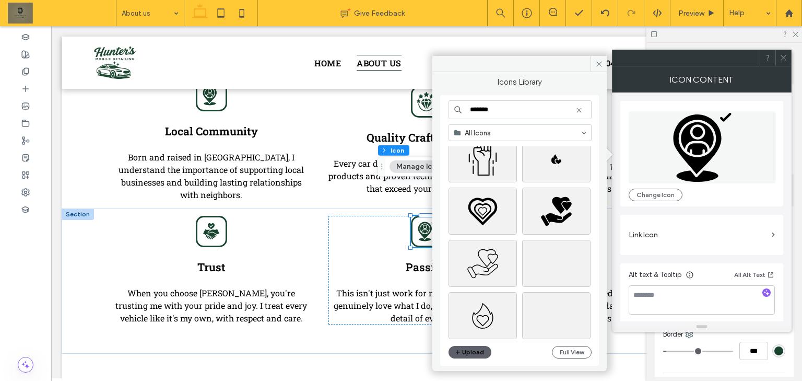
scroll to position [1126, 0]
type input "*******"
click at [566, 209] on div "Select" at bounding box center [556, 207] width 68 height 47
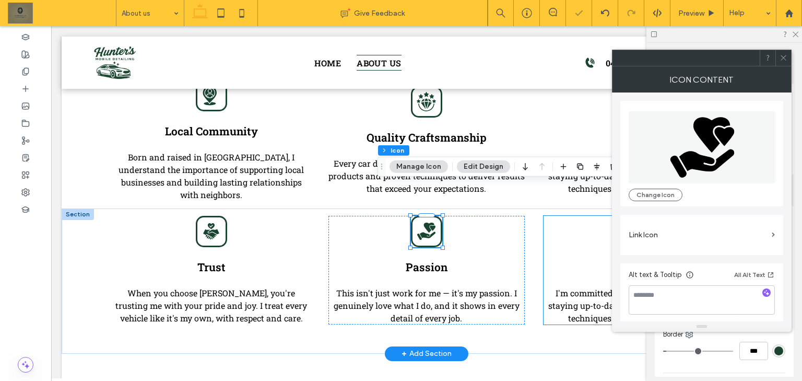
click at [564, 216] on div "Excellence I'm committed to continuous improvement, staying up-to-date with the…" at bounding box center [641, 270] width 196 height 109
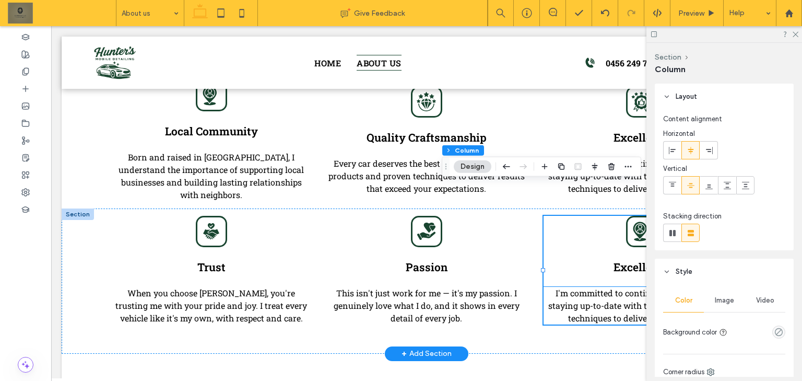
click at [621, 287] on p "I'm committed to continuous improvement, staying up-to-date with the latest pro…" at bounding box center [641, 306] width 196 height 38
click at [622, 287] on div "I'm committed to continuous improvement, staying up-to-date with the latest pro…" at bounding box center [641, 306] width 196 height 38
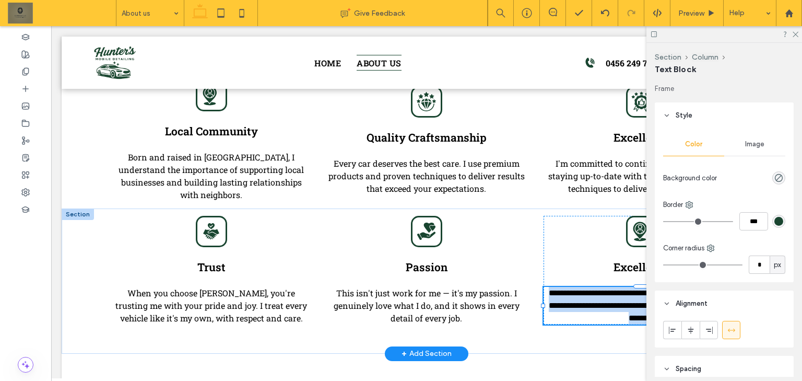
type input "**********"
type input "**"
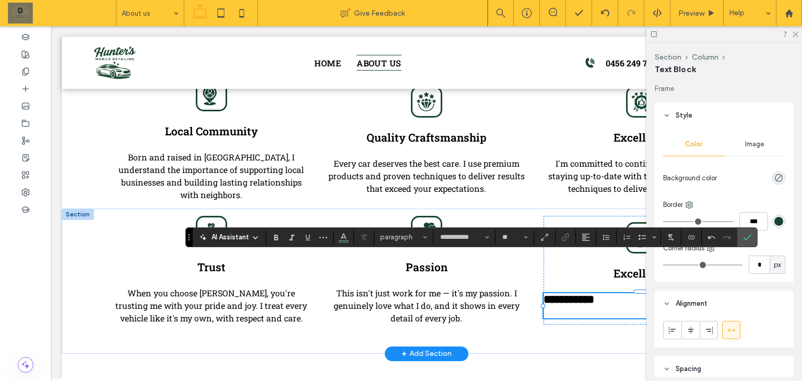
scroll to position [869, 0]
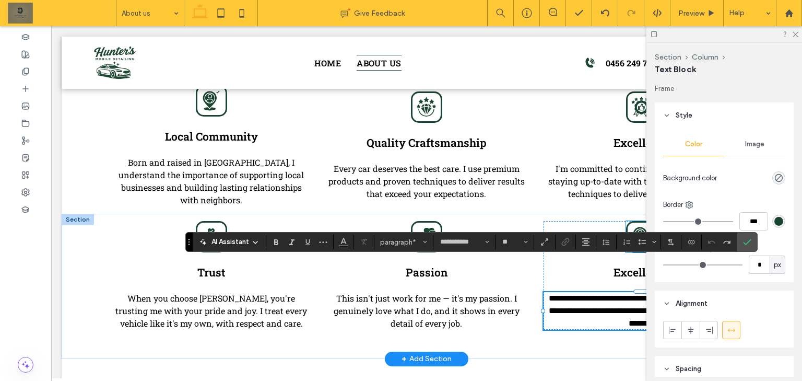
click at [626, 221] on div at bounding box center [641, 236] width 31 height 31
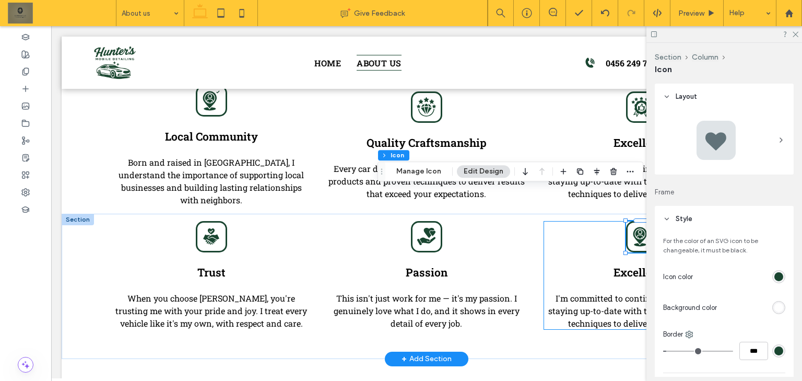
click at [623, 265] on span "Excellence" at bounding box center [641, 272] width 56 height 15
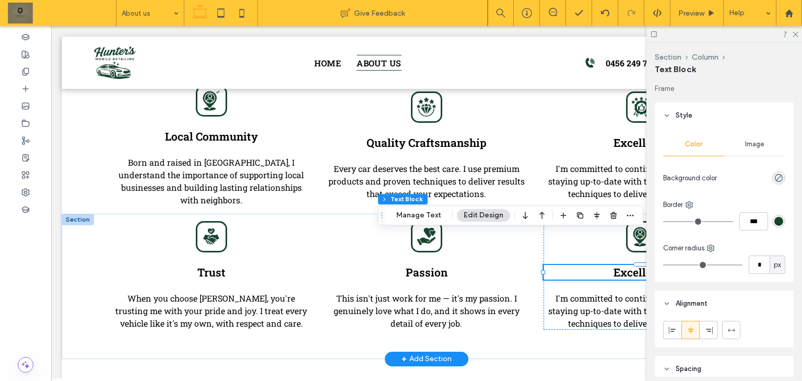
click at [623, 265] on div "Excellence" at bounding box center [641, 272] width 196 height 15
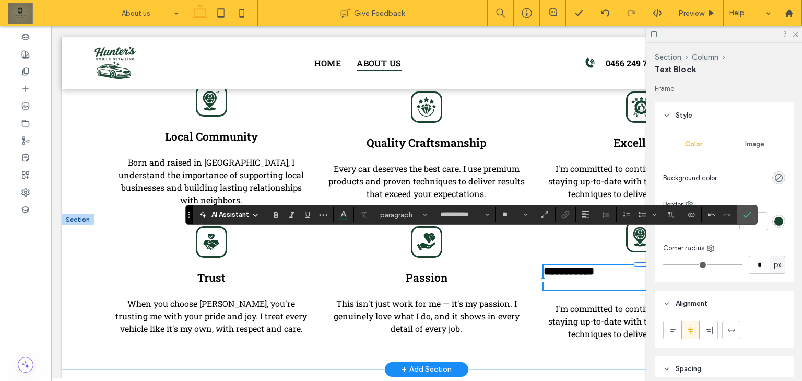
type input "**"
click at [583, 222] on div "**********" at bounding box center [471, 215] width 572 height 20
click at [585, 219] on span "Alignment" at bounding box center [586, 215] width 8 height 14
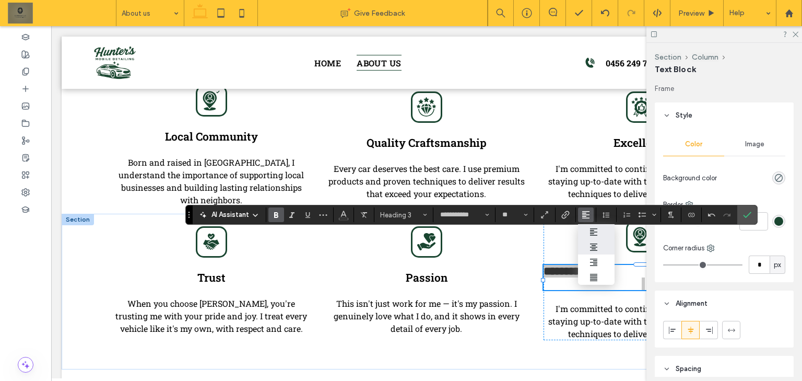
drag, startPoint x: 591, startPoint y: 240, endPoint x: 544, endPoint y: 227, distance: 48.9
click at [591, 240] on label "ui.textEditor.alignment.center" at bounding box center [596, 246] width 37 height 15
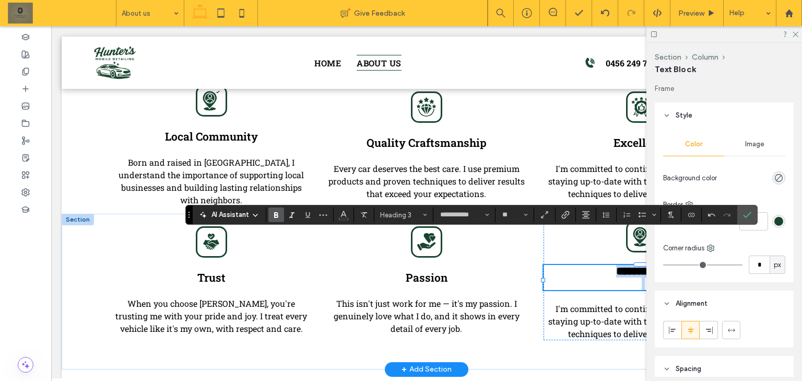
click at [609, 277] on h3 at bounding box center [641, 283] width 196 height 13
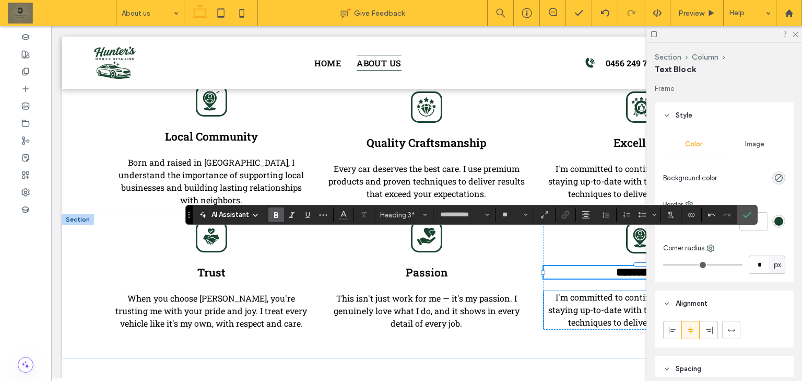
click at [630, 291] on span "I'm committed to continuous improvement, staying up-to-date with the latest pro…" at bounding box center [641, 309] width 187 height 36
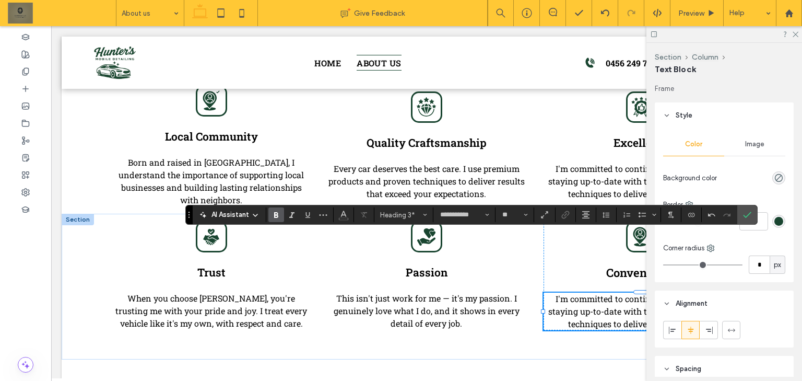
click at [630, 292] on div "I'm committed to continuous improvement, staying up-to-date with the latest pro…" at bounding box center [641, 311] width 196 height 38
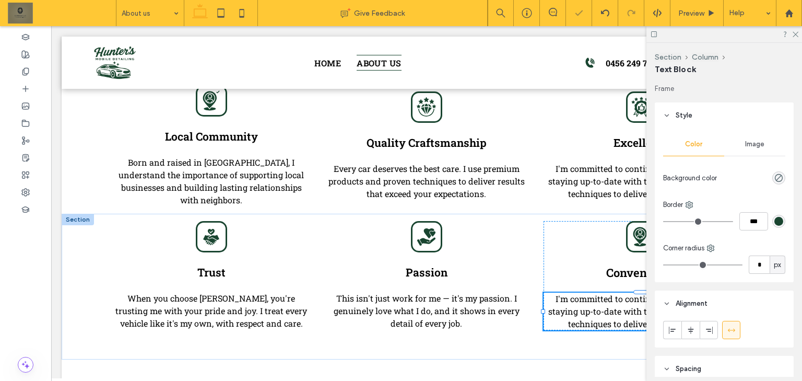
type input "**********"
type input "**"
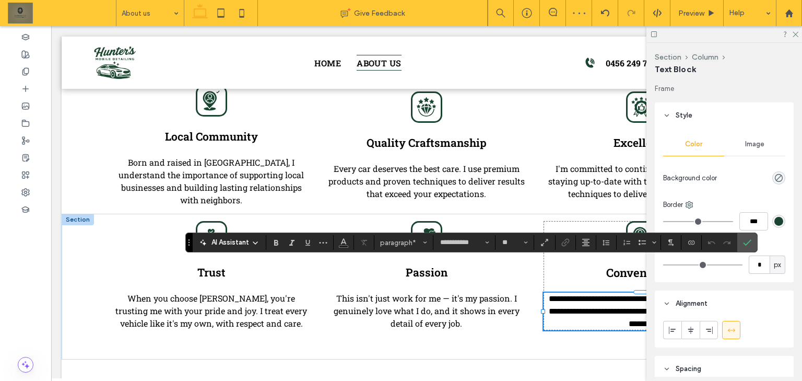
click at [630, 294] on span "**********" at bounding box center [643, 310] width 189 height 33
paste div
click at [642, 226] on icon at bounding box center [641, 236] width 20 height 20
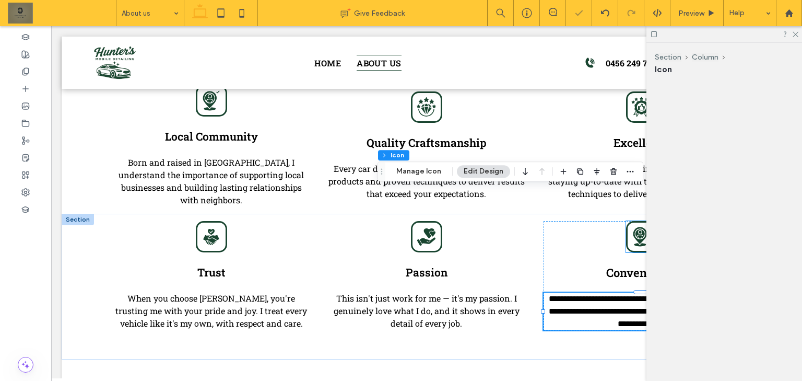
click at [642, 221] on div at bounding box center [641, 236] width 31 height 31
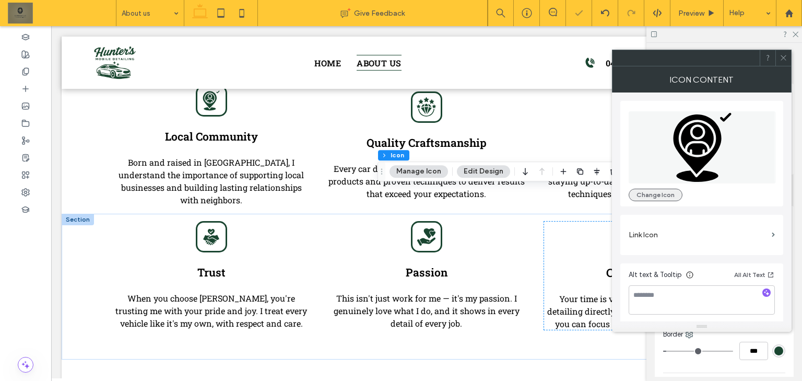
click at [671, 194] on button "Change Icon" at bounding box center [655, 194] width 54 height 13
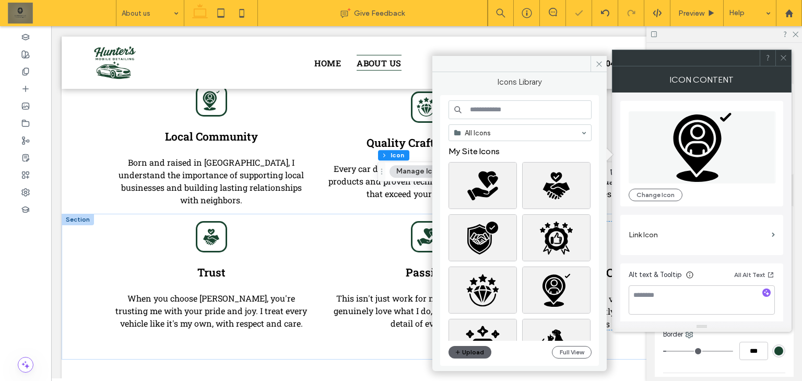
click at [533, 115] on input at bounding box center [519, 109] width 143 height 19
paste input "**********"
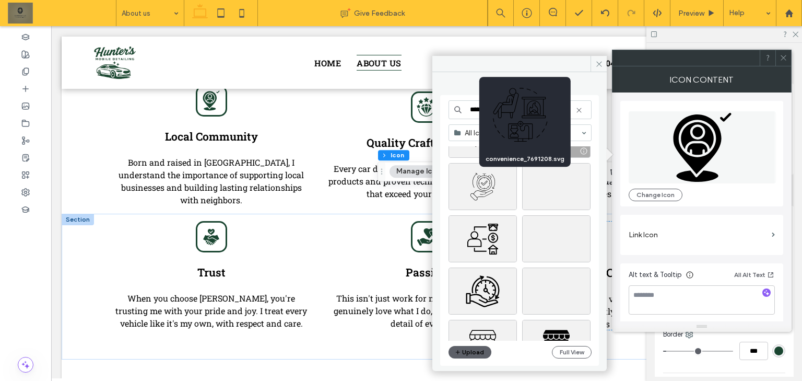
scroll to position [376, 0]
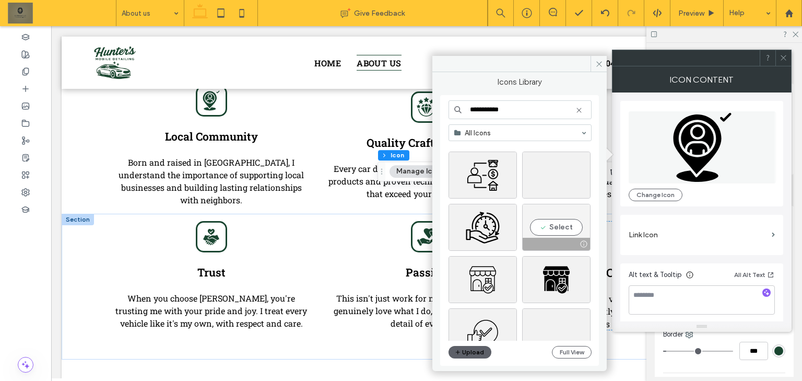
type input "**********"
click at [566, 223] on div "Select" at bounding box center [556, 227] width 68 height 47
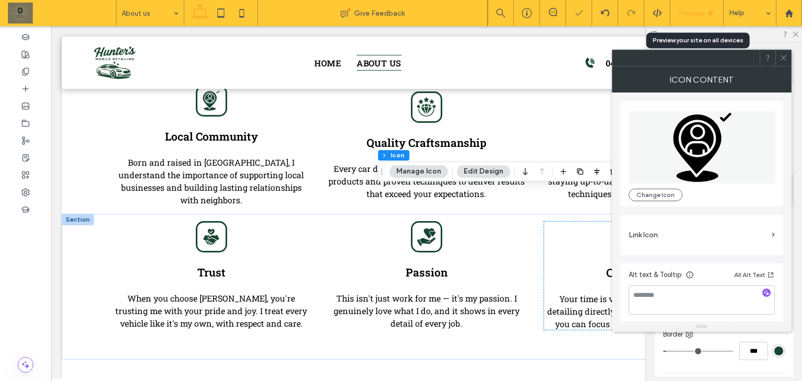
click at [697, 13] on span "Preview" at bounding box center [691, 13] width 26 height 9
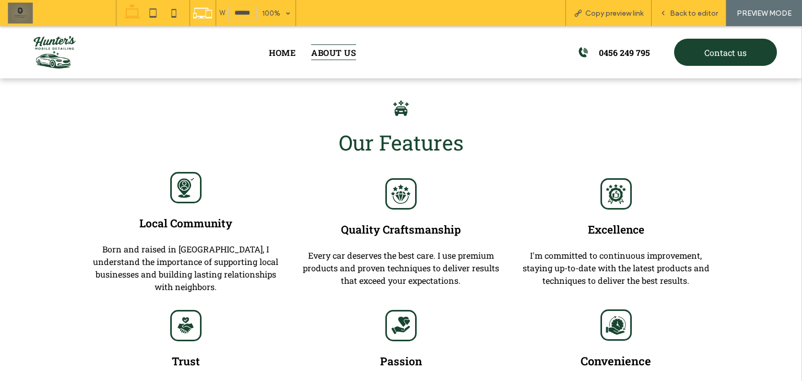
scroll to position [750, 0]
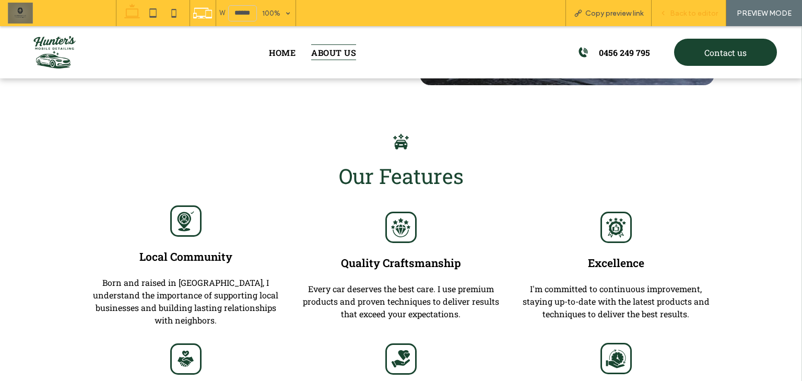
click at [679, 13] on span "Back to editor" at bounding box center [694, 13] width 48 height 9
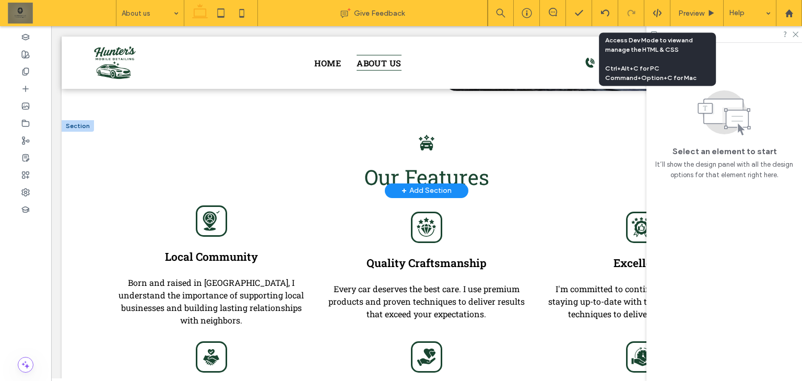
scroll to position [748, 0]
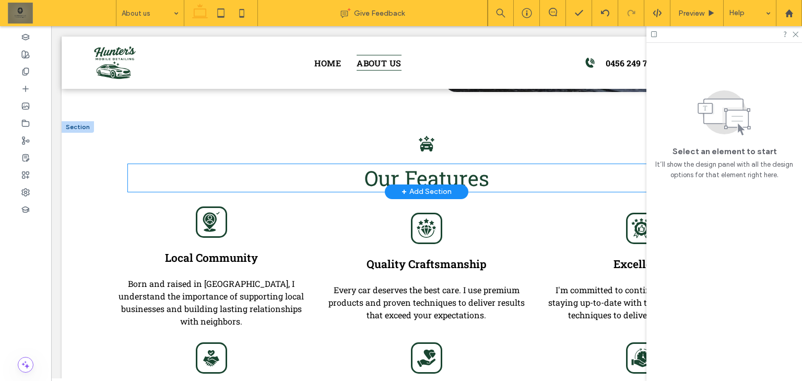
click at [465, 164] on span "Our Features" at bounding box center [426, 178] width 125 height 28
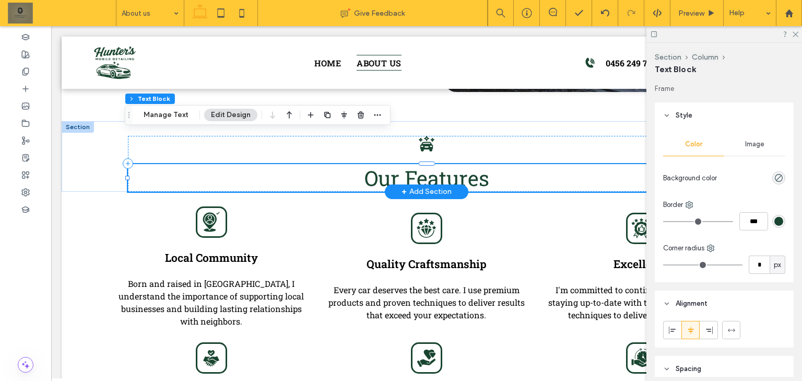
click at [465, 164] on div "Our Features" at bounding box center [426, 178] width 597 height 28
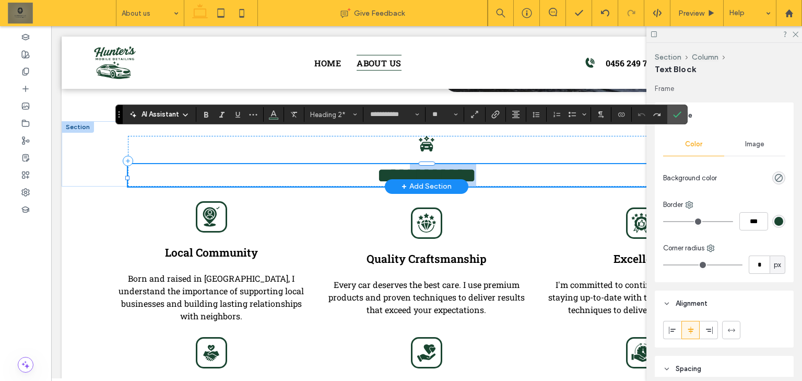
drag, startPoint x: 528, startPoint y: 148, endPoint x: 399, endPoint y: 149, distance: 128.9
click at [399, 164] on h2 "**********" at bounding box center [426, 175] width 597 height 22
type input "**"
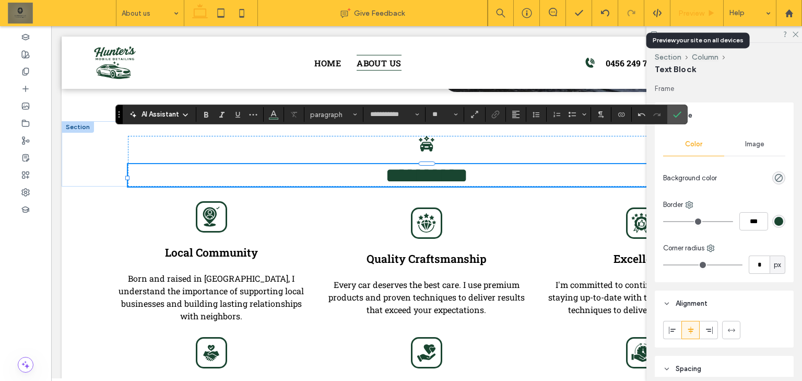
click at [692, 16] on span "Preview" at bounding box center [691, 13] width 26 height 9
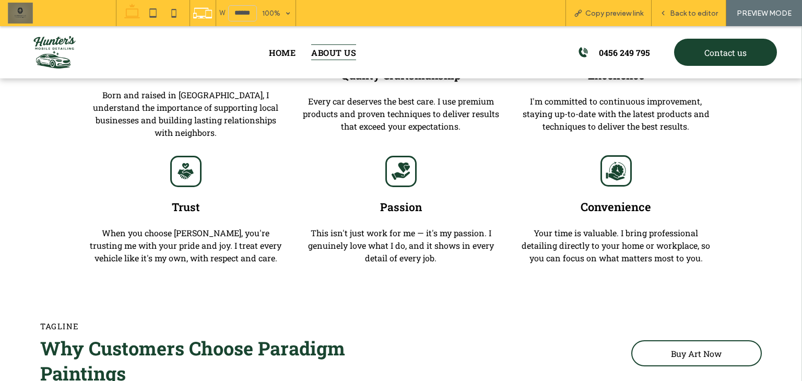
scroll to position [943, 0]
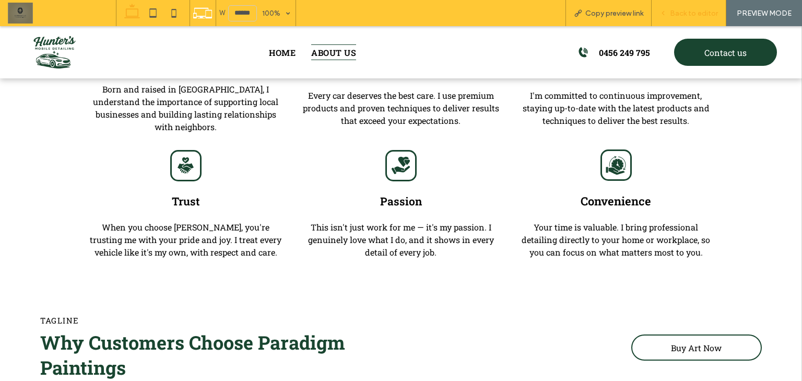
click at [690, 4] on div "Back to editor" at bounding box center [688, 13] width 75 height 26
click at [687, 10] on span "Back to editor" at bounding box center [694, 13] width 48 height 9
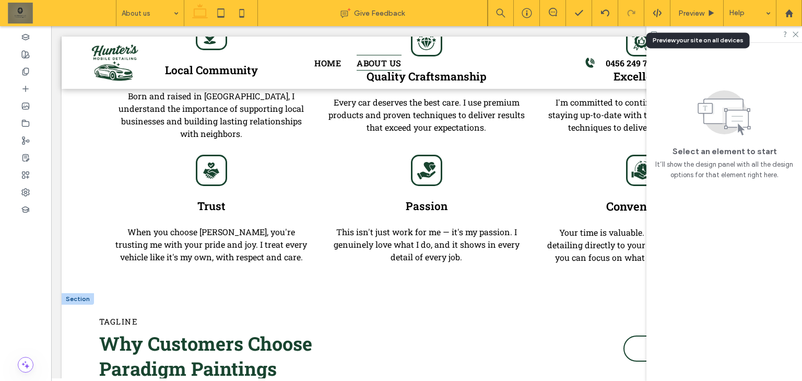
scroll to position [935, 0]
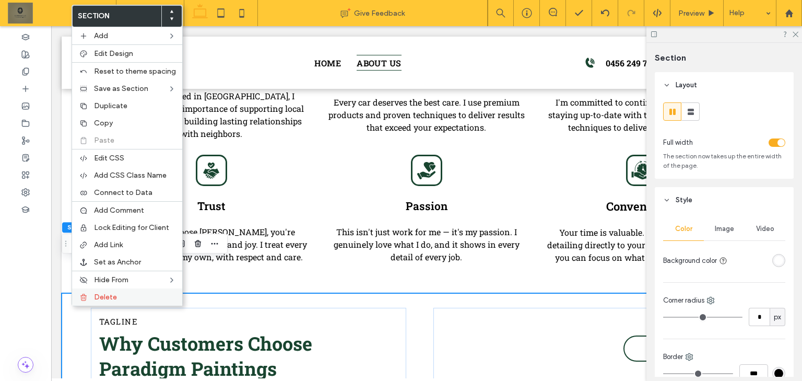
click at [94, 292] on span "Delete" at bounding box center [105, 296] width 23 height 9
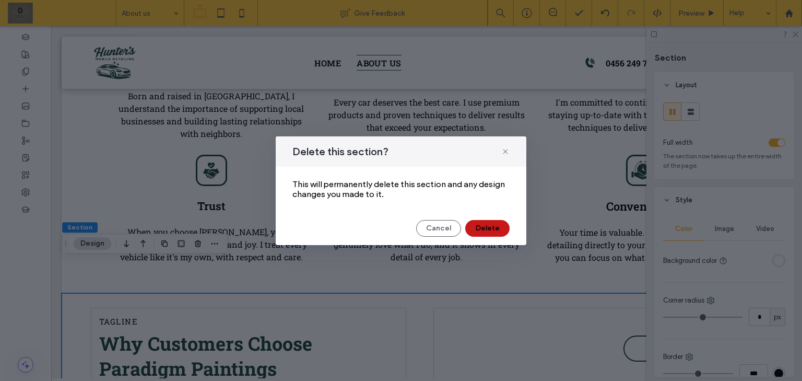
click at [473, 227] on button "Delete" at bounding box center [487, 228] width 44 height 17
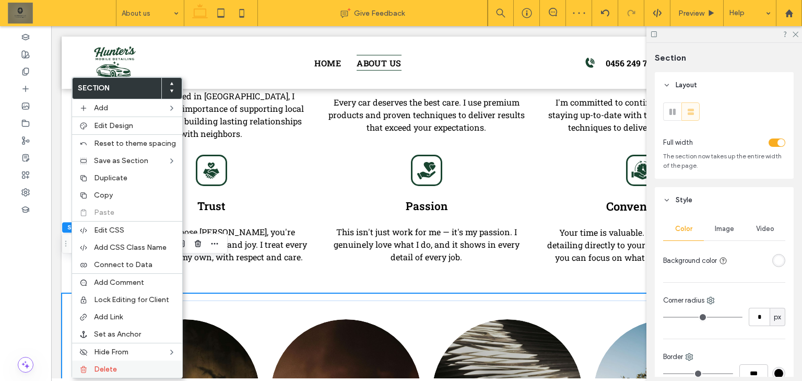
click at [98, 364] on span "Delete" at bounding box center [105, 368] width 23 height 9
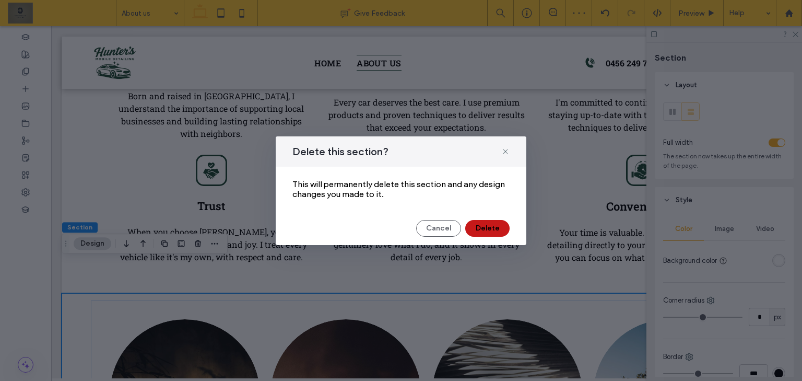
drag, startPoint x: 487, startPoint y: 228, endPoint x: 436, endPoint y: 200, distance: 57.7
click at [487, 228] on button "Delete" at bounding box center [487, 228] width 44 height 17
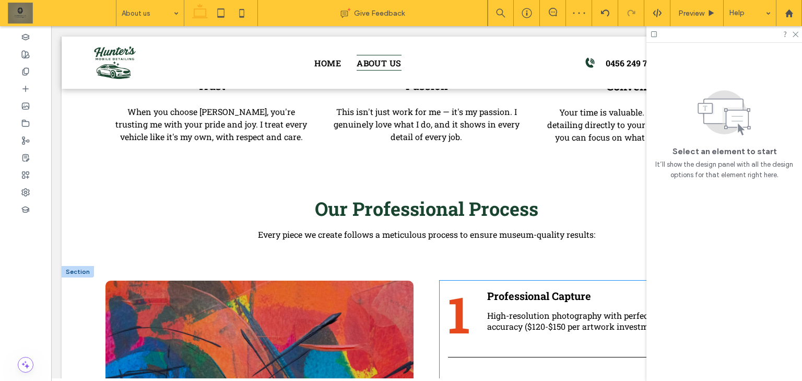
scroll to position [1061, 0]
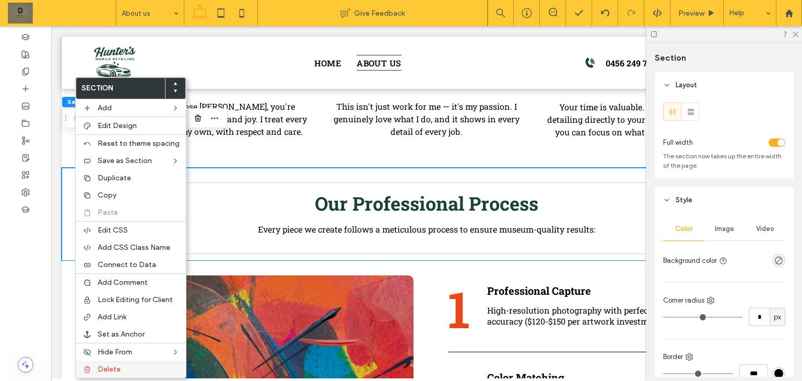
click at [77, 365] on div "Delete" at bounding box center [131, 368] width 110 height 17
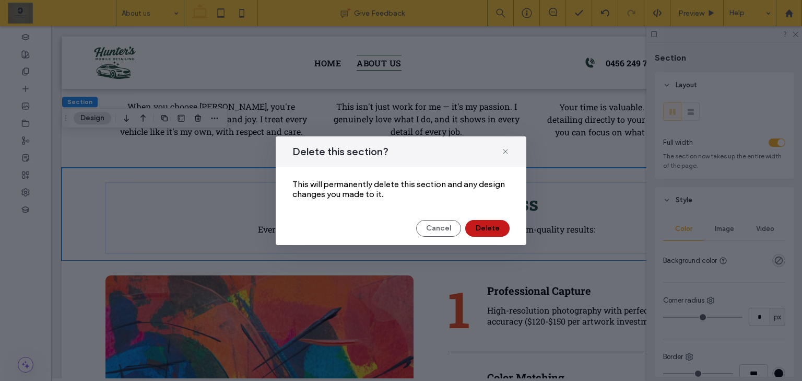
click at [482, 229] on button "Delete" at bounding box center [487, 228] width 44 height 17
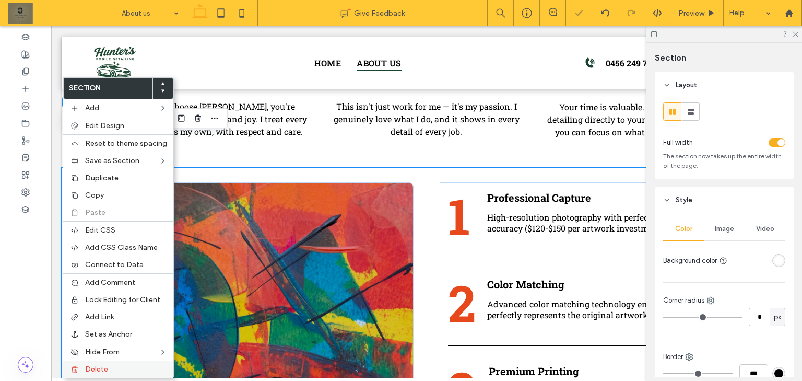
click at [123, 364] on label "Delete" at bounding box center [126, 368] width 82 height 9
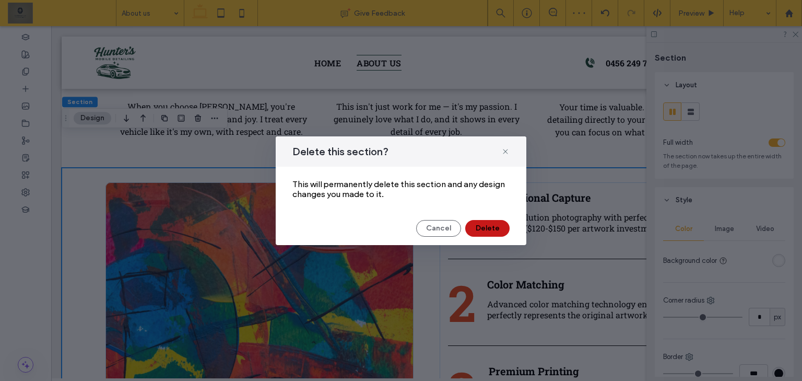
drag, startPoint x: 489, startPoint y: 222, endPoint x: 442, endPoint y: 196, distance: 53.7
click at [489, 222] on button "Delete" at bounding box center [487, 228] width 44 height 17
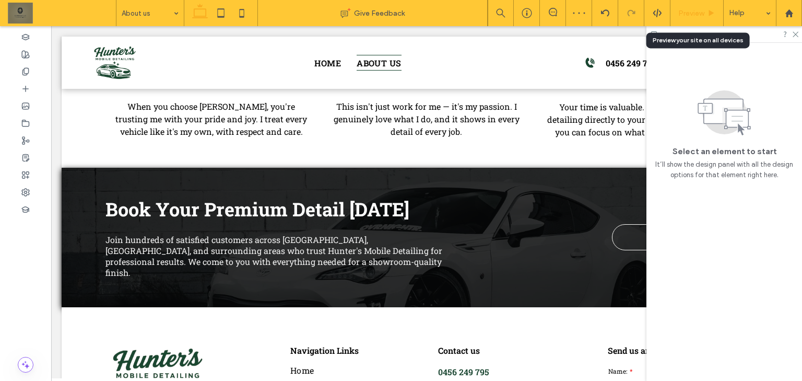
click at [693, 14] on span "Preview" at bounding box center [691, 13] width 26 height 9
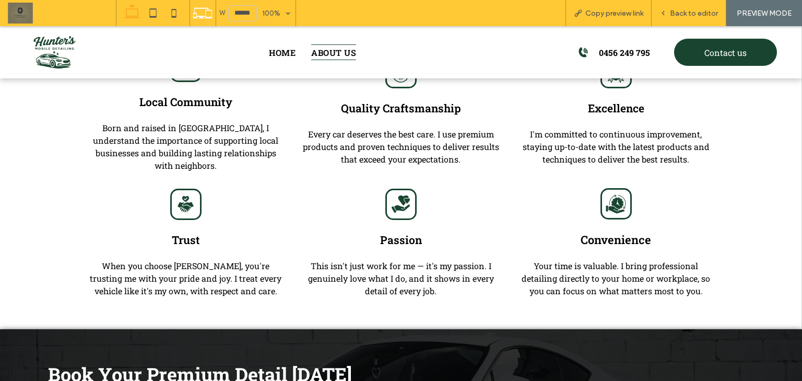
scroll to position [902, 0]
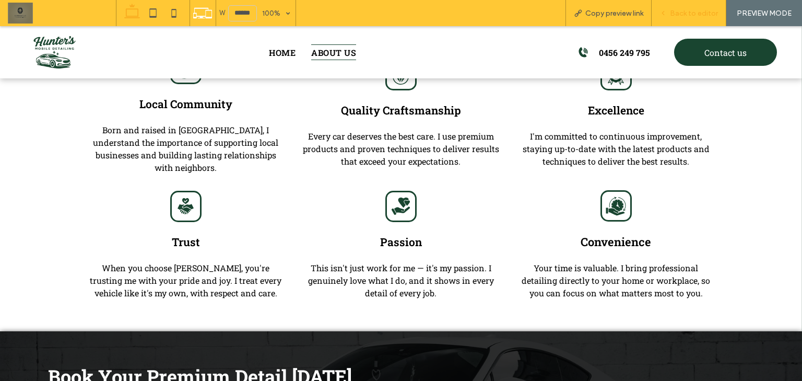
click at [699, 13] on span "Back to editor" at bounding box center [694, 13] width 48 height 9
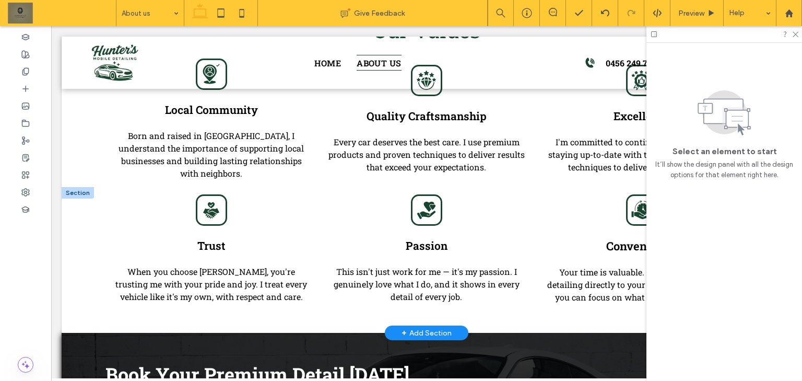
scroll to position [895, 0]
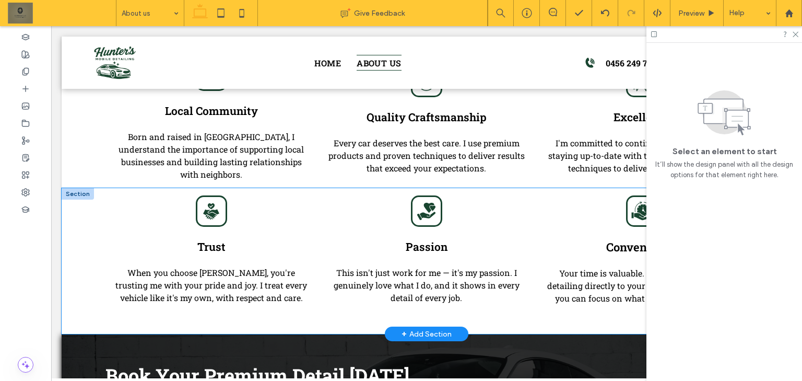
click at [77, 255] on div "Trust When you choose Hunter's, you're trusting me with your pride and joy. I t…" at bounding box center [427, 261] width 730 height 146
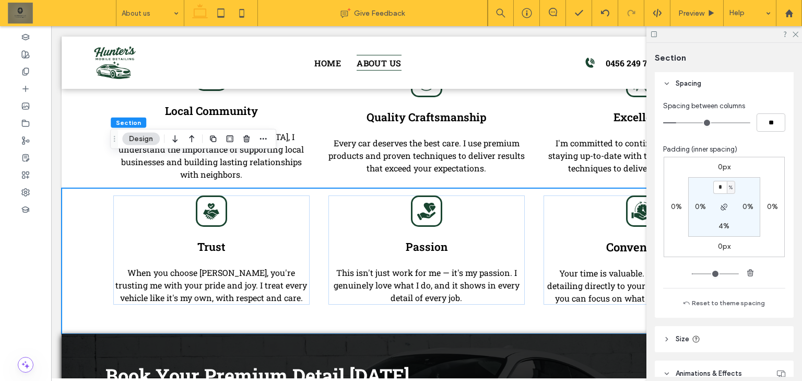
scroll to position [376, 0]
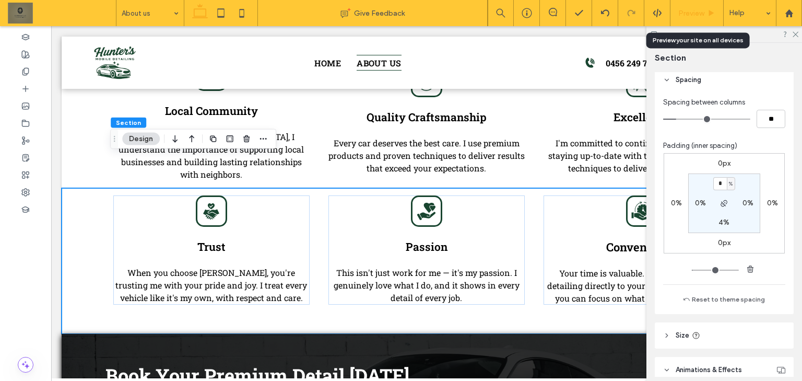
click at [697, 14] on span "Preview" at bounding box center [691, 13] width 26 height 9
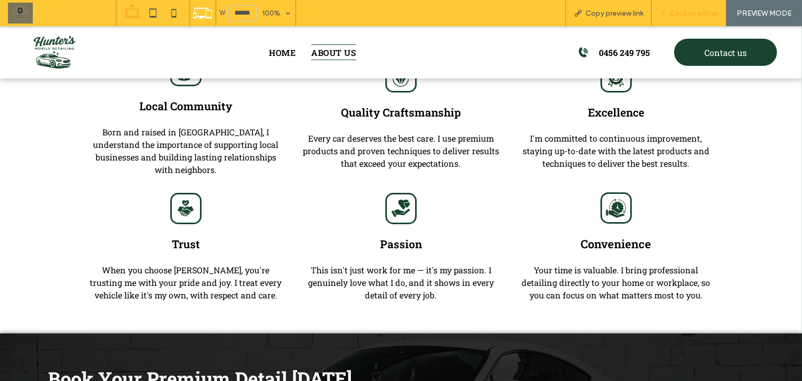
click at [698, 3] on div "Back to editor" at bounding box center [688, 13] width 75 height 26
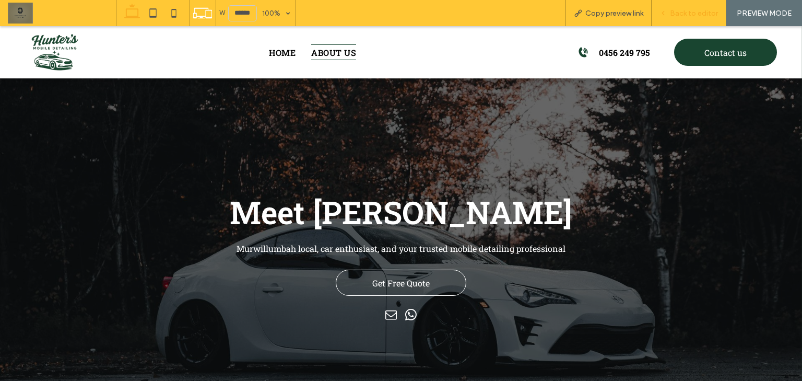
click at [695, 7] on div "Back to editor" at bounding box center [688, 13] width 75 height 26
click at [692, 10] on span "Back to editor" at bounding box center [694, 13] width 48 height 9
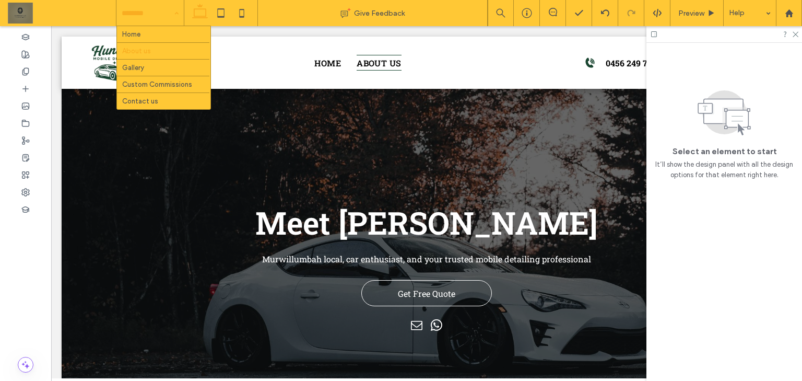
click at [171, 15] on div "Home About us Gallery Custom Commissions Contact us" at bounding box center [149, 13] width 67 height 26
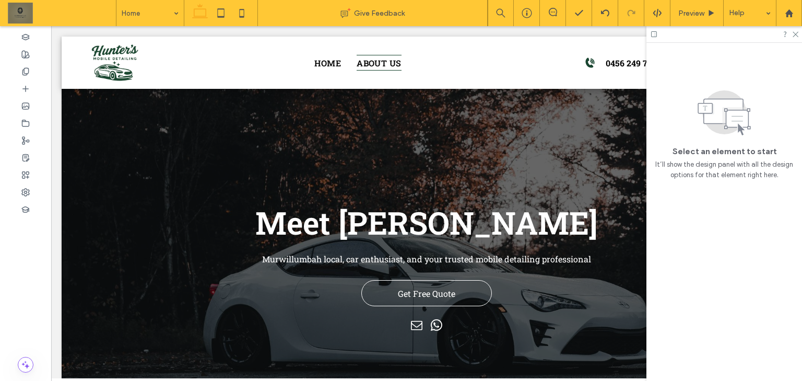
click at [698, 12] on span "Preview" at bounding box center [691, 13] width 26 height 9
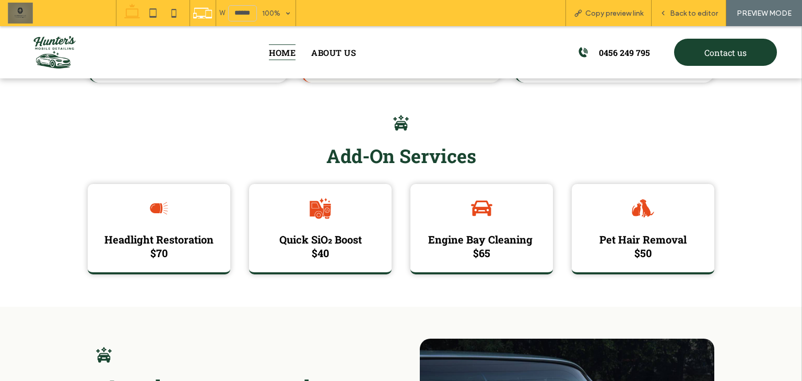
scroll to position [1378, 0]
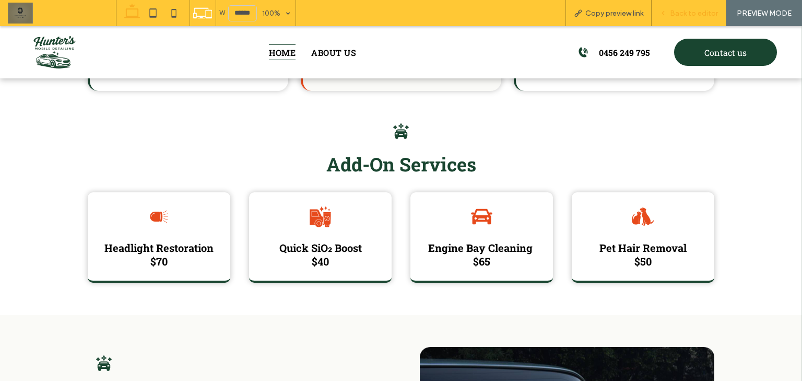
click at [675, 21] on div "Back to editor" at bounding box center [688, 13] width 75 height 26
click at [672, 17] on span "Back to editor" at bounding box center [694, 13] width 48 height 9
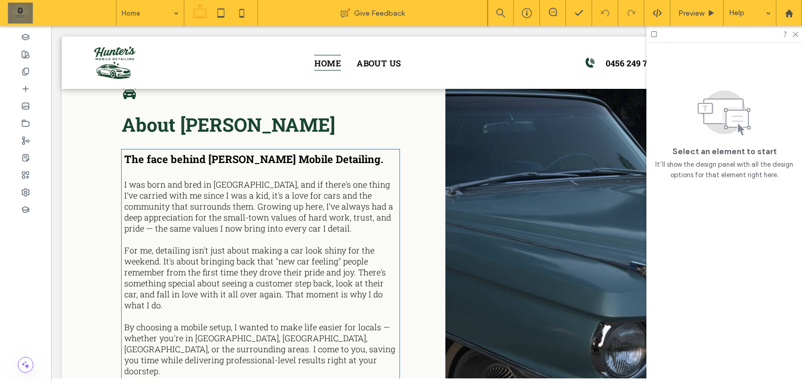
scroll to position [1695, 0]
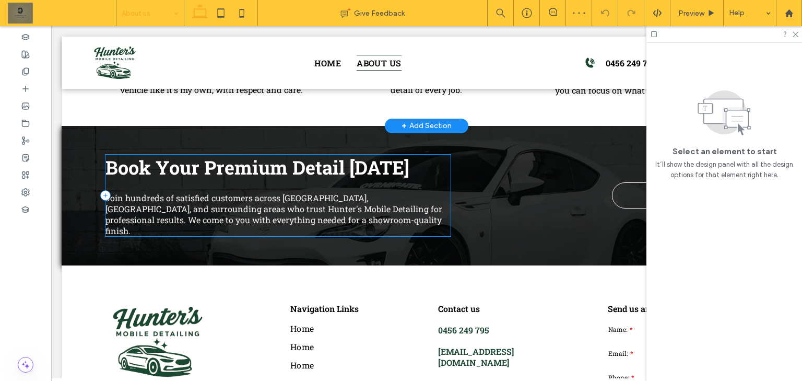
scroll to position [1044, 0]
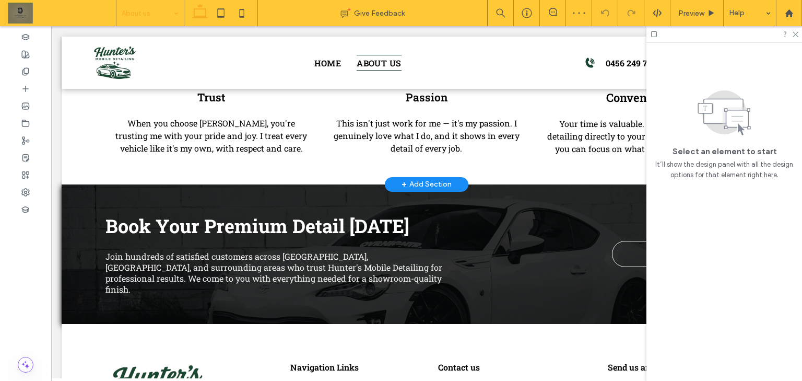
click at [432, 179] on div "+ Add Section" at bounding box center [426, 184] width 50 height 11
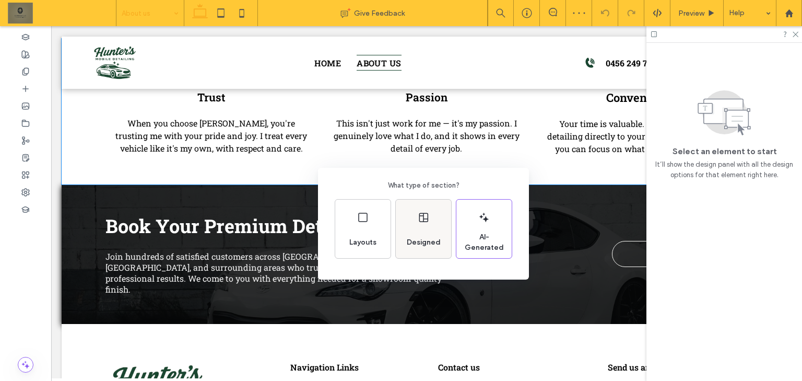
click at [426, 215] on icon at bounding box center [423, 217] width 13 height 13
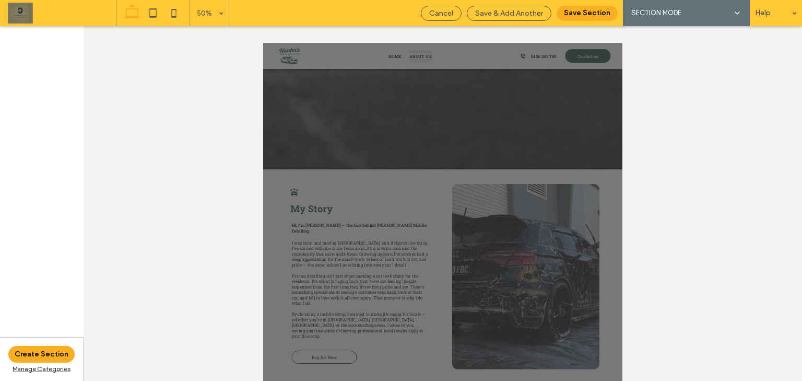
scroll to position [1332, 0]
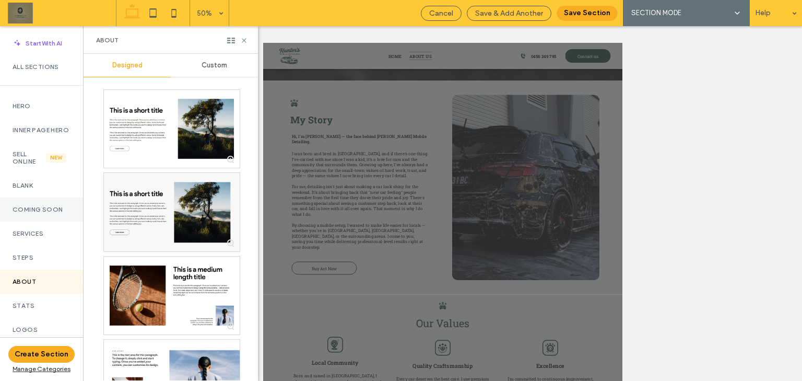
click at [48, 213] on label "Coming Soon" at bounding box center [42, 209] width 58 height 7
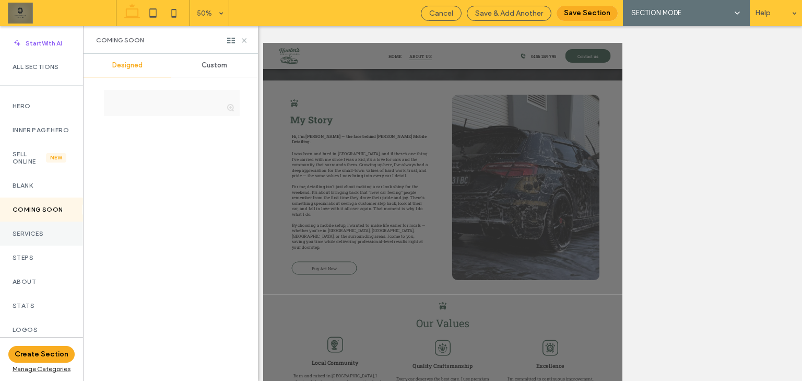
click at [58, 245] on div "Services" at bounding box center [41, 233] width 83 height 24
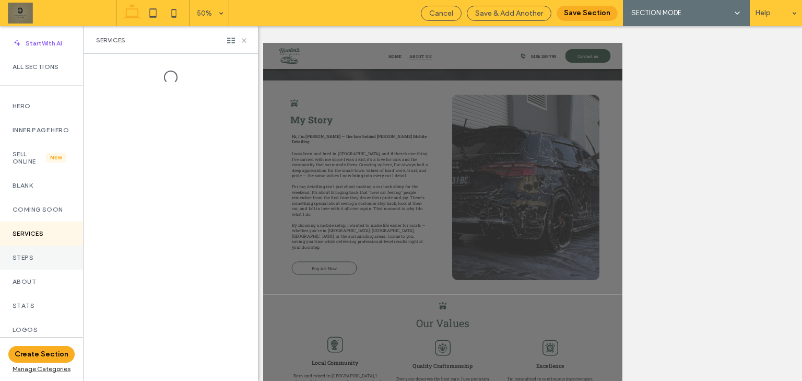
click at [56, 258] on div "Steps" at bounding box center [41, 257] width 83 height 24
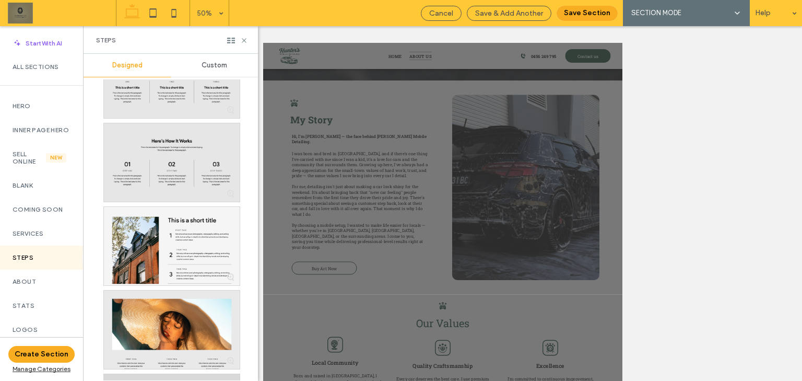
scroll to position [589, 0]
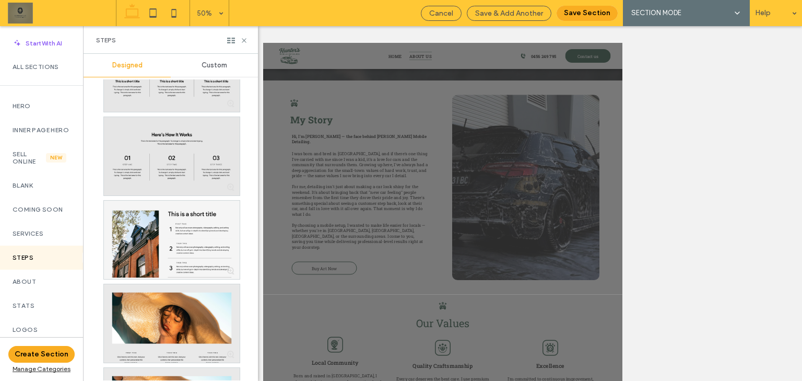
click at [200, 63] on div "Custom" at bounding box center [214, 65] width 87 height 23
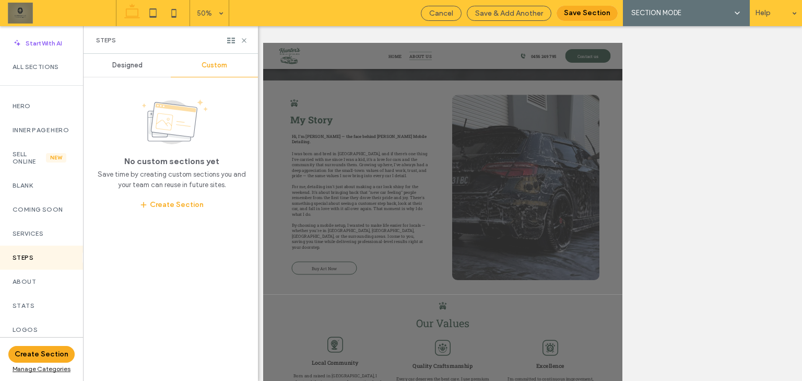
scroll to position [0, 0]
click at [43, 70] on label "All Sections" at bounding box center [42, 66] width 58 height 7
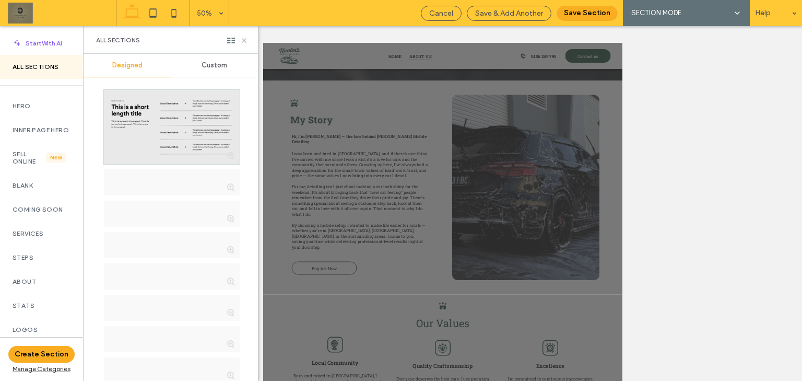
click at [222, 61] on div "Custom" at bounding box center [214, 65] width 87 height 23
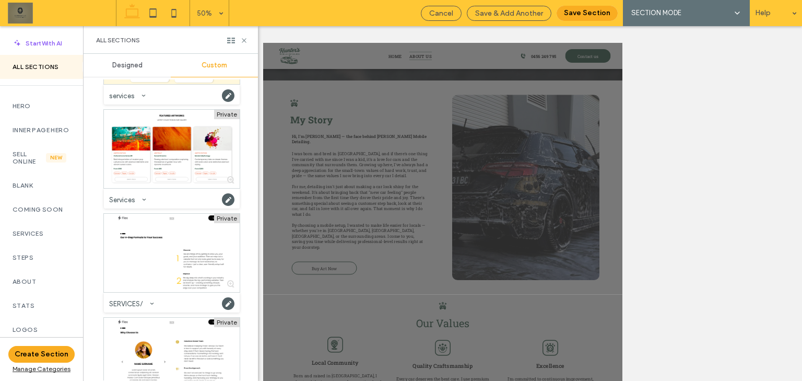
scroll to position [1165, 0]
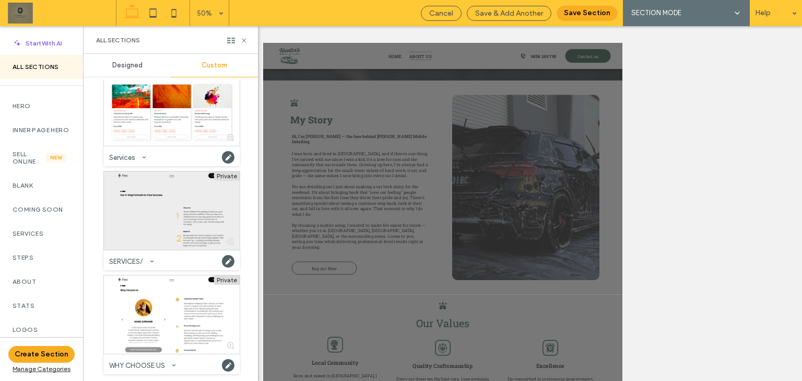
click at [205, 212] on div at bounding box center [172, 210] width 136 height 78
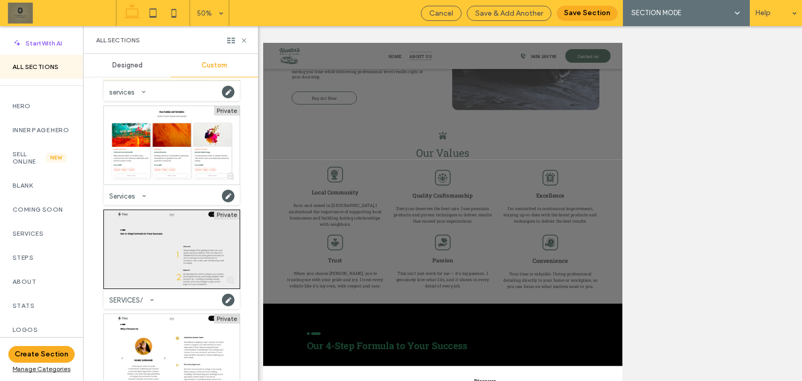
scroll to position [1123, 0]
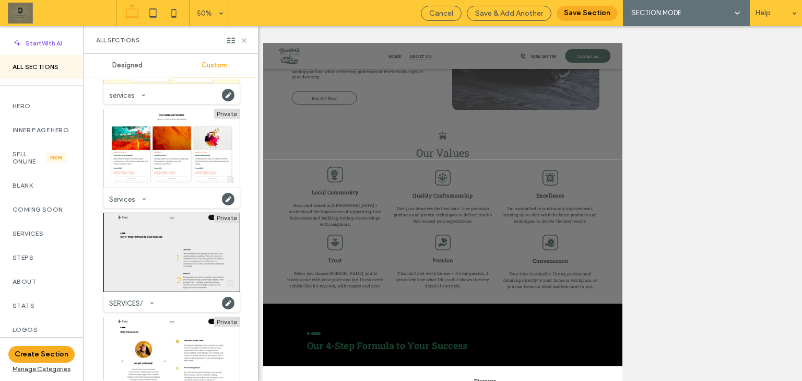
click at [180, 250] on div at bounding box center [172, 252] width 136 height 78
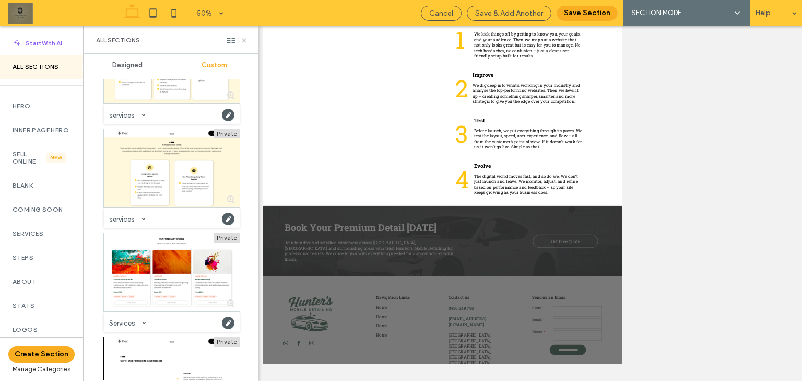
scroll to position [956, 0]
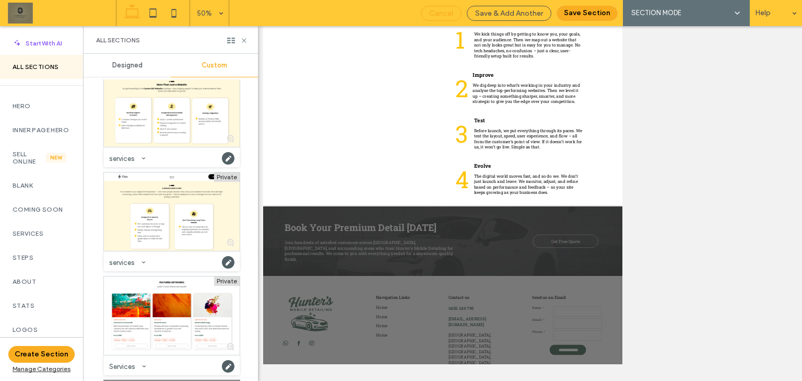
click at [443, 17] on span "Cancel" at bounding box center [441, 13] width 24 height 9
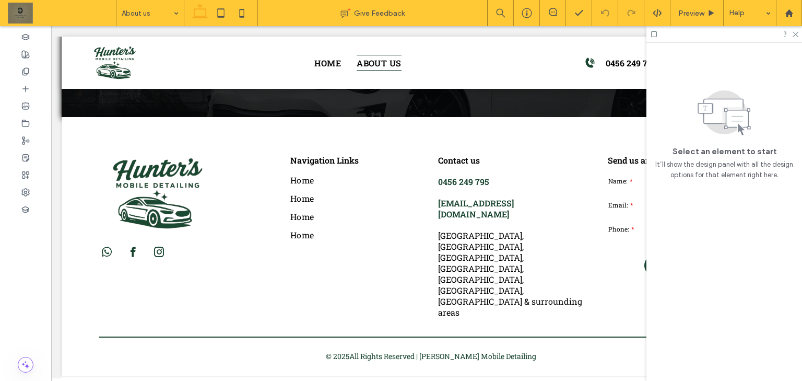
scroll to position [681, 0]
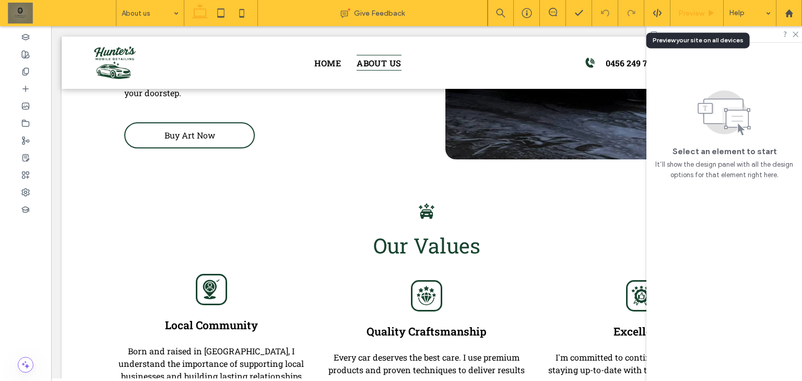
click at [698, 13] on span "Preview" at bounding box center [691, 13] width 26 height 9
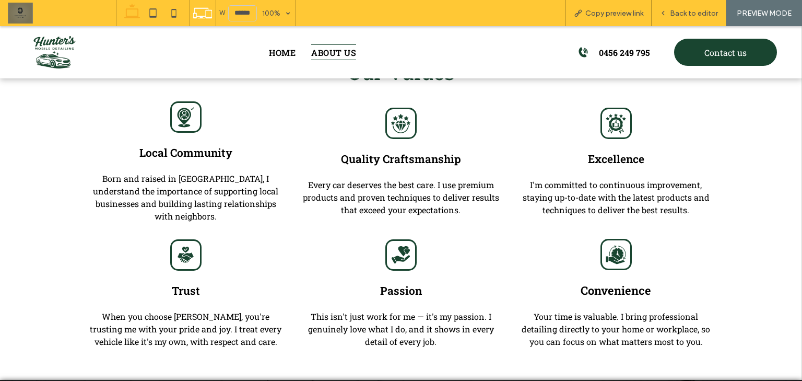
scroll to position [887, 0]
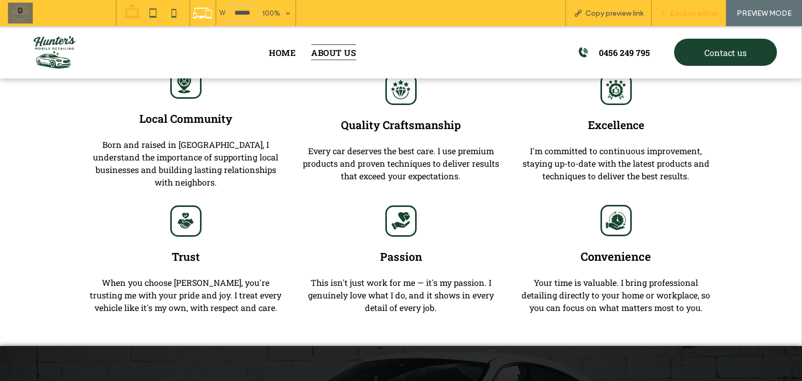
click at [700, 0] on div "Back to editor" at bounding box center [688, 13] width 75 height 26
drag, startPoint x: 701, startPoint y: 17, endPoint x: 694, endPoint y: 19, distance: 7.1
click at [701, 19] on div "Back to editor" at bounding box center [688, 13] width 75 height 26
click at [693, 17] on div "Back to editor" at bounding box center [688, 13] width 75 height 26
click at [699, 10] on span "Back to editor" at bounding box center [694, 13] width 48 height 9
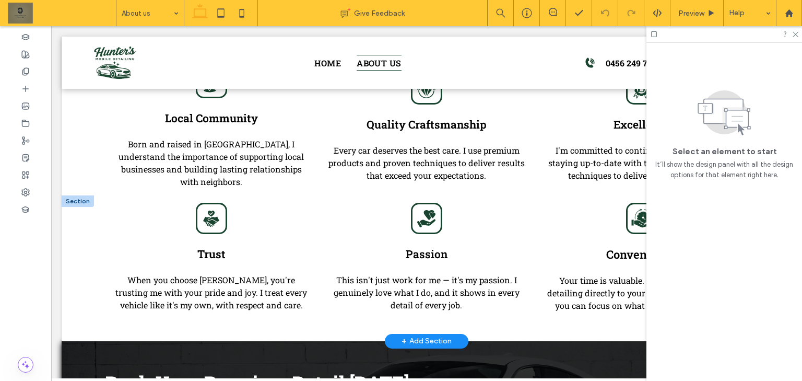
click at [446, 334] on div "+ Add Section" at bounding box center [427, 341] width 84 height 15
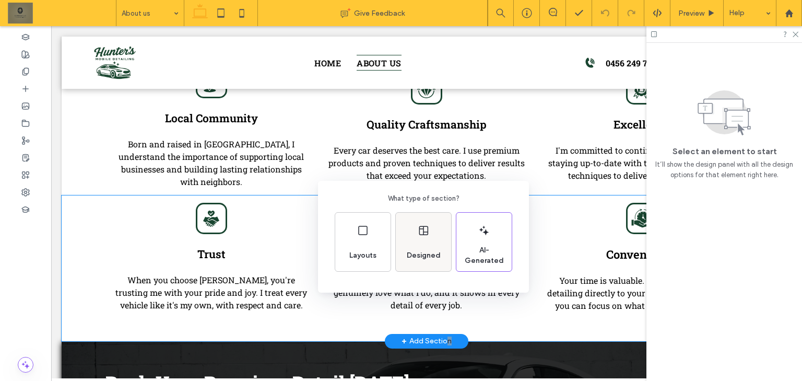
click at [432, 227] on div "Designed" at bounding box center [423, 241] width 55 height 58
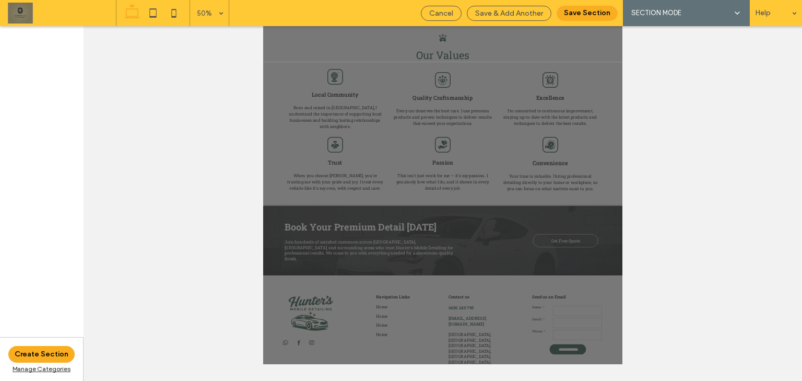
scroll to position [1332, 0]
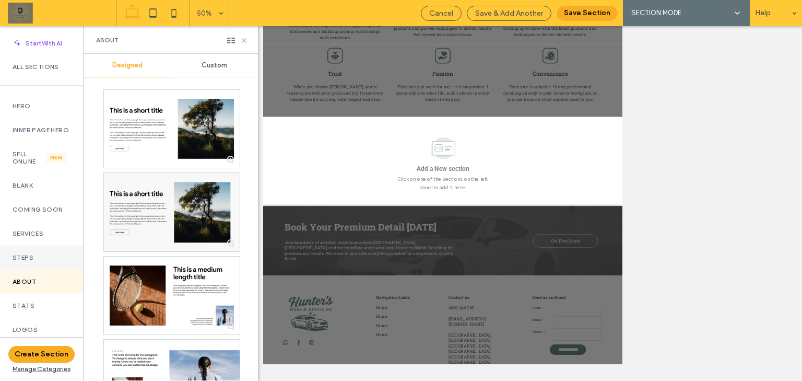
click at [22, 255] on div "Steps" at bounding box center [41, 257] width 83 height 24
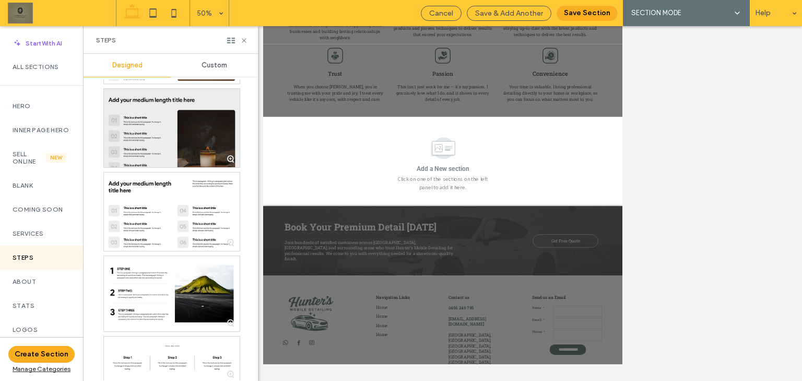
scroll to position [251, 0]
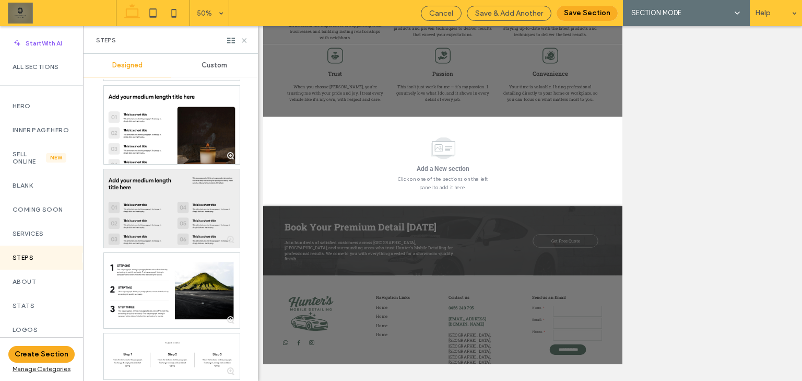
click at [196, 202] on div at bounding box center [172, 208] width 136 height 78
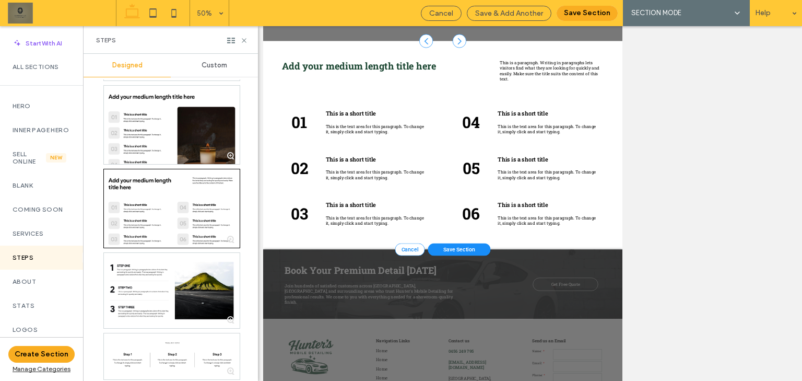
scroll to position [1525, 0]
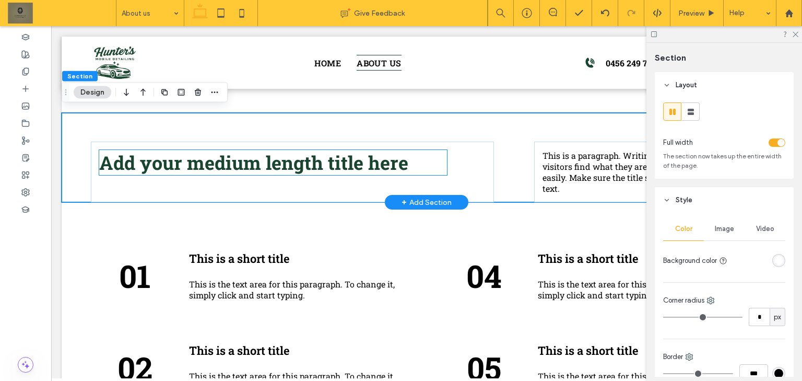
scroll to position [1125, 0]
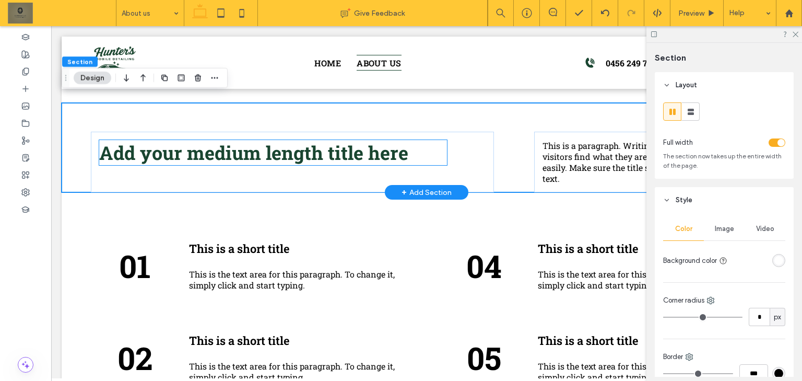
click at [290, 140] on span "Add your medium length title here" at bounding box center [253, 152] width 309 height 25
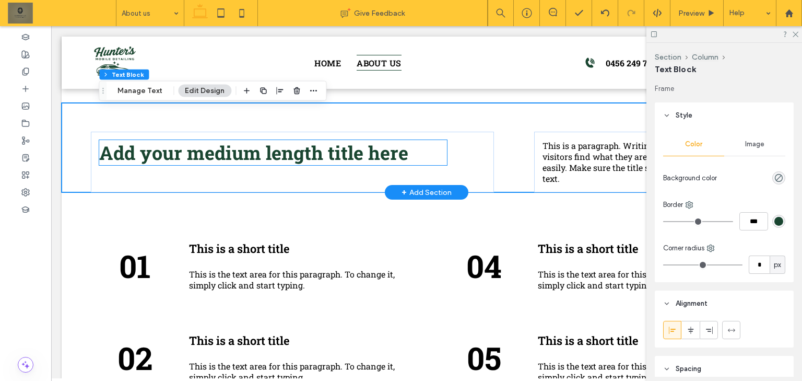
click at [290, 140] on div "Add your medium length title here" at bounding box center [273, 152] width 348 height 25
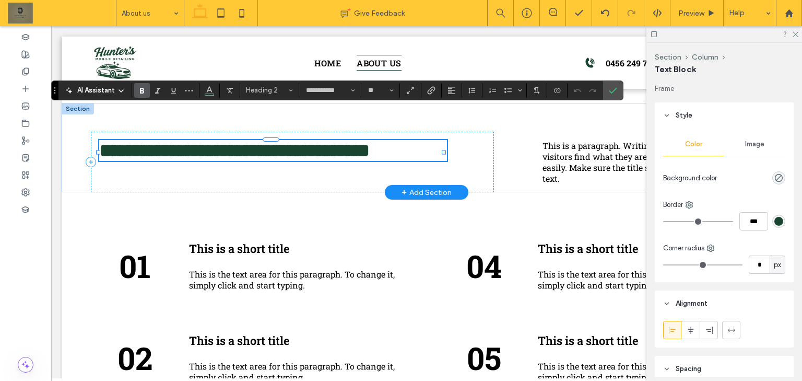
type input "**"
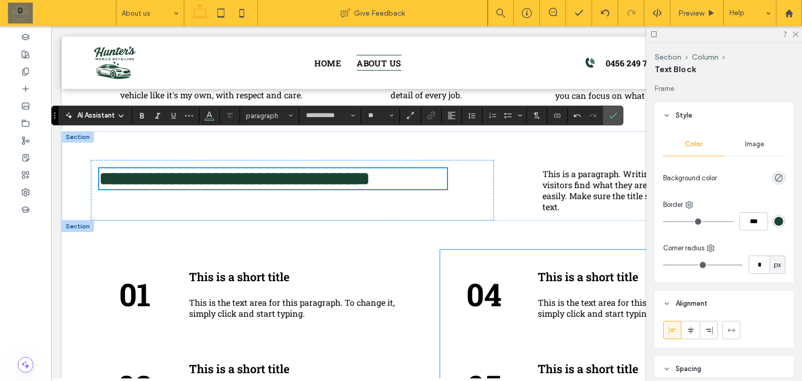
scroll to position [1084, 0]
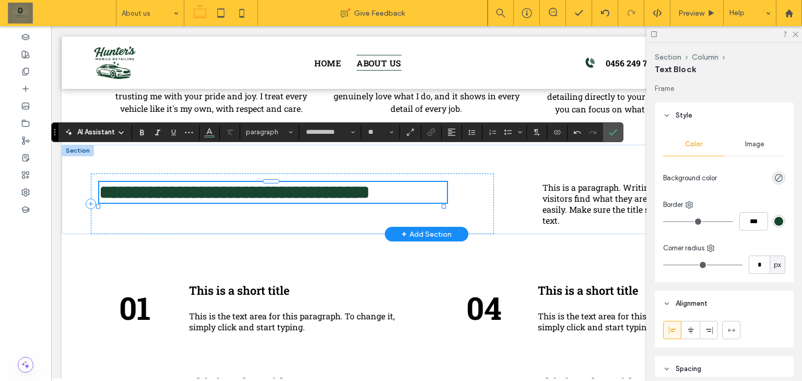
click at [418, 228] on div "+ Add Section" at bounding box center [426, 233] width 50 height 11
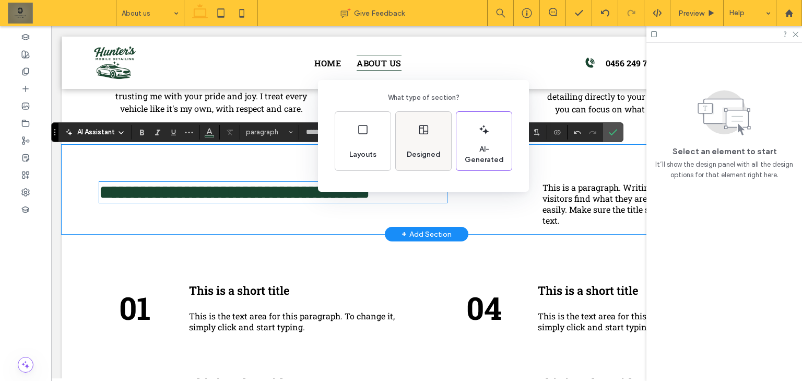
click at [447, 139] on div "Designed" at bounding box center [423, 141] width 55 height 58
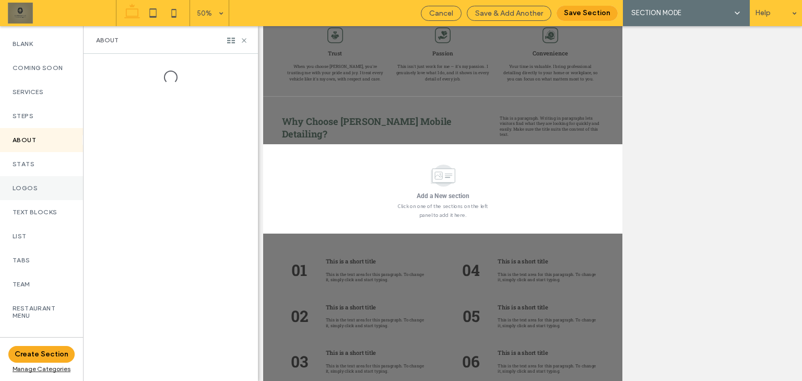
scroll to position [167, 0]
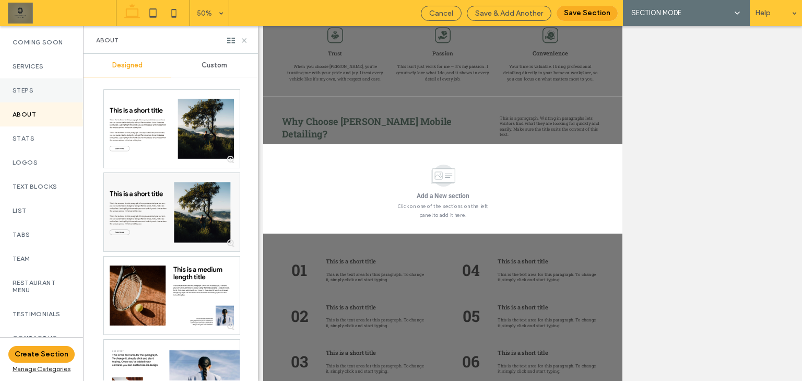
click at [59, 85] on div "Steps" at bounding box center [41, 90] width 83 height 24
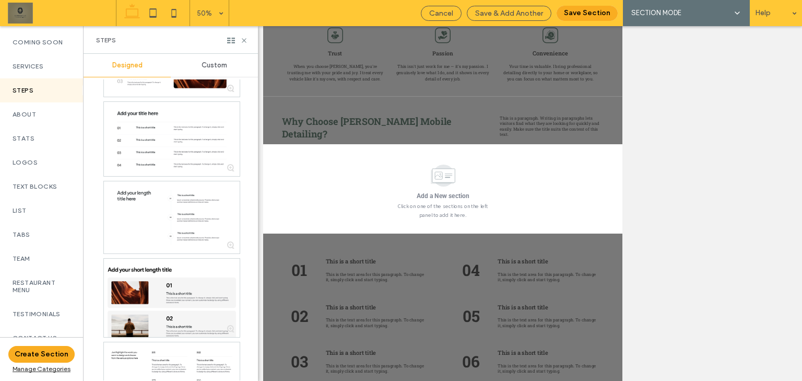
scroll to position [2092, 0]
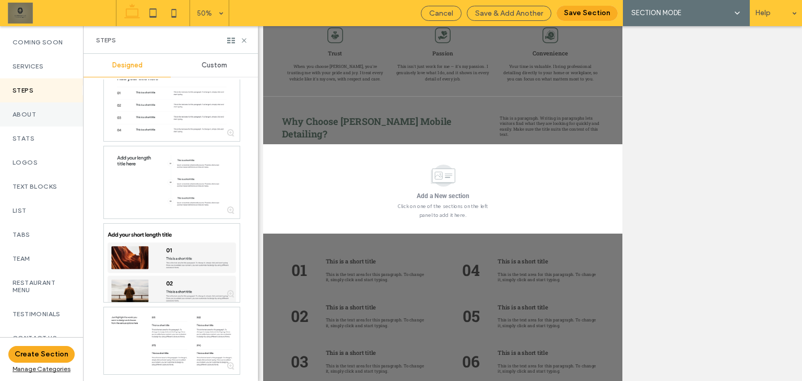
click at [52, 118] on label "About" at bounding box center [42, 114] width 58 height 7
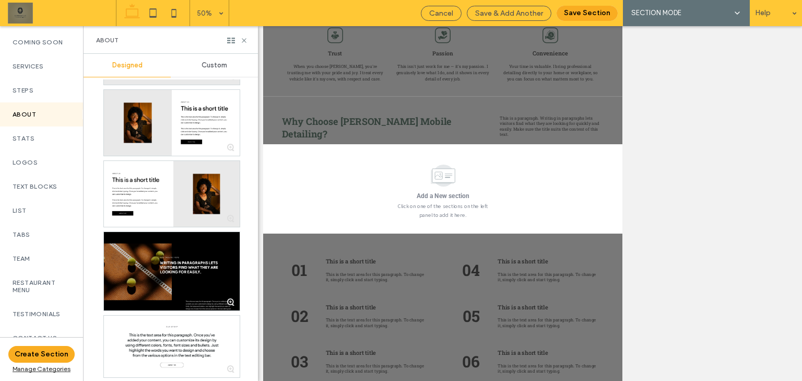
scroll to position [1044, 0]
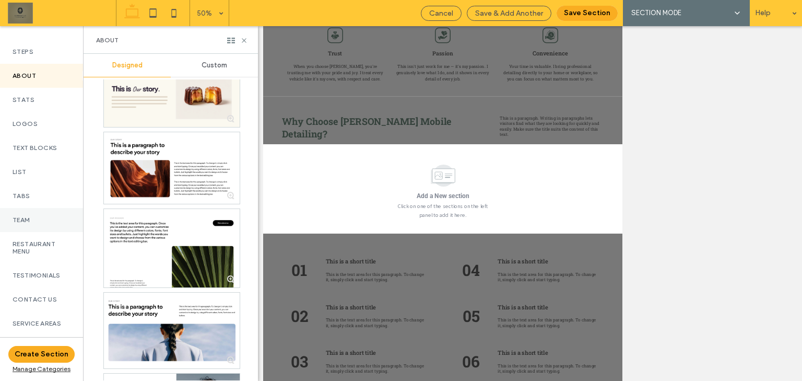
scroll to position [209, 0]
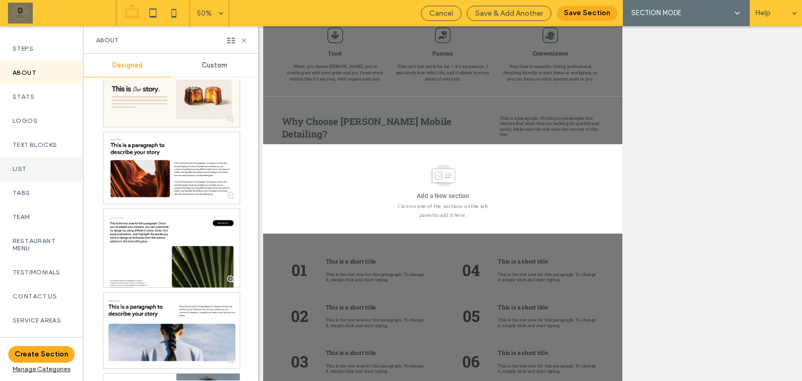
click at [58, 181] on div "List" at bounding box center [41, 169] width 83 height 24
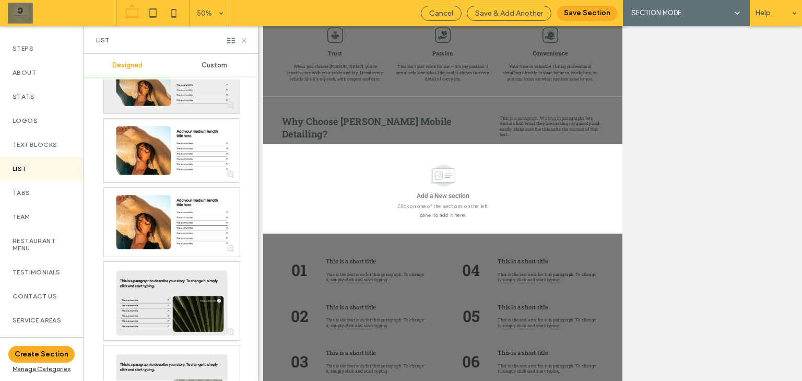
scroll to position [846, 0]
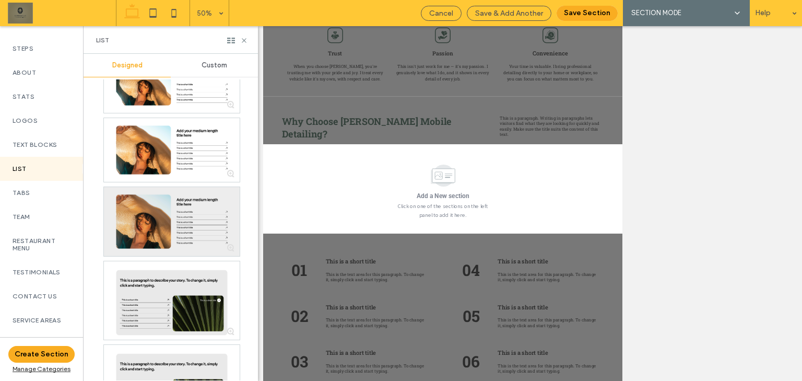
click at [199, 209] on div at bounding box center [172, 221] width 136 height 69
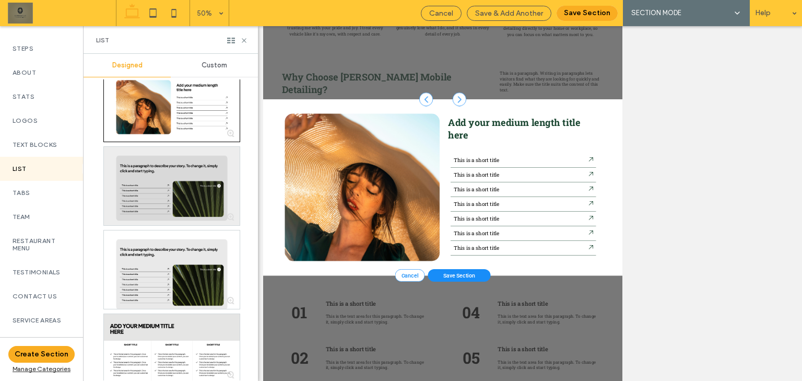
scroll to position [969, 0]
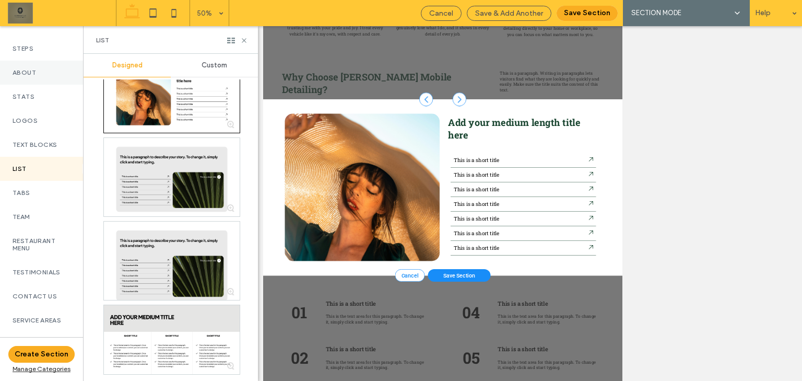
drag, startPoint x: 22, startPoint y: 132, endPoint x: 35, endPoint y: 88, distance: 45.9
click at [22, 132] on div "Logos" at bounding box center [41, 121] width 83 height 24
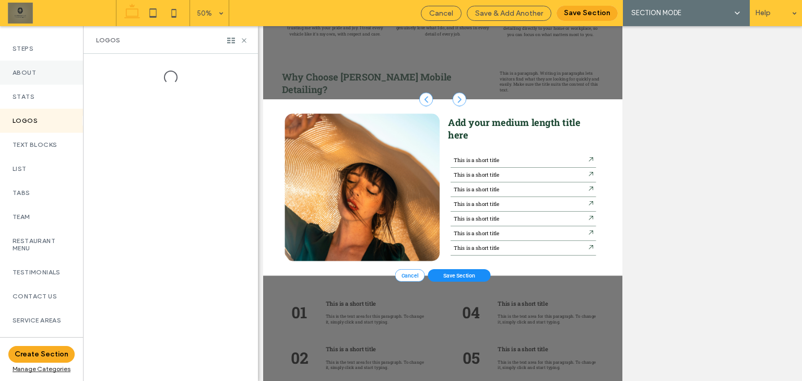
click at [35, 84] on div "About" at bounding box center [41, 73] width 83 height 24
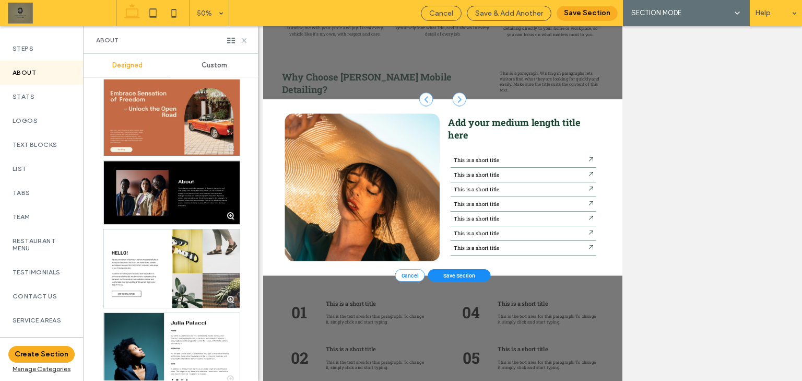
scroll to position [3525, 0]
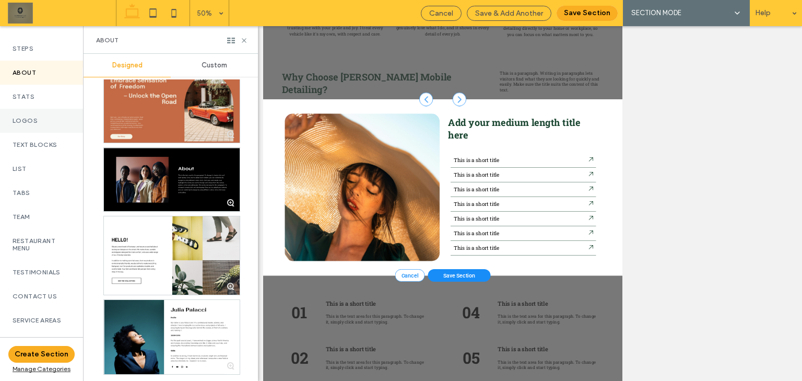
click at [57, 117] on div "Logos" at bounding box center [41, 121] width 83 height 24
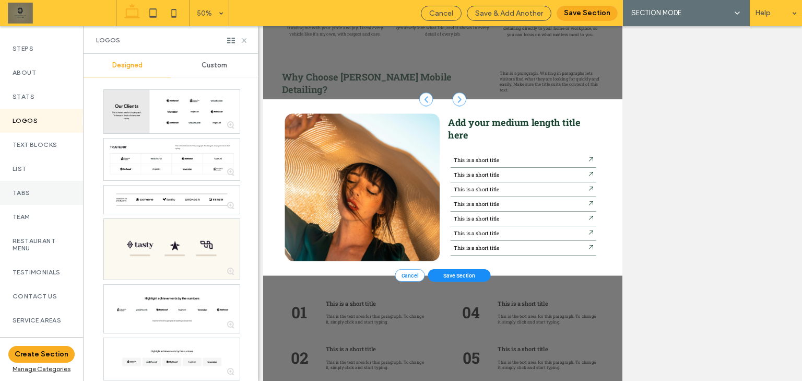
click at [45, 192] on div "Tabs" at bounding box center [41, 193] width 83 height 24
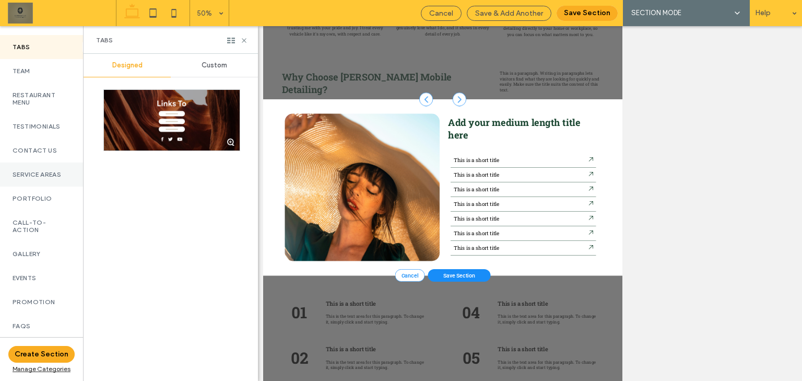
scroll to position [376, 0]
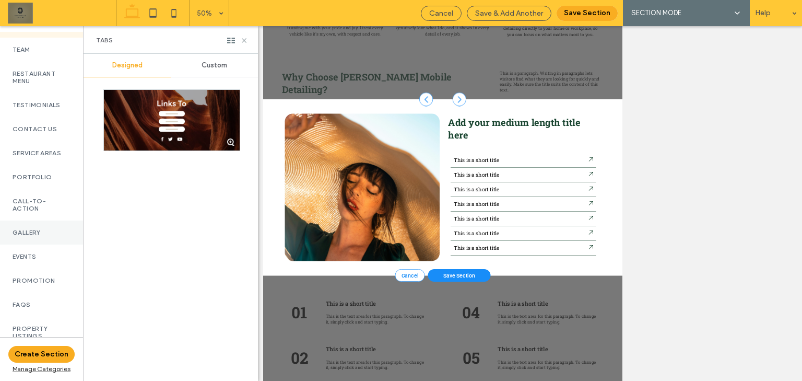
click at [37, 243] on div "Gallery" at bounding box center [41, 232] width 83 height 24
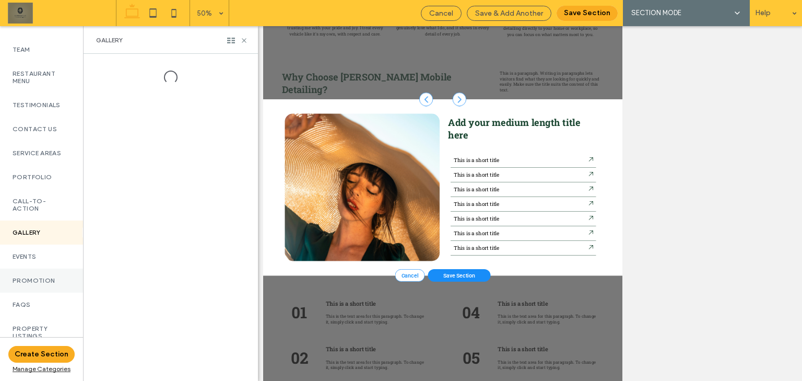
click at [40, 276] on div "Promotion" at bounding box center [41, 280] width 83 height 24
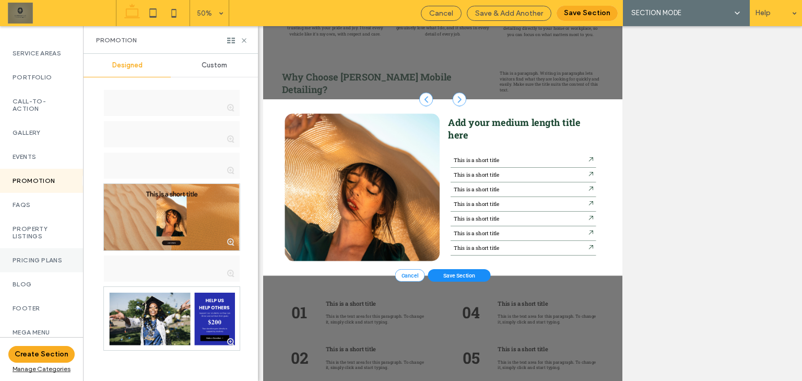
scroll to position [488, 0]
click at [56, 98] on label "Call-To-Action" at bounding box center [42, 105] width 58 height 15
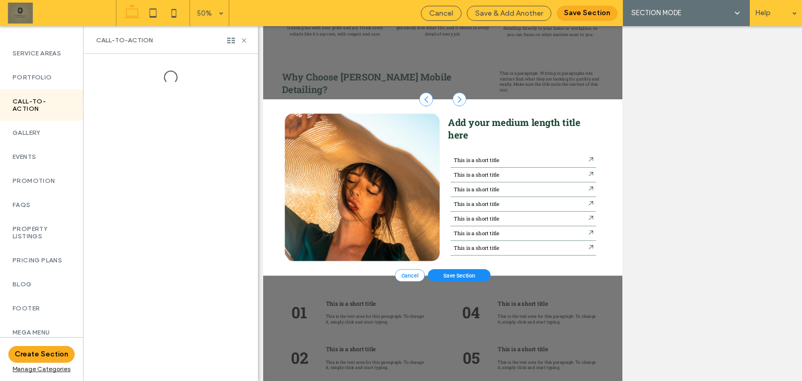
click at [51, 113] on div "Call-To-Action" at bounding box center [41, 104] width 83 height 31
click at [49, 132] on div "Gallery" at bounding box center [41, 133] width 83 height 24
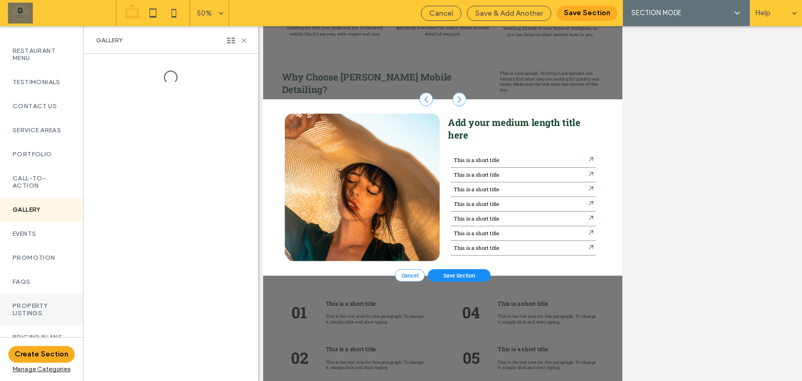
scroll to position [363, 0]
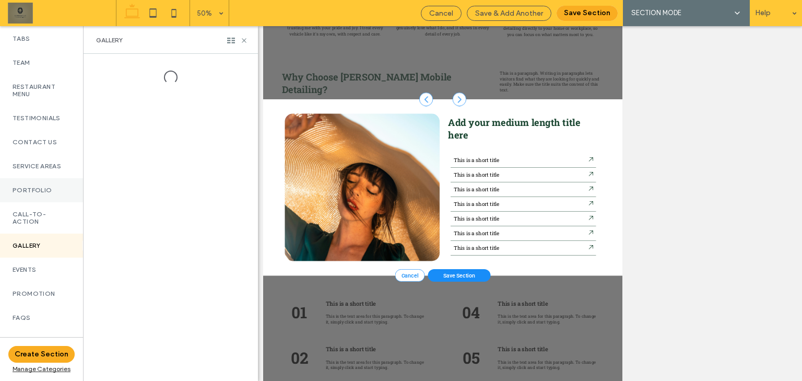
click at [55, 201] on div "Portfolio" at bounding box center [41, 190] width 83 height 24
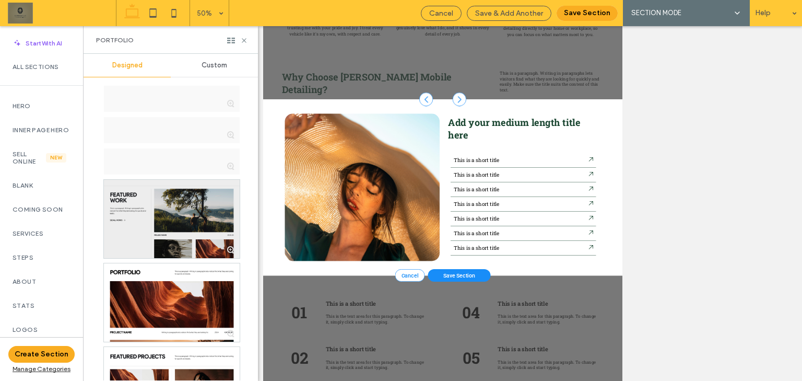
scroll to position [0, 0]
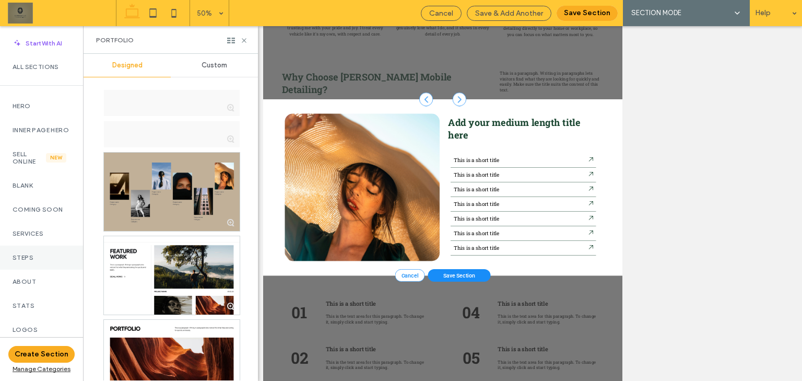
click at [1, 264] on div "Steps" at bounding box center [41, 257] width 83 height 24
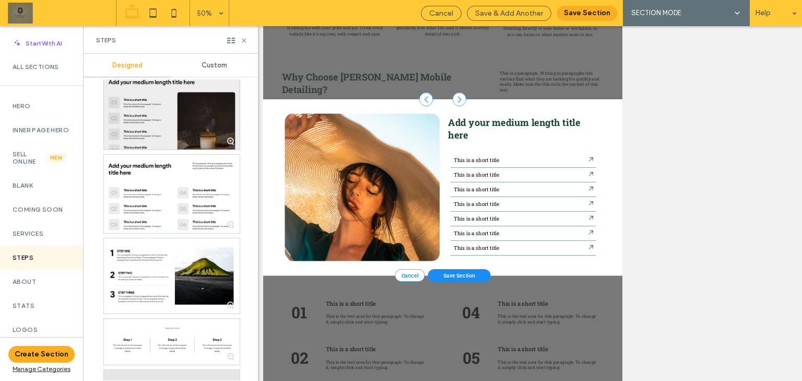
scroll to position [334, 0]
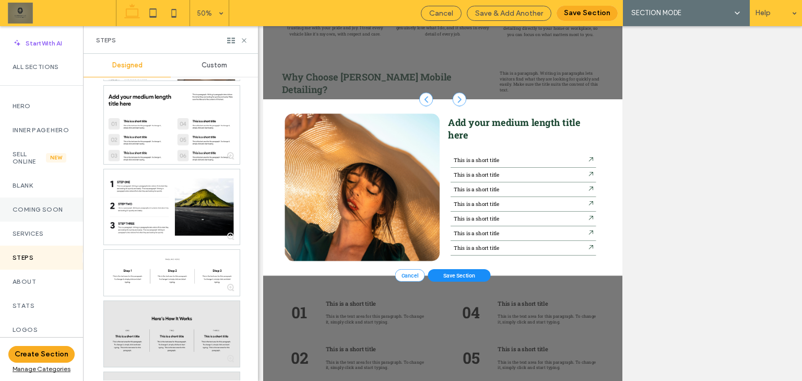
click at [39, 221] on div "Coming Soon" at bounding box center [41, 209] width 83 height 24
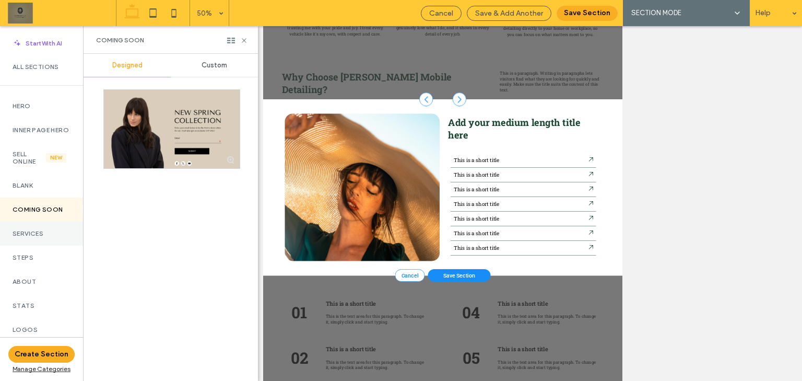
click at [44, 237] on label "Services" at bounding box center [42, 233] width 58 height 7
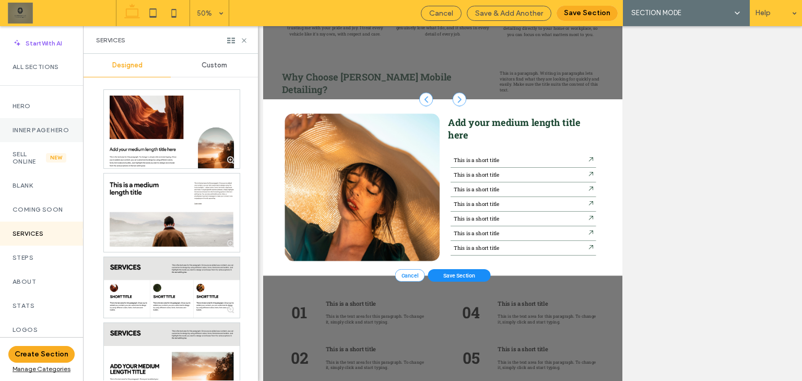
click at [56, 127] on label "Inner Page Hero" at bounding box center [42, 129] width 58 height 7
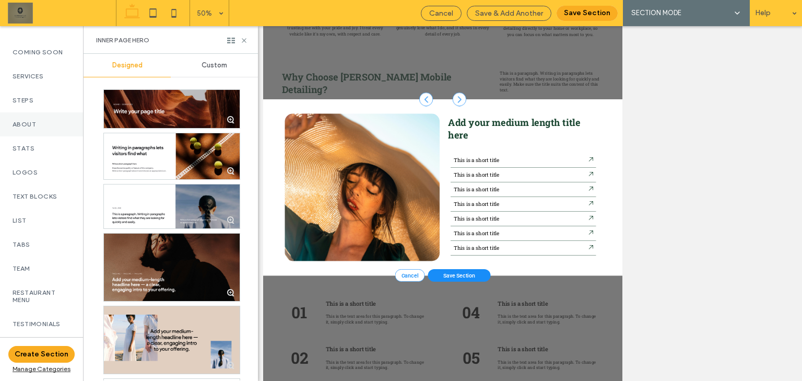
scroll to position [84, 0]
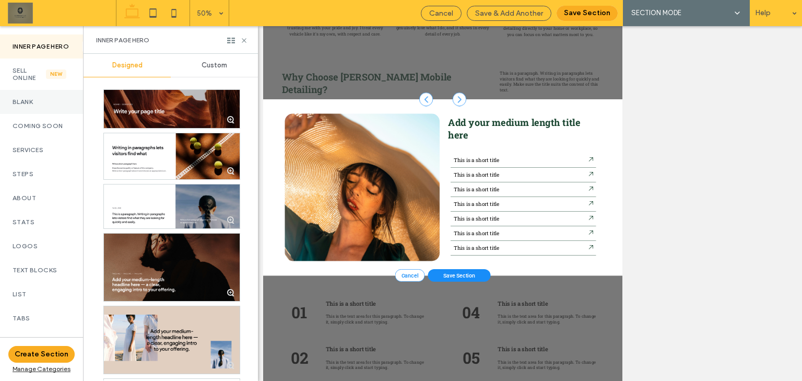
click at [54, 114] on div "Blank" at bounding box center [41, 102] width 83 height 24
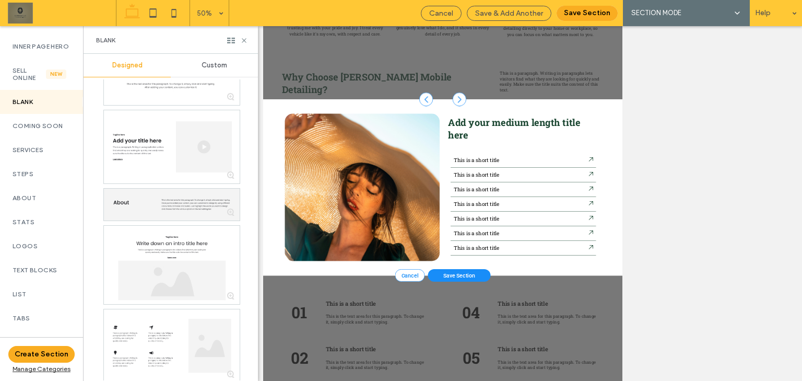
scroll to position [407, 0]
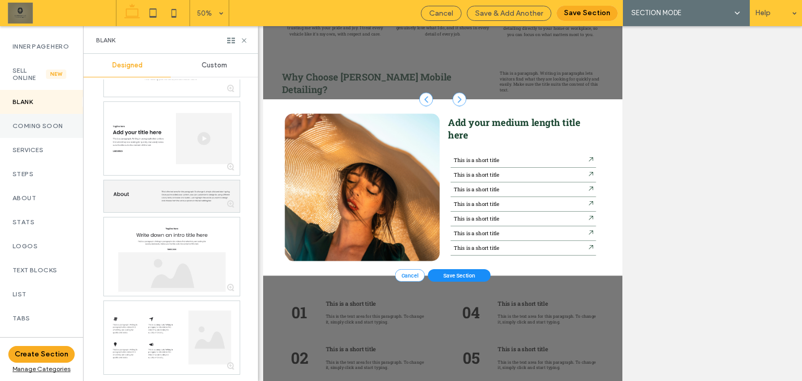
click at [63, 129] on label "Coming Soon" at bounding box center [42, 125] width 58 height 7
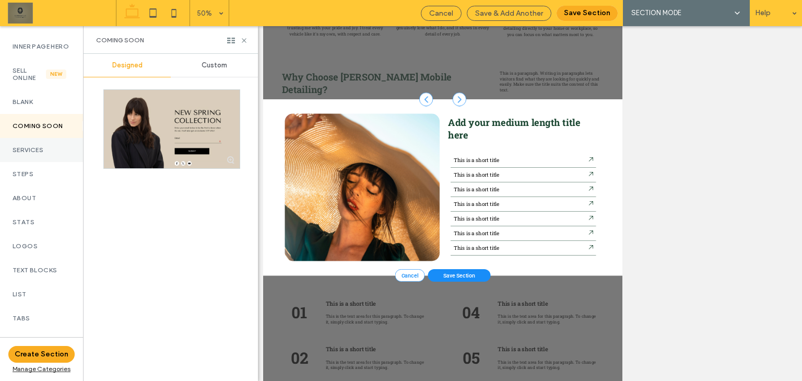
click at [59, 153] on label "Services" at bounding box center [42, 149] width 58 height 7
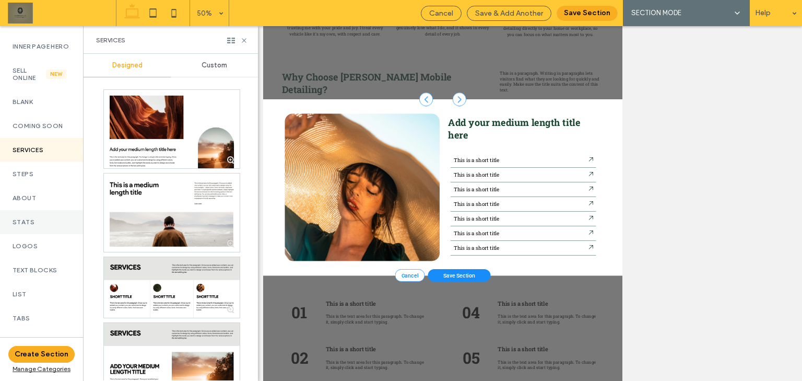
click at [53, 226] on label "Stats" at bounding box center [42, 221] width 58 height 7
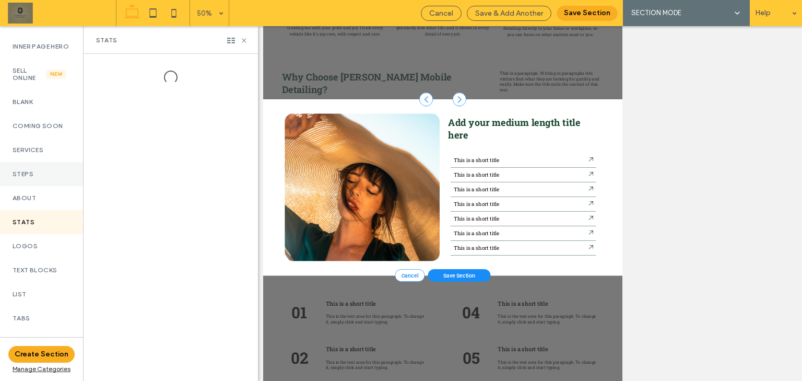
click at [67, 186] on div "Steps" at bounding box center [41, 174] width 83 height 24
click at [57, 221] on div "Stats" at bounding box center [41, 222] width 83 height 24
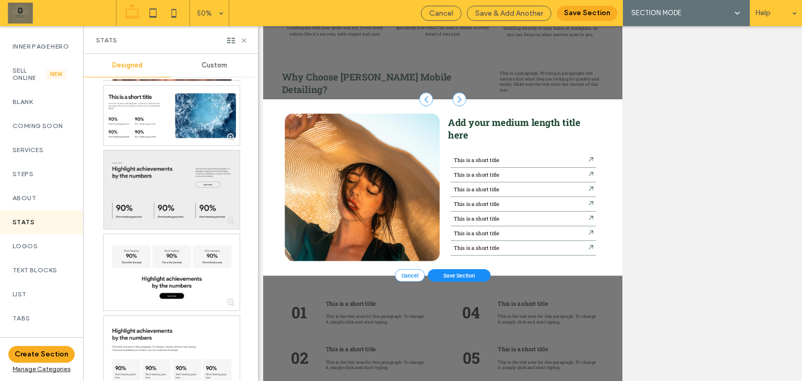
scroll to position [1895, 0]
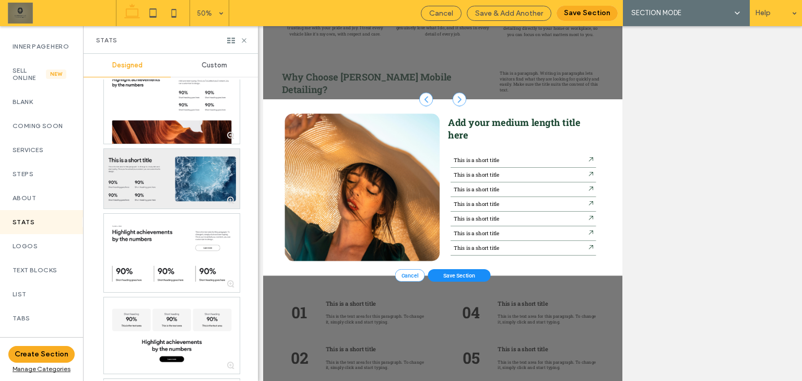
click at [185, 168] on div at bounding box center [172, 178] width 136 height 59
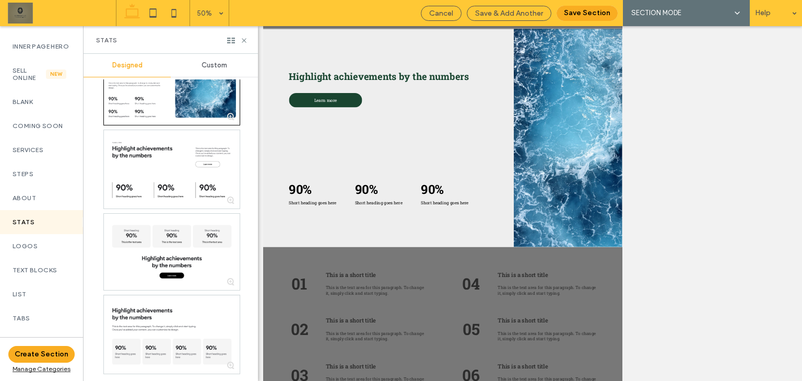
scroll to position [292, 0]
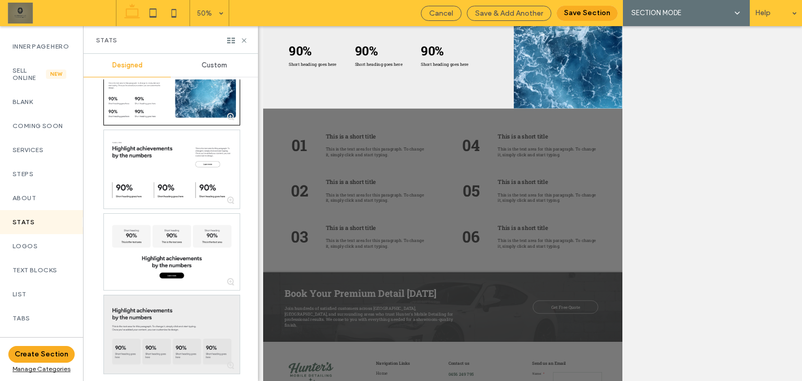
click at [205, 303] on div at bounding box center [172, 334] width 136 height 78
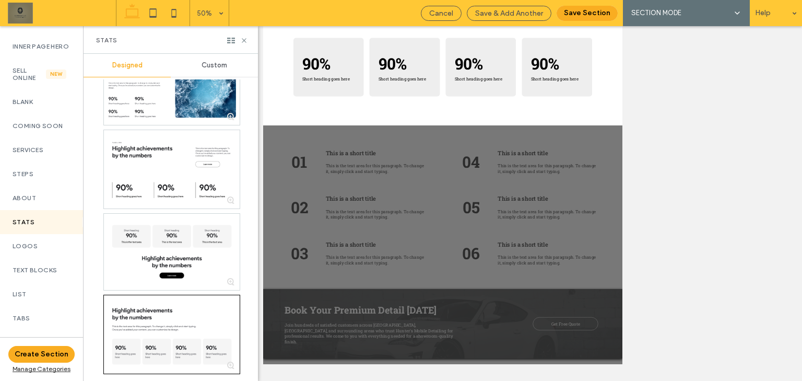
scroll to position [1740, 0]
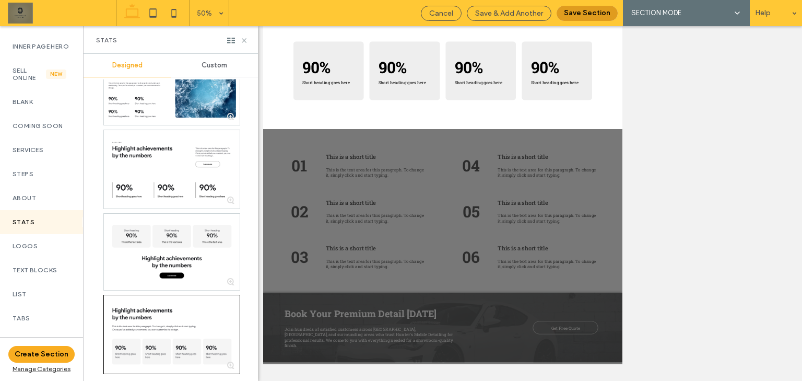
click at [597, 17] on button "Save Section" at bounding box center [586, 13] width 61 height 15
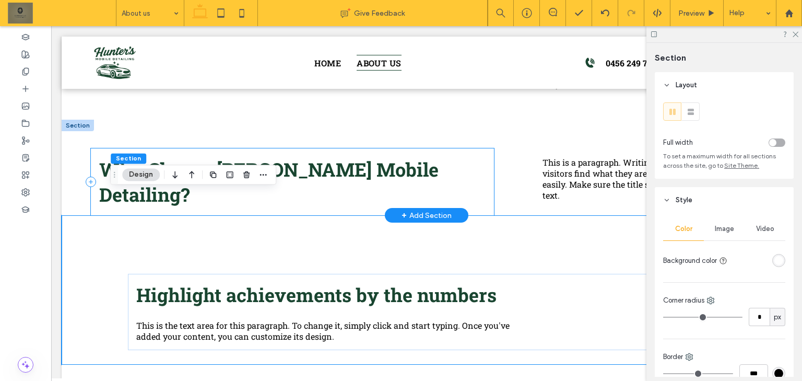
scroll to position [1082, 0]
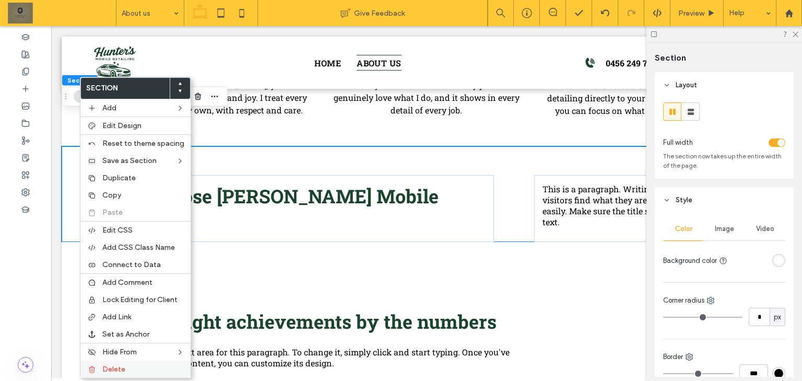
click at [127, 364] on label "Delete" at bounding box center [143, 368] width 82 height 9
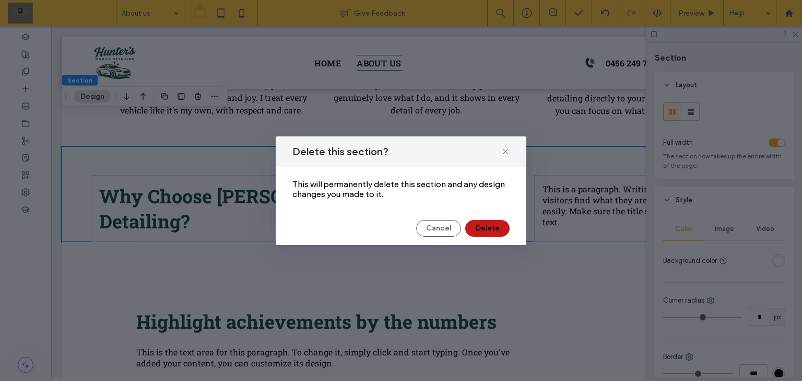
drag, startPoint x: 503, startPoint y: 233, endPoint x: 449, endPoint y: 199, distance: 63.3
click at [503, 233] on button "Delete" at bounding box center [487, 228] width 44 height 17
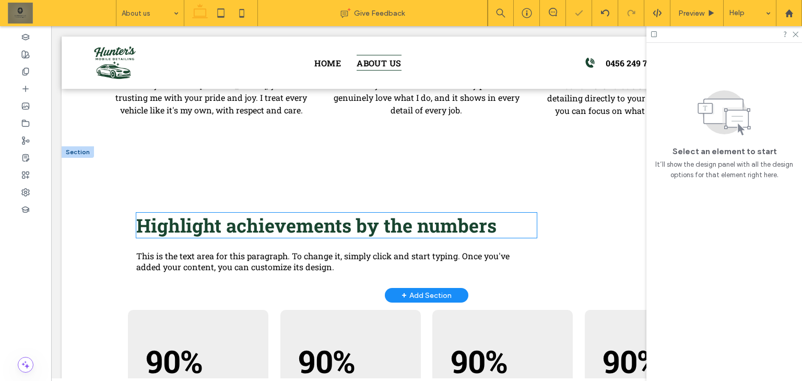
click at [276, 212] on span "Highlight achievements by the numbers" at bounding box center [316, 224] width 360 height 25
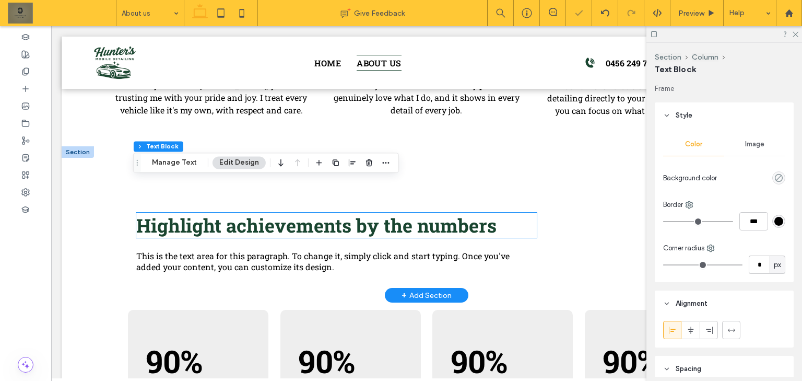
click at [276, 212] on div "Highlight achievements by the numbers" at bounding box center [336, 224] width 400 height 25
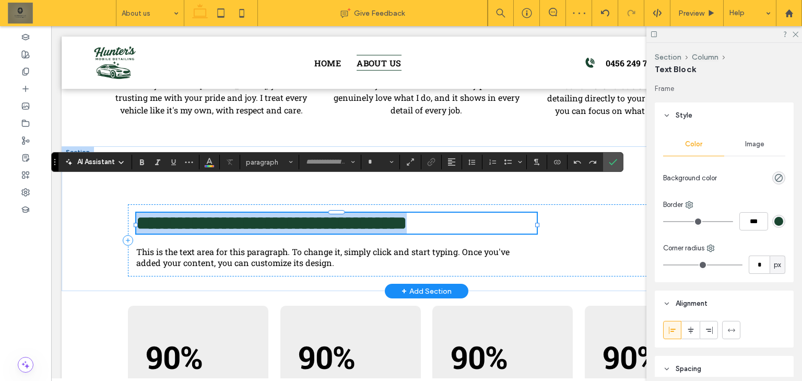
type input "**********"
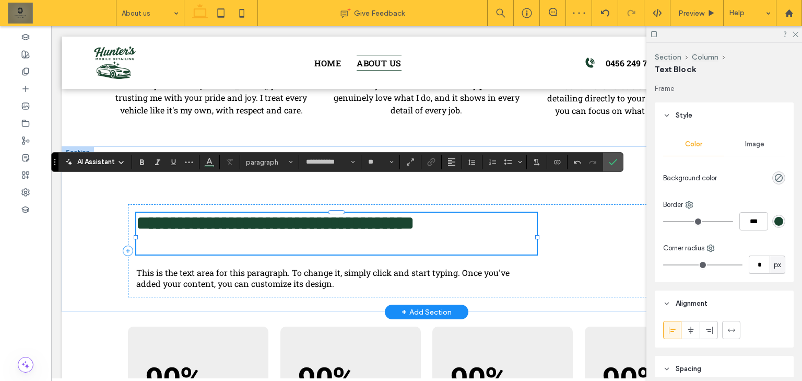
type input "**"
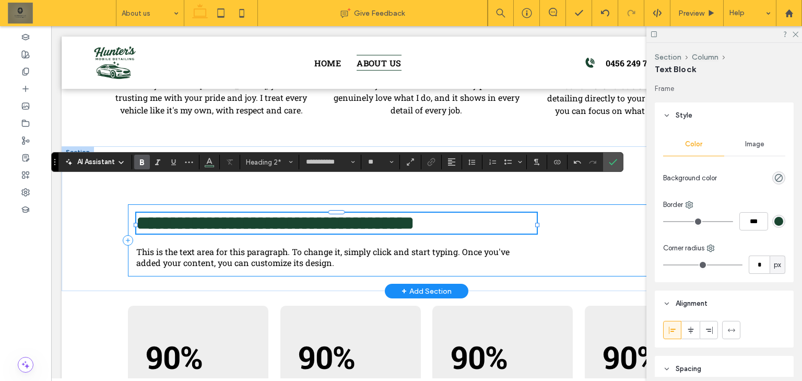
click at [354, 246] on span "This is the text area for this paragraph. To change it, simply click and start …" at bounding box center [322, 257] width 373 height 22
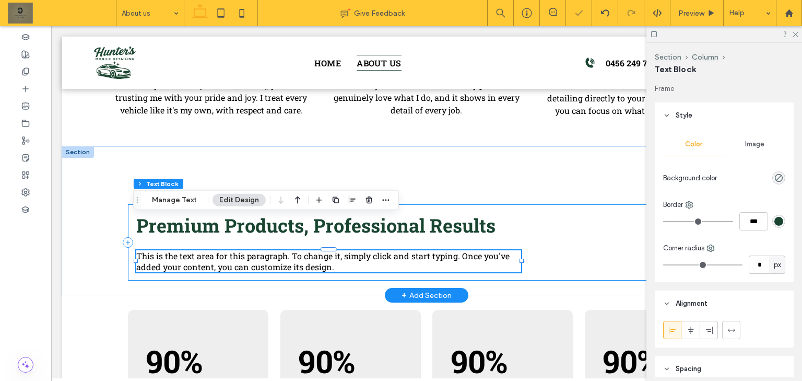
click at [583, 226] on div "Premium Products, Professional Results This is the text area for this paragraph…" at bounding box center [426, 242] width 597 height 76
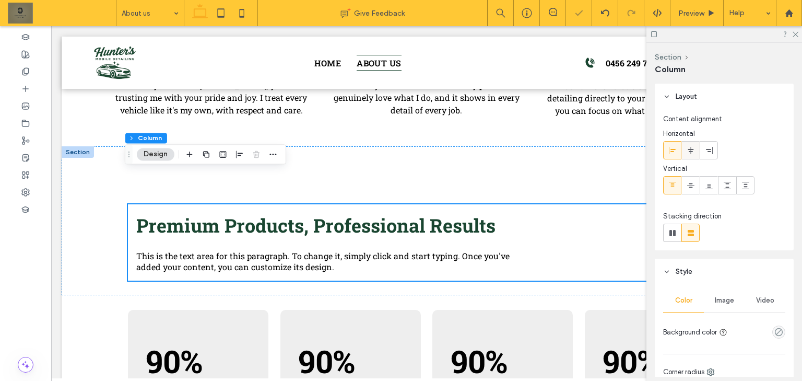
click at [684, 146] on div at bounding box center [690, 149] width 17 height 17
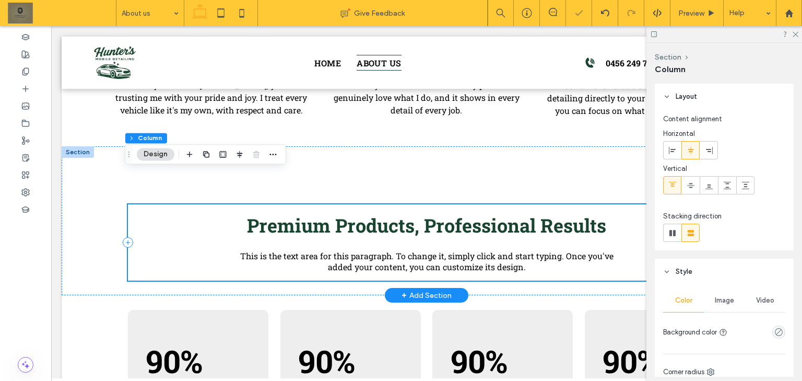
click at [544, 250] on span "This is the text area for this paragraph. To change it, simply click and start …" at bounding box center [426, 261] width 373 height 22
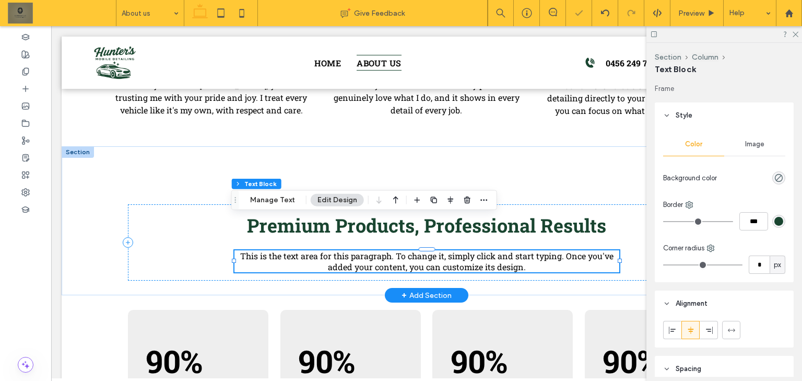
click at [542, 250] on span "This is the text area for this paragraph. To change it, simply click and start …" at bounding box center [426, 261] width 373 height 22
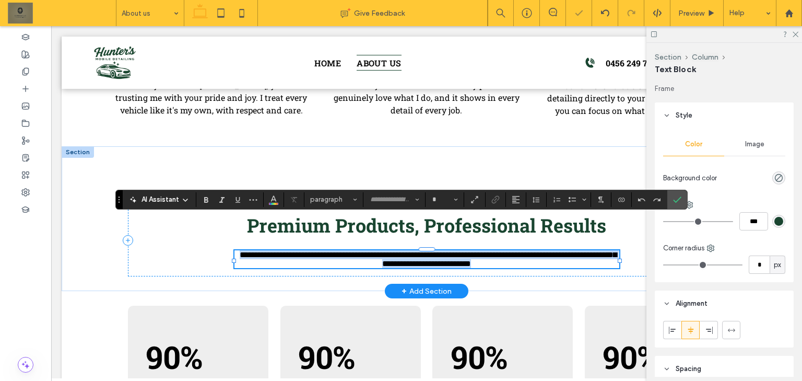
type input "**********"
type input "**"
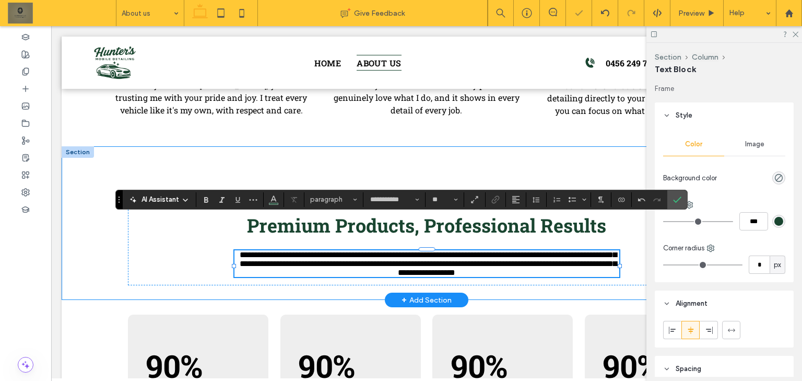
click at [193, 146] on div "**********" at bounding box center [426, 223] width 626 height 154
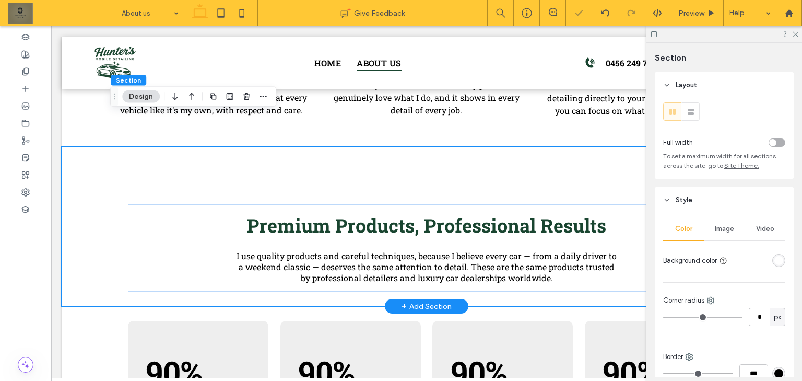
click at [121, 146] on div "Premium Products, Professional Results I use quality products and careful techn…" at bounding box center [426, 226] width 626 height 160
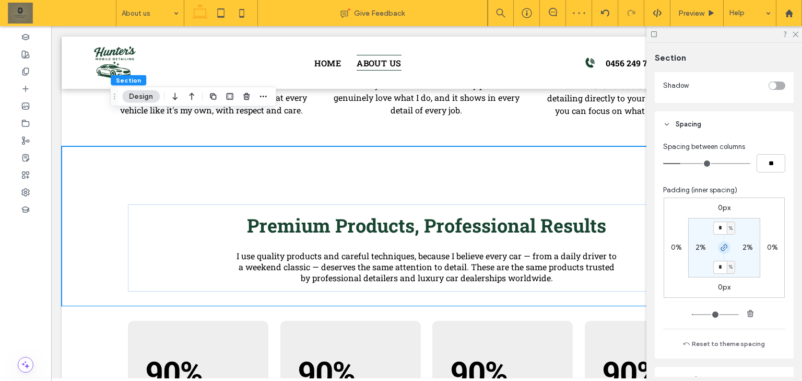
scroll to position [334, 0]
click at [718, 227] on input "*" at bounding box center [720, 225] width 14 height 13
type input "*"
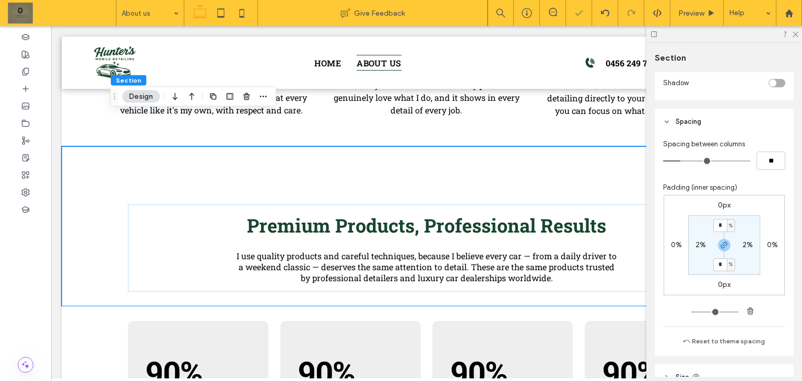
click at [760, 215] on div "0px 0% 0px 0% * % 2% * % 2%" at bounding box center [723, 245] width 121 height 100
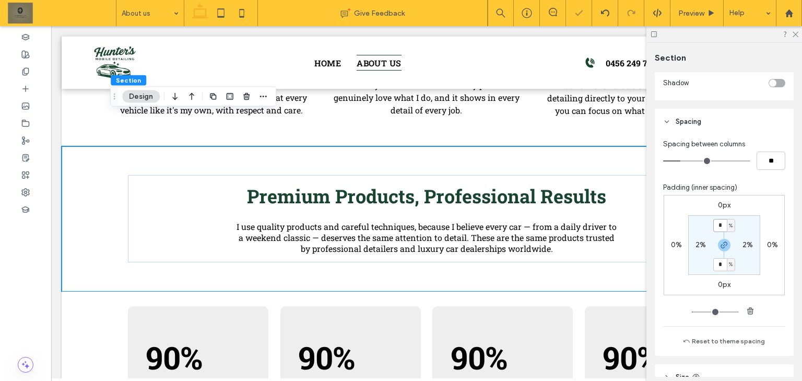
click at [720, 220] on input "*" at bounding box center [720, 225] width 14 height 13
type input "*"
click at [742, 220] on section "* % 2% * % 2%" at bounding box center [724, 245] width 72 height 60
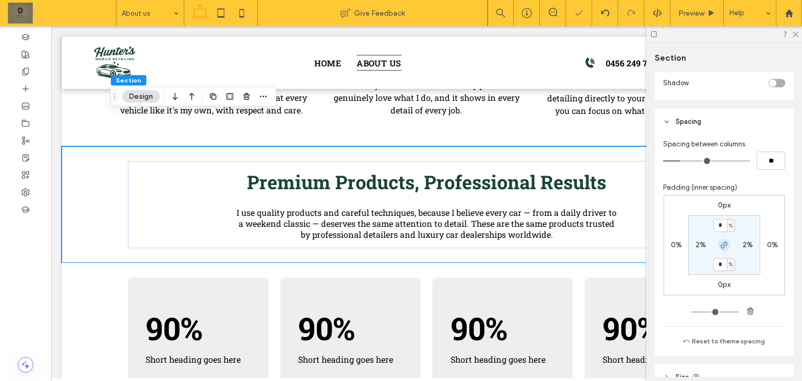
click at [724, 244] on icon "button" at bounding box center [724, 245] width 8 height 8
click at [716, 265] on div "2%" at bounding box center [723, 263] width 23 height 9
drag, startPoint x: 345, startPoint y: 228, endPoint x: 353, endPoint y: 203, distance: 26.7
click at [353, 204] on div "Premium Products, Professional Results I use quality products and careful techn…" at bounding box center [427, 204] width 730 height 116
type input "***"
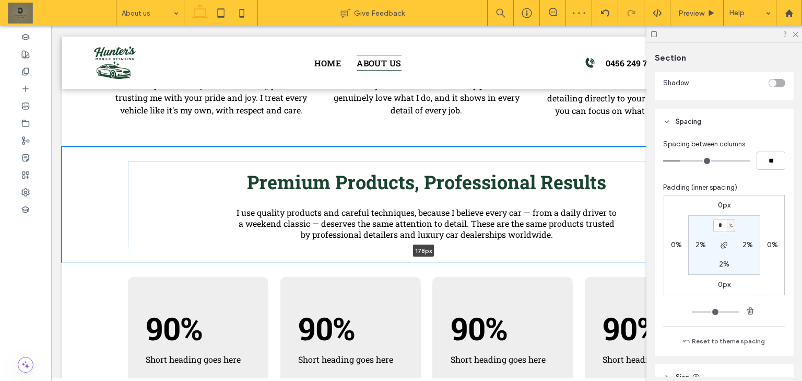
type input "***"
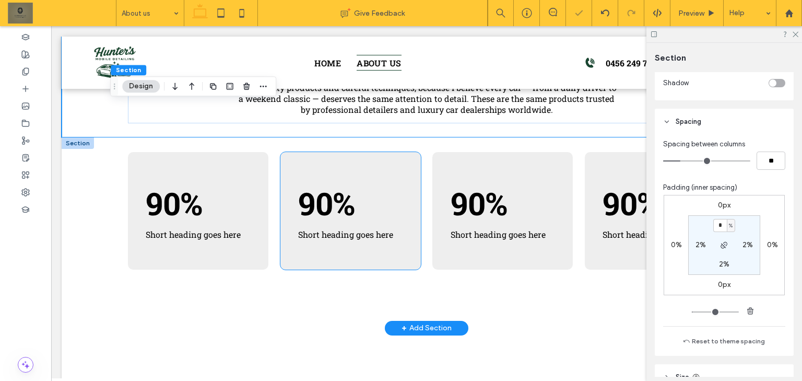
scroll to position [1207, 0]
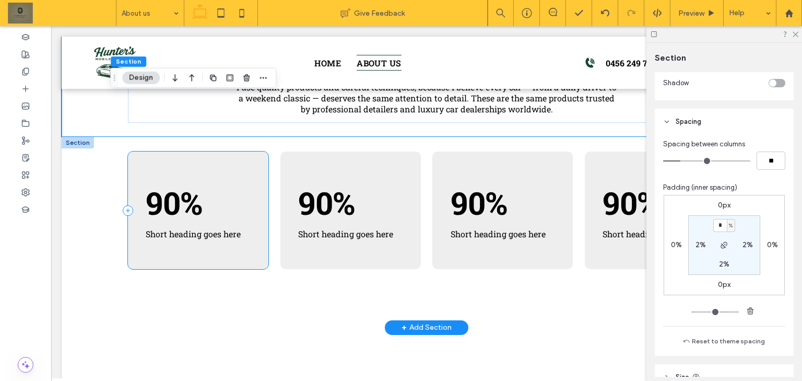
click at [252, 151] on div "90% Short heading goes here" at bounding box center [198, 209] width 140 height 117
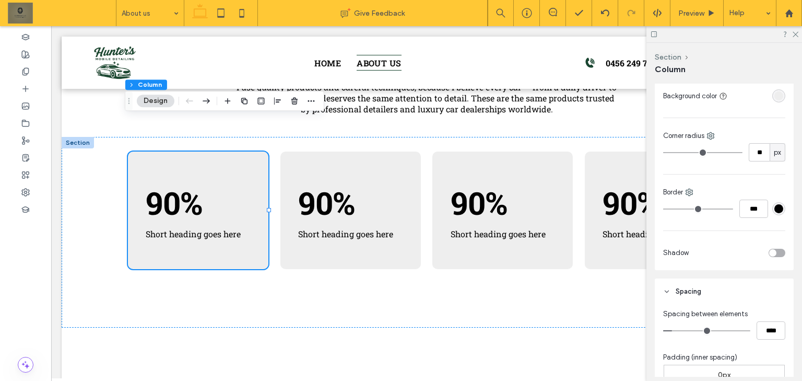
scroll to position [251, 0]
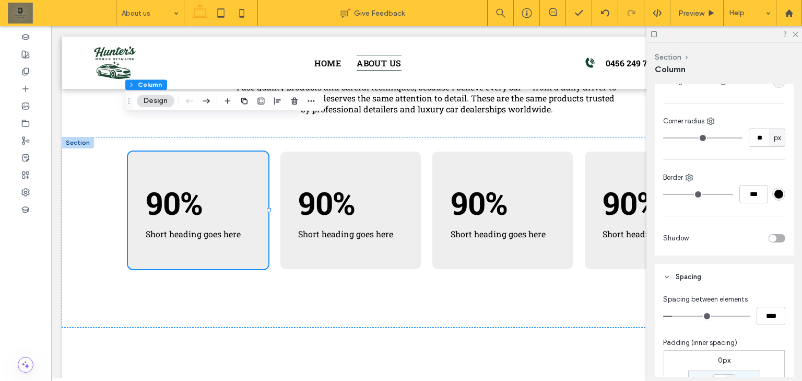
click at [773, 86] on div "rgba(238, 238, 238, 1)" at bounding box center [778, 81] width 13 height 13
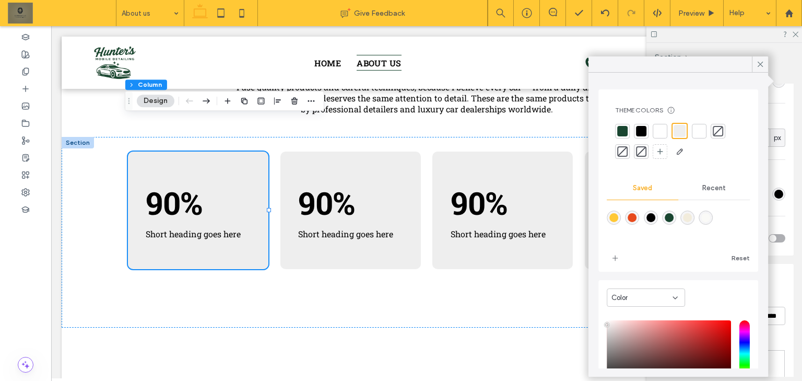
click at [692, 217] on div "rgba(242,236,220,1)" at bounding box center [687, 217] width 9 height 9
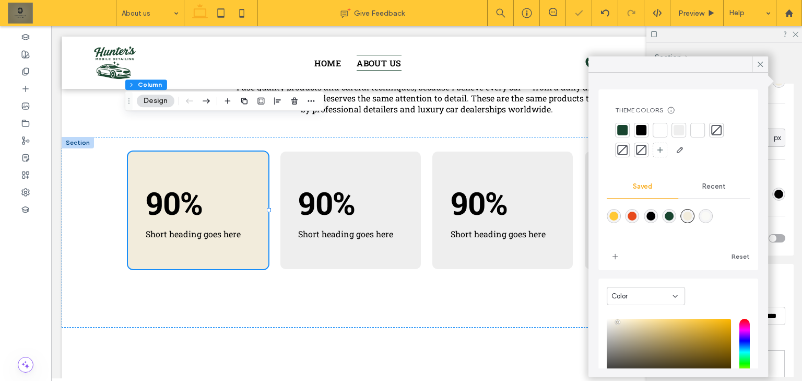
click at [718, 208] on div at bounding box center [678, 223] width 143 height 39
click at [710, 214] on div "rgba(250,250,247,1)" at bounding box center [706, 215] width 9 height 9
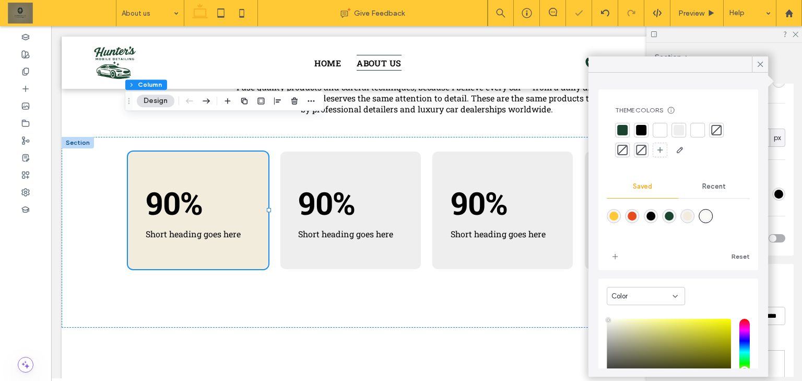
type input "*******"
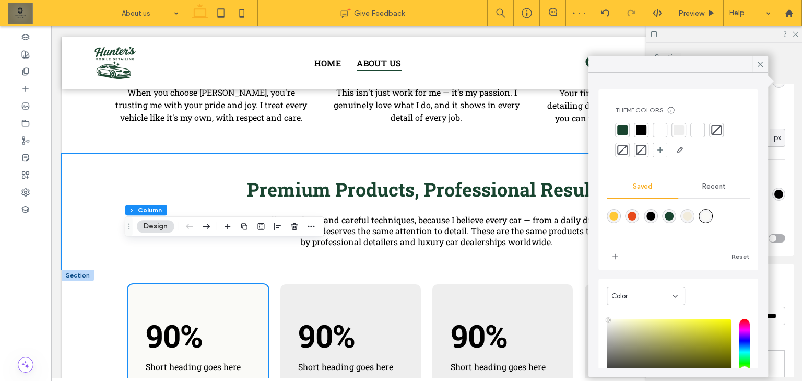
scroll to position [1082, 0]
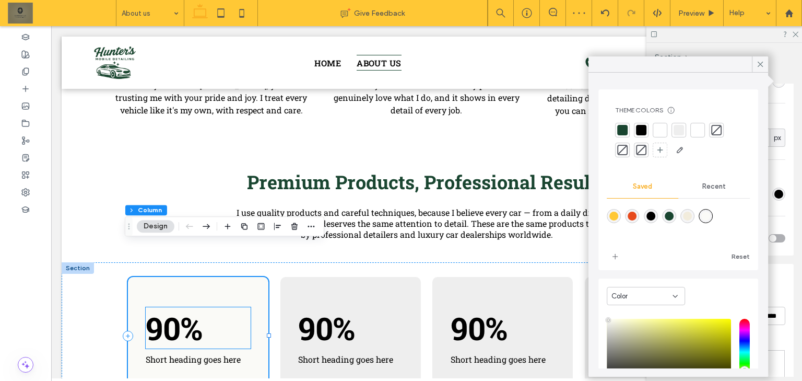
click at [174, 307] on span "90%" at bounding box center [174, 327] width 57 height 41
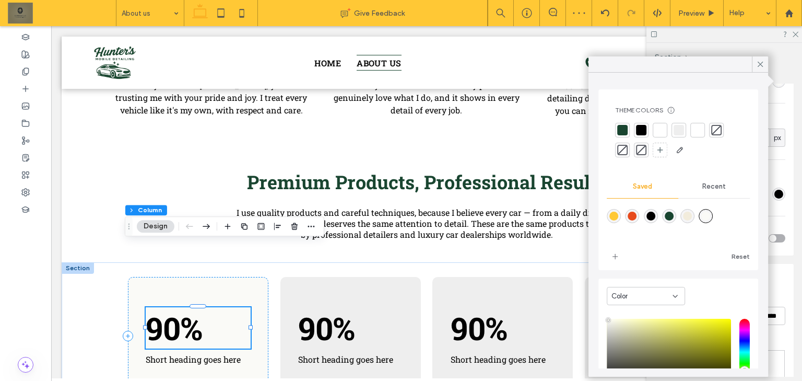
click at [174, 307] on div "90%" at bounding box center [198, 327] width 104 height 41
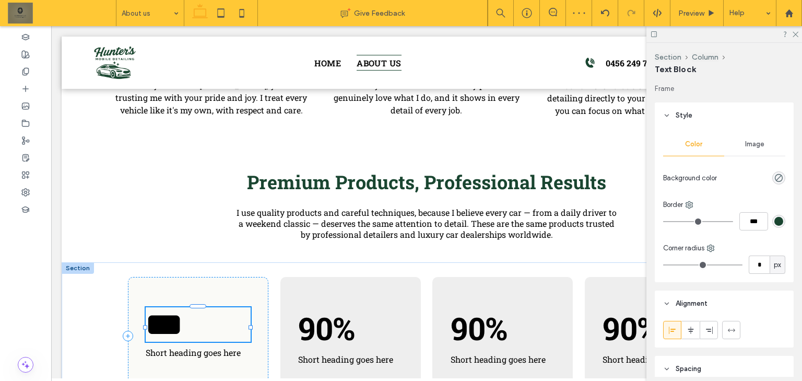
type input "**********"
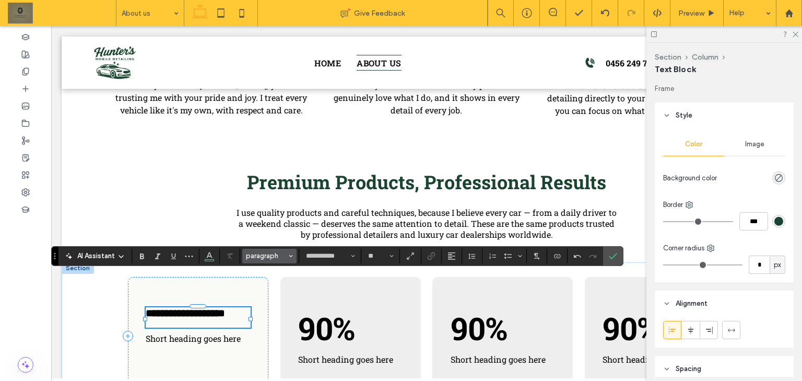
type input "**"
click at [276, 254] on span "Heading 4*" at bounding box center [266, 256] width 41 height 8
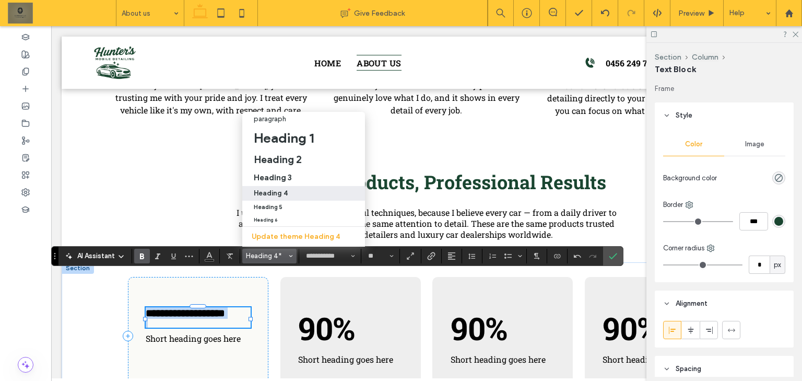
click at [184, 318] on p at bounding box center [198, 322] width 104 height 9
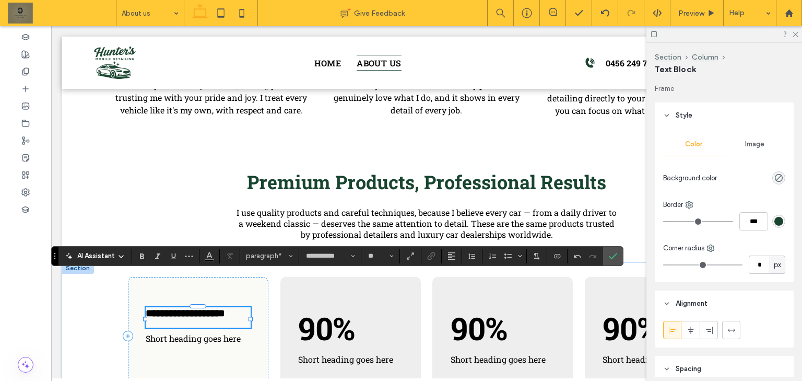
type input "**"
click at [240, 326] on div "**********" at bounding box center [198, 335] width 140 height 117
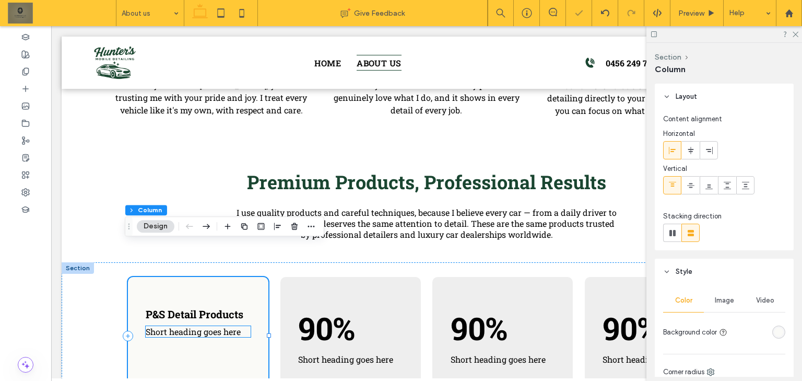
click at [212, 326] on span "Short heading goes here" at bounding box center [193, 331] width 95 height 11
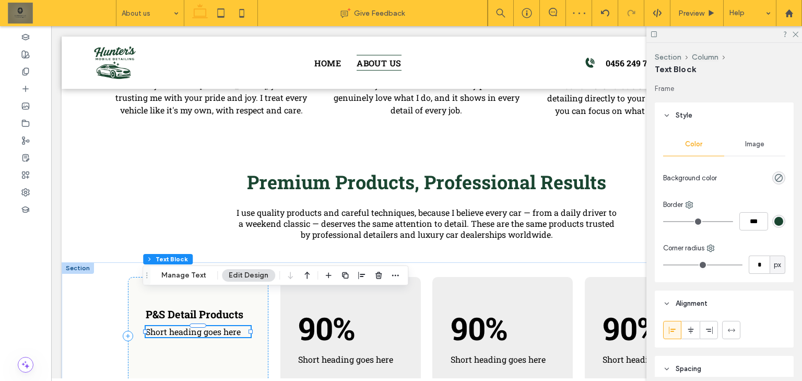
click at [213, 326] on span "Short heading goes here" at bounding box center [193, 331] width 95 height 11
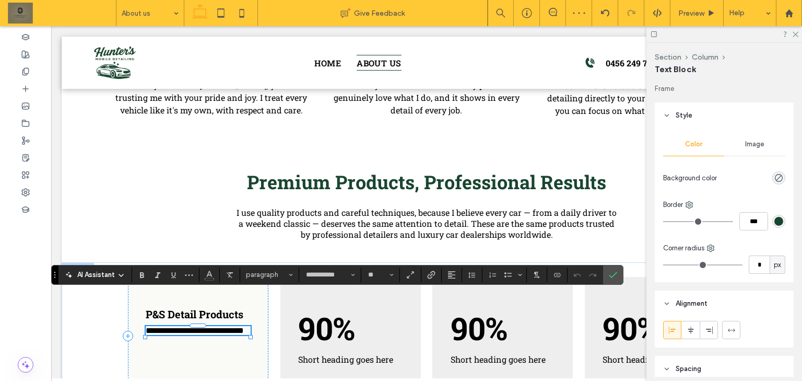
scroll to position [0, 0]
drag, startPoint x: 446, startPoint y: 274, endPoint x: 445, endPoint y: 279, distance: 6.0
click at [447, 274] on button "Alignment" at bounding box center [452, 274] width 16 height 15
click at [457, 223] on use "ui.textEditor.alignment.center" at bounding box center [459, 226] width 7 height 7
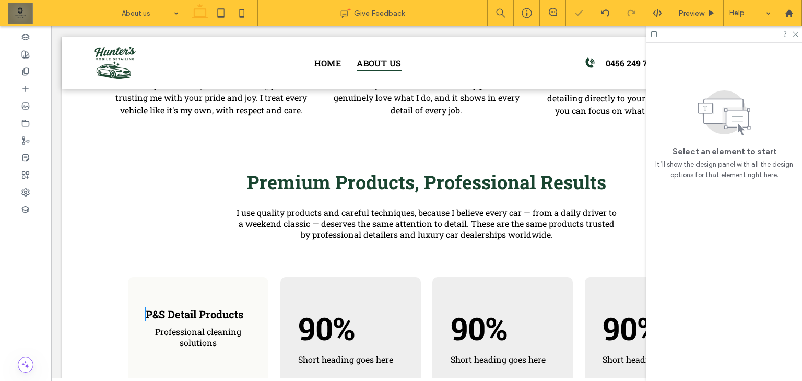
click at [209, 307] on strong "P&S Detail Products" at bounding box center [195, 314] width 98 height 14
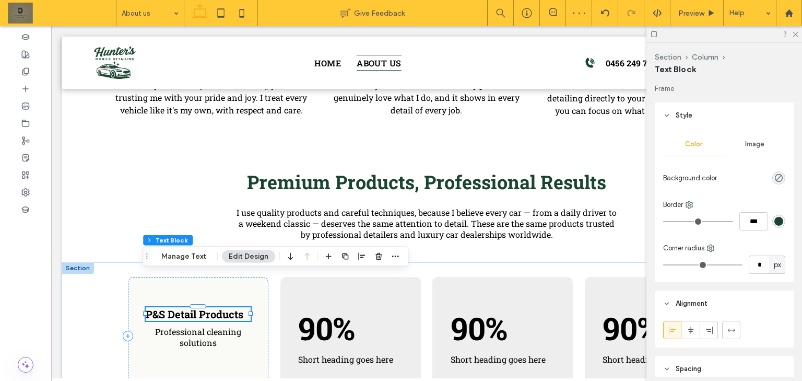
click at [336, 250] on div at bounding box center [361, 256] width 79 height 19
click at [359, 252] on icon "button" at bounding box center [362, 256] width 8 height 8
click at [350, 275] on icon "center" at bounding box center [351, 276] width 8 height 8
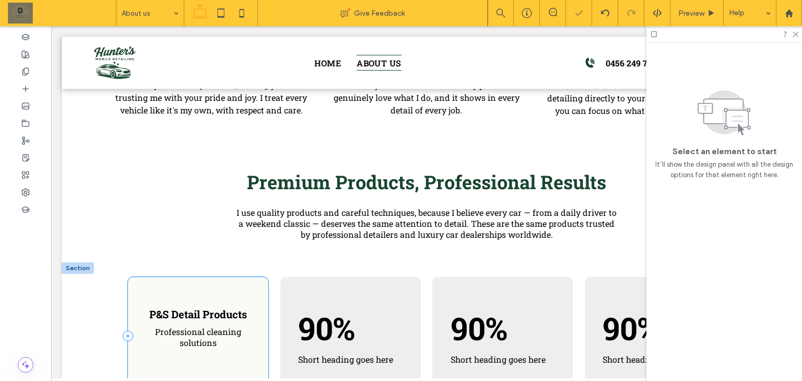
click at [199, 334] on div "P&S Detail Products Professional cleaning solutions" at bounding box center [198, 335] width 140 height 117
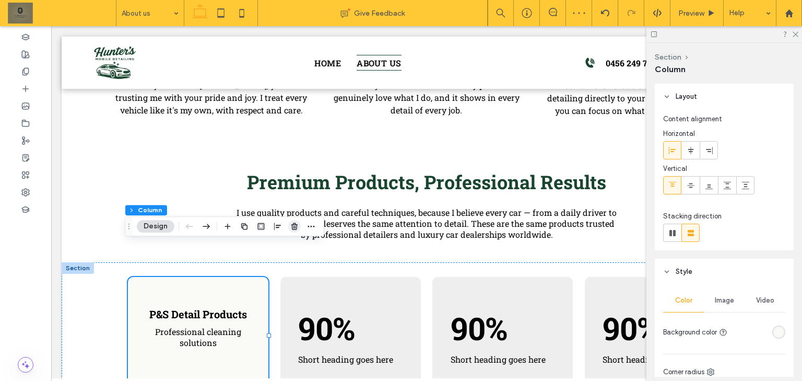
click at [293, 230] on icon "button" at bounding box center [294, 226] width 8 height 8
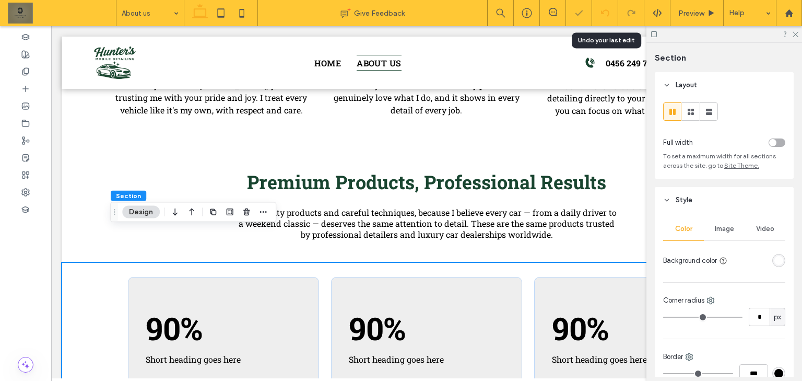
click at [604, 13] on icon at bounding box center [605, 13] width 8 height 8
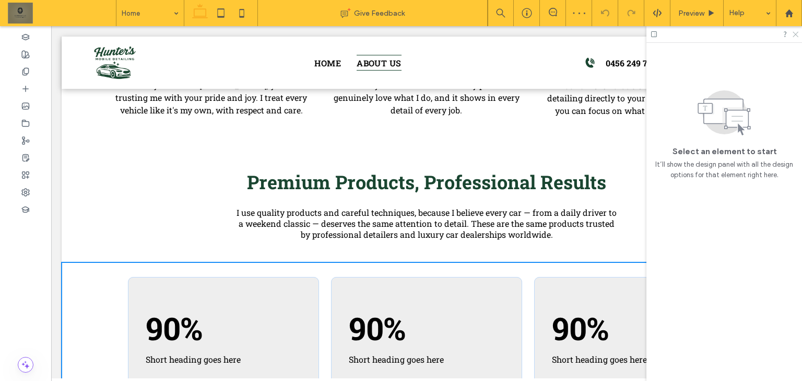
click at [793, 32] on icon at bounding box center [794, 33] width 7 height 7
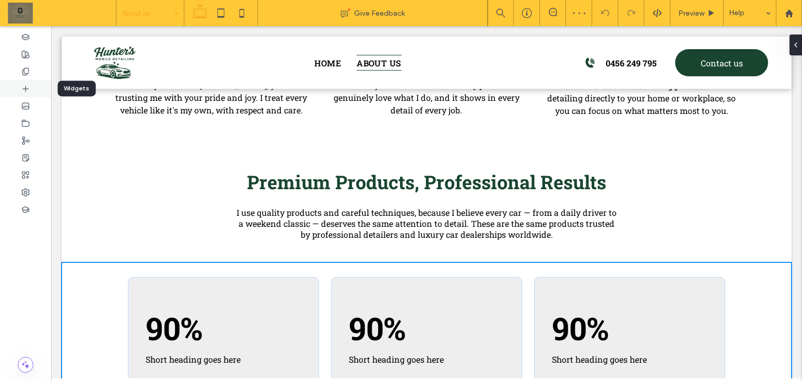
click at [24, 82] on div at bounding box center [25, 88] width 51 height 17
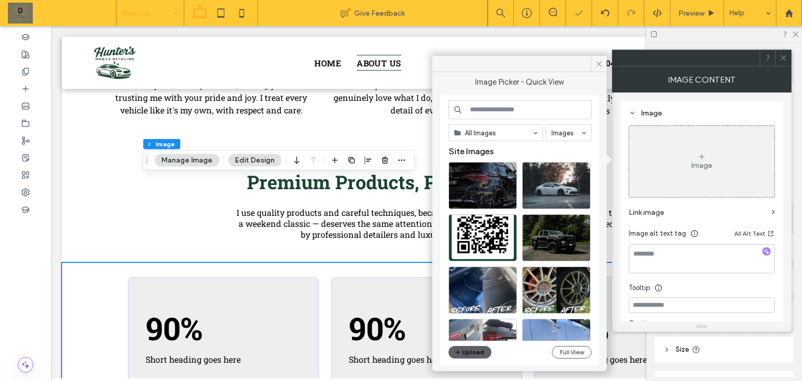
click at [672, 181] on div "Image" at bounding box center [701, 161] width 145 height 69
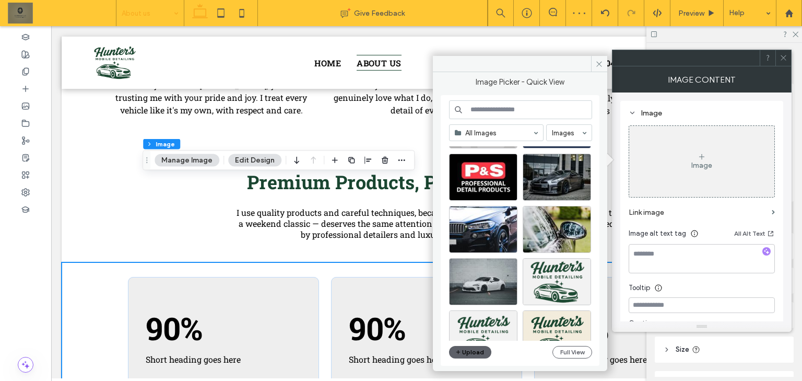
scroll to position [376, 0]
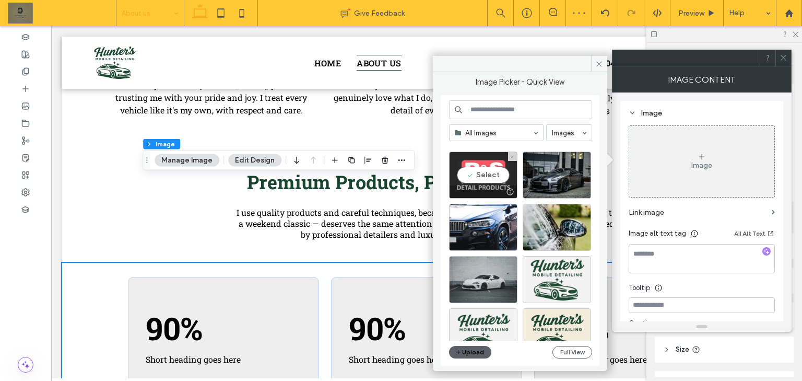
click at [477, 179] on div "Select" at bounding box center [483, 174] width 68 height 47
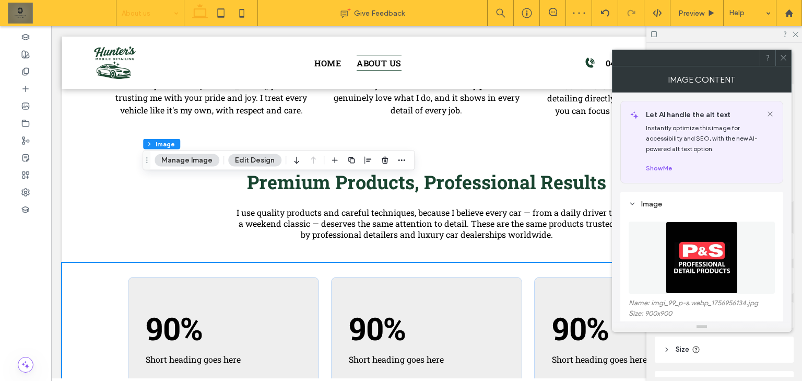
click at [788, 52] on div at bounding box center [783, 58] width 16 height 16
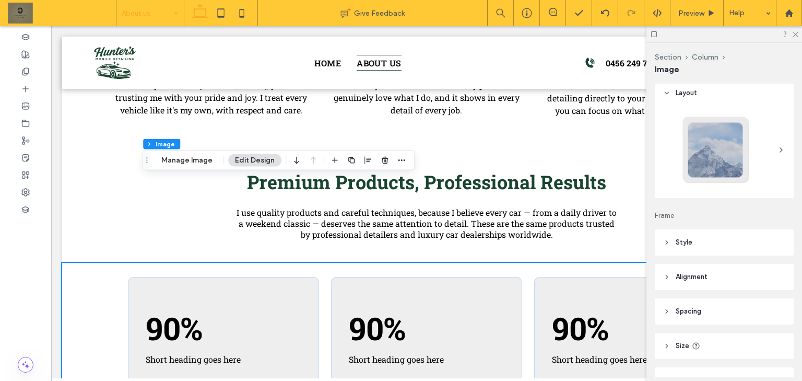
scroll to position [0, 0]
click at [719, 256] on header "Style" at bounding box center [724, 246] width 139 height 26
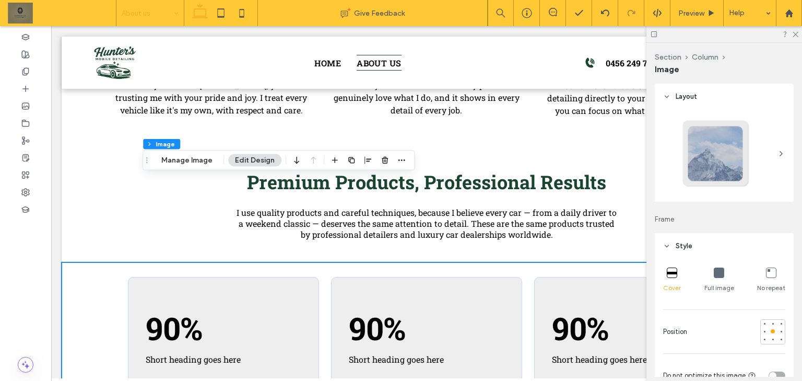
click at [718, 269] on icon at bounding box center [719, 272] width 10 height 10
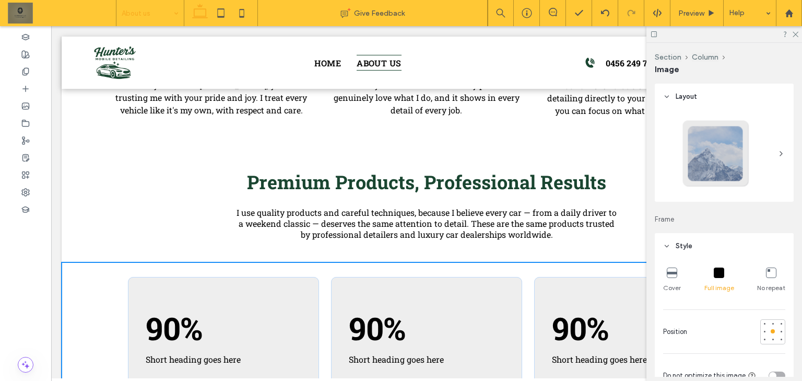
type input "****"
type input "**"
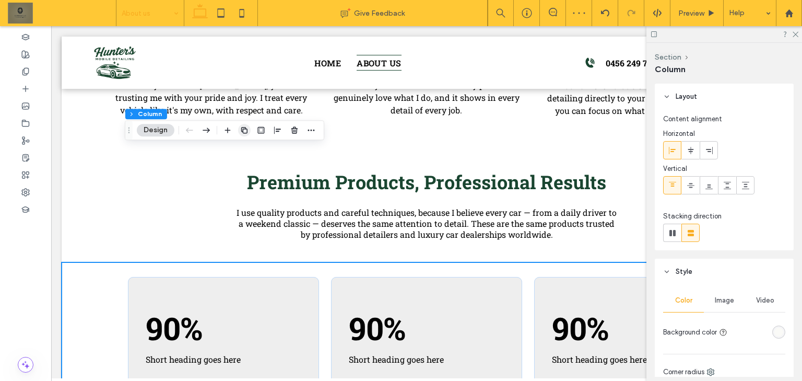
click at [238, 128] on span "button" at bounding box center [244, 130] width 13 height 13
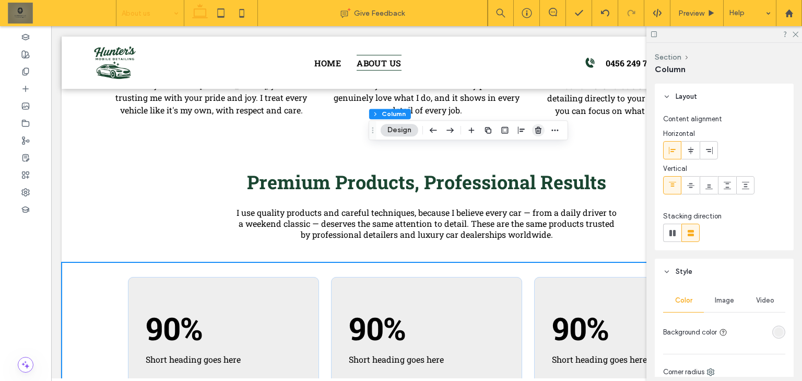
click at [539, 127] on icon "button" at bounding box center [538, 130] width 8 height 8
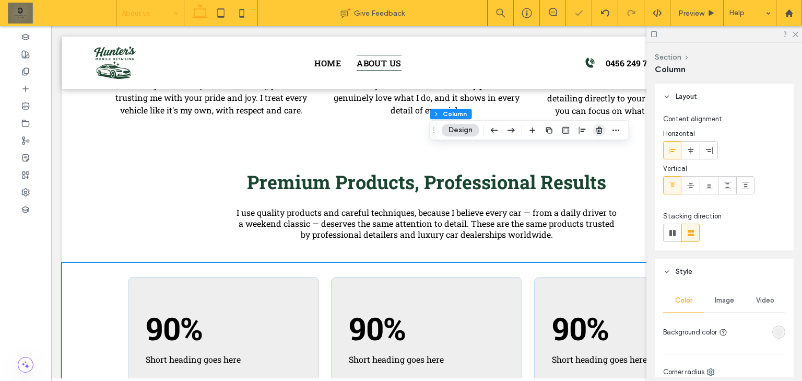
click at [597, 129] on use "button" at bounding box center [599, 130] width 6 height 7
click at [608, 129] on use "button" at bounding box center [611, 130] width 6 height 7
click at [551, 126] on icon "button" at bounding box center [549, 130] width 8 height 8
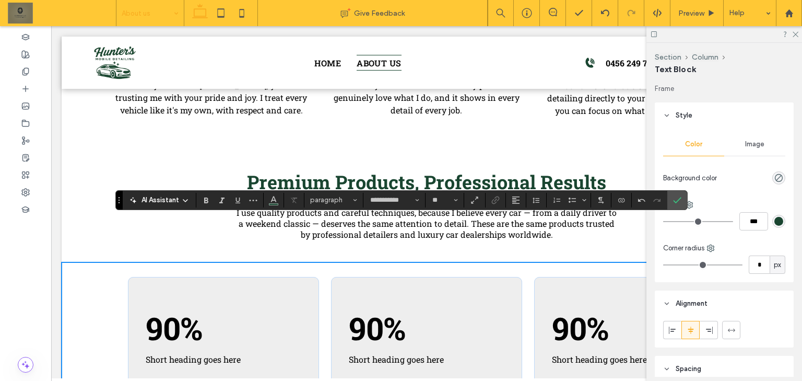
type input "**"
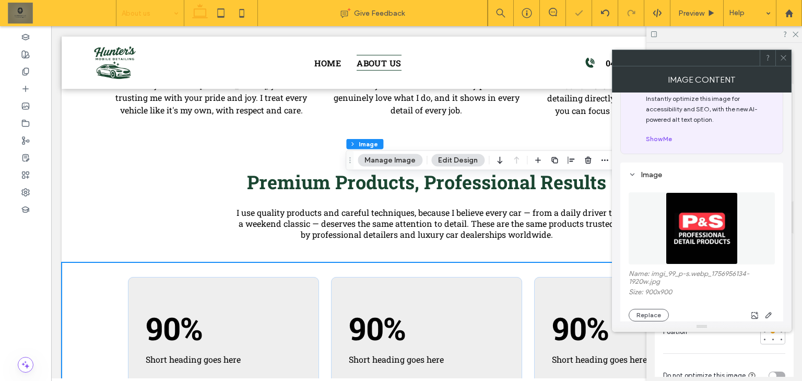
scroll to position [125, 0]
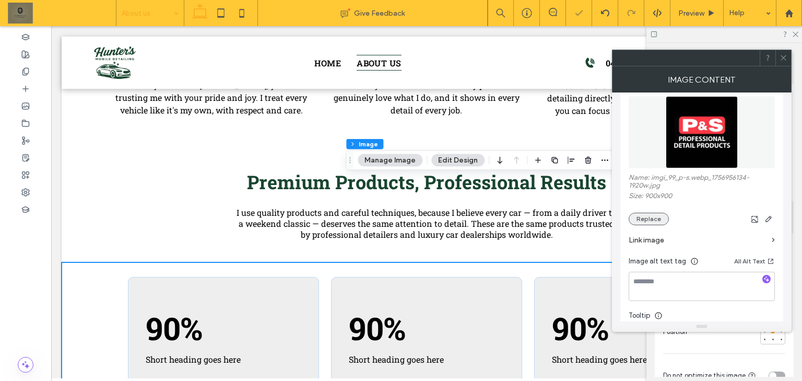
click at [651, 220] on button "Replace" at bounding box center [648, 218] width 40 height 13
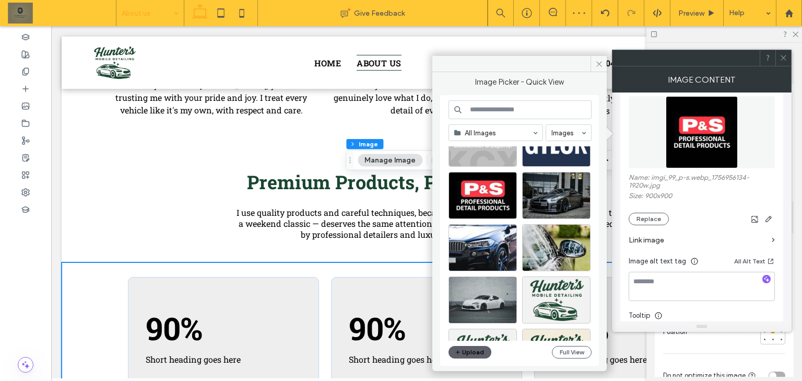
scroll to position [292, 0]
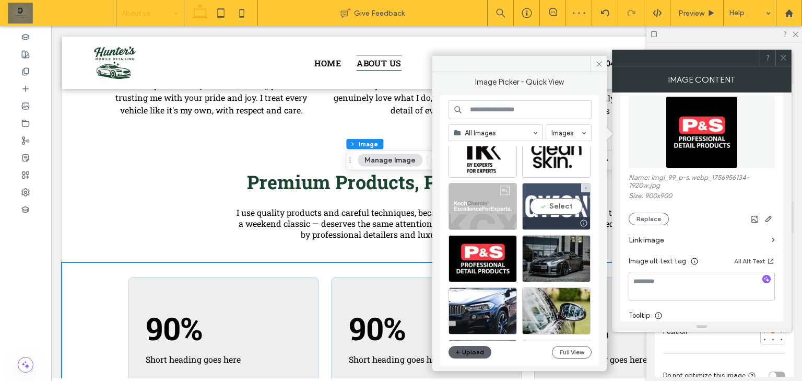
click at [566, 192] on div "Select" at bounding box center [556, 206] width 68 height 47
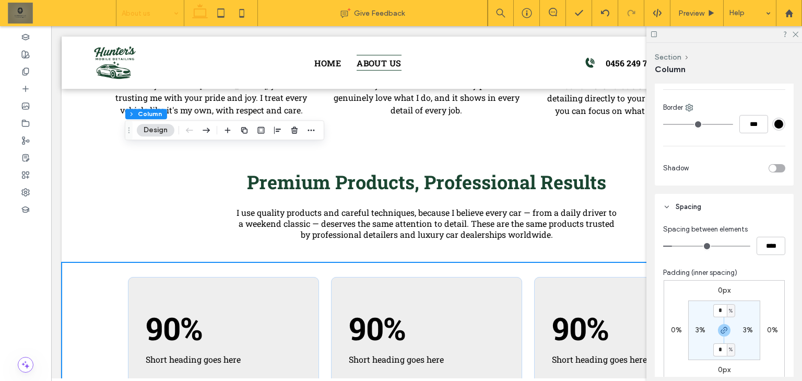
scroll to position [318, 0]
click at [775, 177] on div at bounding box center [739, 170] width 92 height 18
click at [776, 170] on div "toggle" at bounding box center [776, 170] width 17 height 8
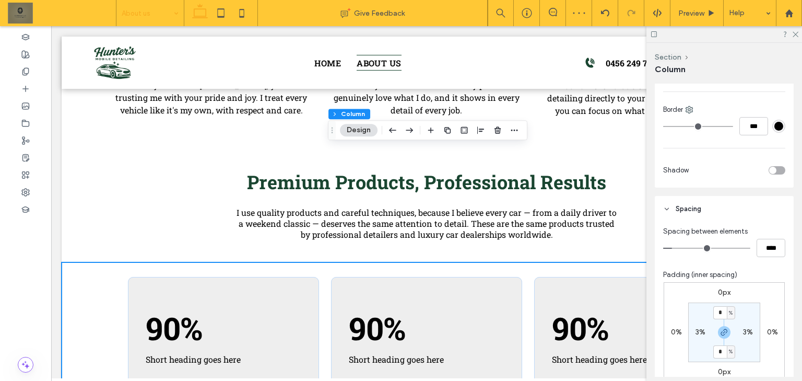
click at [774, 170] on div "toggle" at bounding box center [776, 170] width 17 height 8
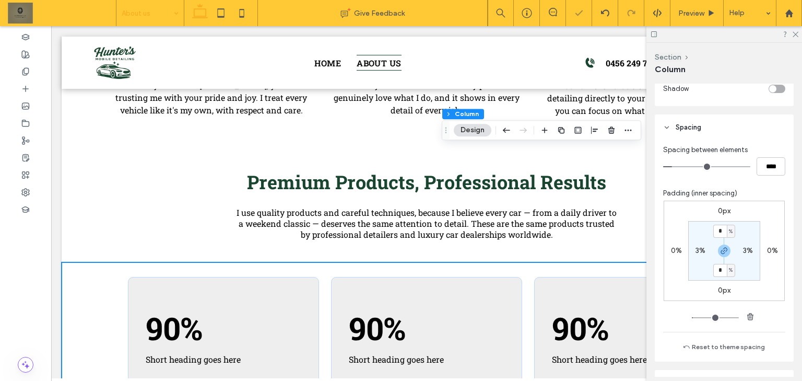
scroll to position [334, 0]
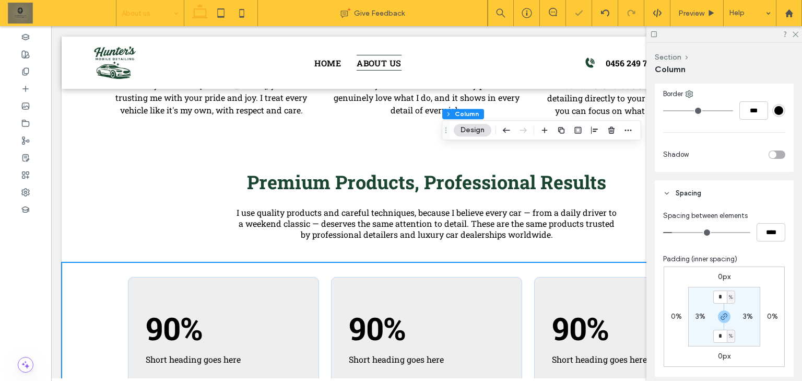
click at [776, 159] on div at bounding box center [739, 154] width 92 height 18
click at [779, 152] on div "toggle" at bounding box center [776, 154] width 17 height 8
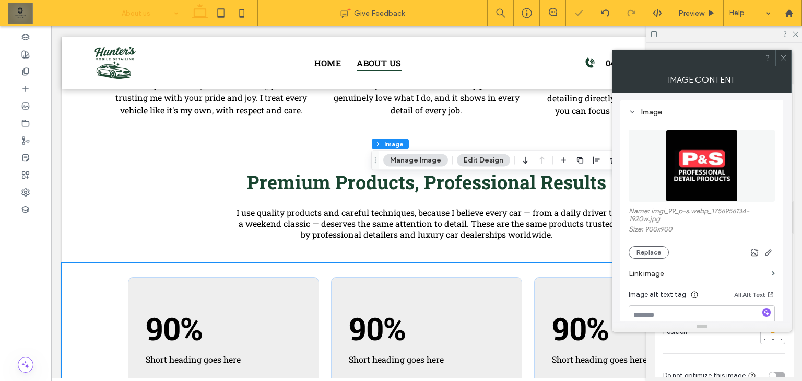
scroll to position [209, 0]
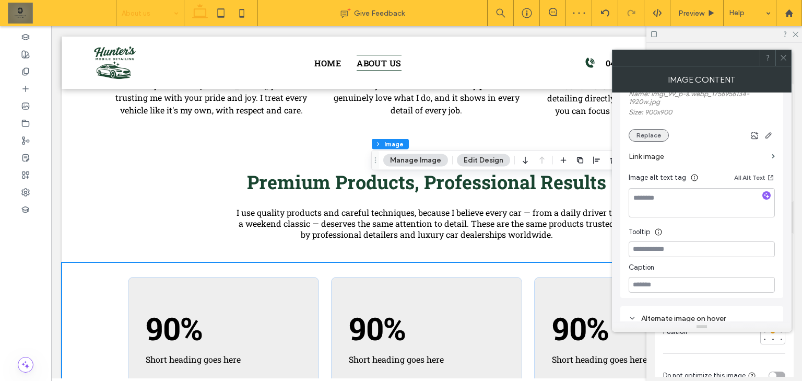
click at [660, 138] on button "Replace" at bounding box center [648, 135] width 40 height 13
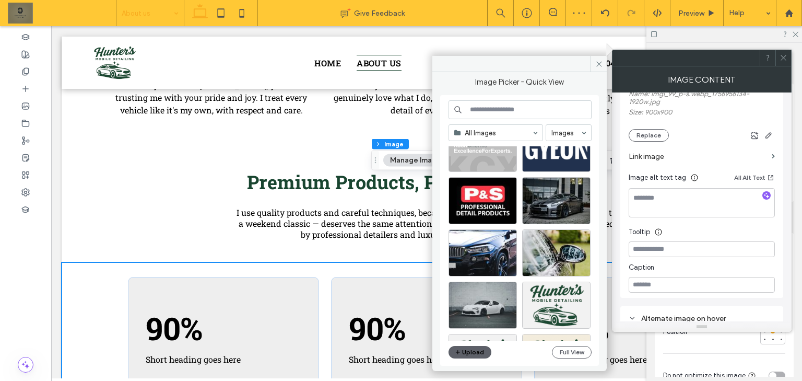
scroll to position [251, 0]
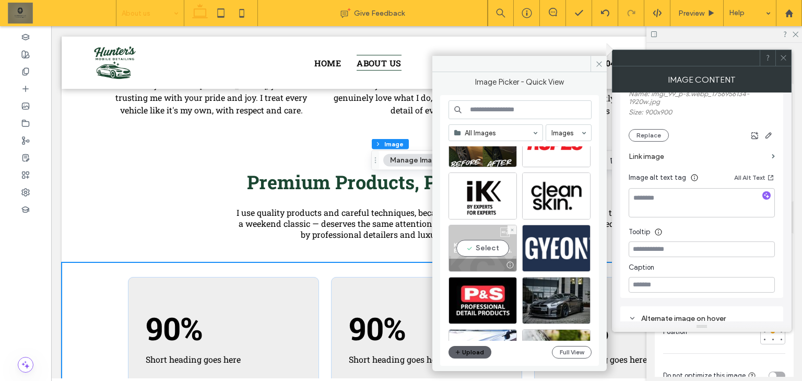
click at [483, 248] on div "Select" at bounding box center [482, 247] width 68 height 47
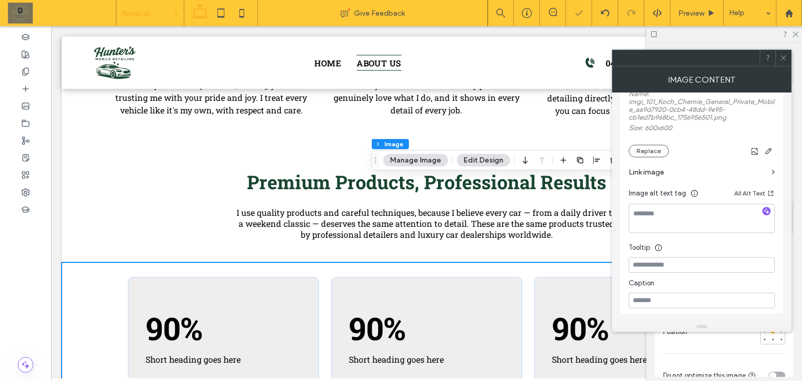
click at [781, 52] on span at bounding box center [783, 58] width 8 height 16
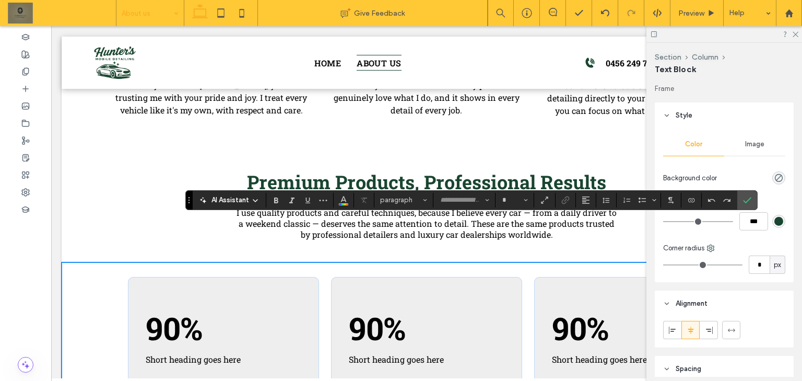
type input "**********"
type input "**"
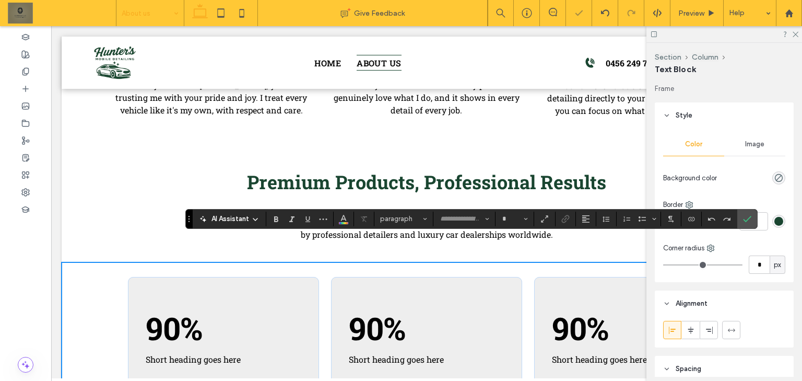
type input "**********"
type input "**"
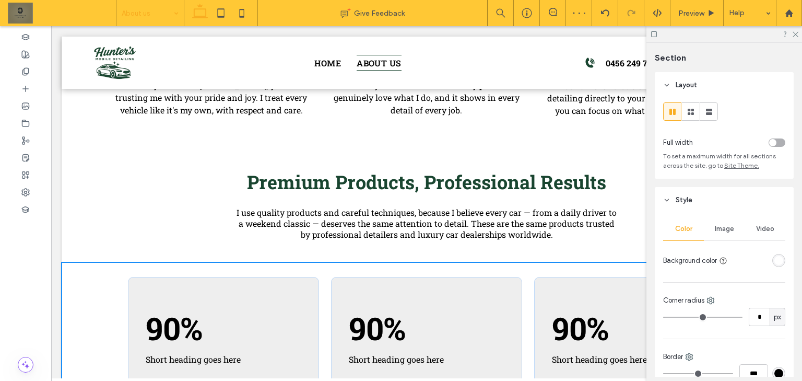
type input "***"
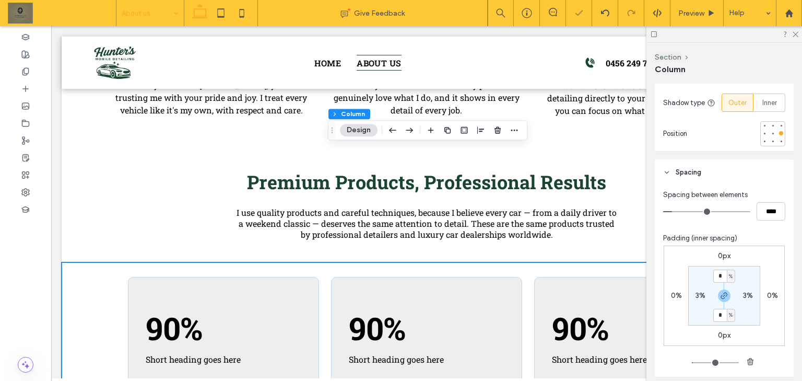
scroll to position [543, 0]
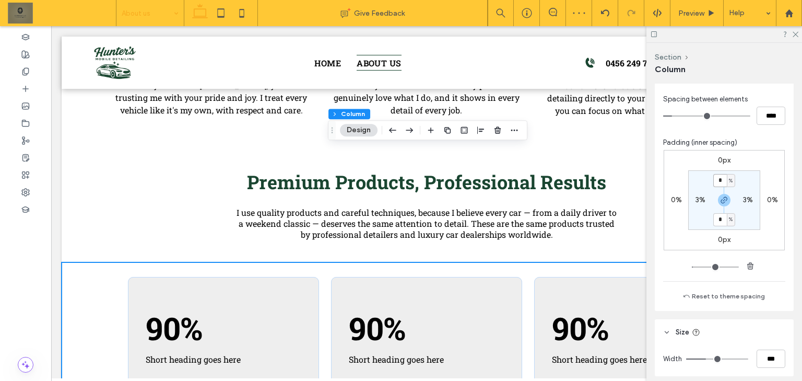
click at [720, 182] on input "*" at bounding box center [720, 180] width 14 height 13
type input "*"
click at [778, 173] on div "0px 0% 0px 0% * % 3% * % 3%" at bounding box center [723, 200] width 121 height 100
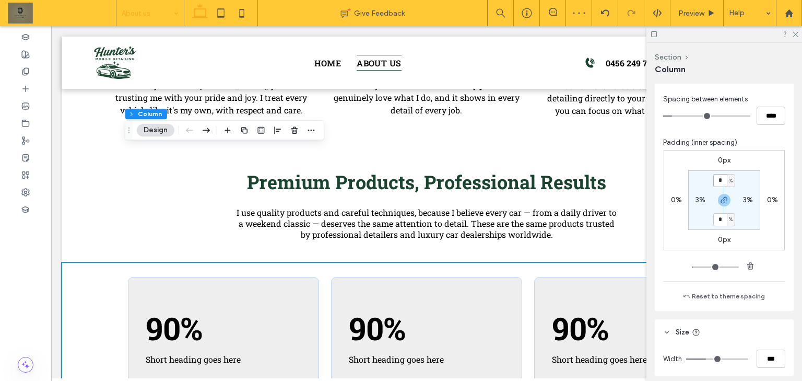
click at [717, 185] on input "*" at bounding box center [720, 180] width 14 height 13
type input "*"
click at [760, 183] on div "0px 0% 0px 0% * % 3% * % 3%" at bounding box center [723, 200] width 121 height 100
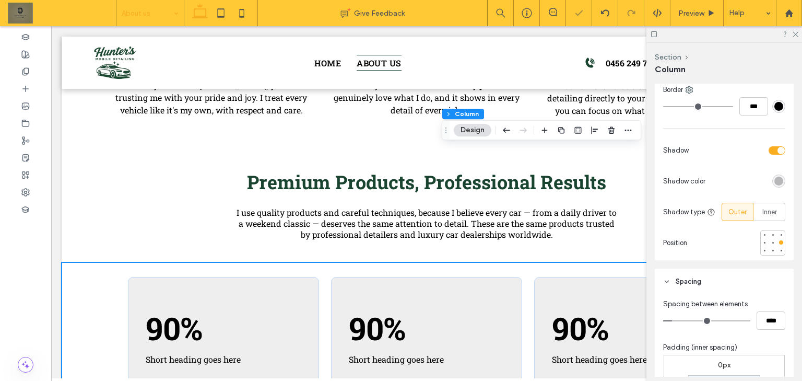
scroll to position [418, 0]
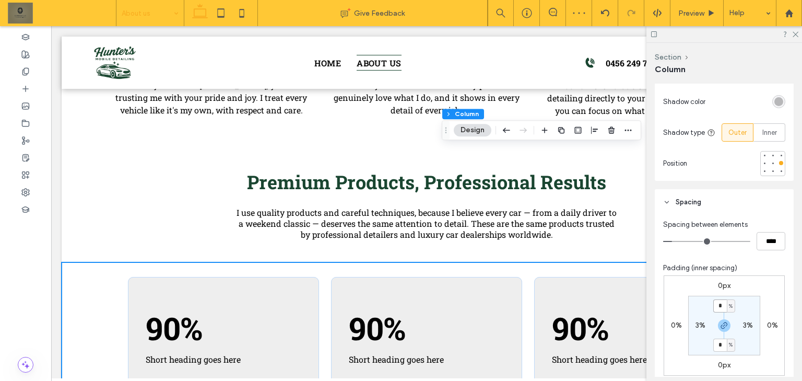
click at [718, 304] on input "*" at bounding box center [720, 305] width 14 height 13
type input "*"
click at [763, 311] on div "0px 0% 0px 0% * % 3% * % 3%" at bounding box center [723, 325] width 121 height 100
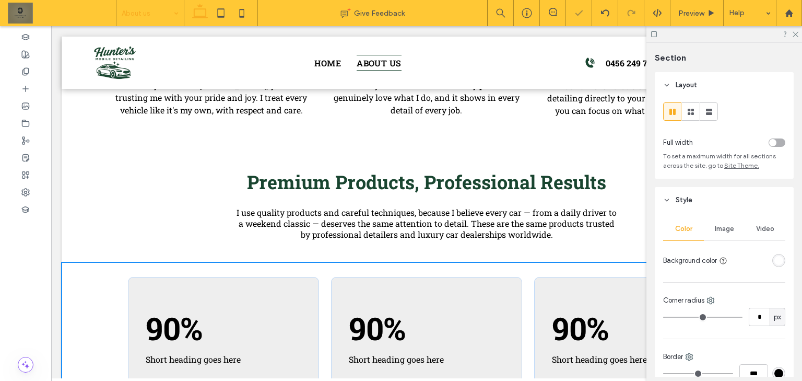
type input "***"
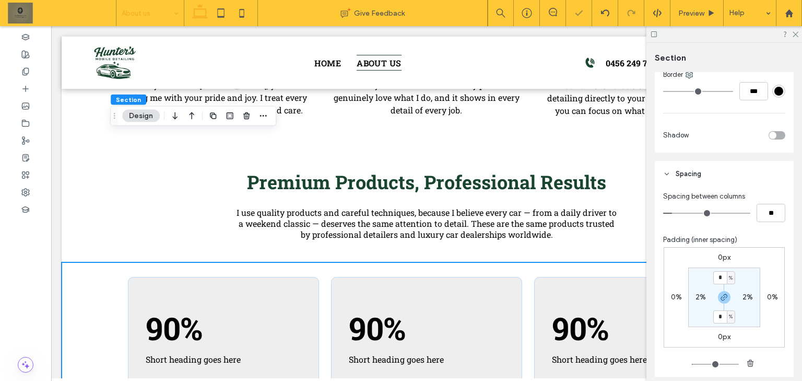
scroll to position [292, 0]
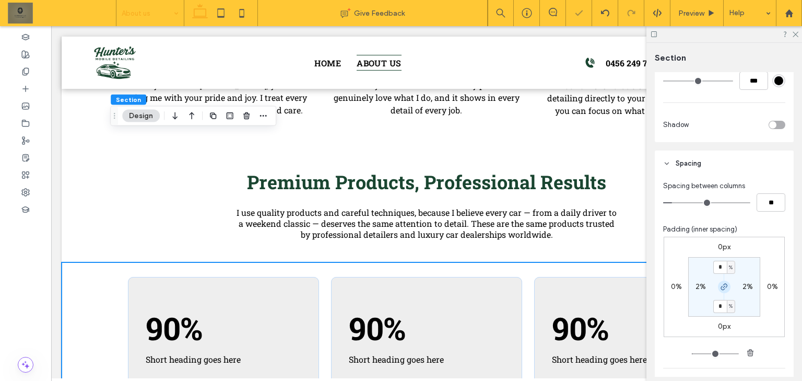
click at [726, 284] on icon "button" at bounding box center [724, 286] width 8 height 8
click at [719, 306] on label "8%" at bounding box center [724, 305] width 10 height 9
type input "*"
click at [755, 304] on section "2% 2% * % 2%" at bounding box center [724, 287] width 72 height 60
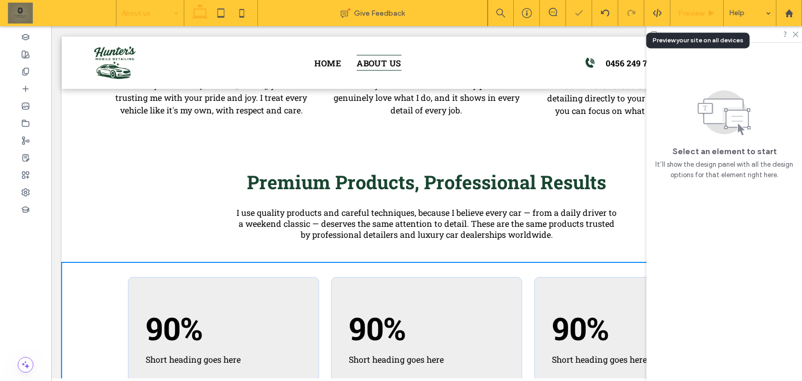
click at [695, 10] on span "Preview" at bounding box center [691, 13] width 26 height 9
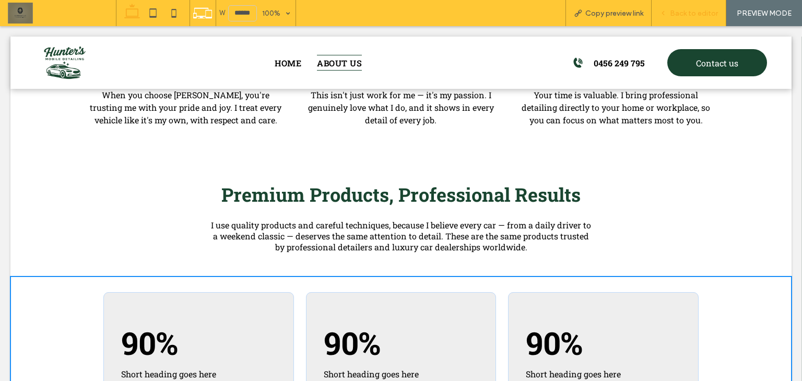
click at [696, 16] on span "Back to editor" at bounding box center [694, 13] width 48 height 9
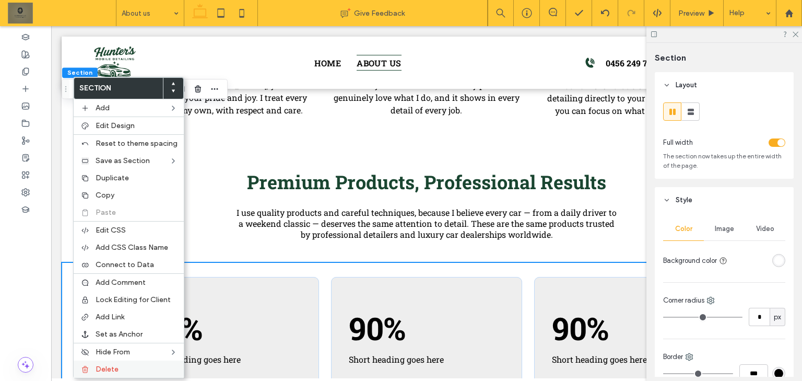
click at [113, 371] on div "Delete" at bounding box center [129, 368] width 110 height 17
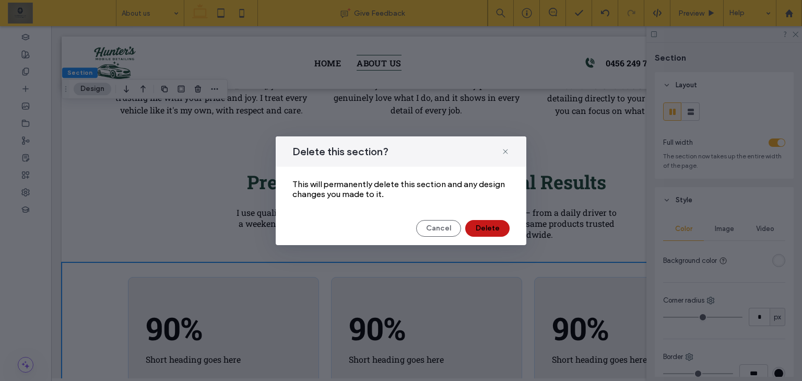
click at [495, 233] on button "Delete" at bounding box center [487, 228] width 44 height 17
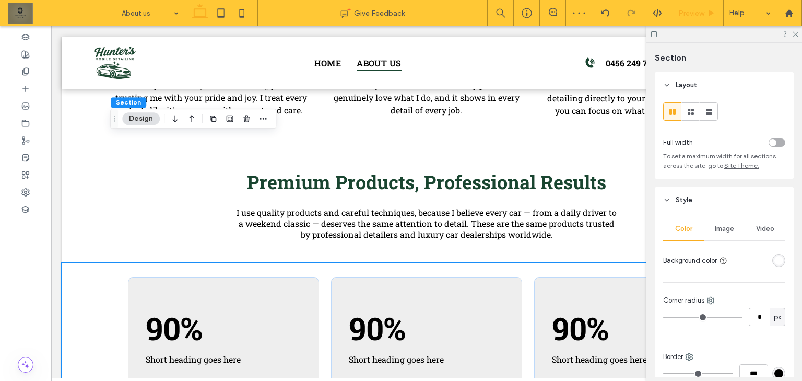
click at [698, 3] on div "Preview" at bounding box center [696, 13] width 53 height 26
click at [699, 7] on div "Preview" at bounding box center [696, 13] width 53 height 26
click at [693, 12] on span "Preview" at bounding box center [691, 13] width 26 height 9
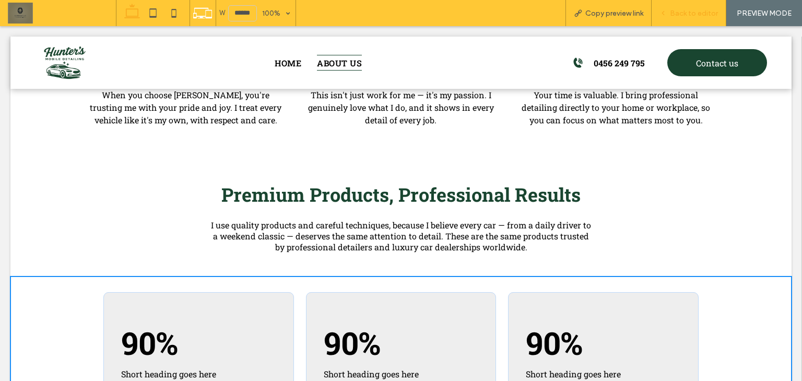
click at [688, 21] on div "Back to editor" at bounding box center [688, 13] width 75 height 26
click at [676, 25] on div "Back to editor" at bounding box center [688, 13] width 75 height 26
click at [681, 14] on span "Back to editor" at bounding box center [694, 13] width 48 height 9
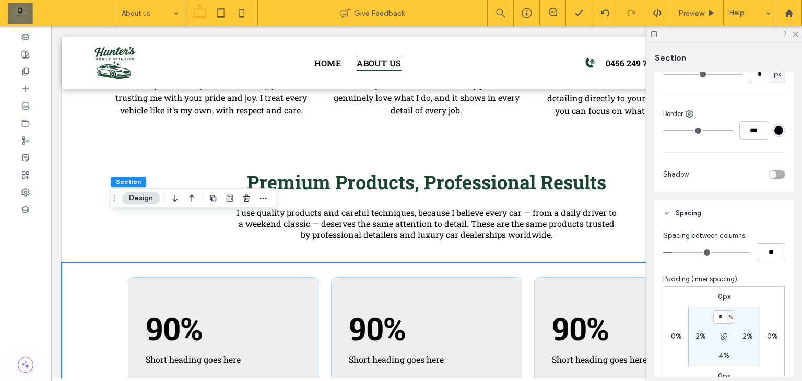
scroll to position [376, 0]
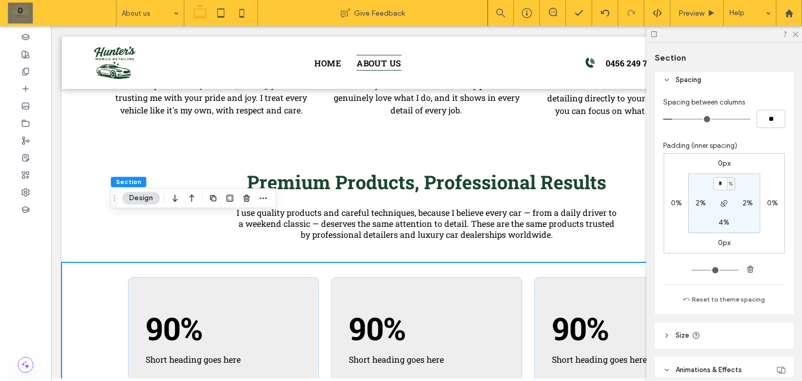
click at [720, 219] on label "4%" at bounding box center [723, 222] width 11 height 9
type input "*"
click at [744, 229] on section "2% 2% * % 2%" at bounding box center [724, 203] width 72 height 60
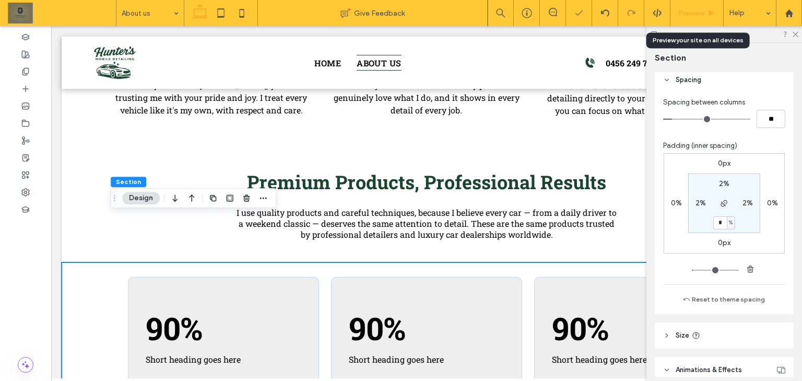
click at [692, 14] on span "Preview" at bounding box center [691, 13] width 26 height 9
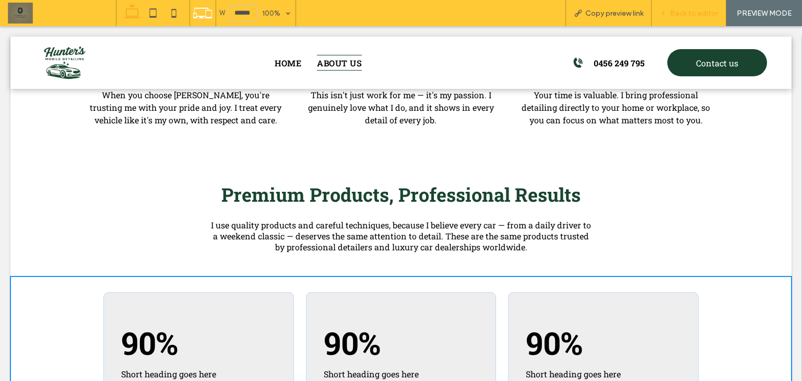
click at [692, 7] on div "Back to editor" at bounding box center [688, 13] width 75 height 26
click at [683, 20] on div "Back to editor" at bounding box center [688, 13] width 75 height 26
click at [698, 3] on div "Back to editor" at bounding box center [688, 13] width 75 height 26
click at [693, 11] on span "Back to editor" at bounding box center [694, 13] width 48 height 9
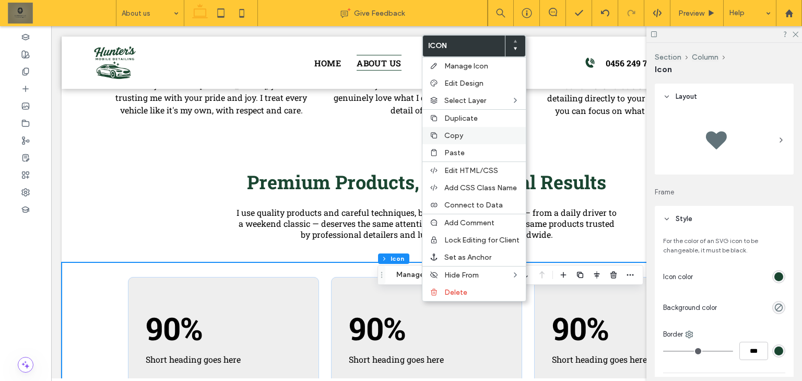
click at [467, 133] on label "Copy" at bounding box center [481, 135] width 75 height 9
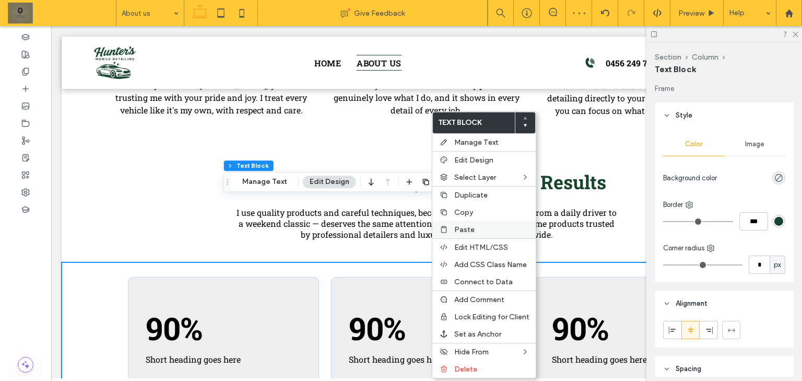
click at [478, 225] on label "Paste" at bounding box center [491, 229] width 75 height 9
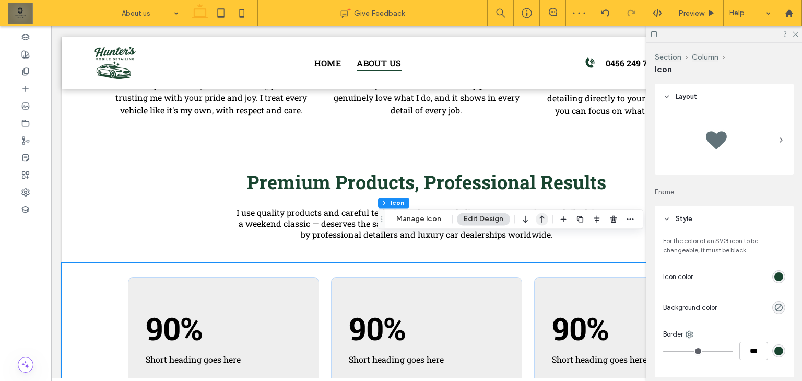
click at [537, 221] on icon "button" at bounding box center [542, 218] width 13 height 19
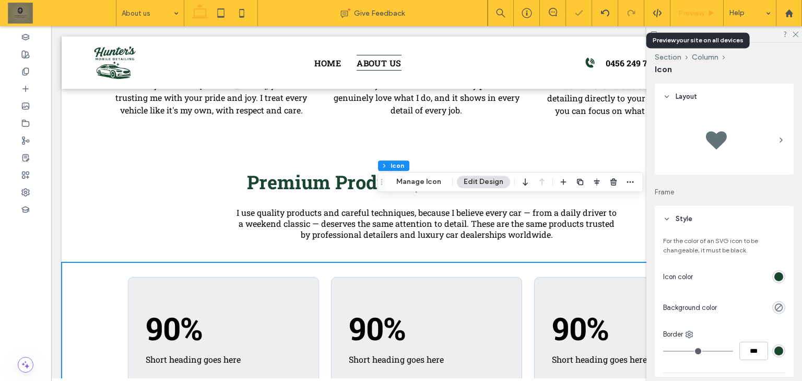
click at [703, 16] on span "Preview" at bounding box center [691, 13] width 26 height 9
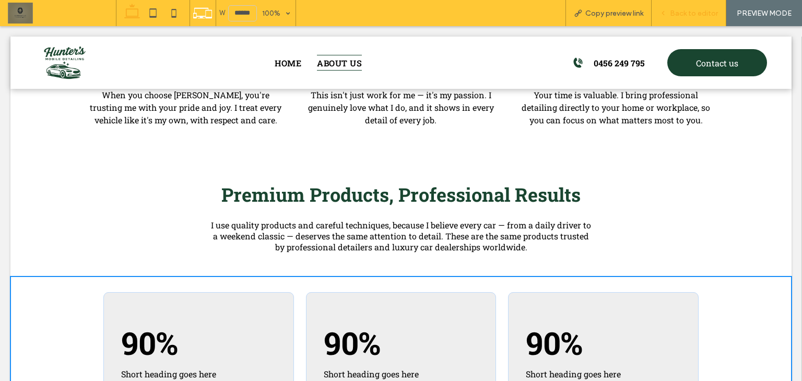
click at [685, 17] on span "Back to editor" at bounding box center [694, 13] width 48 height 9
